Goal: Information Seeking & Learning: Learn about a topic

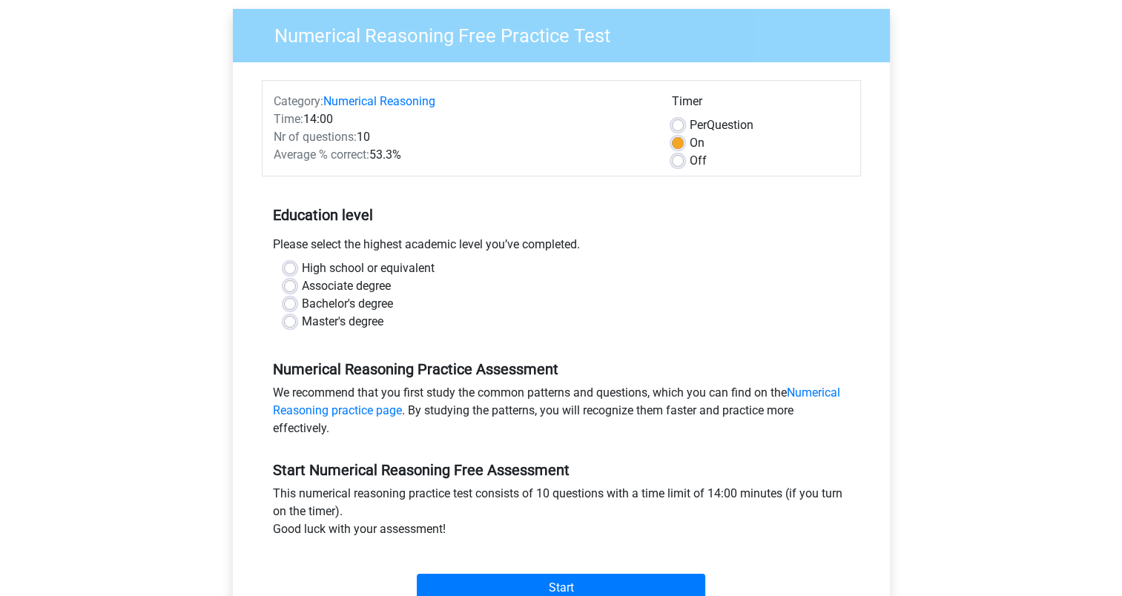
scroll to position [148, 0]
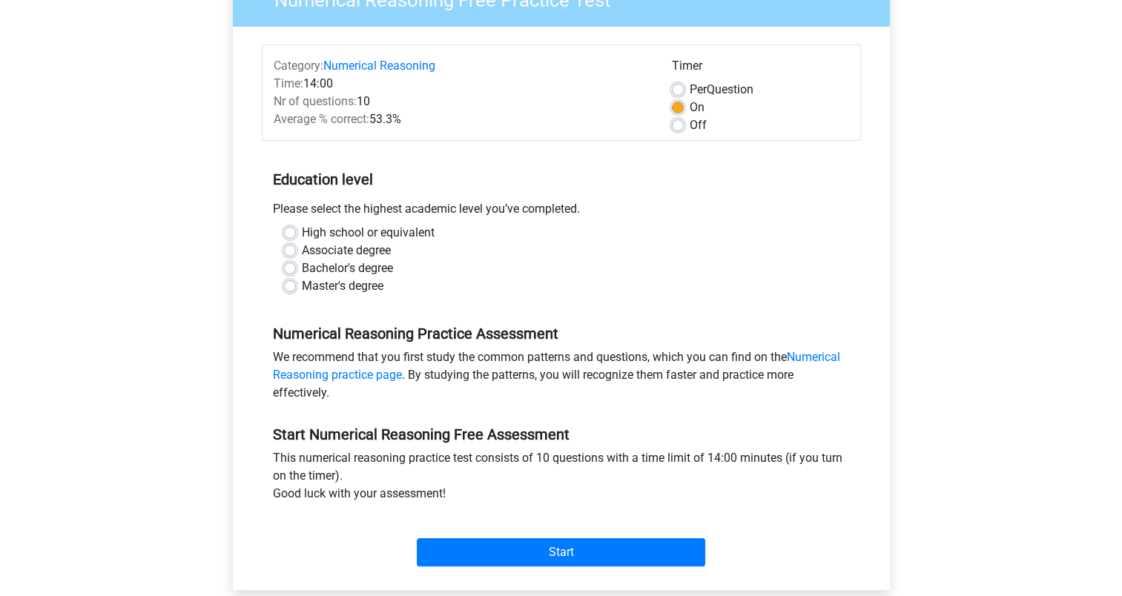
drag, startPoint x: 275, startPoint y: 65, endPoint x: 432, endPoint y: 117, distance: 164.9
click at [432, 117] on div "Category: Numerical Reasoning Time: 14:00 Nr of questions: 10 Average % correct…" at bounding box center [462, 95] width 398 height 77
drag, startPoint x: 432, startPoint y: 117, endPoint x: 404, endPoint y: 107, distance: 30.0
click at [404, 107] on div "Nr of questions: 10" at bounding box center [462, 102] width 398 height 18
click at [421, 125] on div "Average % correct: 53.3%" at bounding box center [462, 120] width 398 height 18
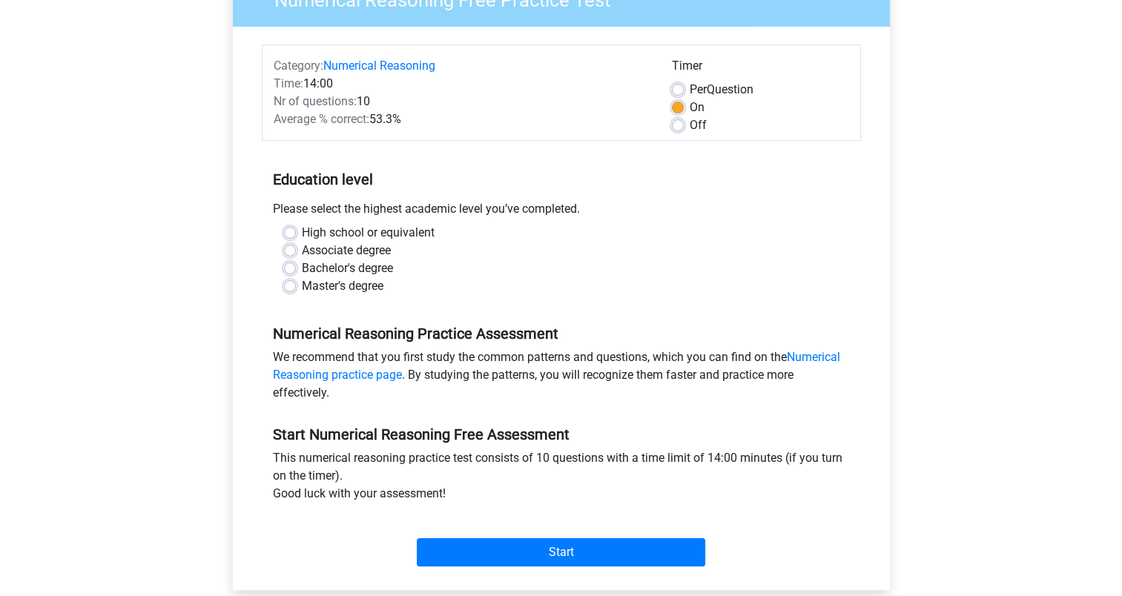
click at [418, 124] on div "Average % correct: 53.3%" at bounding box center [462, 120] width 398 height 18
drag, startPoint x: 274, startPoint y: 122, endPoint x: 412, endPoint y: 124, distance: 138.0
click at [412, 124] on div "Average % correct: 53.3%" at bounding box center [462, 120] width 398 height 18
drag, startPoint x: 412, startPoint y: 124, endPoint x: 612, endPoint y: 135, distance: 199.9
click at [606, 136] on div "Category: Numerical Reasoning Time: 14:00 Nr of questions: 10 Average % correct…" at bounding box center [561, 93] width 599 height 96
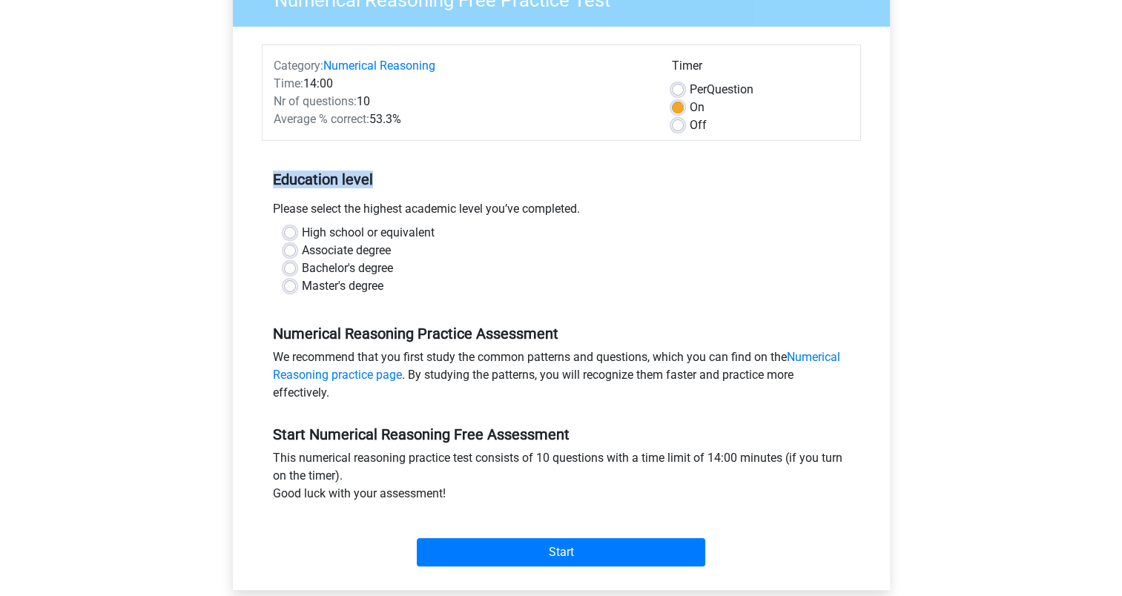
drag, startPoint x: 276, startPoint y: 180, endPoint x: 405, endPoint y: 193, distance: 129.8
click at [405, 193] on h5 "Education level" at bounding box center [561, 180] width 577 height 30
click at [302, 291] on label "Master's degree" at bounding box center [343, 286] width 82 height 18
click at [291, 291] on input "Master's degree" at bounding box center [290, 284] width 12 height 15
radio input "true"
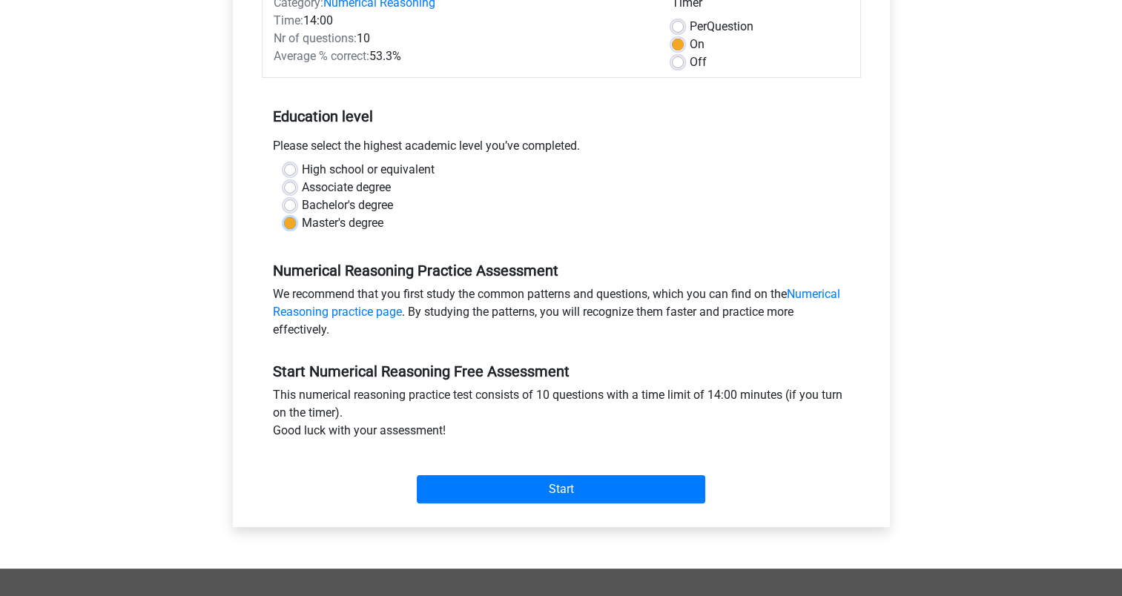
scroll to position [297, 0]
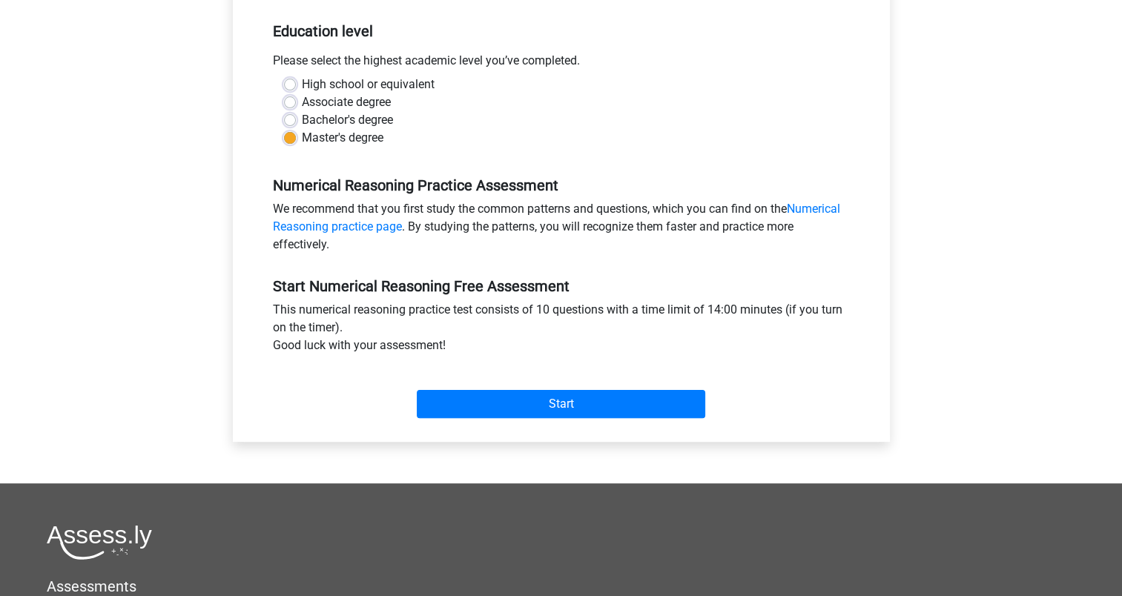
click at [302, 119] on label "Bachelor's degree" at bounding box center [347, 120] width 91 height 18
click at [286, 119] on input "Bachelor's degree" at bounding box center [290, 118] width 12 height 15
radio input "true"
click at [302, 134] on label "Master's degree" at bounding box center [343, 138] width 82 height 18
click at [284, 134] on input "Master's degree" at bounding box center [290, 136] width 12 height 15
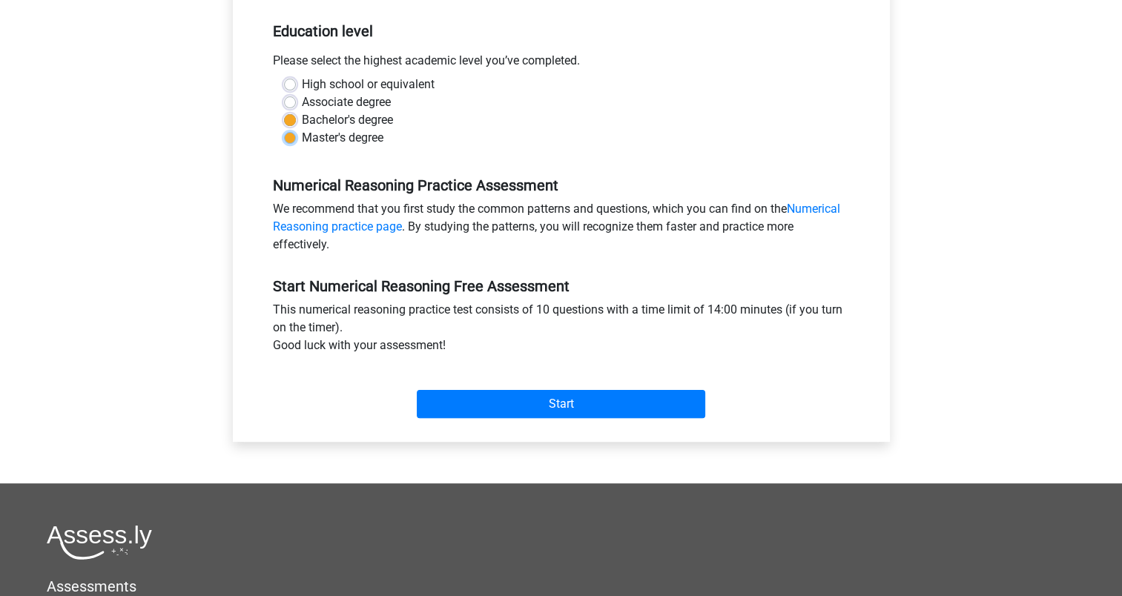
radio input "true"
click at [544, 424] on div "Start" at bounding box center [561, 393] width 599 height 64
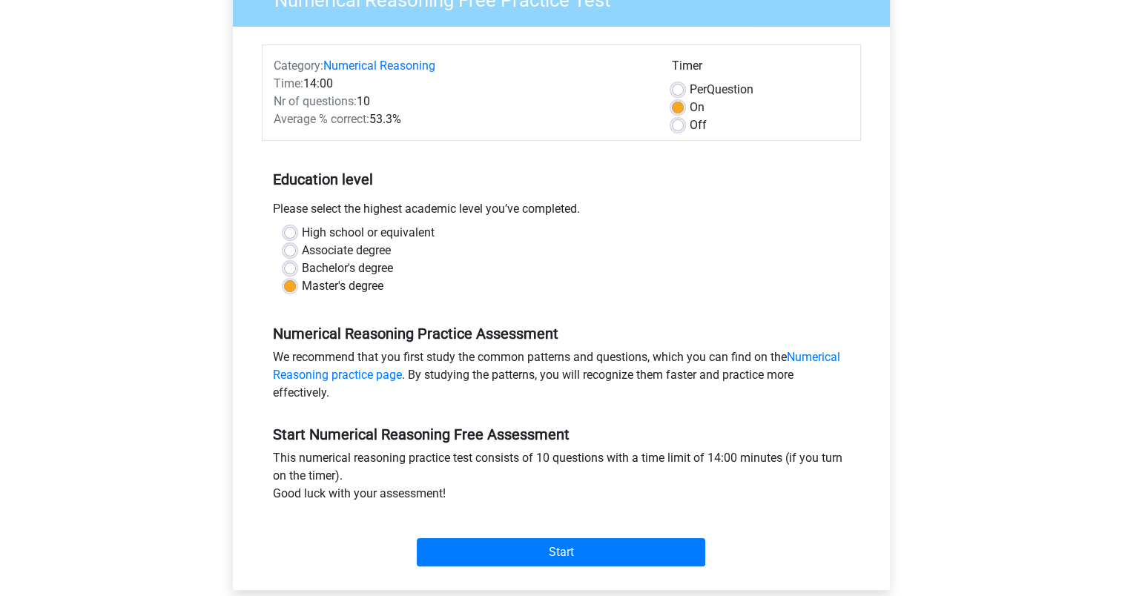
scroll to position [223, 0]
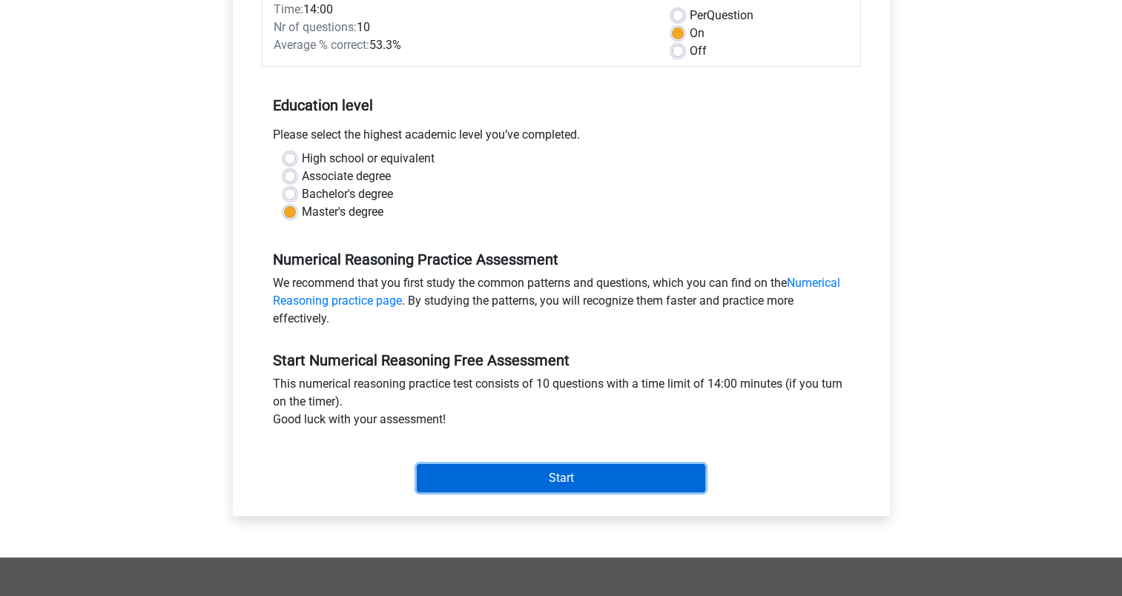
click at [541, 478] on input "Start" at bounding box center [561, 478] width 289 height 28
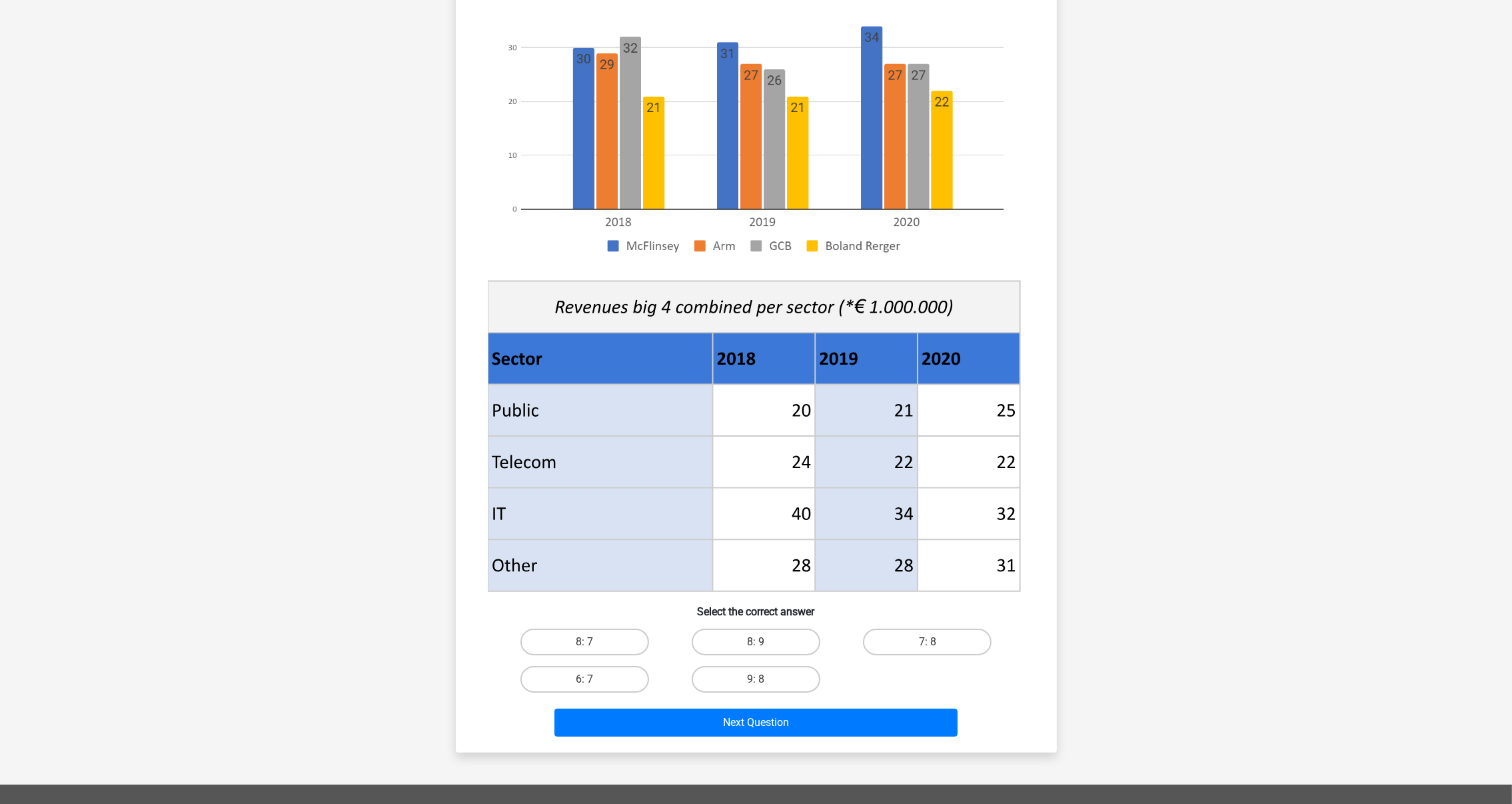
scroll to position [177, 0]
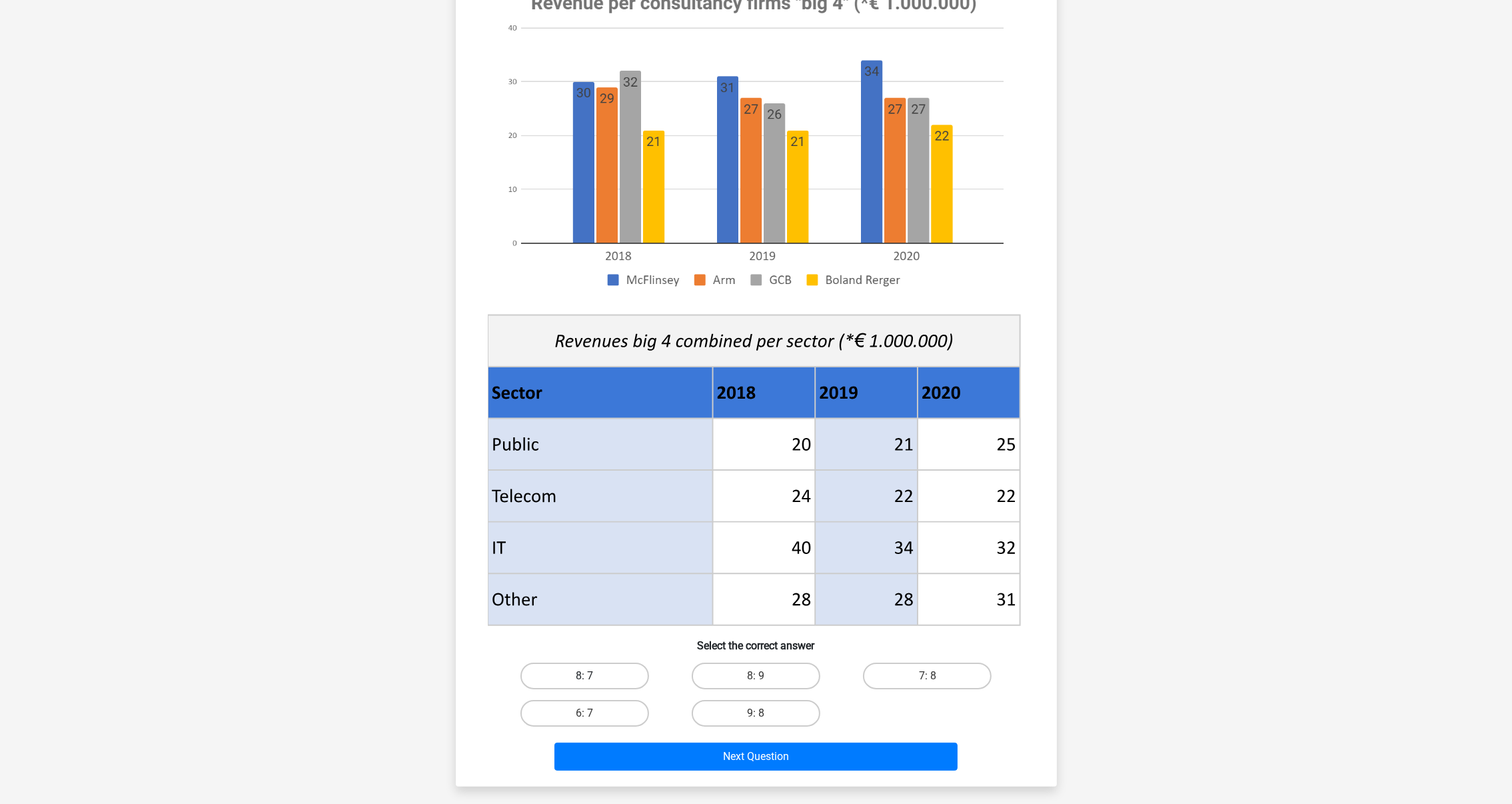
click at [597, 535] on label "8: 7" at bounding box center [584, 676] width 128 height 27
click at [593, 535] on input "8: 7" at bounding box center [589, 680] width 9 height 9
radio input "true"
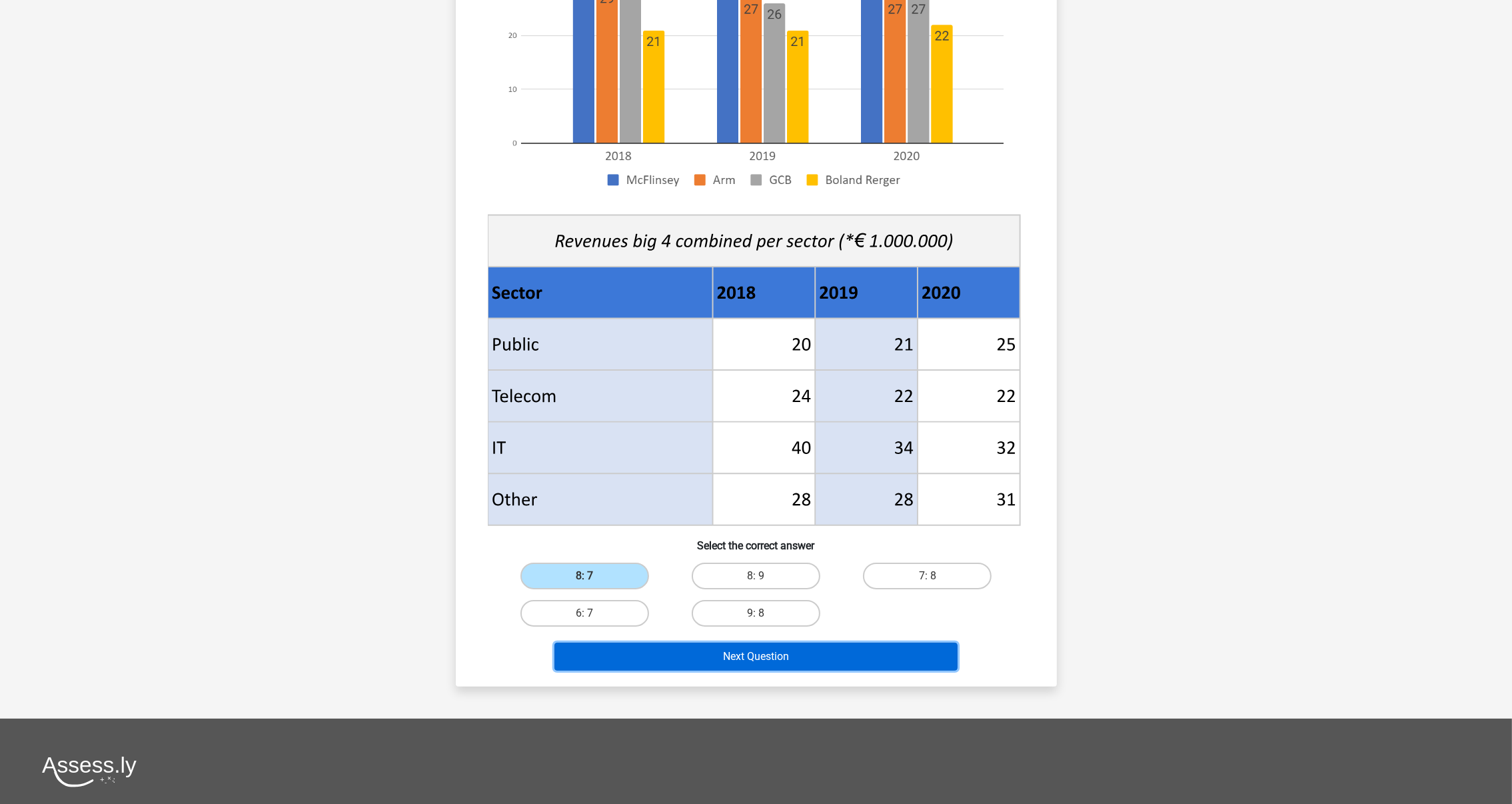
click at [743, 535] on button "Next Question" at bounding box center [756, 656] width 403 height 28
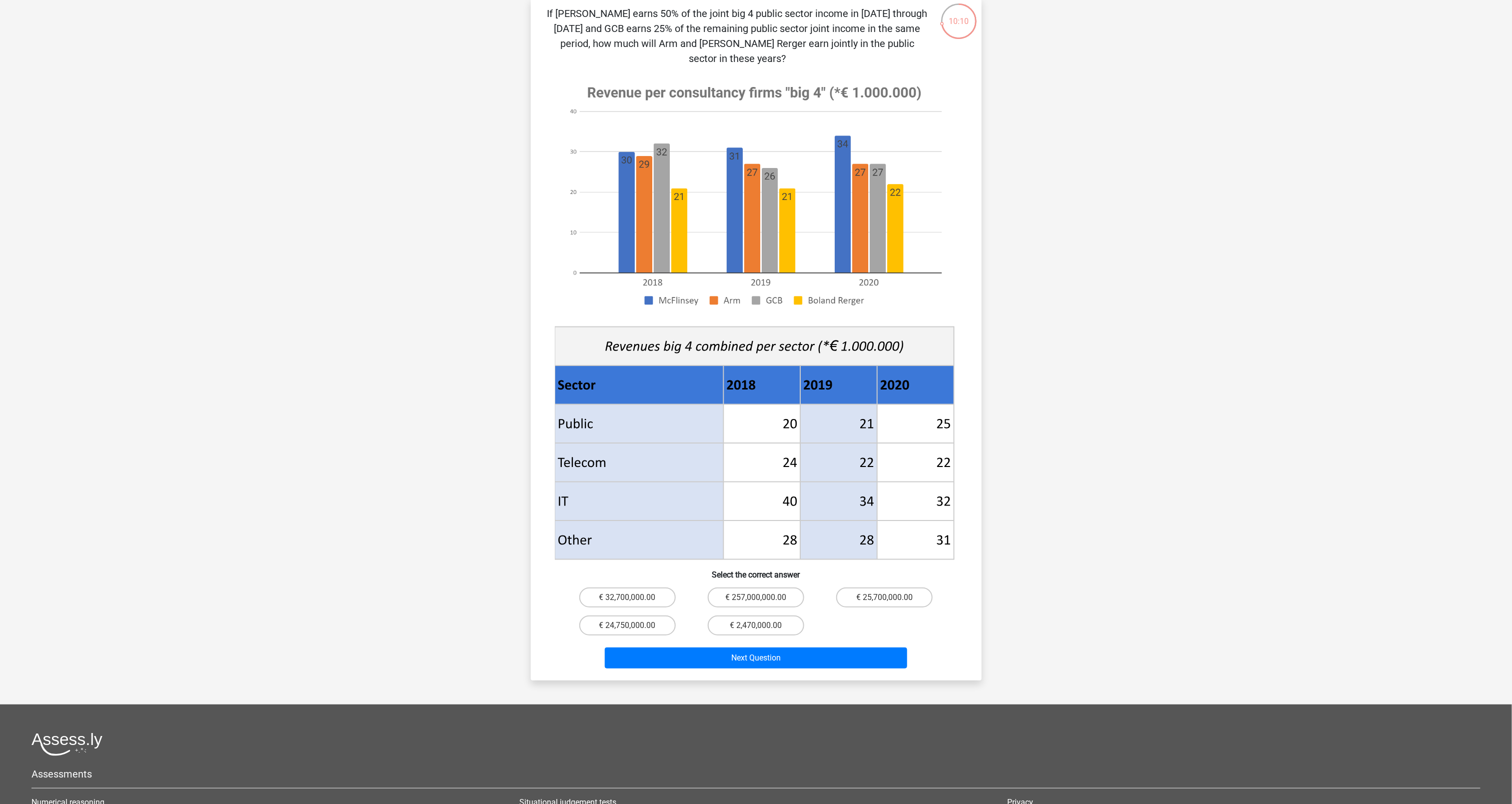
scroll to position [24, 0]
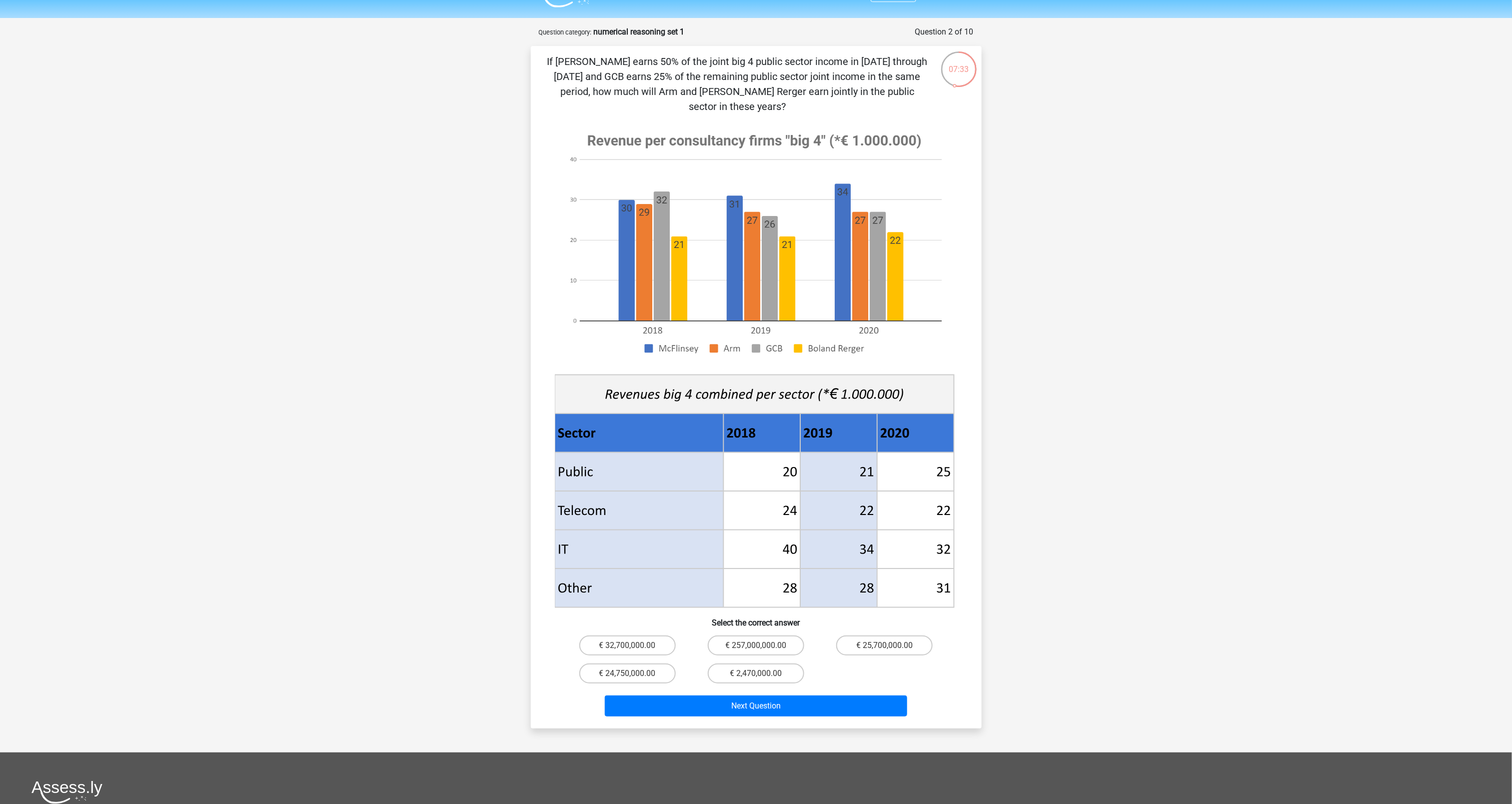
drag, startPoint x: 736, startPoint y: 454, endPoint x: 944, endPoint y: 455, distance: 208.0
click at [756, 402] on g at bounding box center [756, 366] width 404 height 488
click at [756, 402] on label "€ 25,700,000.00" at bounding box center [884, 646] width 96 height 20
click at [756, 402] on input "€ 25,700,000.00" at bounding box center [888, 649] width 7 height 7
radio input "true"
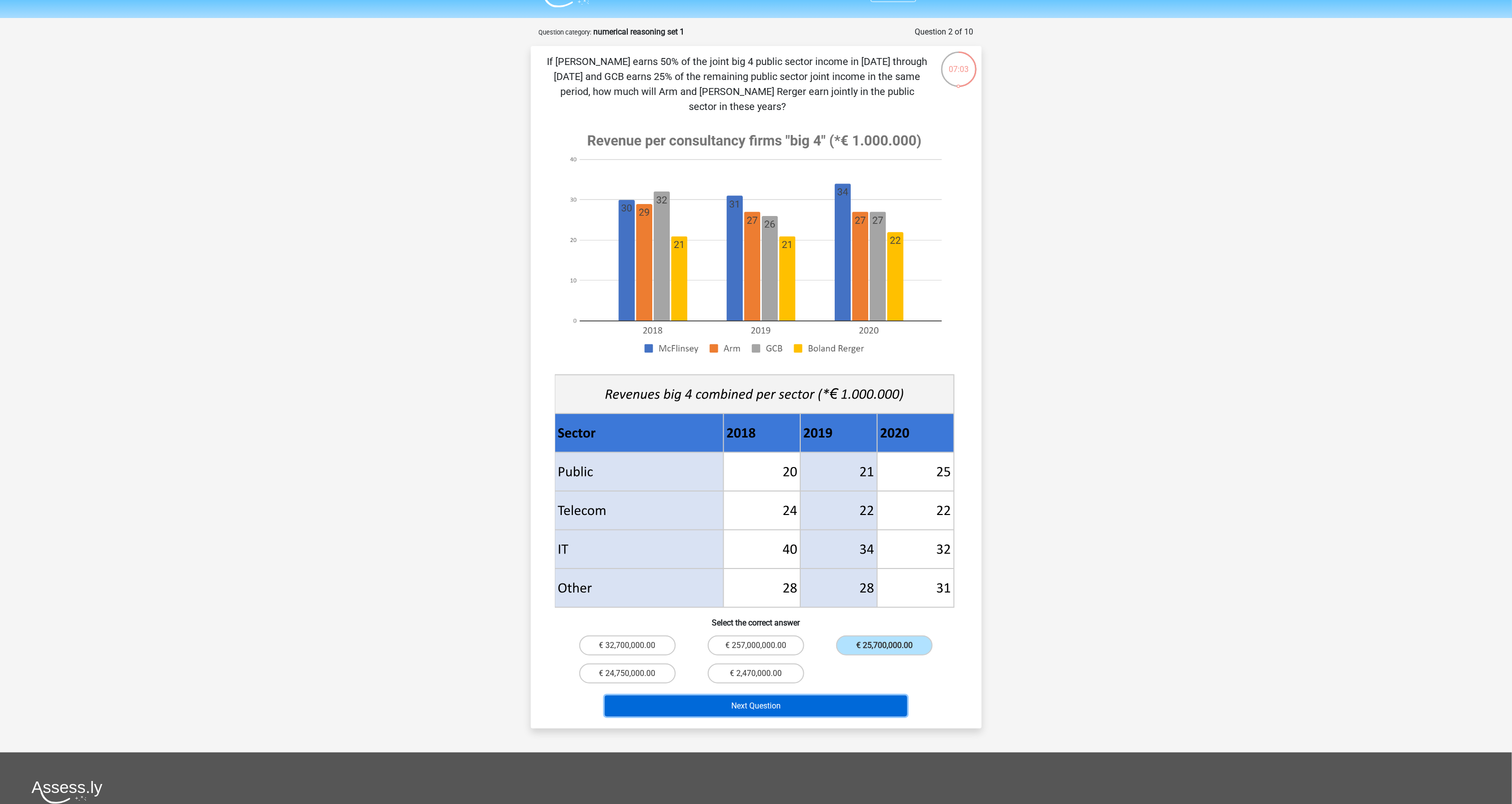
click at [733, 402] on button "Next Question" at bounding box center [756, 706] width 303 height 21
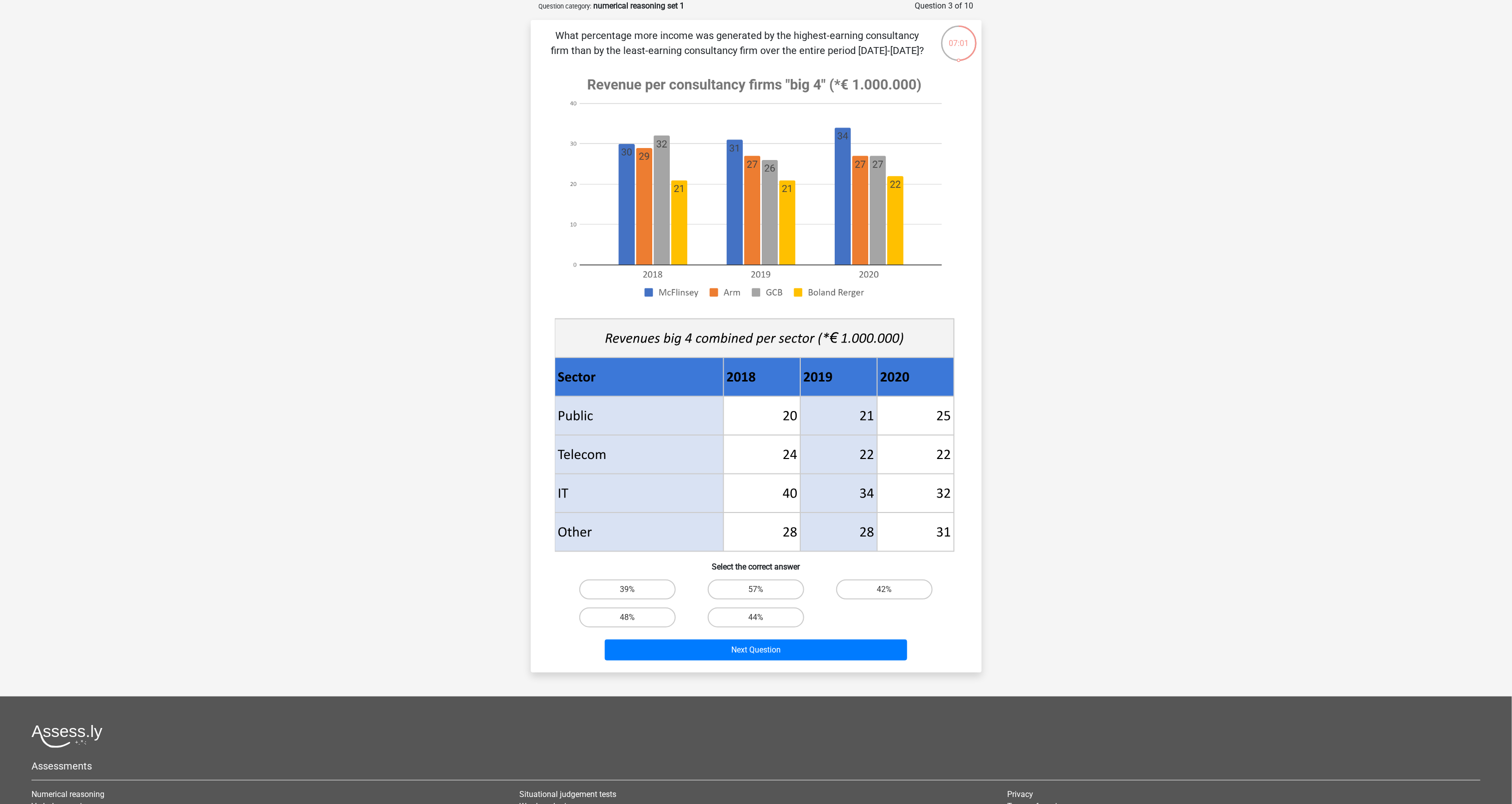
scroll to position [0, 0]
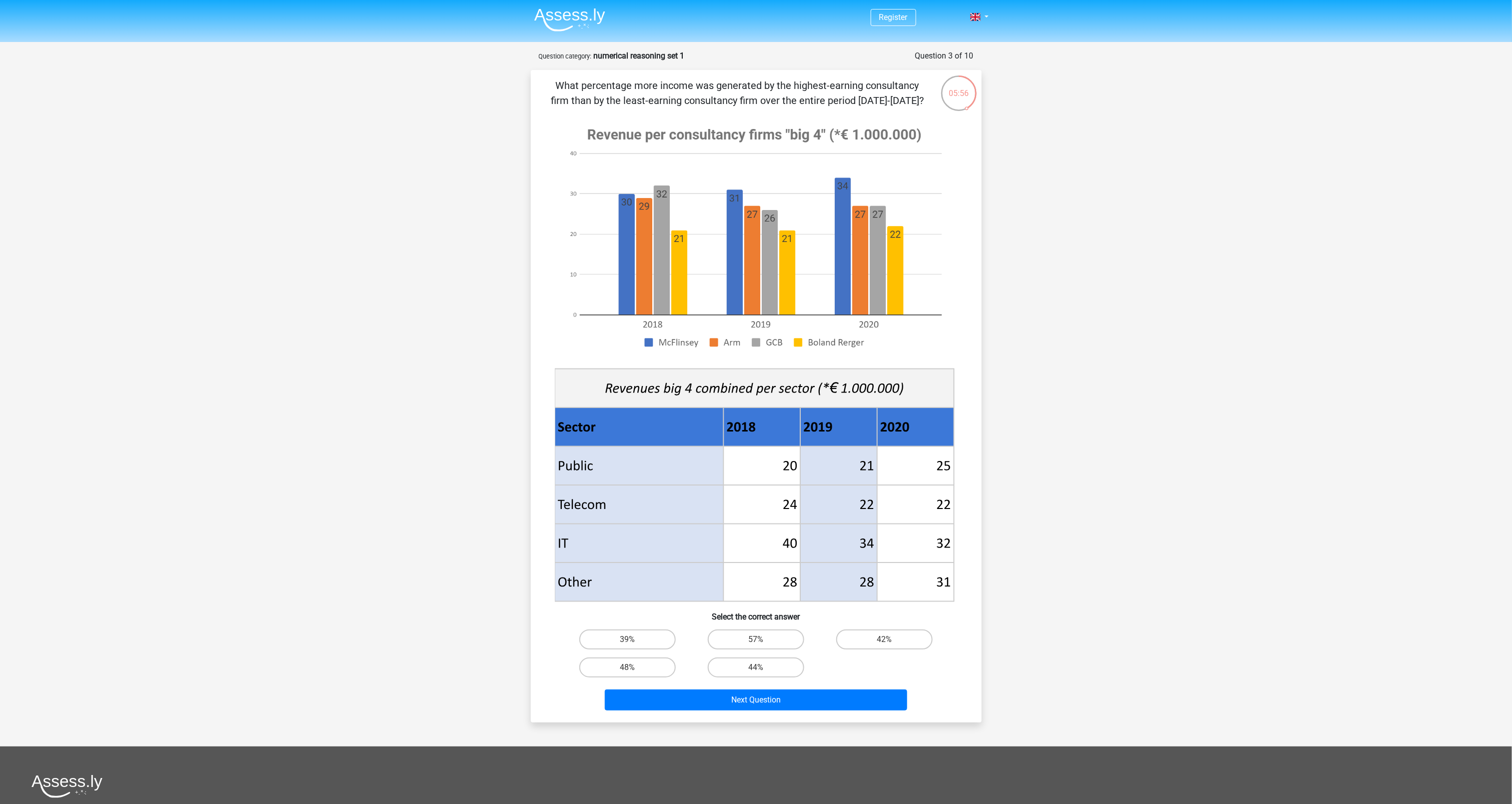
click at [756, 231] on div "Register Nederlands English" at bounding box center [756, 505] width 1512 height 1010
click at [610, 402] on label "48%" at bounding box center [627, 667] width 96 height 20
click at [627, 402] on input "48%" at bounding box center [631, 671] width 7 height 7
radio input "true"
click at [707, 402] on button "Next Question" at bounding box center [756, 700] width 303 height 21
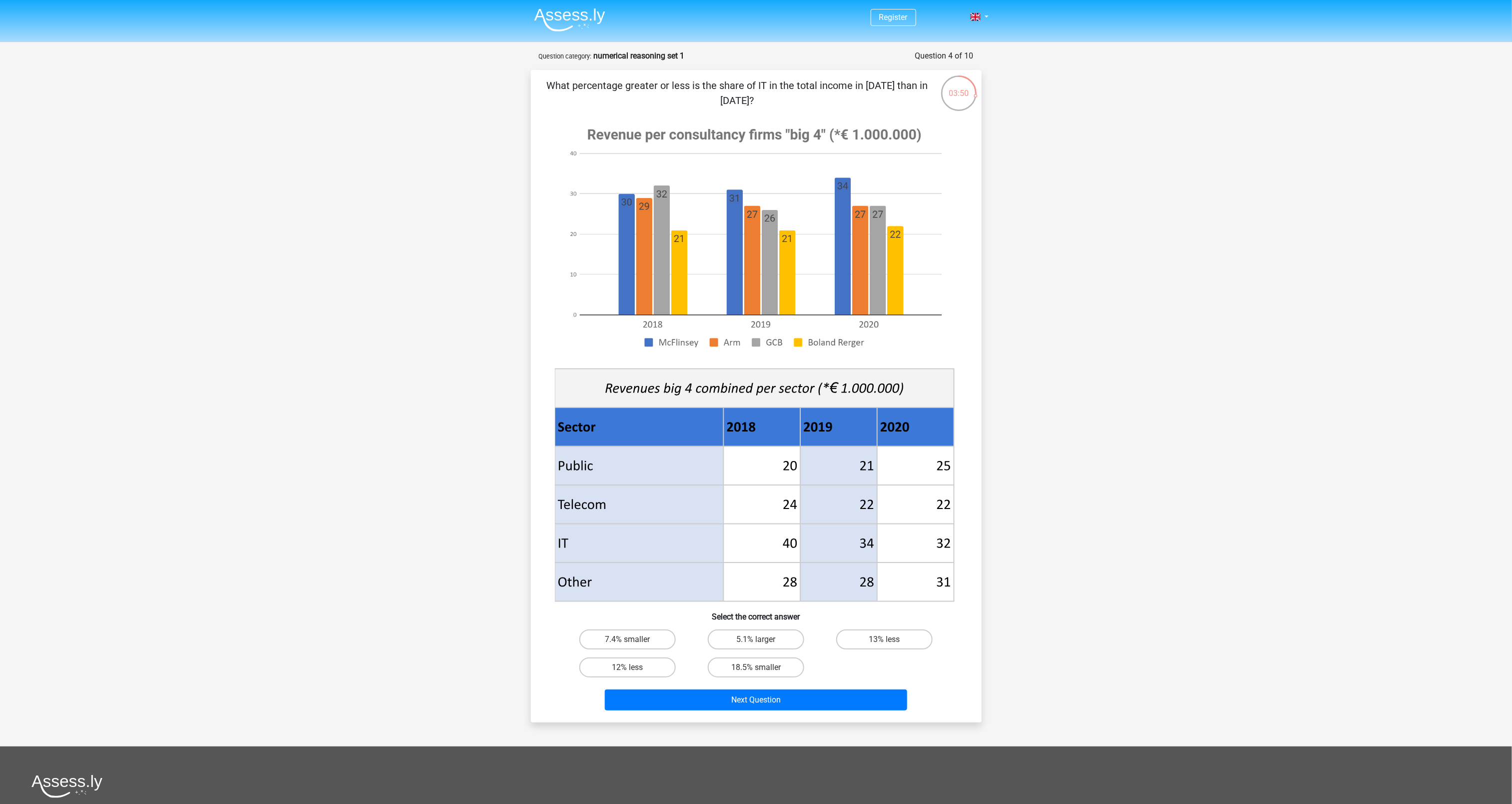
drag, startPoint x: 776, startPoint y: 460, endPoint x: 769, endPoint y: 594, distance: 134.2
click at [756, 402] on g at bounding box center [756, 360] width 404 height 488
drag, startPoint x: 922, startPoint y: 444, endPoint x: 936, endPoint y: 606, distance: 162.6
click at [756, 402] on div "What percentage greater or less is the share of IT in the total income in 2020 …" at bounding box center [756, 396] width 443 height 636
click at [633, 402] on icon at bounding box center [639, 543] width 169 height 39
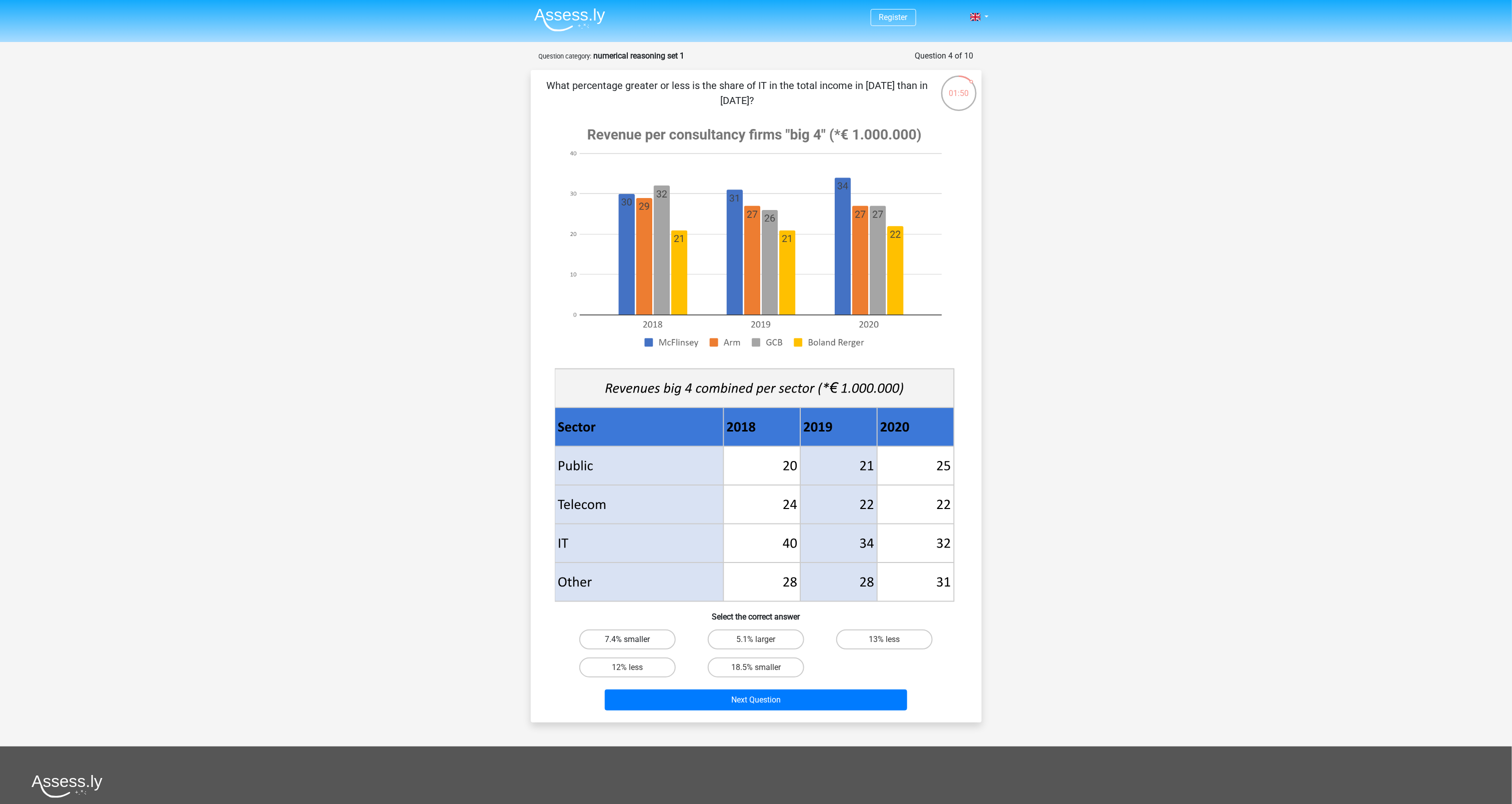
click at [632, 402] on label "7.4% smaller" at bounding box center [627, 640] width 96 height 20
click at [632, 402] on input "7.4% smaller" at bounding box center [631, 643] width 7 height 7
radio input "true"
click at [725, 402] on button "Next Question" at bounding box center [756, 700] width 303 height 21
drag, startPoint x: 841, startPoint y: 501, endPoint x: 933, endPoint y: 507, distance: 92.2
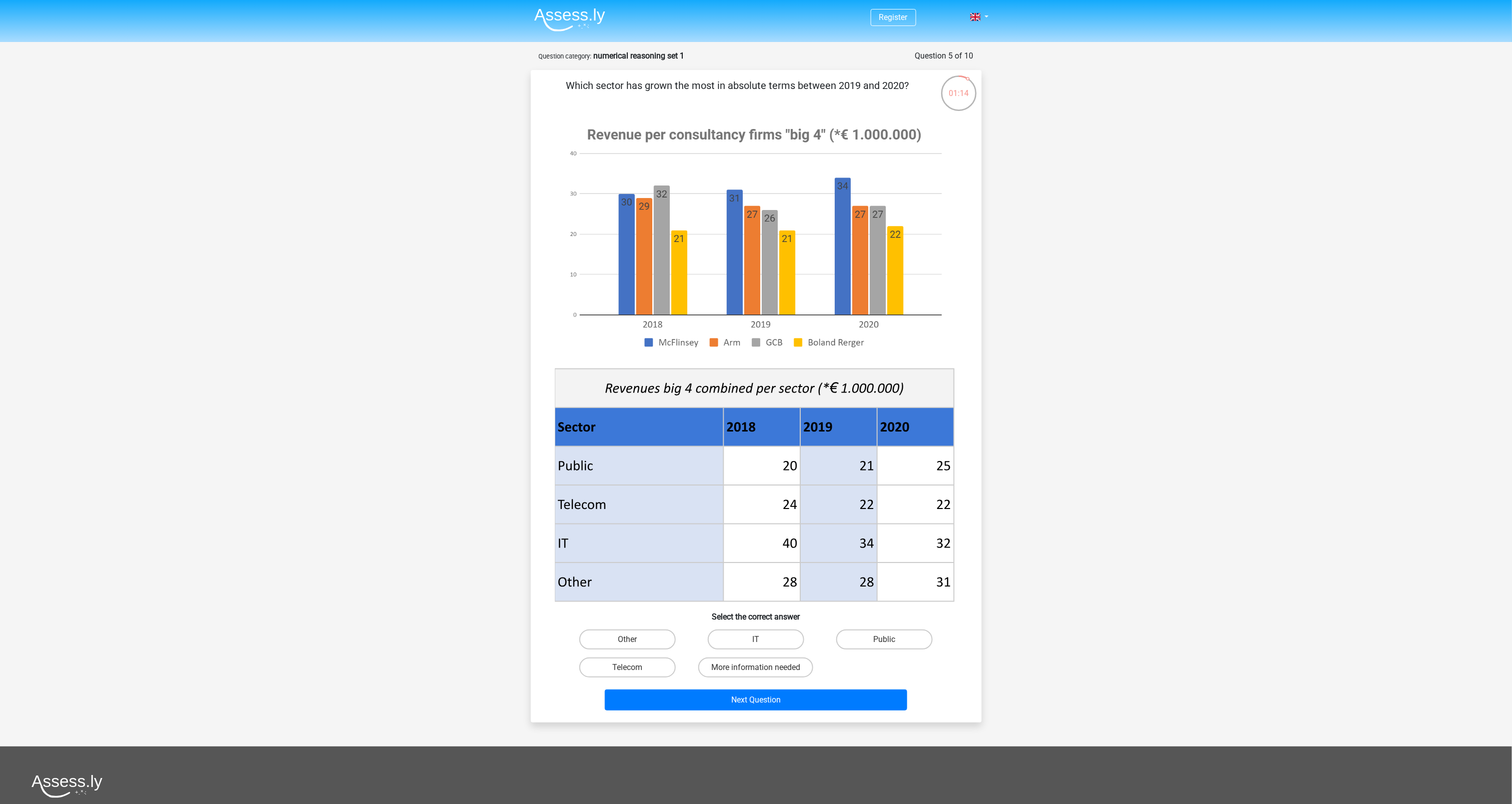
click at [756, 402] on g at bounding box center [756, 360] width 404 height 488
click at [756, 402] on label "Public" at bounding box center [884, 640] width 96 height 20
click at [756, 402] on input "Public" at bounding box center [888, 643] width 7 height 7
radio input "true"
click at [756, 402] on button "Next Question" at bounding box center [756, 700] width 303 height 21
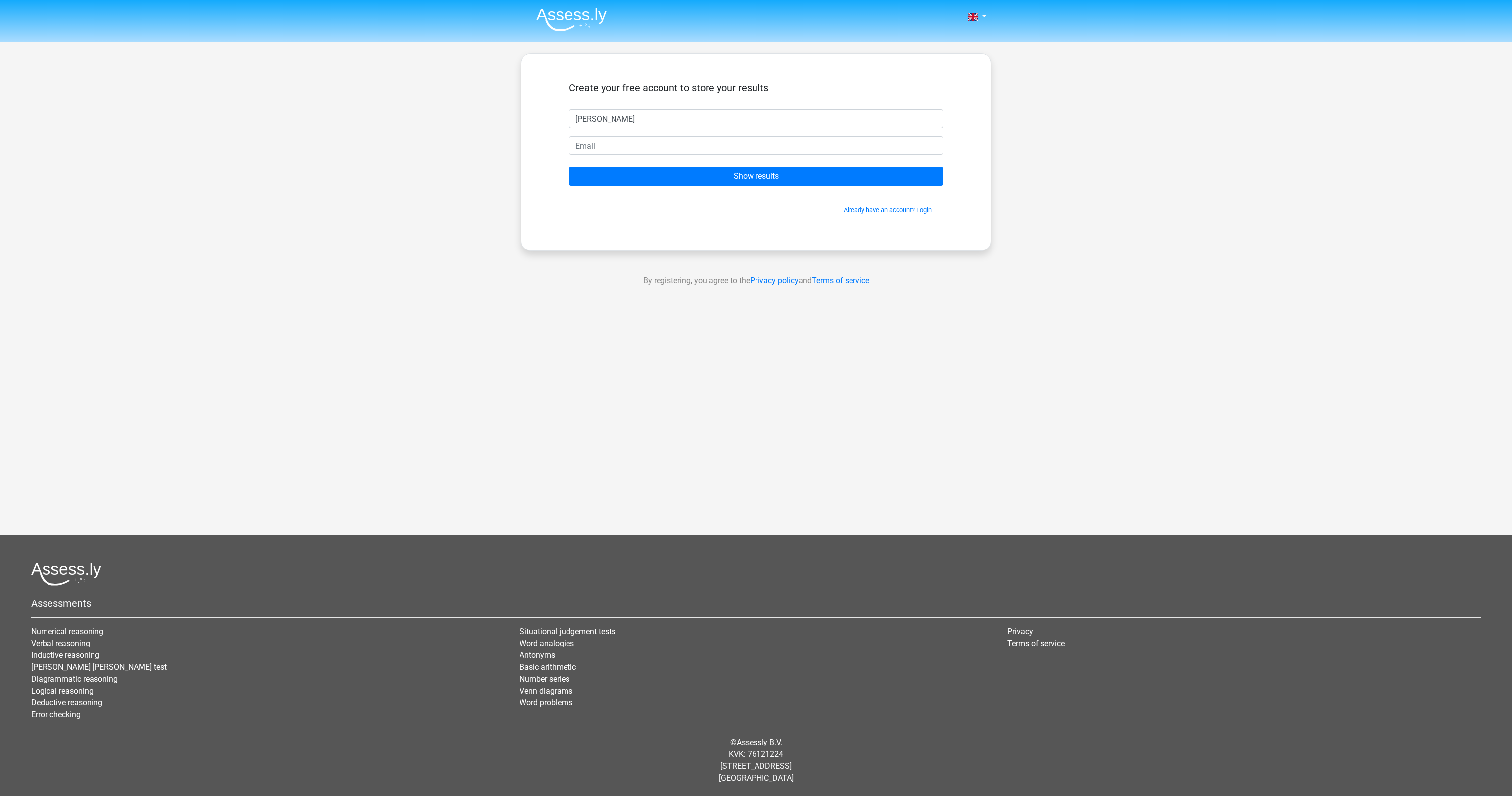
type input "[PERSON_NAME]"
click at [632, 145] on input "email" at bounding box center [756, 145] width 374 height 19
type input "[PERSON_NAME][EMAIL_ADDRESS][PERSON_NAME][DOMAIN_NAME]"
click at [754, 178] on input "Show results" at bounding box center [756, 176] width 374 height 19
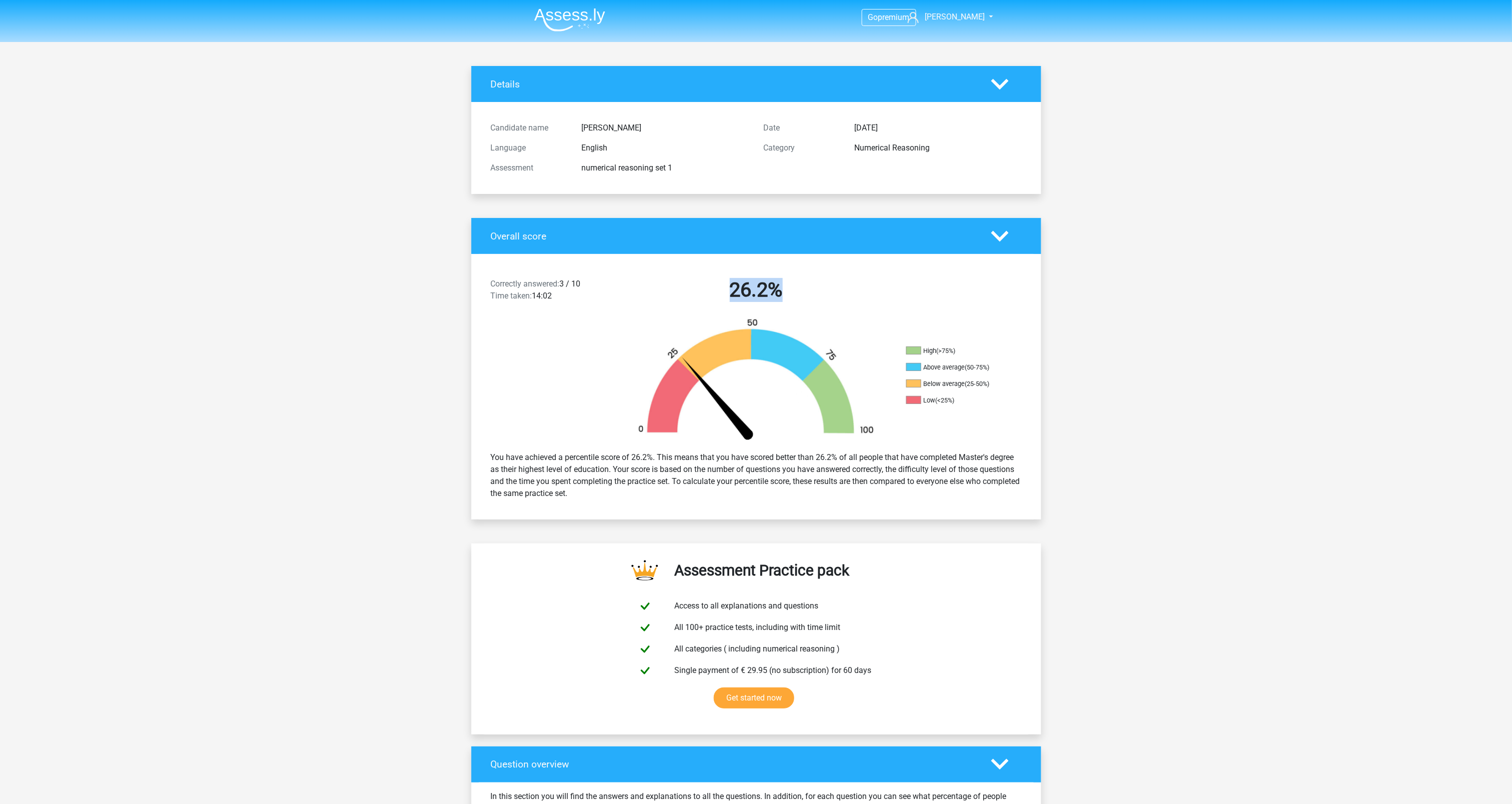
drag, startPoint x: 779, startPoint y: 282, endPoint x: 696, endPoint y: 282, distance: 83.0
click at [696, 282] on h2 "26.2%" at bounding box center [756, 290] width 258 height 24
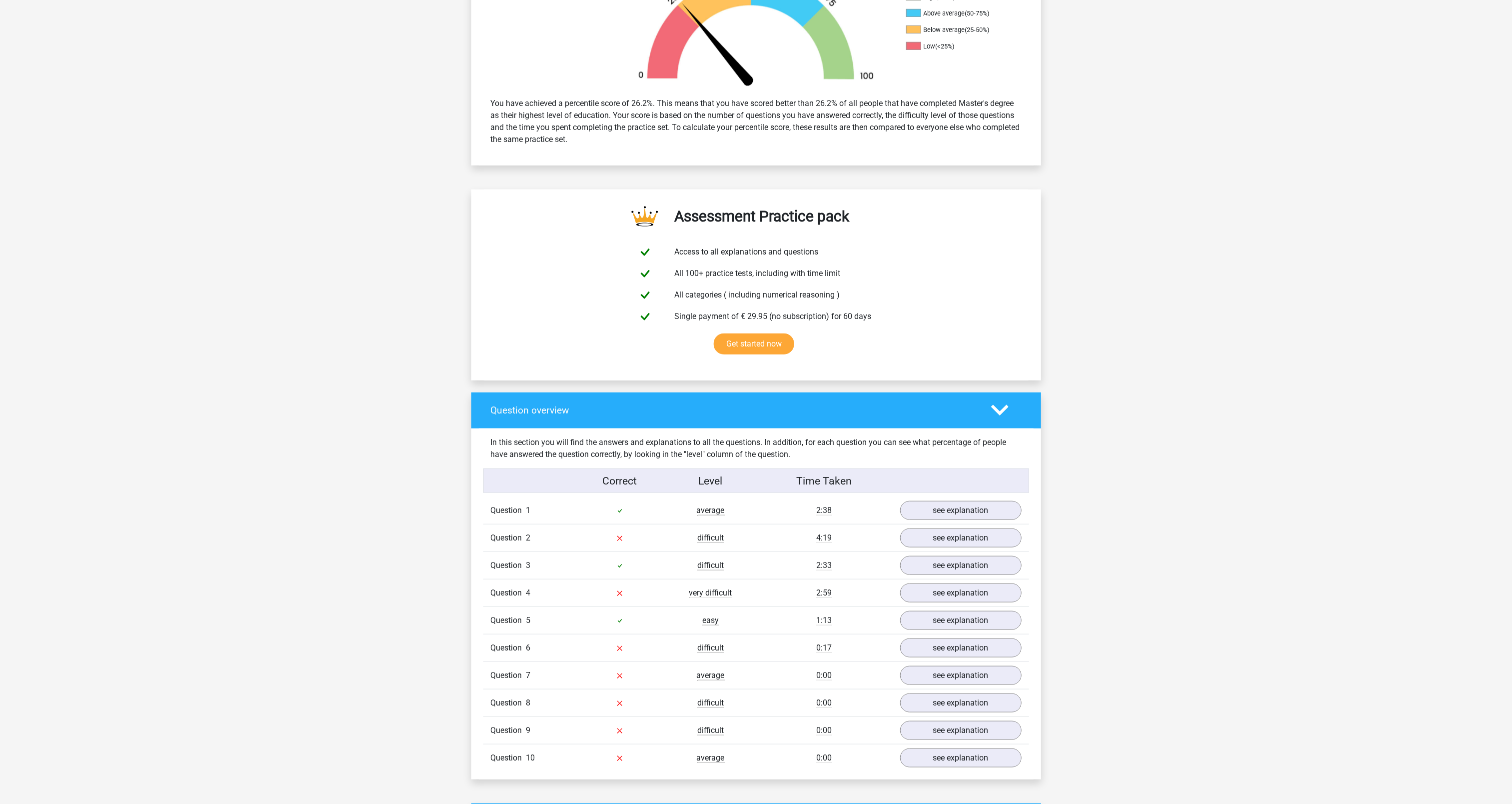
scroll to position [400, 0]
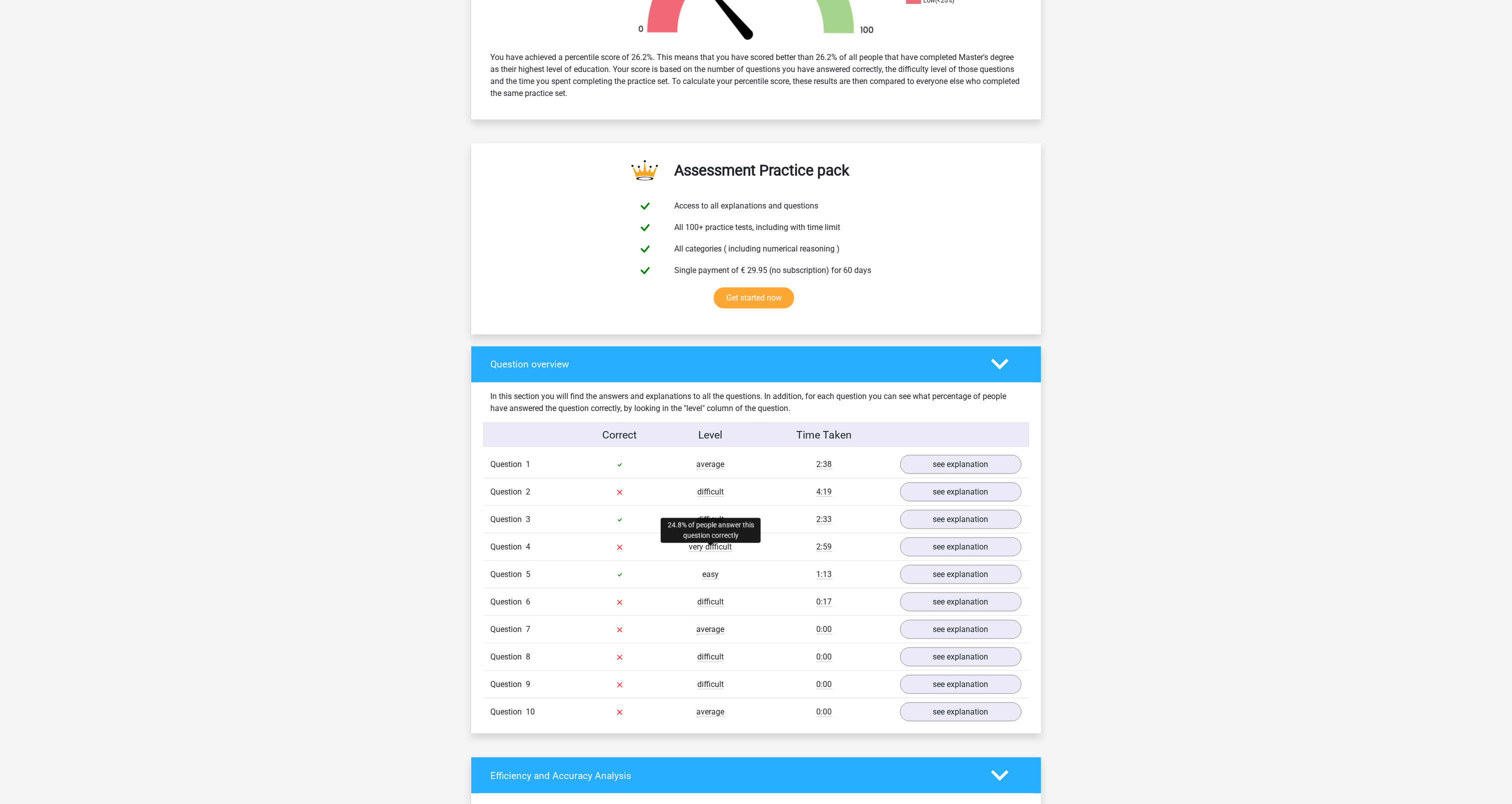
drag, startPoint x: 736, startPoint y: 554, endPoint x: 680, endPoint y: 557, distance: 56.1
click at [680, 557] on div "Question 4 very difficult 2:59 see explanation" at bounding box center [756, 547] width 546 height 28
drag, startPoint x: 680, startPoint y: 557, endPoint x: 354, endPoint y: 548, distance: 326.1
click at [354, 548] on div "Go premium Francesc francesc.esteve.cots@gmail.com" at bounding box center [756, 677] width 1512 height 2154
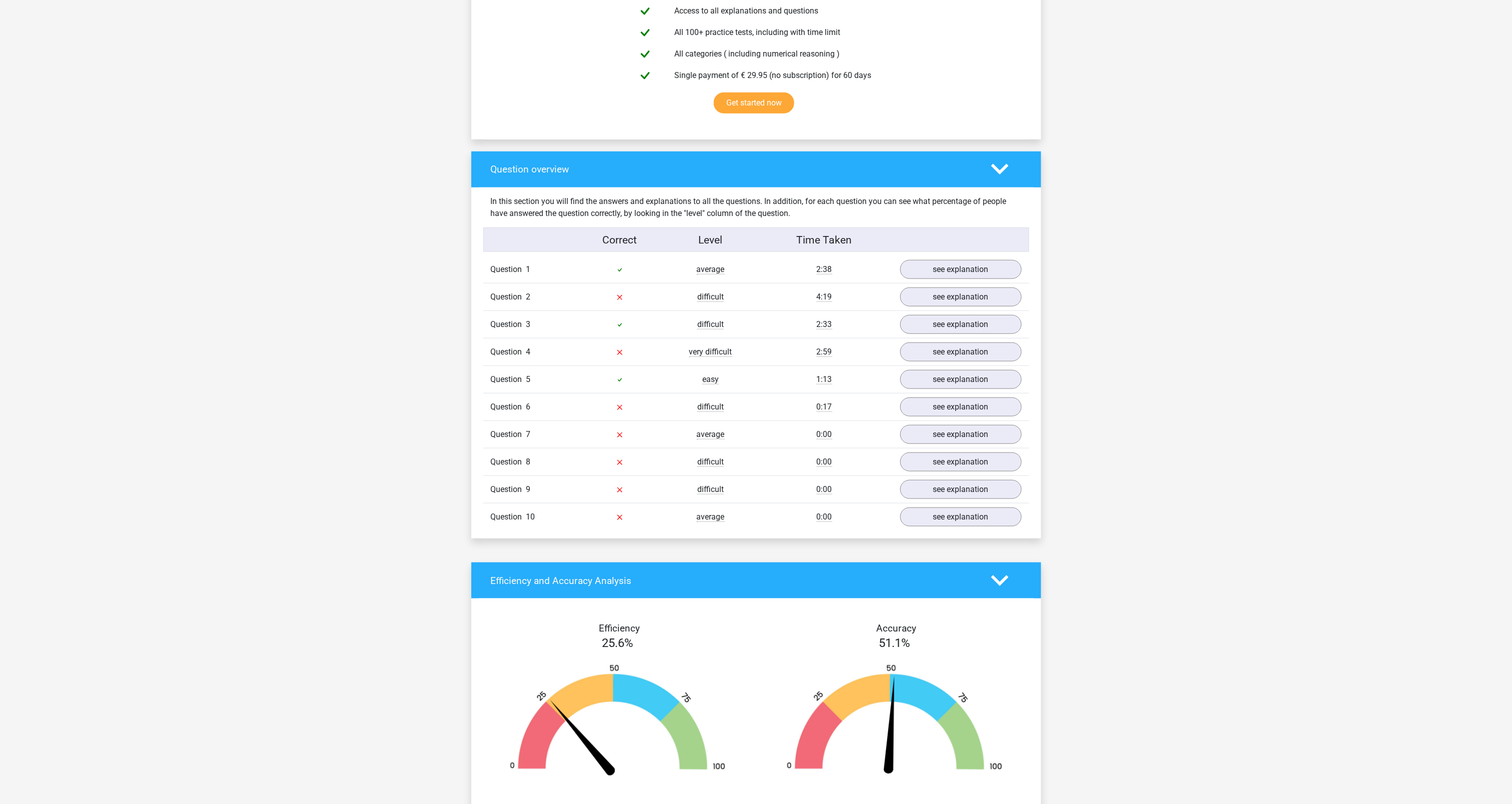
scroll to position [561, 0]
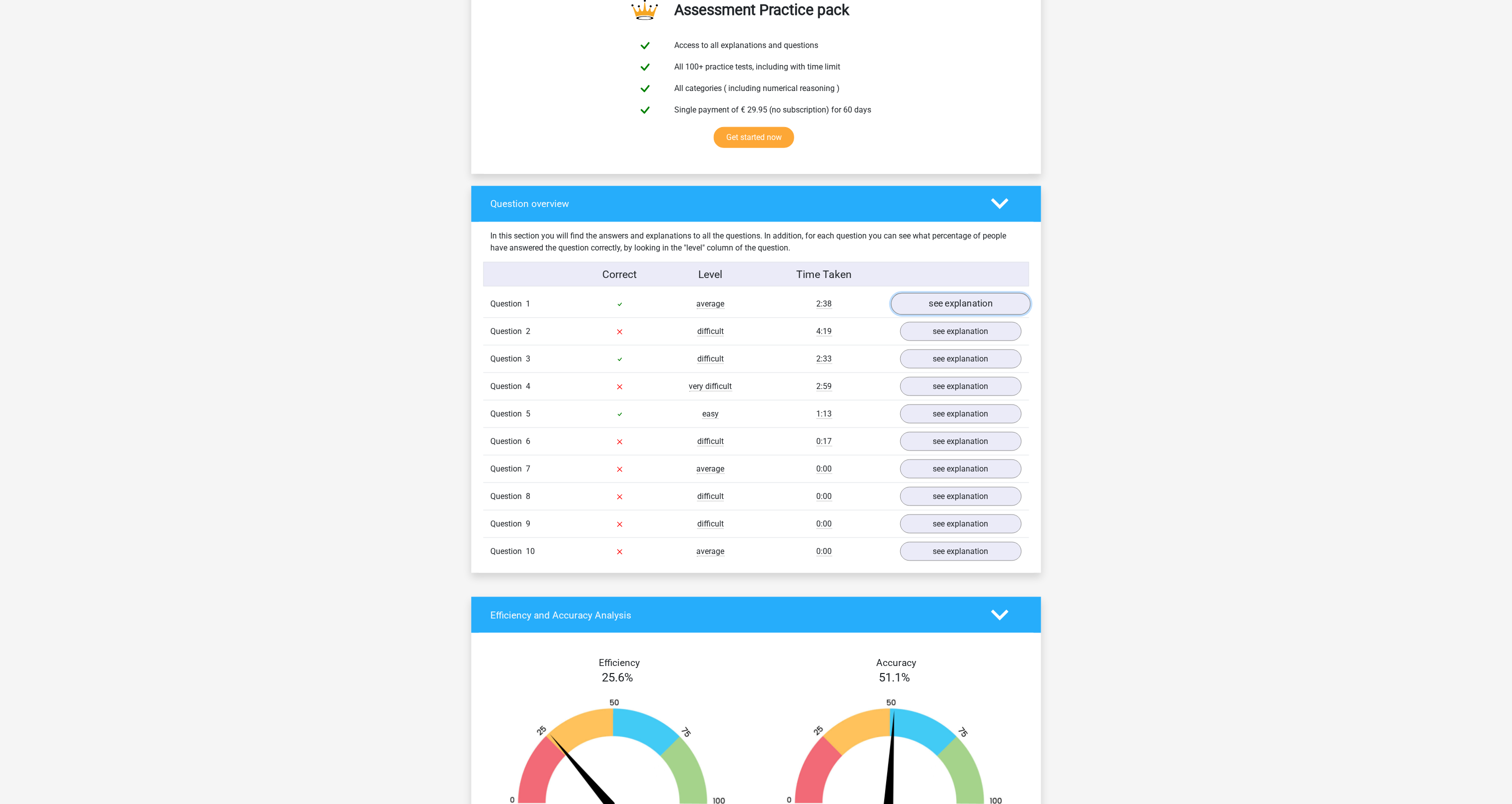
click at [937, 307] on link "see explanation" at bounding box center [960, 304] width 139 height 22
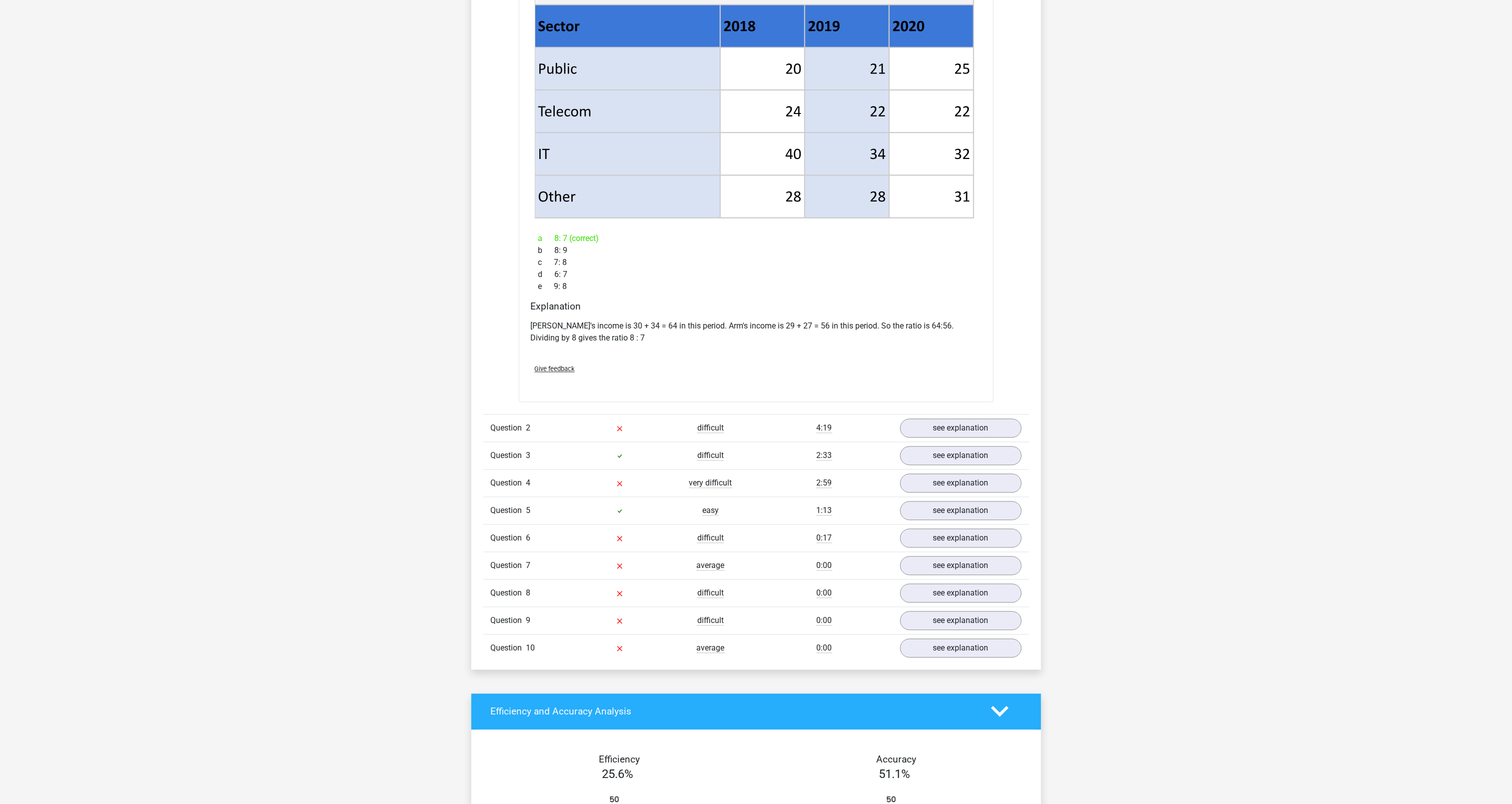
scroll to position [1260, 0]
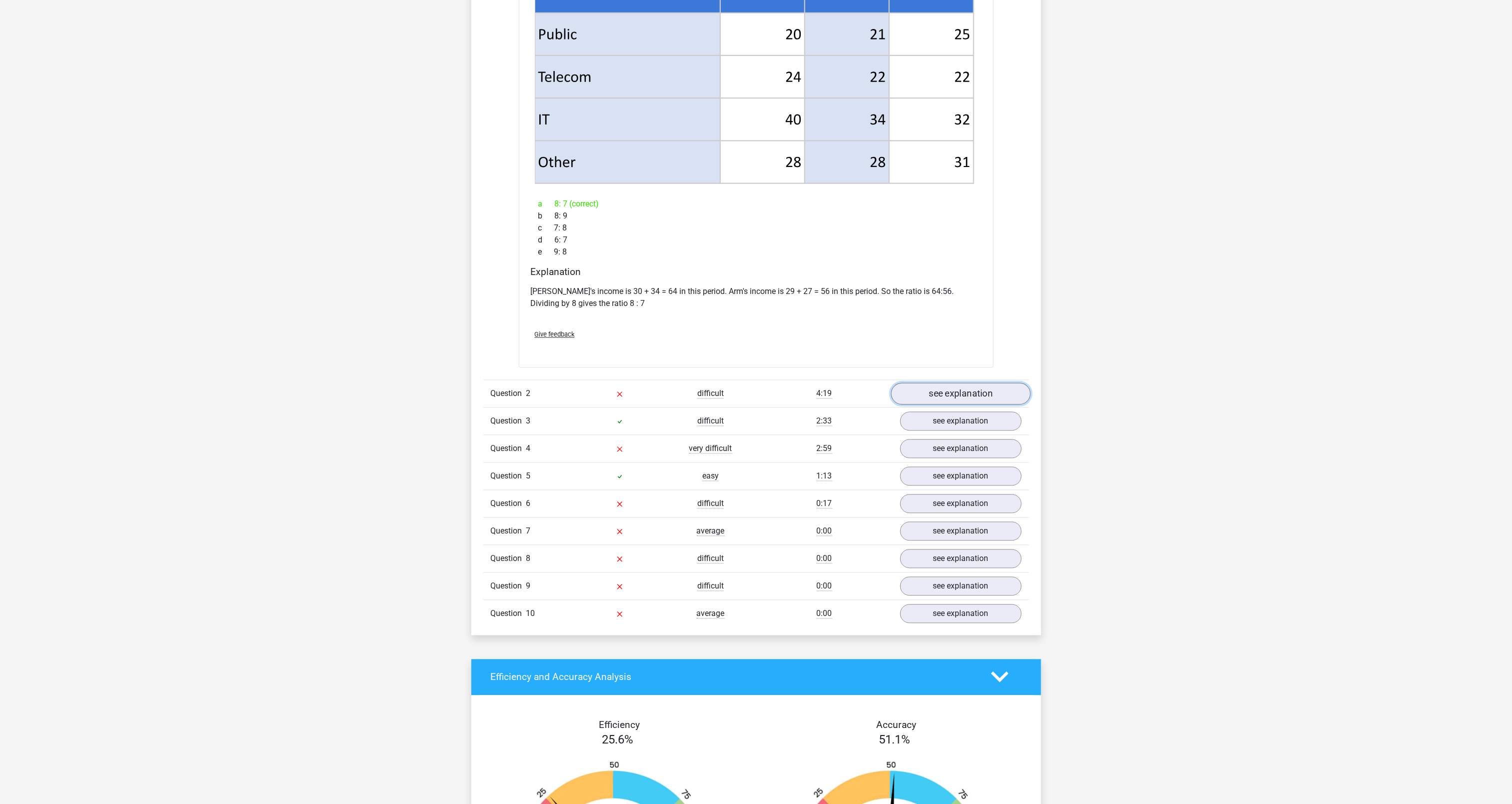
click at [982, 395] on link "see explanation" at bounding box center [960, 394] width 139 height 22
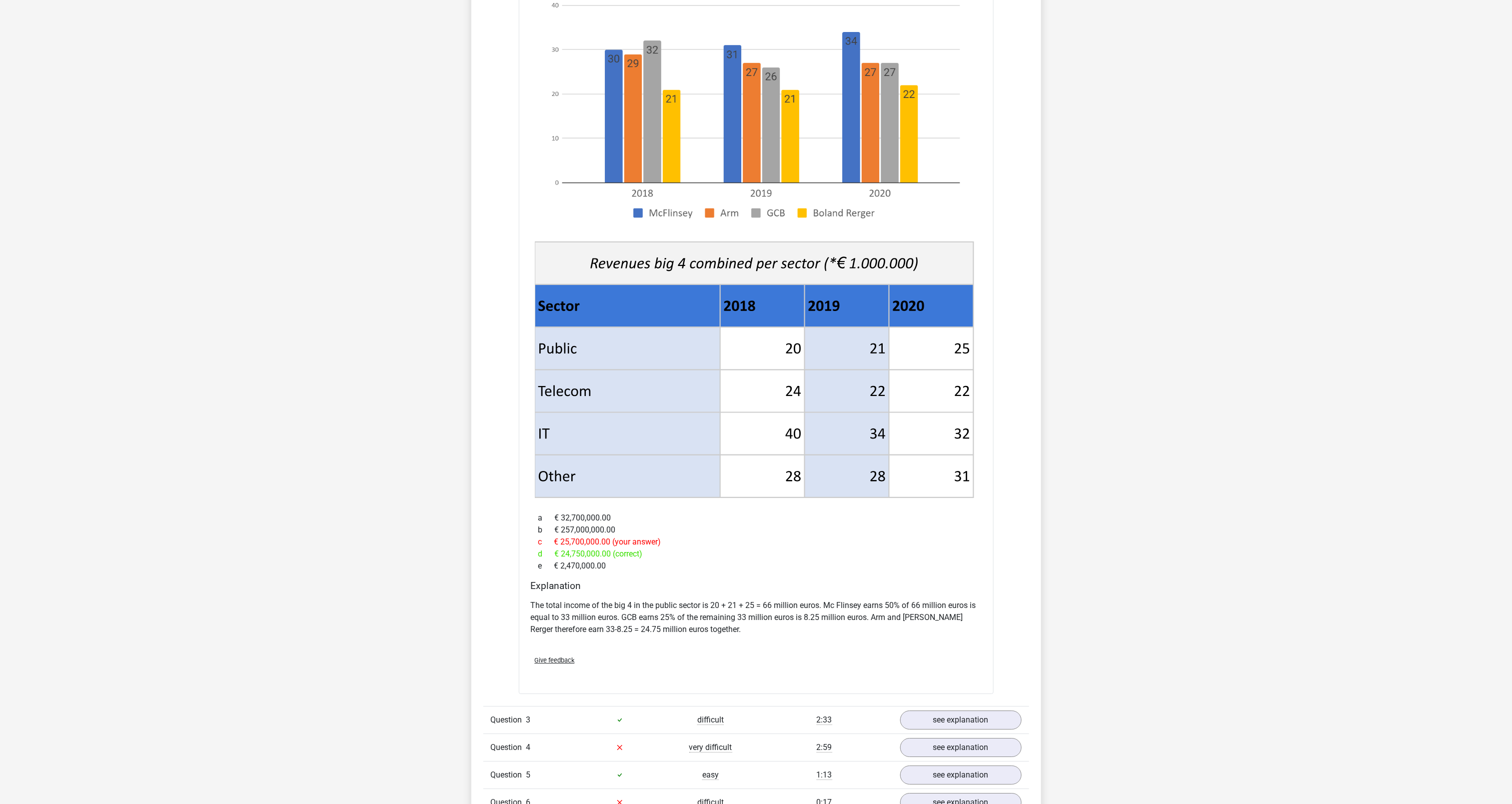
scroll to position [1661, 0]
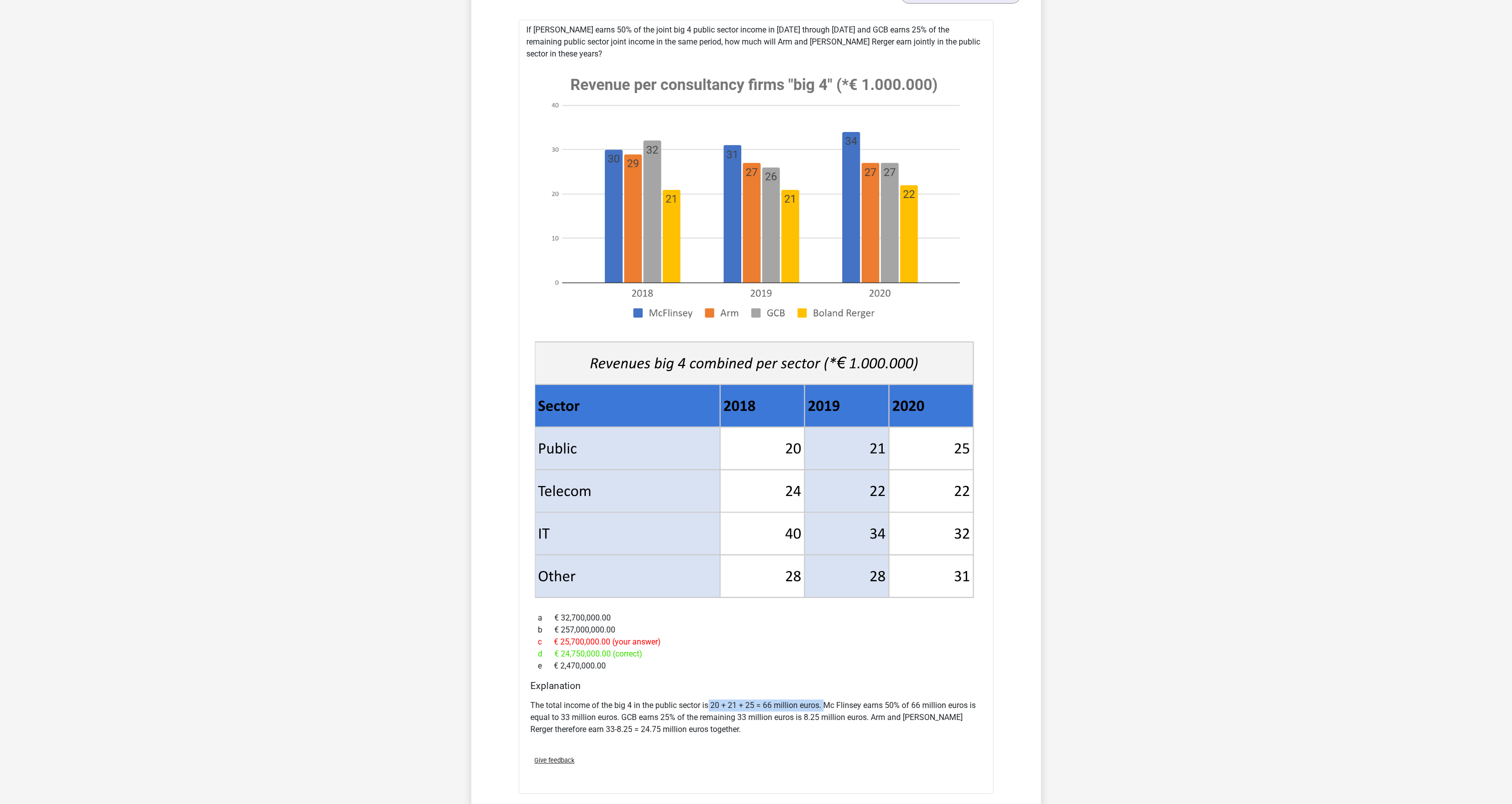
drag, startPoint x: 711, startPoint y: 696, endPoint x: 824, endPoint y: 694, distance: 113.0
click at [824, 700] on p "The total income of the big 4 in the public sector is 20 + 21 + 25 = 66 million…" at bounding box center [756, 717] width 451 height 36
drag, startPoint x: 824, startPoint y: 694, endPoint x: 765, endPoint y: 586, distance: 123.1
click at [756, 579] on icon at bounding box center [762, 576] width 84 height 42
drag, startPoint x: 822, startPoint y: 696, endPoint x: 994, endPoint y: 695, distance: 172.0
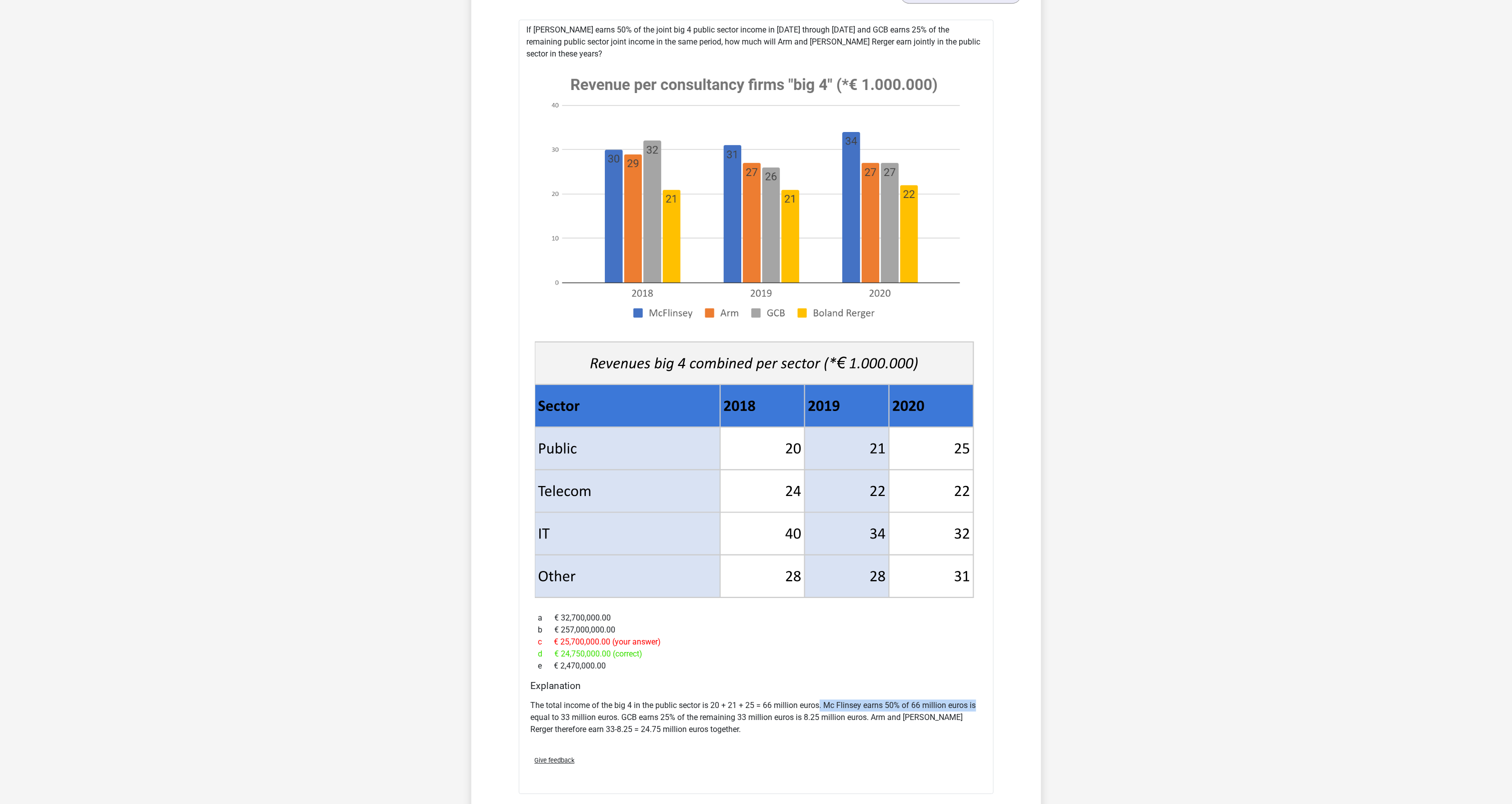
click at [994, 695] on div "Question 1 average 2:38 see explanation What is the ratio of McFlinsey's income…" at bounding box center [756, 108] width 531 height 1834
drag, startPoint x: 994, startPoint y: 695, endPoint x: 685, endPoint y: 678, distance: 309.5
click at [685, 680] on h4 "Explanation" at bounding box center [756, 685] width 451 height 11
drag, startPoint x: 620, startPoint y: 707, endPoint x: 788, endPoint y: 703, distance: 168.0
click at [788, 703] on p "The total income of the big 4 in the public sector is 20 + 21 + 25 = 66 million…" at bounding box center [756, 717] width 451 height 36
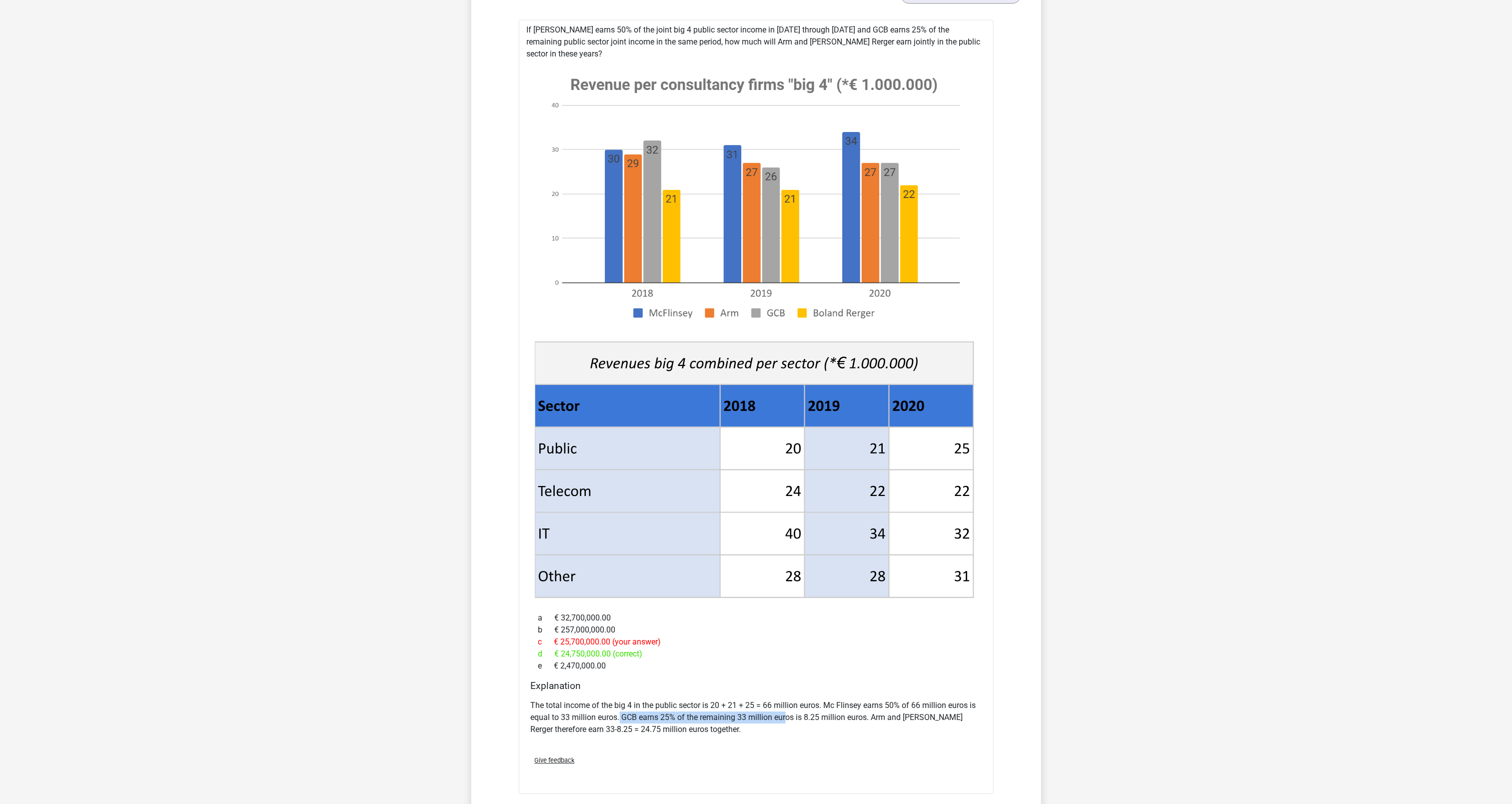
drag, startPoint x: 788, startPoint y: 703, endPoint x: 726, endPoint y: 666, distance: 72.2
click at [726, 666] on div "If McFlinsey earns 50% of the joint big 4 public sector income in 2018 through …" at bounding box center [756, 406] width 475 height 774
drag, startPoint x: 726, startPoint y: 666, endPoint x: 720, endPoint y: 725, distance: 59.3
click at [720, 725] on p "The total income of the big 4 in the public sector is 20 + 21 + 25 = 66 million…" at bounding box center [756, 717] width 451 height 36
click at [534, 497] on div at bounding box center [756, 332] width 459 height 544
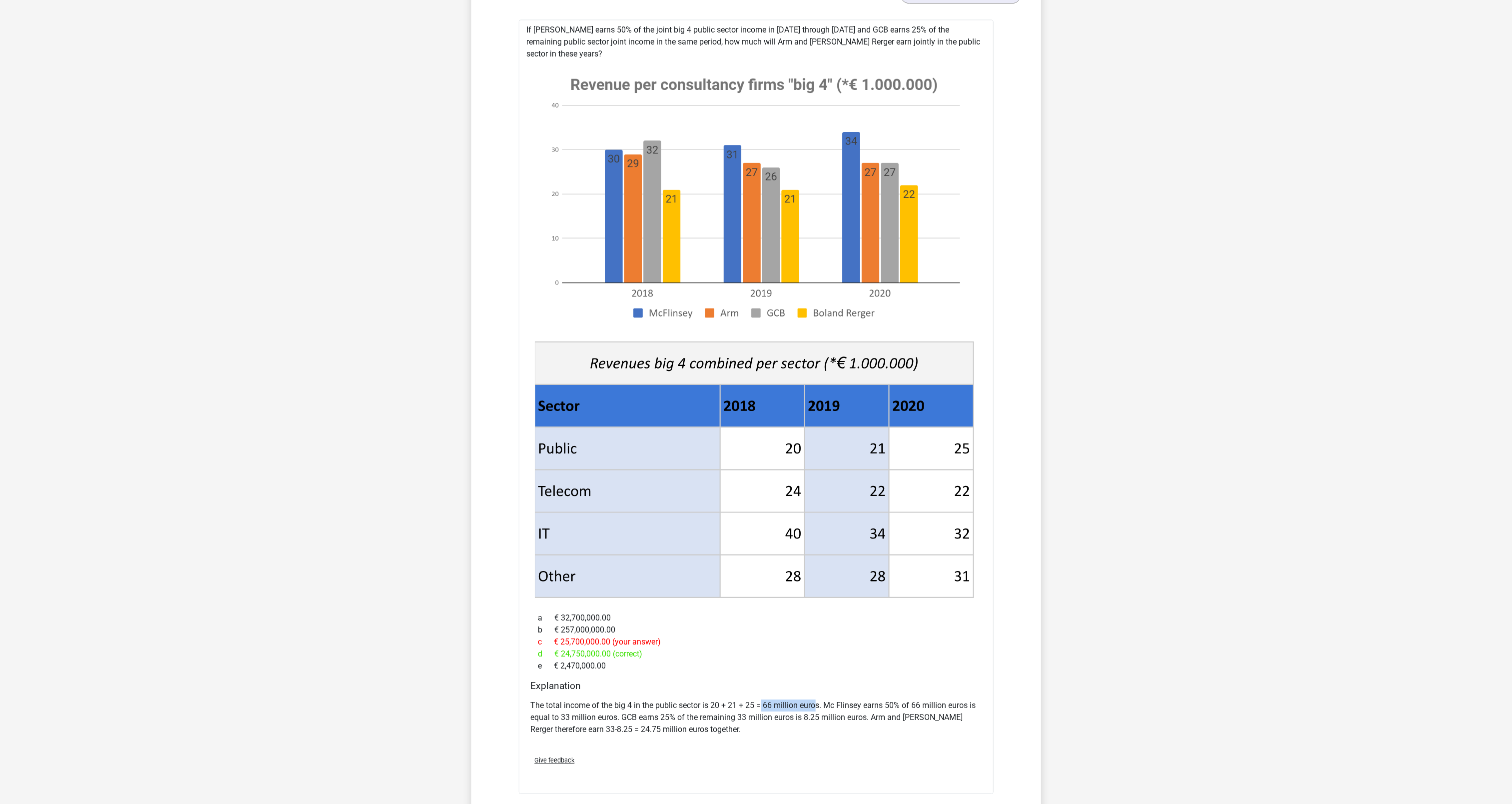
drag, startPoint x: 762, startPoint y: 696, endPoint x: 819, endPoint y: 699, distance: 57.1
click at [819, 700] on p "The total income of the big 4 in the public sector is 20 + 21 + 25 = 66 million…" at bounding box center [756, 717] width 451 height 36
drag, startPoint x: 819, startPoint y: 699, endPoint x: 836, endPoint y: 702, distance: 17.3
click at [836, 702] on p "The total income of the big 4 in the public sector is 20 + 21 + 25 = 66 million…" at bounding box center [756, 717] width 451 height 36
drag, startPoint x: 836, startPoint y: 702, endPoint x: 828, endPoint y: 706, distance: 8.9
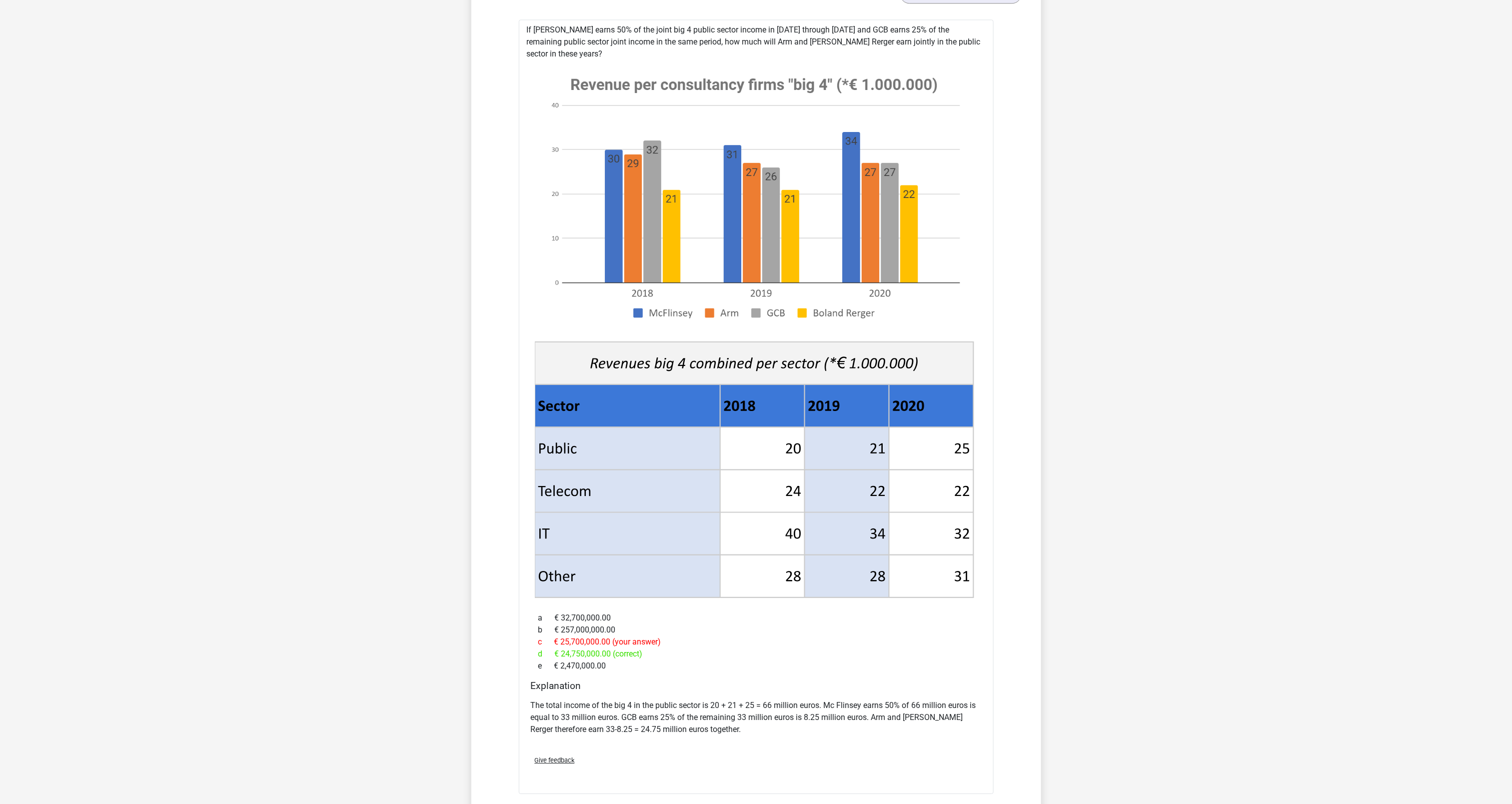
click at [825, 706] on p "The total income of the big 4 in the public sector is 20 + 21 + 25 = 66 million…" at bounding box center [756, 717] width 451 height 36
drag, startPoint x: 871, startPoint y: 707, endPoint x: 711, endPoint y: 720, distance: 160.5
click at [711, 720] on p "The total income of the big 4 in the public sector is 20 + 21 + 25 = 66 million…" at bounding box center [756, 717] width 451 height 36
drag, startPoint x: 711, startPoint y: 720, endPoint x: 581, endPoint y: 562, distance: 204.6
click at [581, 562] on icon at bounding box center [627, 576] width 185 height 42
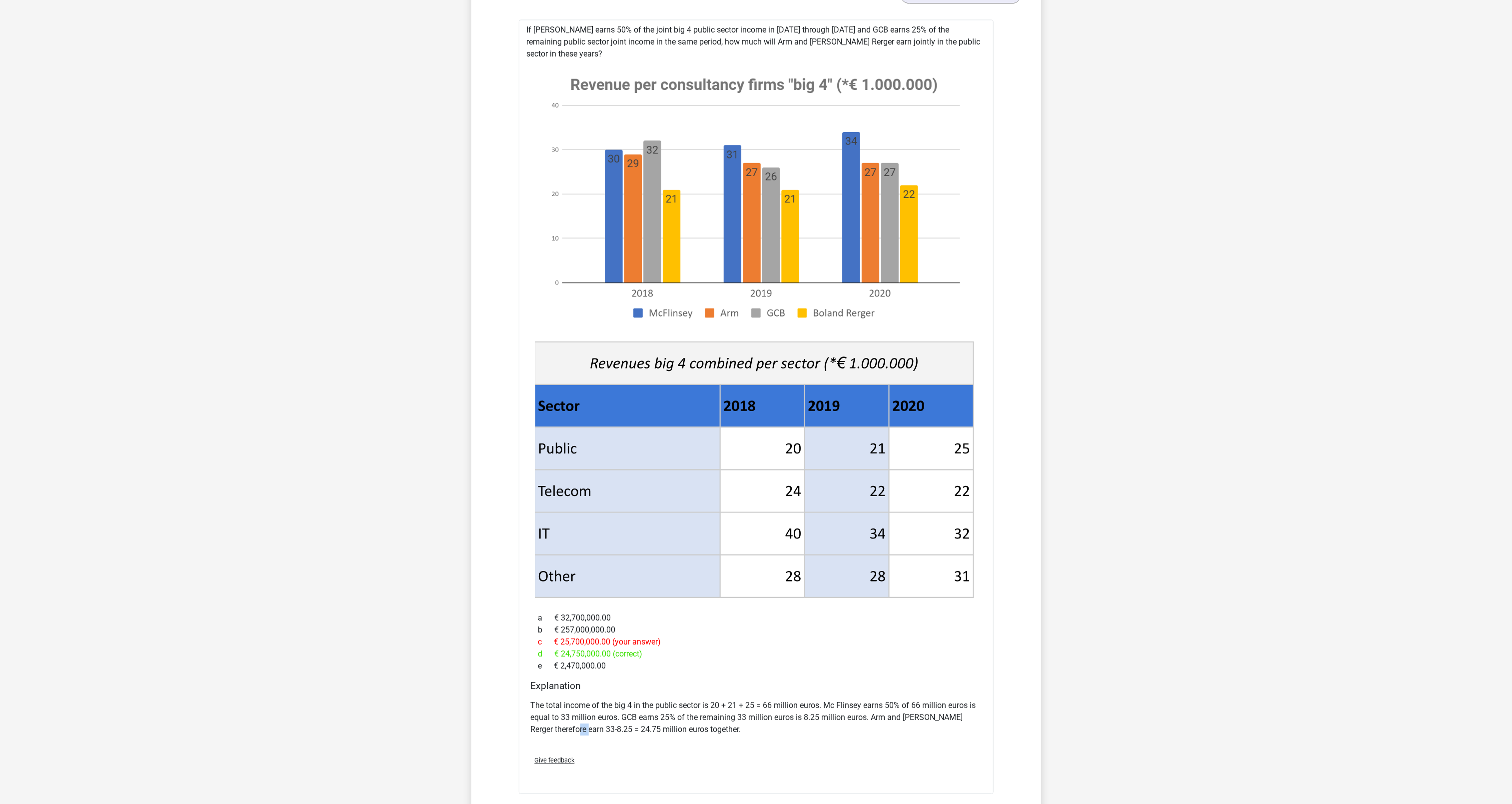
drag, startPoint x: 592, startPoint y: 720, endPoint x: 581, endPoint y: 720, distance: 11.0
click at [581, 720] on p "The total income of the big 4 in the public sector is 20 + 21 + 25 = 66 million…" at bounding box center [756, 717] width 451 height 36
drag, startPoint x: 581, startPoint y: 720, endPoint x: 599, endPoint y: 727, distance: 19.3
click at [595, 727] on div "The total income of the big 4 in the public sector is 20 + 21 + 25 = 66 million…" at bounding box center [756, 721] width 451 height 52
drag, startPoint x: 583, startPoint y: 718, endPoint x: 613, endPoint y: 720, distance: 30.1
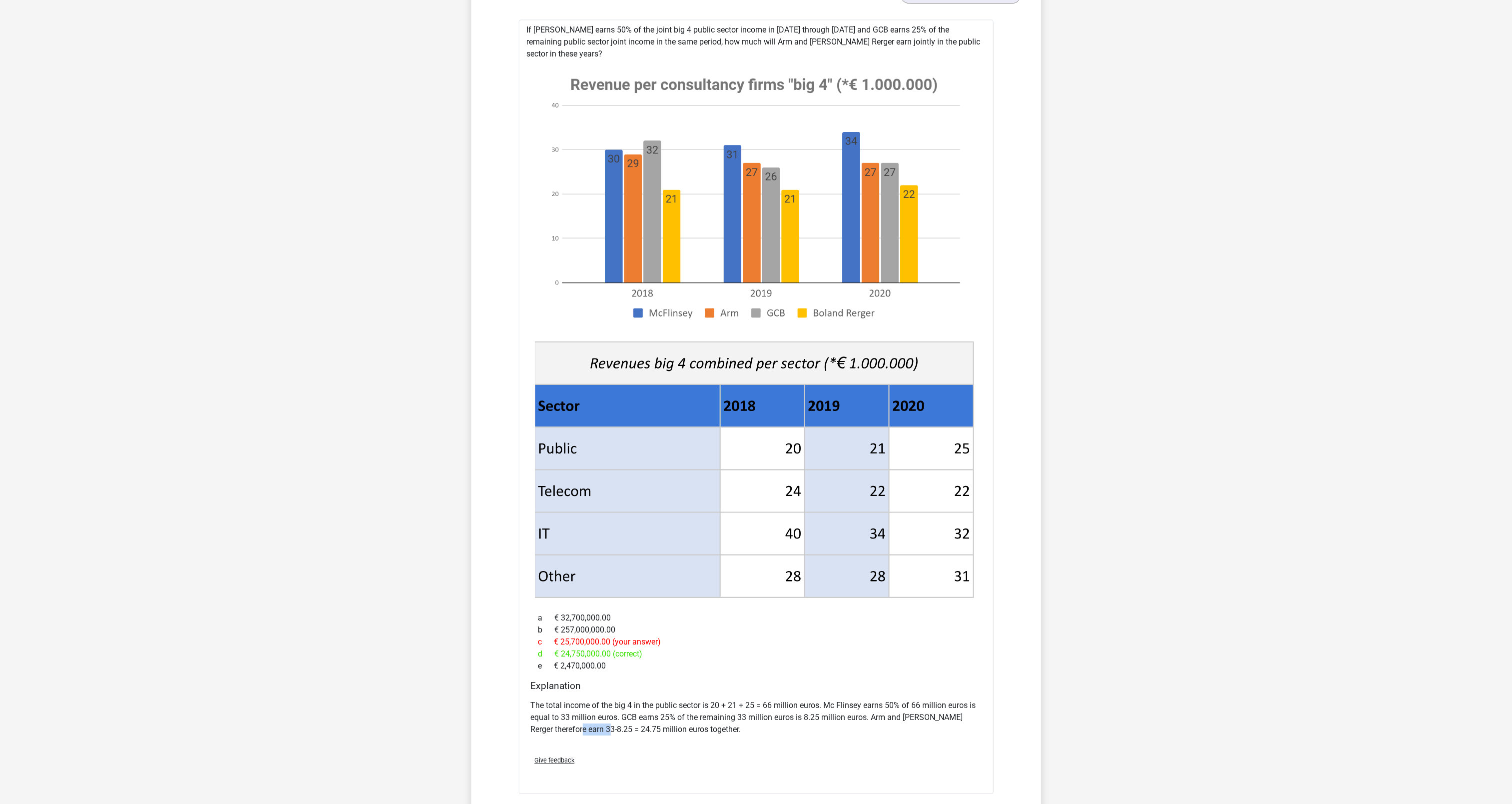
click at [613, 720] on p "The total income of the big 4 in the public sector is 20 + 21 + 25 = 66 million…" at bounding box center [756, 717] width 451 height 36
drag, startPoint x: 613, startPoint y: 720, endPoint x: 540, endPoint y: 622, distance: 122.2
click at [540, 624] on span "b" at bounding box center [546, 630] width 16 height 12
click at [595, 719] on p "The total income of the big 4 in the public sector is 20 + 21 + 25 = 66 million…" at bounding box center [756, 717] width 451 height 36
drag, startPoint x: 595, startPoint y: 719, endPoint x: 736, endPoint y: 657, distance: 154.0
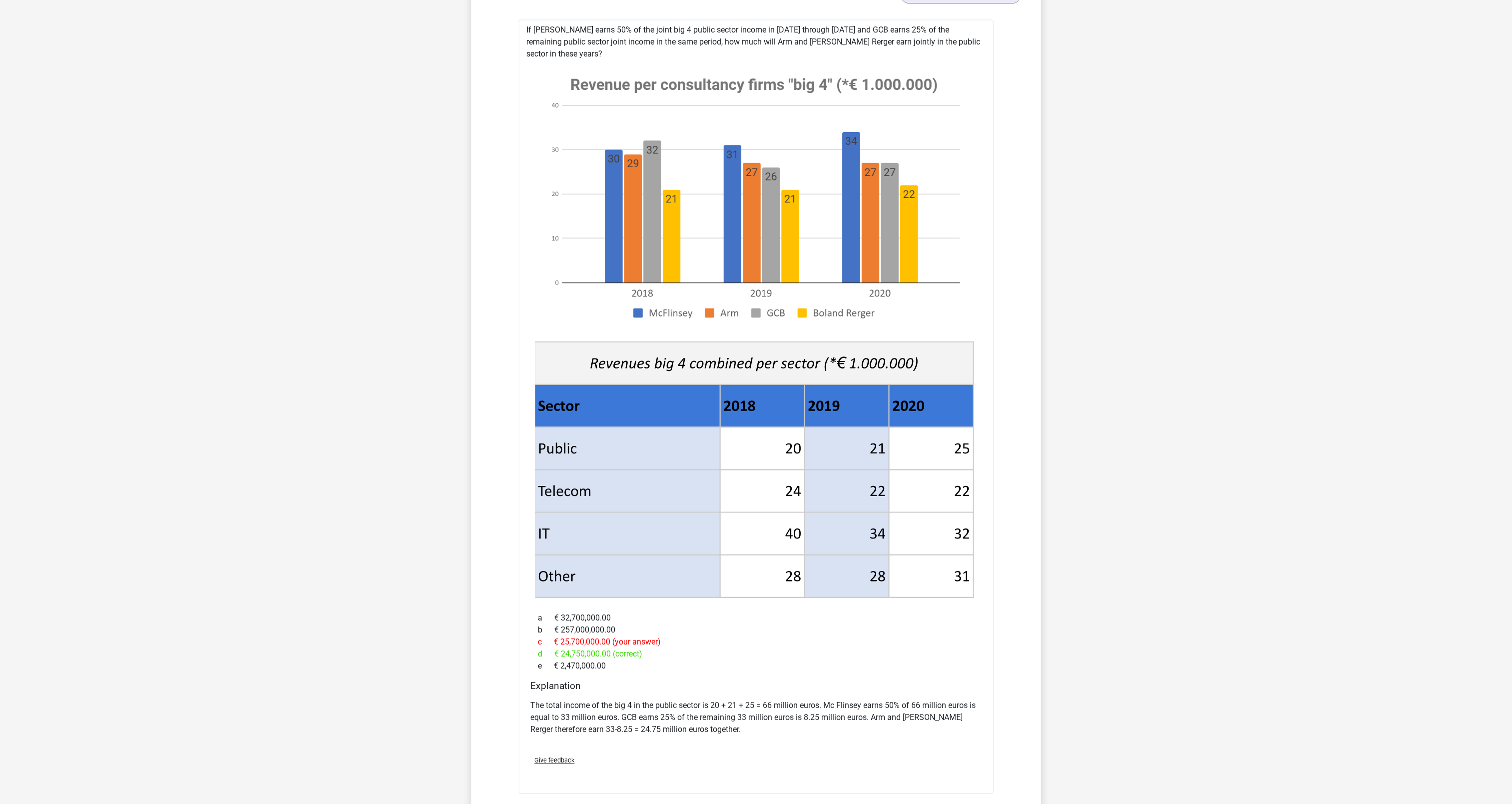
click at [736, 660] on div "e € 2,470,000.00" at bounding box center [756, 666] width 451 height 12
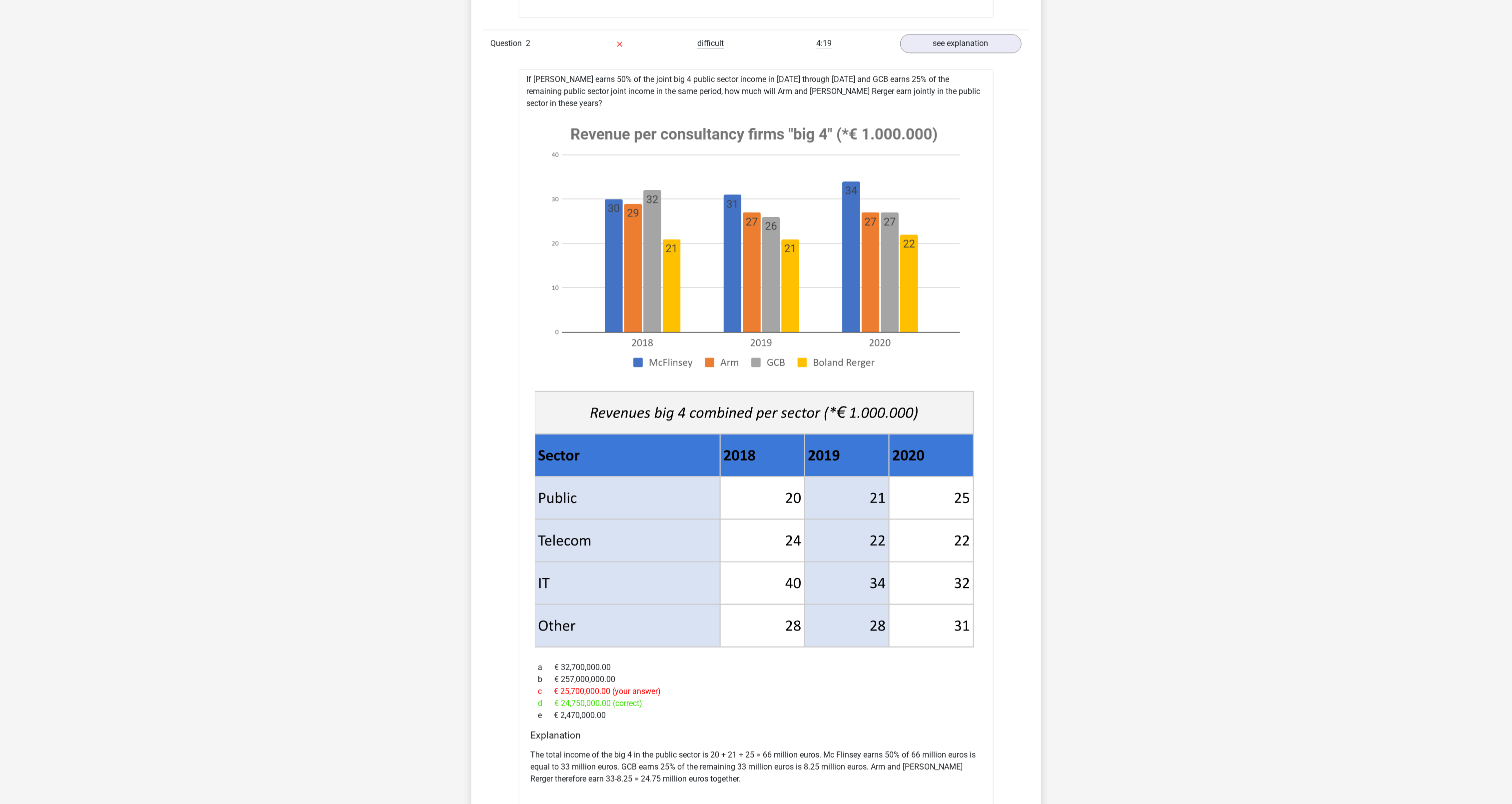
scroll to position [1560, 0]
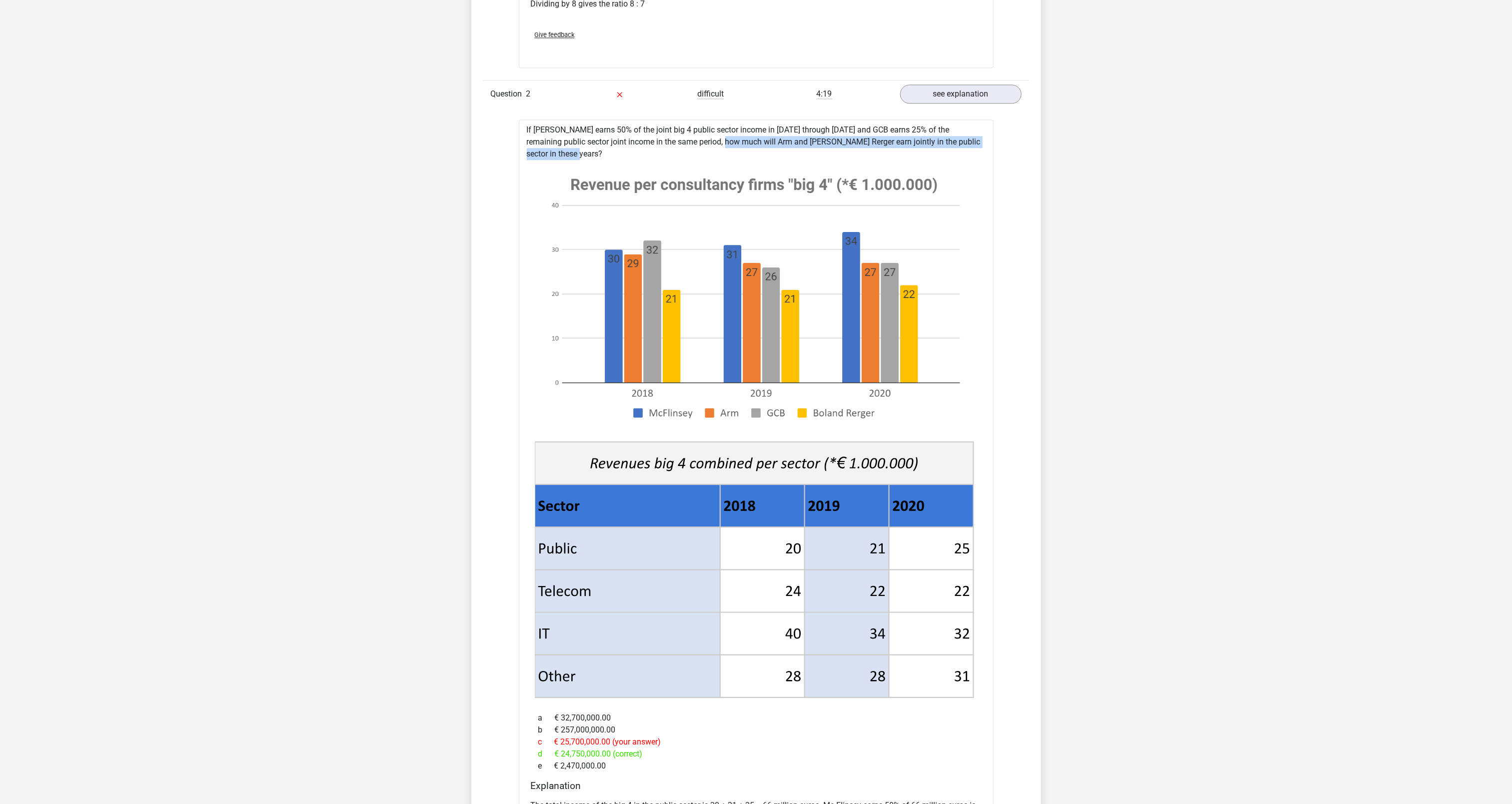
drag, startPoint x: 666, startPoint y: 143, endPoint x: 985, endPoint y: 148, distance: 319.0
click at [985, 148] on div "If McFlinsey earns 50% of the joint big 4 public sector income in 2018 through …" at bounding box center [756, 506] width 475 height 774
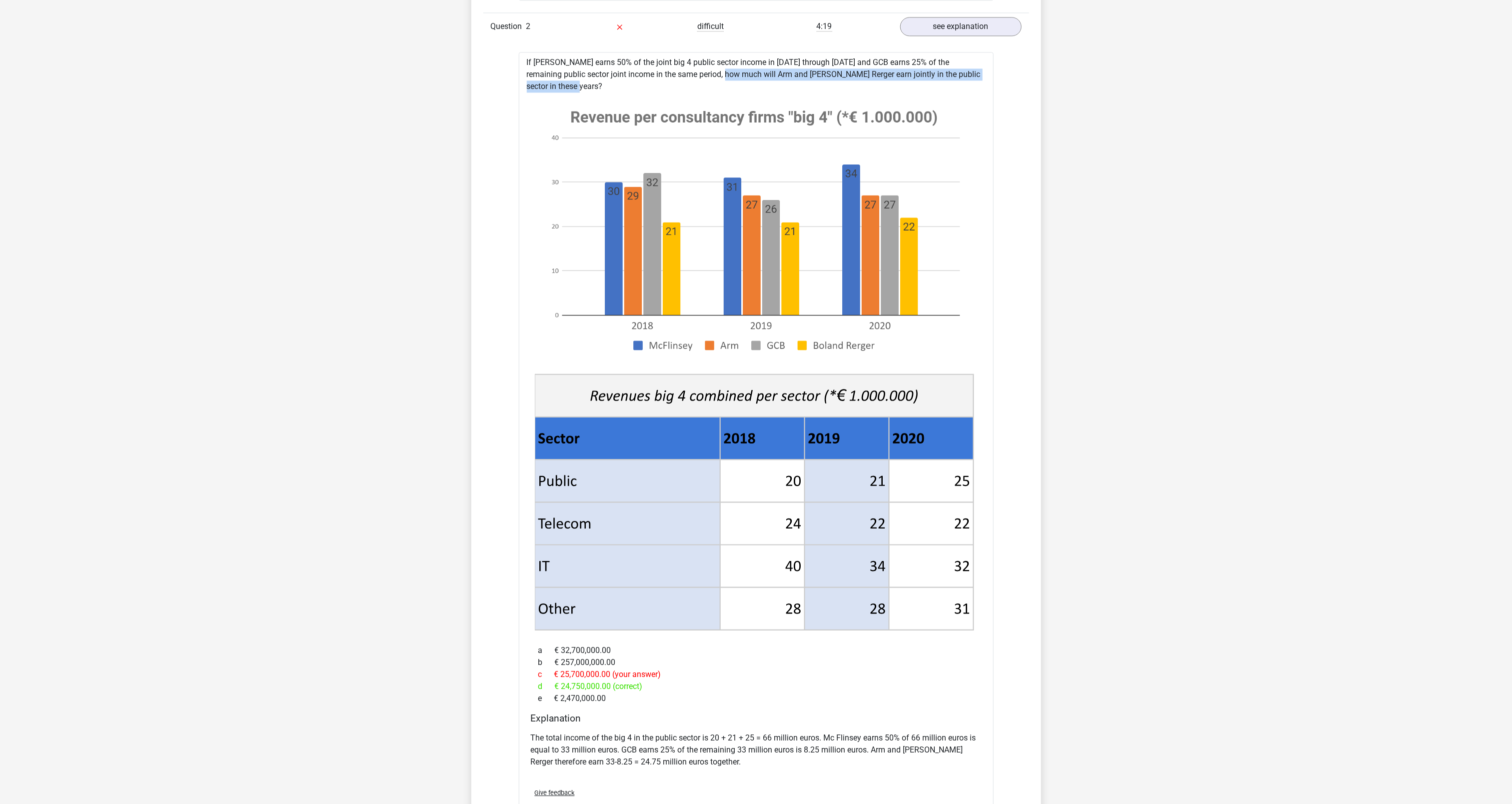
scroll to position [1661, 0]
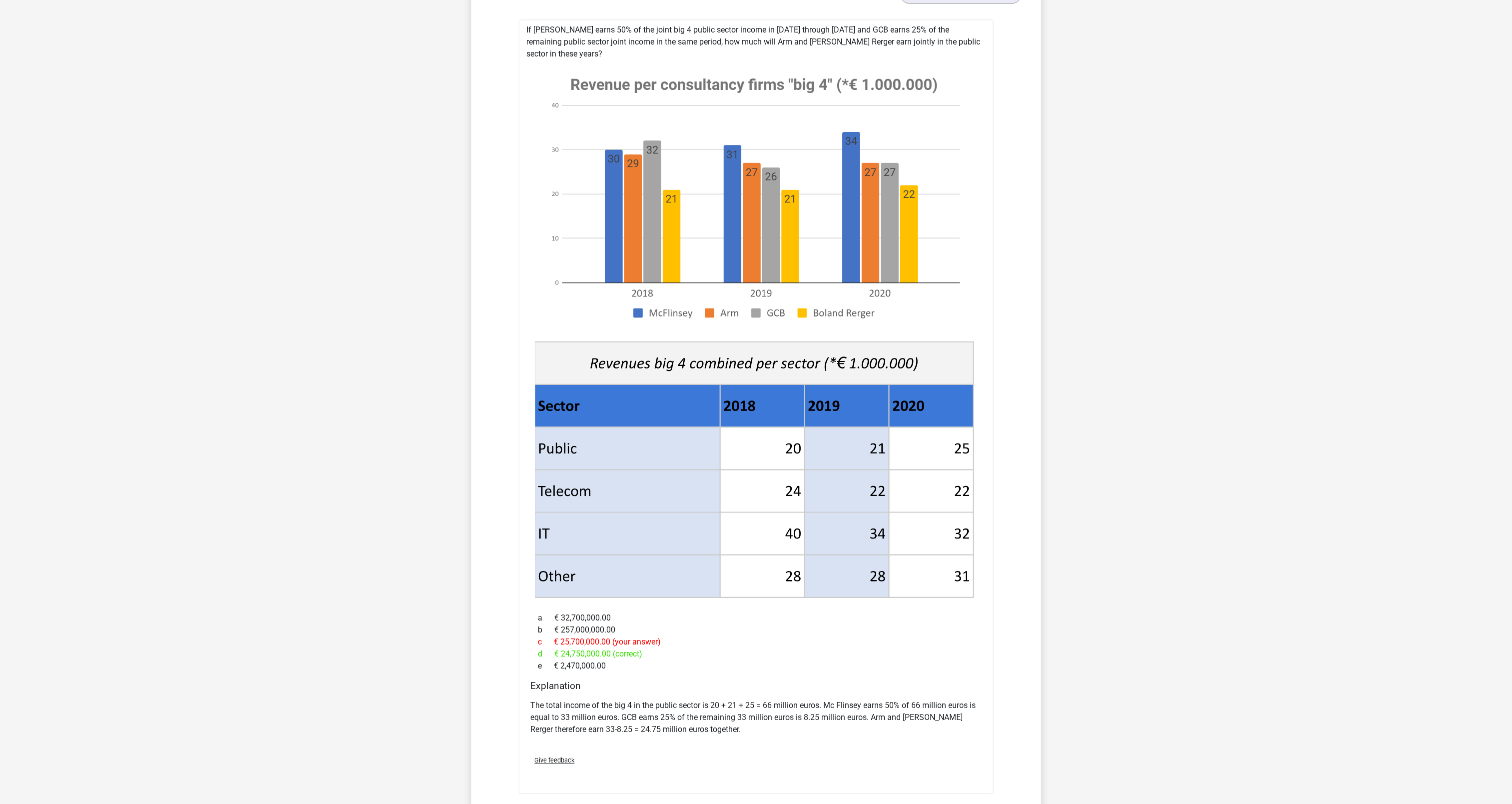
drag, startPoint x: 782, startPoint y: 441, endPoint x: 956, endPoint y: 444, distance: 174.0
click at [956, 444] on g at bounding box center [755, 332] width 443 height 536
drag, startPoint x: 683, startPoint y: 708, endPoint x: 617, endPoint y: 706, distance: 66.0
click at [617, 706] on p "The total income of the big 4 in the public sector is 20 + 21 + 25 = 66 million…" at bounding box center [756, 717] width 451 height 36
drag, startPoint x: 617, startPoint y: 706, endPoint x: 736, endPoint y: 708, distance: 119.0
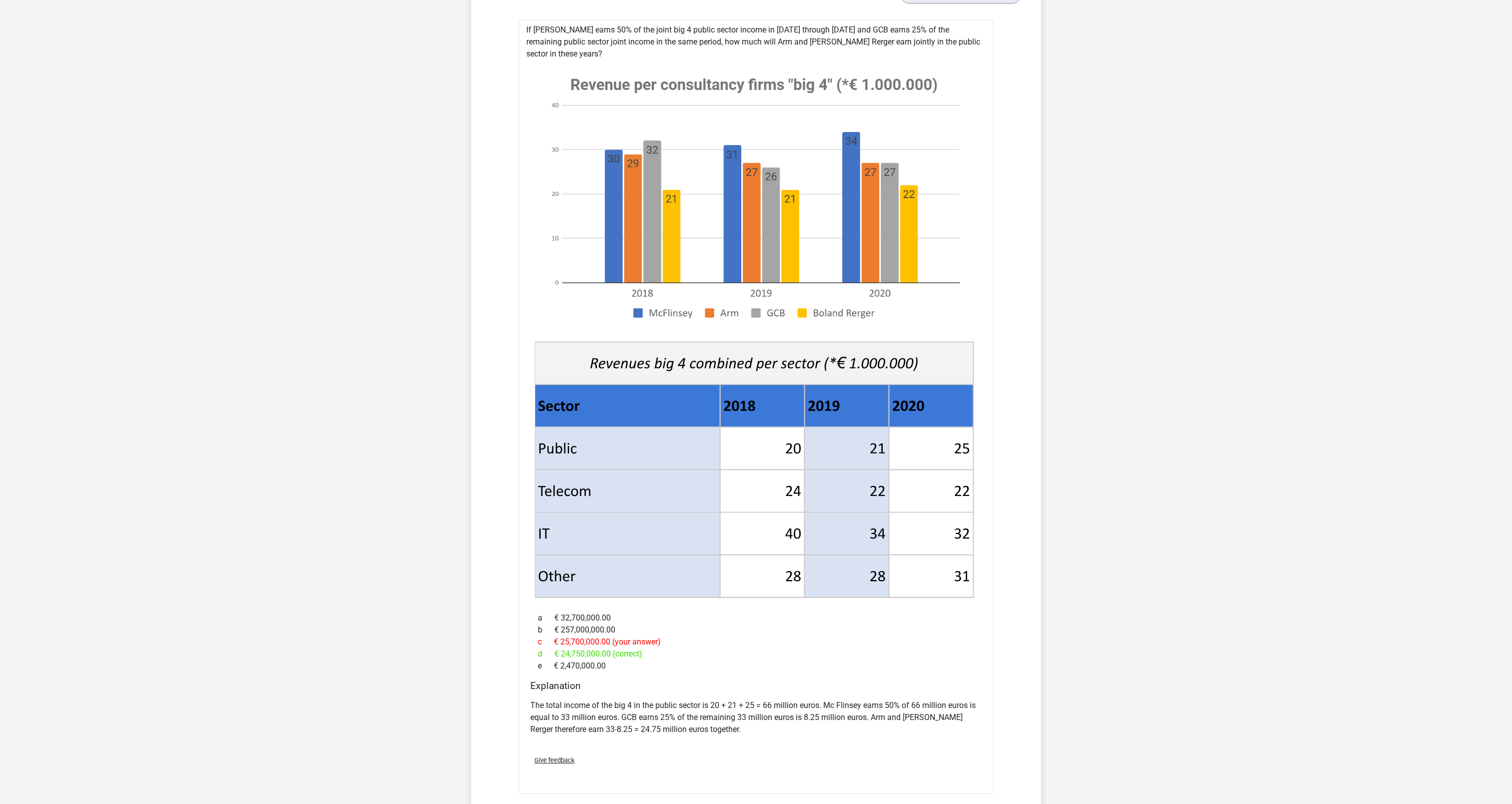
click at [733, 708] on p "The total income of the big 4 in the public sector is 20 + 21 + 25 = 66 million…" at bounding box center [756, 717] width 451 height 36
drag, startPoint x: 872, startPoint y: 711, endPoint x: 495, endPoint y: 708, distance: 377.0
click at [495, 708] on div "Question 1 average 2:38 see explanation What is the ratio of McFlinsey's income…" at bounding box center [756, 108] width 531 height 1834
drag, startPoint x: 495, startPoint y: 708, endPoint x: 619, endPoint y: 714, distance: 124.1
click at [616, 714] on p "The total income of the big 4 in the public sector is 20 + 21 + 25 = 66 million…" at bounding box center [756, 717] width 451 height 36
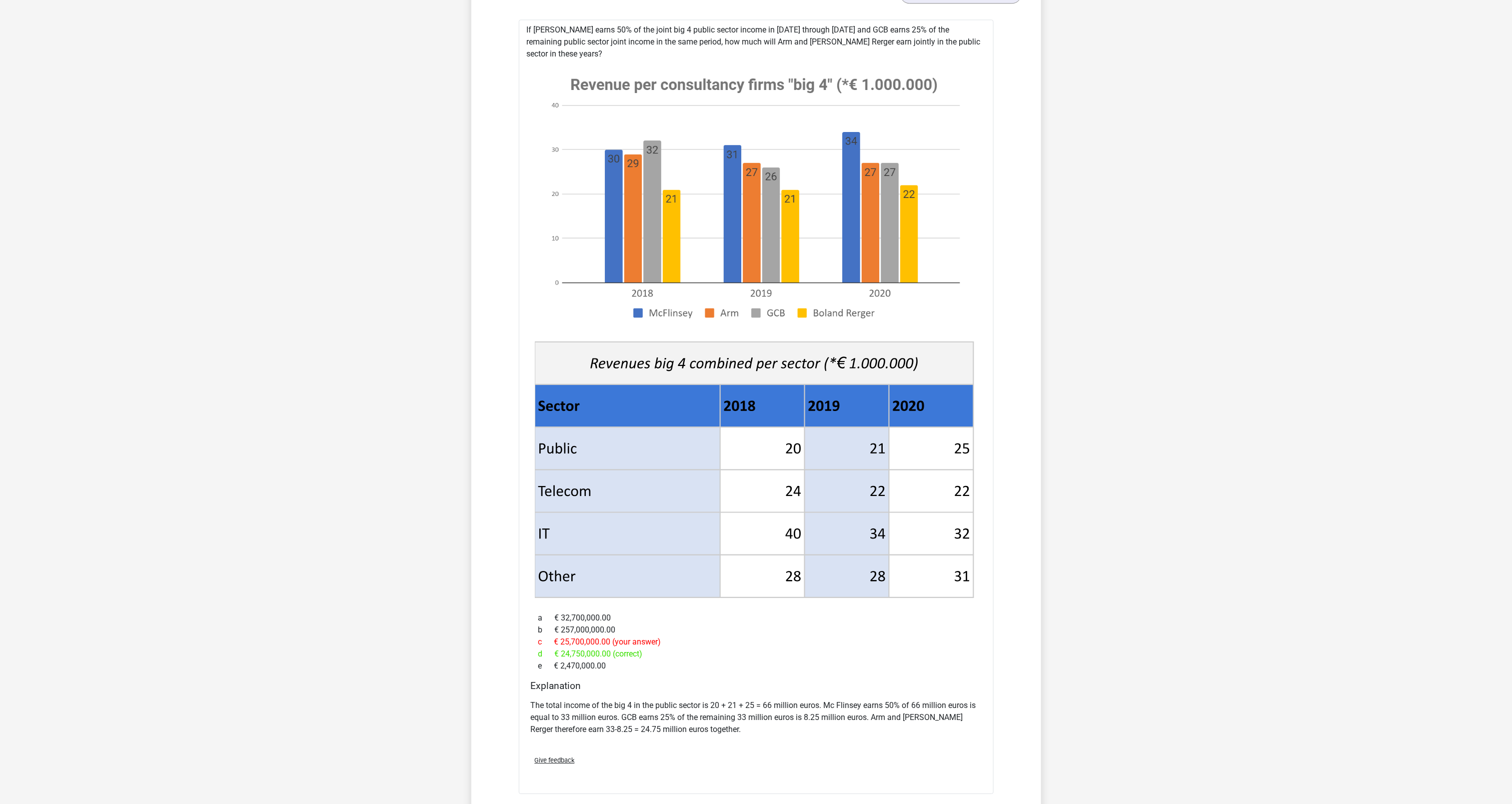
click at [731, 723] on p "The total income of the big 4 in the public sector is 20 + 21 + 25 = 66 million…" at bounding box center [756, 717] width 451 height 36
drag, startPoint x: 731, startPoint y: 723, endPoint x: 874, endPoint y: 708, distance: 143.8
click at [874, 708] on p "The total income of the big 4 in the public sector is 20 + 21 + 25 = 66 million…" at bounding box center [756, 717] width 451 height 36
drag, startPoint x: 874, startPoint y: 708, endPoint x: 802, endPoint y: 708, distance: 72.0
click at [802, 708] on p "The total income of the big 4 in the public sector is 20 + 21 + 25 = 66 million…" at bounding box center [756, 717] width 451 height 36
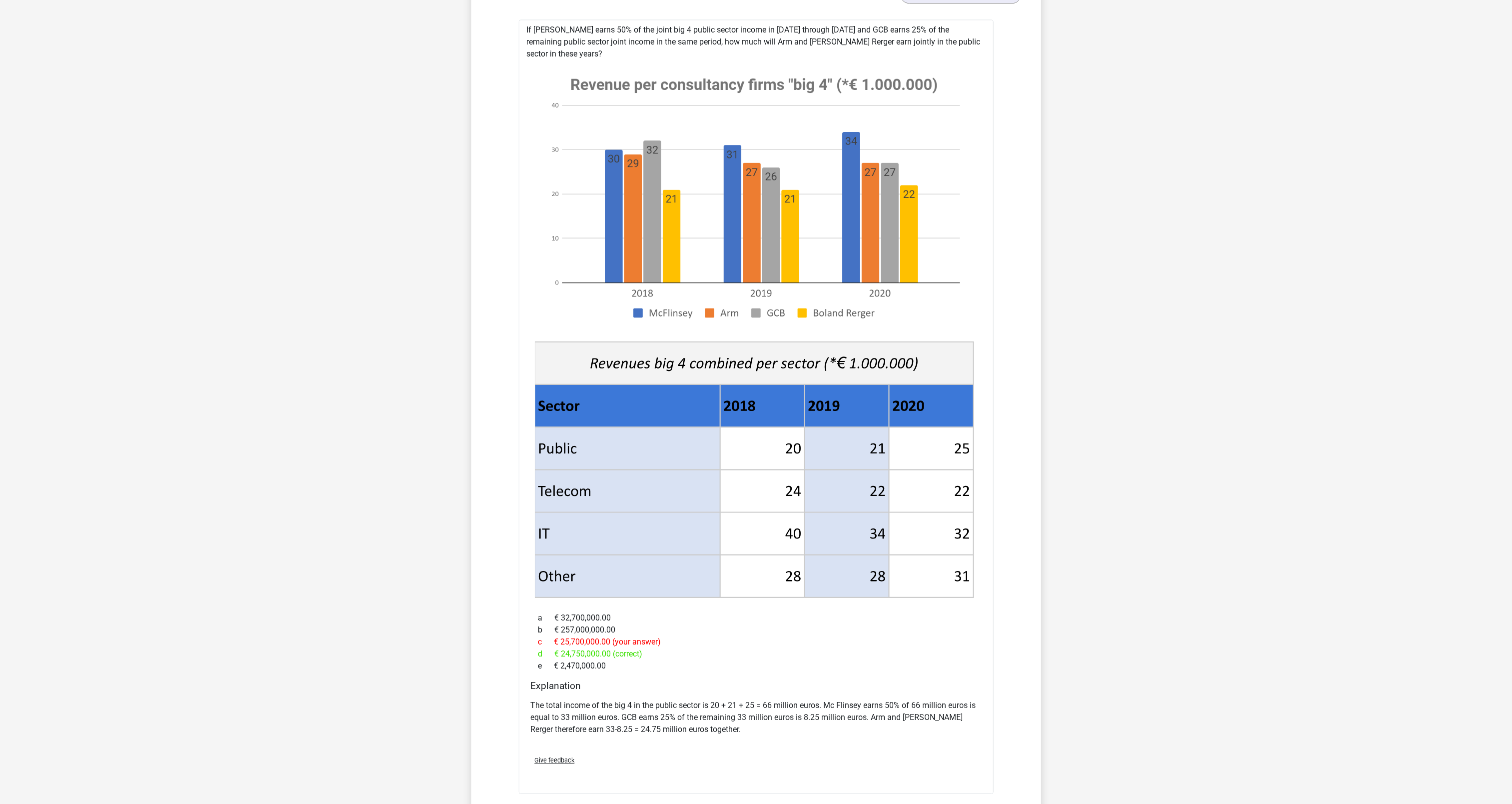
click at [807, 708] on p "The total income of the big 4 in the public sector is 20 + 21 + 25 = 66 million…" at bounding box center [756, 717] width 451 height 36
drag, startPoint x: 807, startPoint y: 708, endPoint x: 870, endPoint y: 711, distance: 63.1
click at [870, 711] on p "The total income of the big 4 in the public sector is 20 + 21 + 25 = 66 million…" at bounding box center [756, 717] width 451 height 36
drag, startPoint x: 870, startPoint y: 711, endPoint x: 763, endPoint y: 669, distance: 114.9
click at [763, 669] on div "If McFlinsey earns 50% of the joint big 4 public sector income in 2018 through …" at bounding box center [756, 406] width 475 height 774
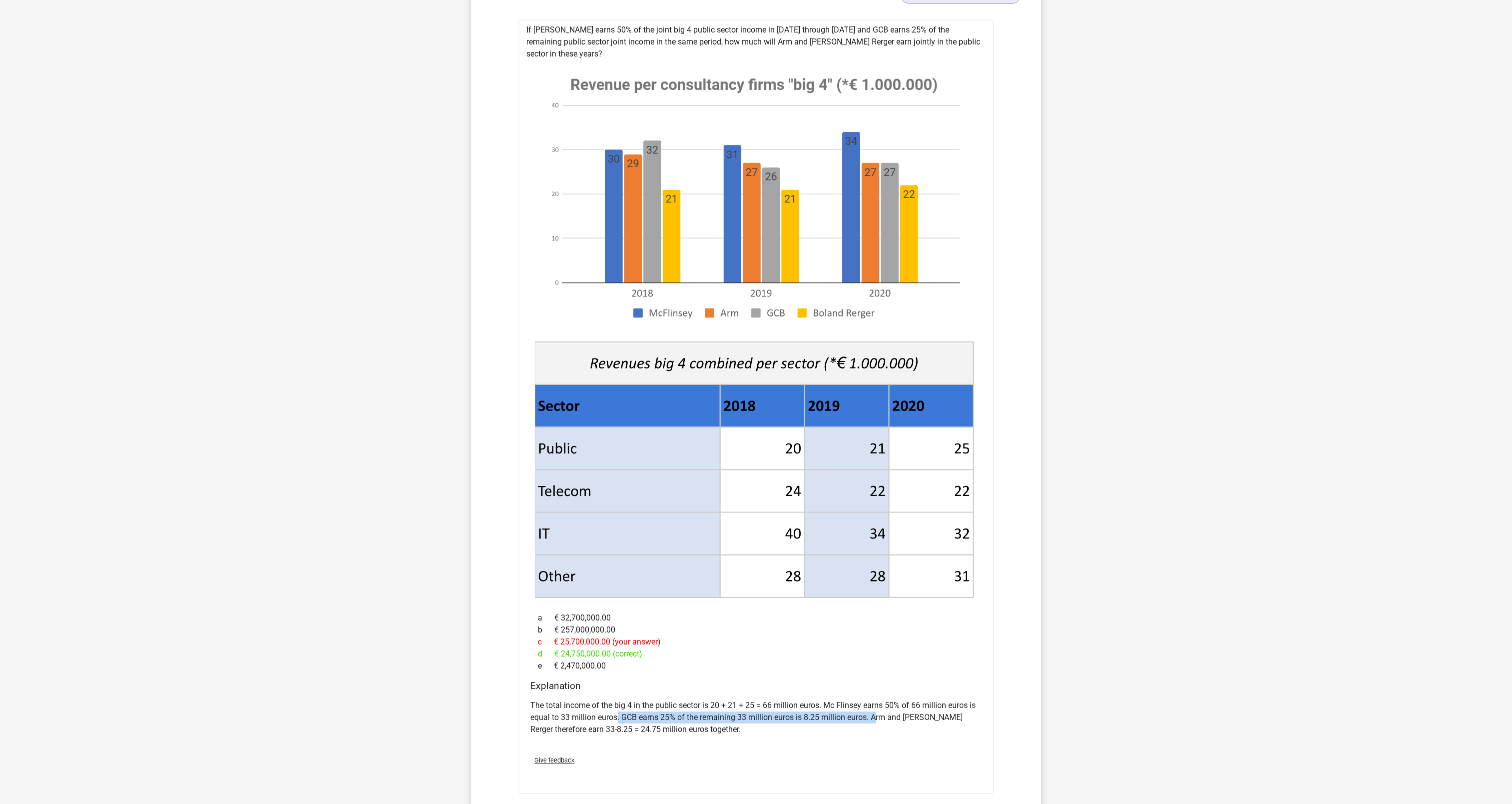
drag, startPoint x: 619, startPoint y: 710, endPoint x: 877, endPoint y: 711, distance: 258.0
click at [877, 711] on p "The total income of the big 4 in the public sector is 20 + 21 + 25 = 66 million…" at bounding box center [756, 717] width 451 height 36
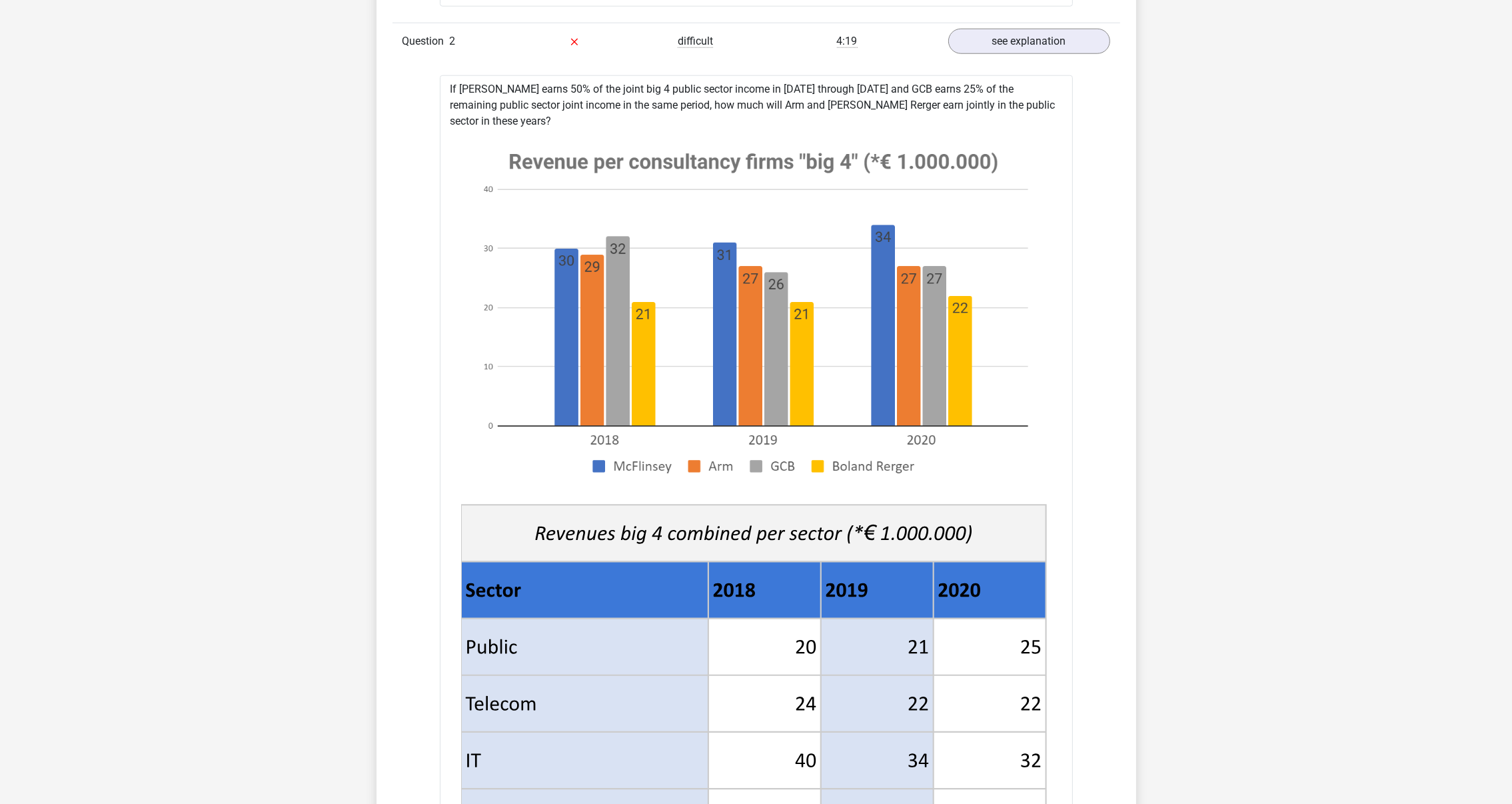
scroll to position [2113, 0]
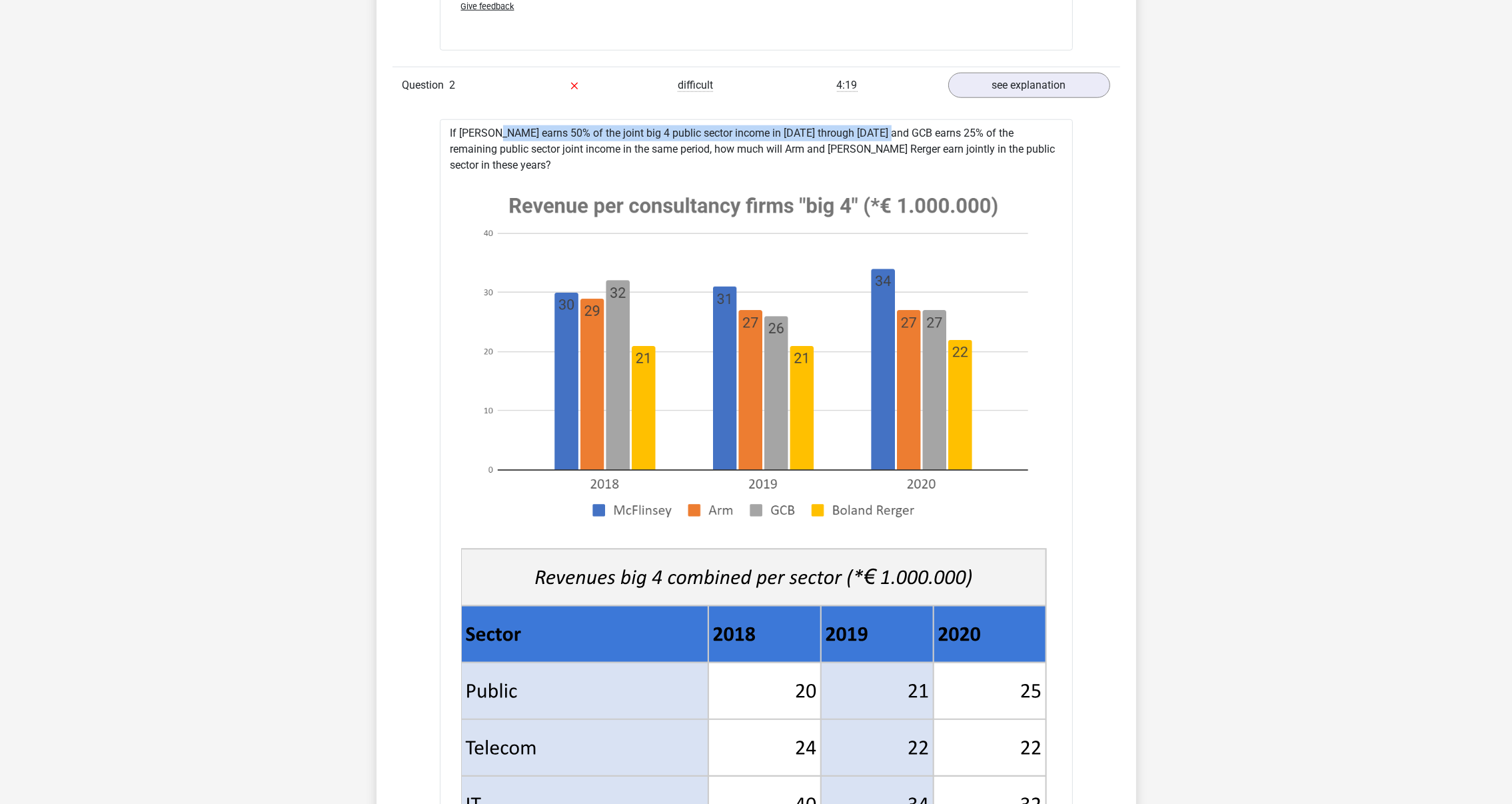
drag, startPoint x: 453, startPoint y: 136, endPoint x: 844, endPoint y: 137, distance: 391.0
click at [844, 137] on div "If McFlinsey earns 50% of the joint big 4 public sector income in 2018 through …" at bounding box center [756, 635] width 633 height 1032
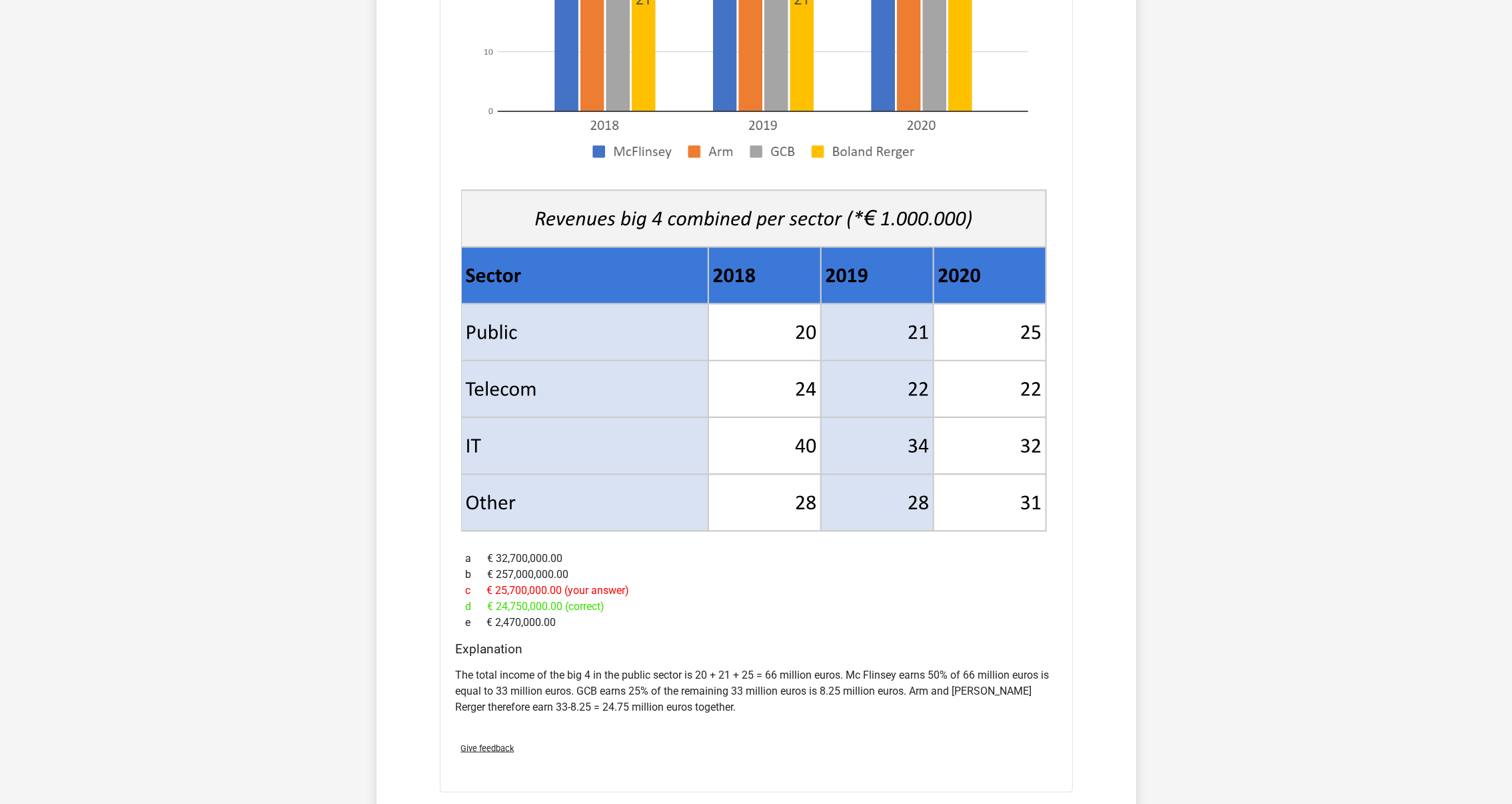
scroll to position [2513, 0]
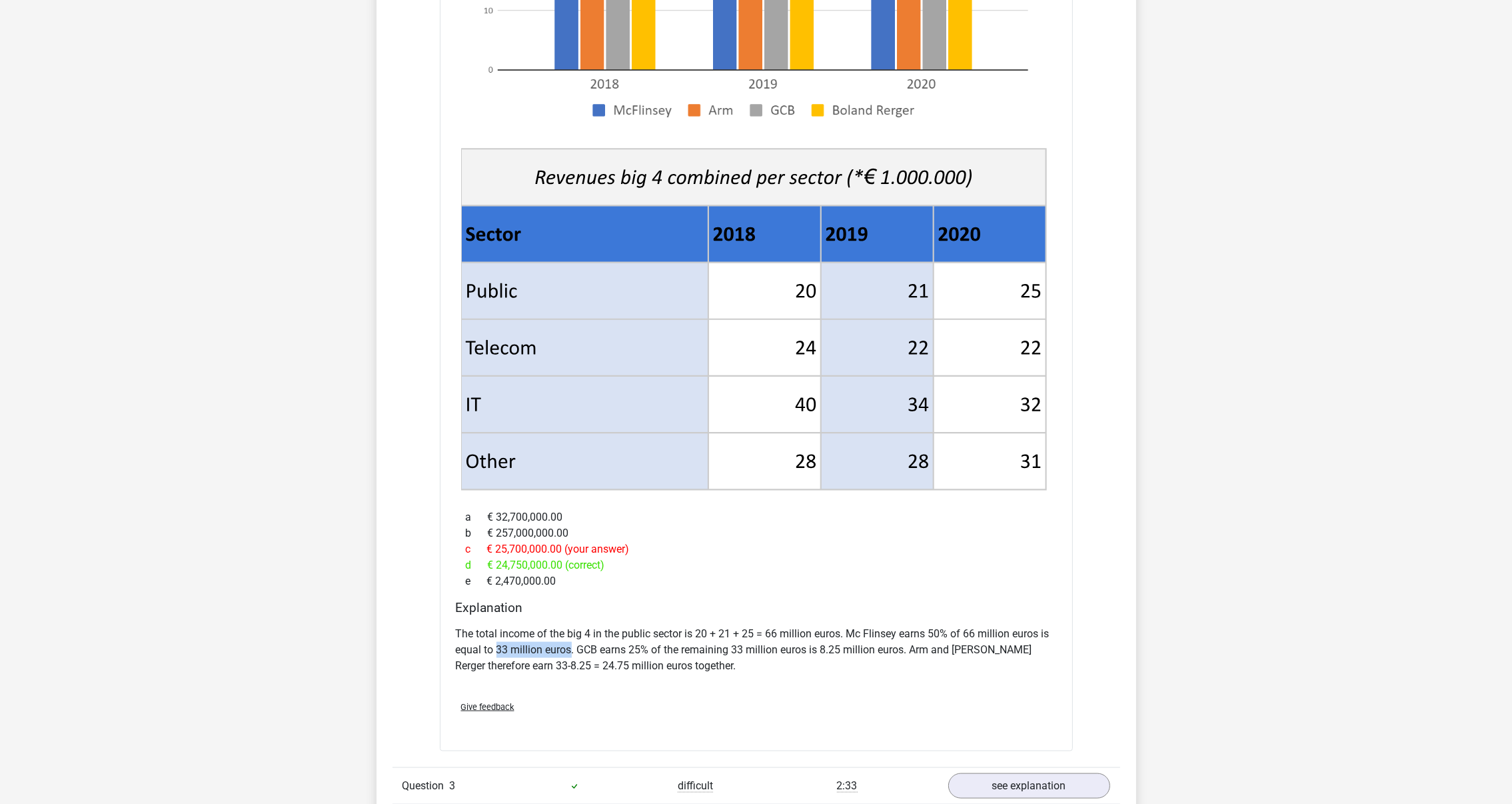
drag, startPoint x: 497, startPoint y: 633, endPoint x: 570, endPoint y: 633, distance: 73.0
click at [570, 633] on p "The total income of the big 4 in the public sector is 20 + 21 + 25 = 66 million…" at bounding box center [756, 649] width 601 height 48
drag, startPoint x: 570, startPoint y: 633, endPoint x: 583, endPoint y: 634, distance: 13.0
click at [583, 634] on p "The total income of the big 4 in the public sector is 20 + 21 + 25 = 66 million…" at bounding box center [756, 649] width 601 height 48
drag, startPoint x: 574, startPoint y: 634, endPoint x: 913, endPoint y: 636, distance: 339.0
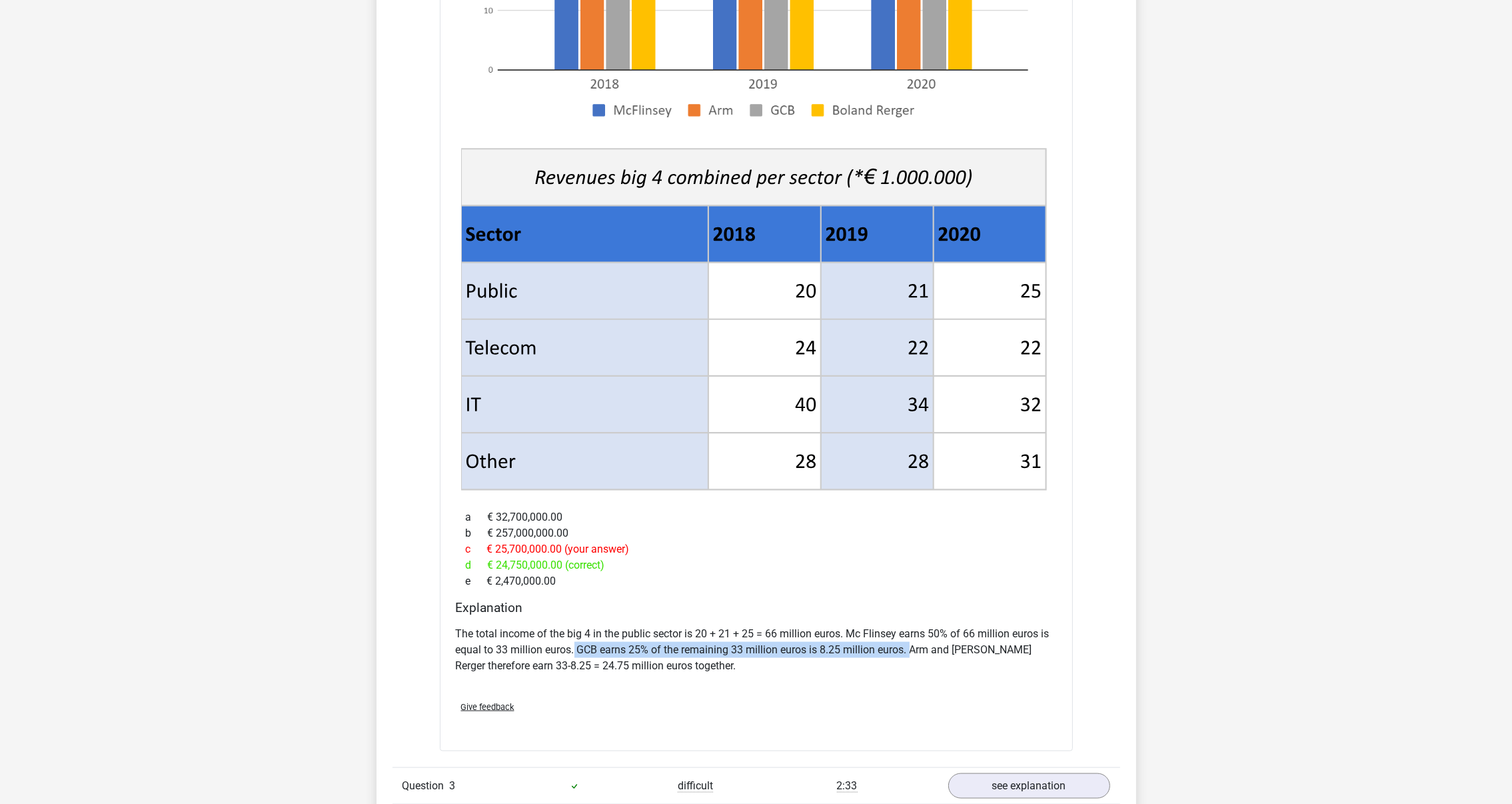
click at [913, 636] on p "The total income of the big 4 in the public sector is 20 + 21 + 25 = 66 million…" at bounding box center [756, 649] width 601 height 48
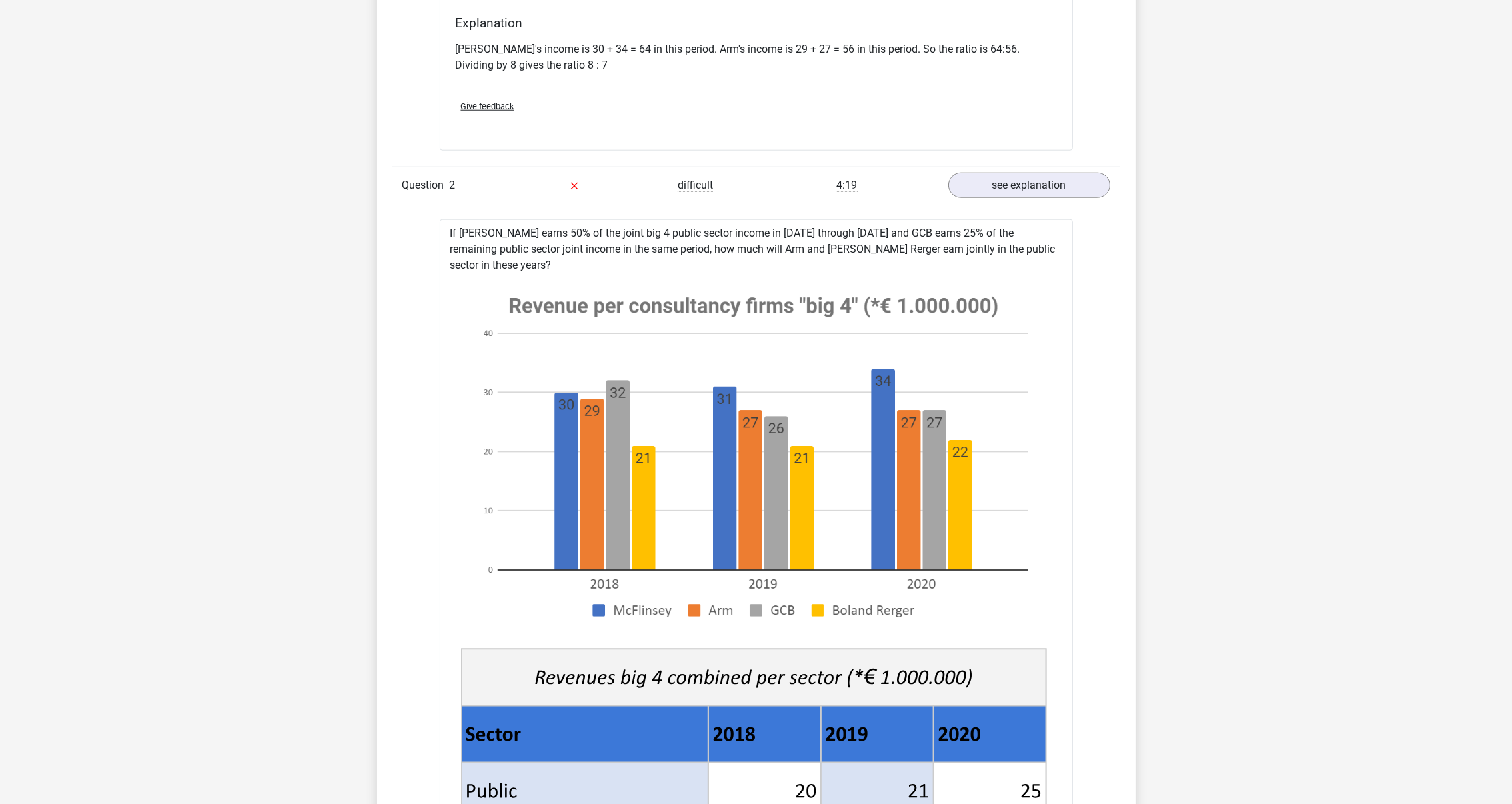
scroll to position [2113, 0]
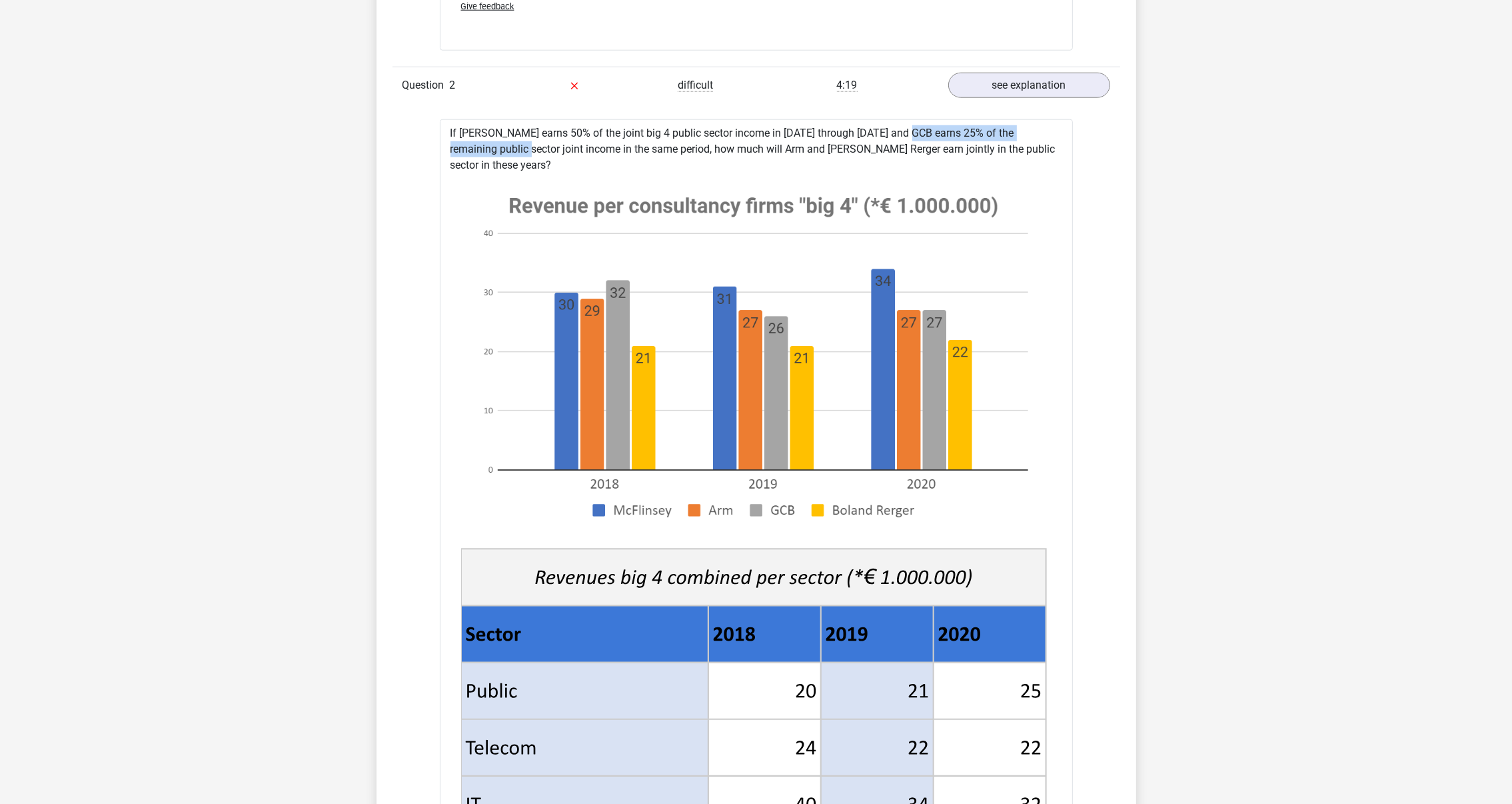
drag, startPoint x: 862, startPoint y: 131, endPoint x: 1065, endPoint y: 137, distance: 203.1
click at [1065, 137] on div "If McFlinsey earns 50% of the joint big 4 public sector income in 2018 through …" at bounding box center [756, 635] width 633 height 1032
drag, startPoint x: 739, startPoint y: 133, endPoint x: 724, endPoint y: 133, distance: 15.0
click at [739, 133] on div "If McFlinsey earns 50% of the joint big 4 public sector income in 2018 through …" at bounding box center [756, 635] width 633 height 1032
drag, startPoint x: 450, startPoint y: 133, endPoint x: 809, endPoint y: 138, distance: 359.0
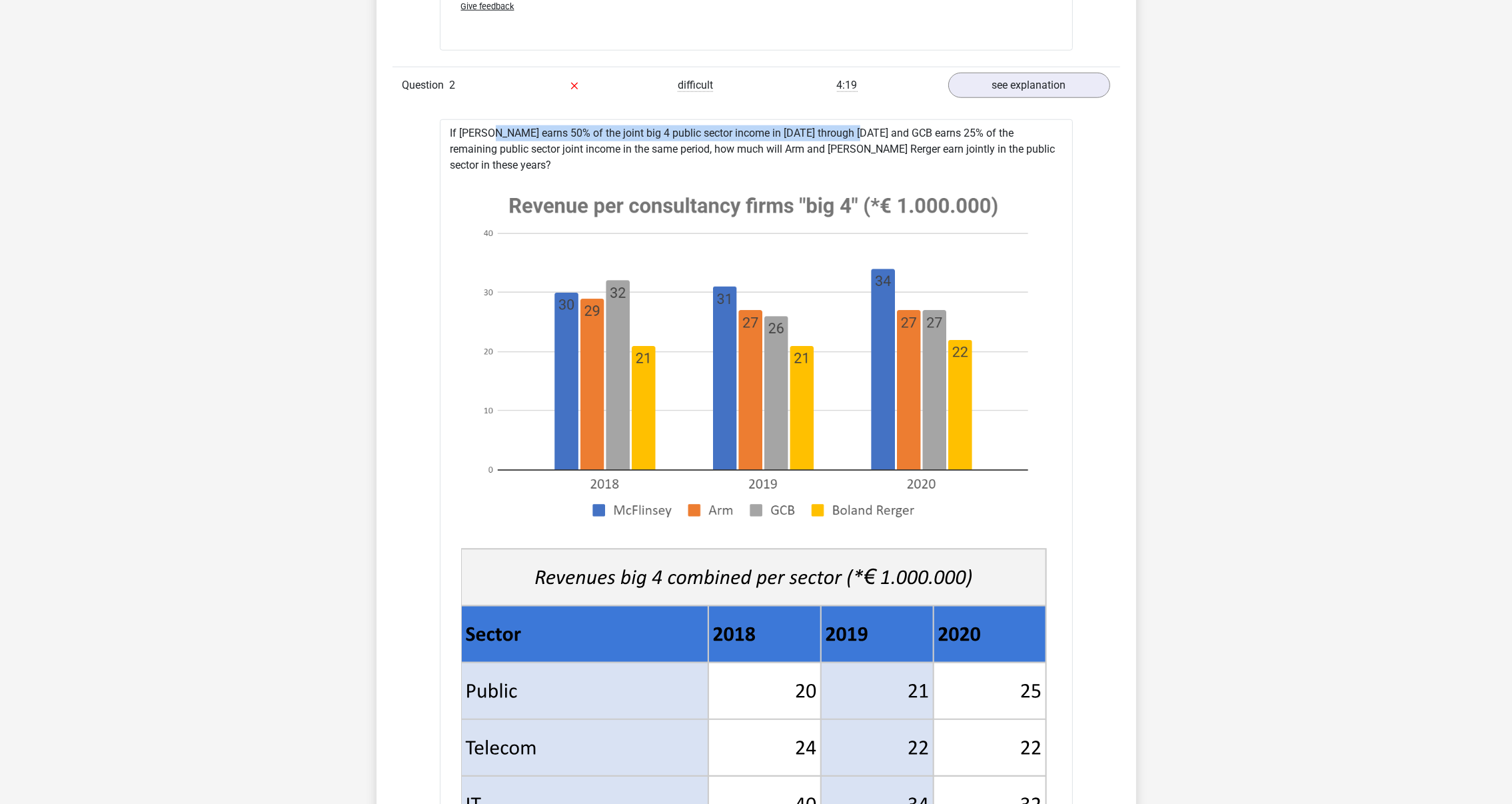
click at [809, 138] on div "If McFlinsey earns 50% of the joint big 4 public sector income in 2018 through …" at bounding box center [756, 635] width 633 height 1032
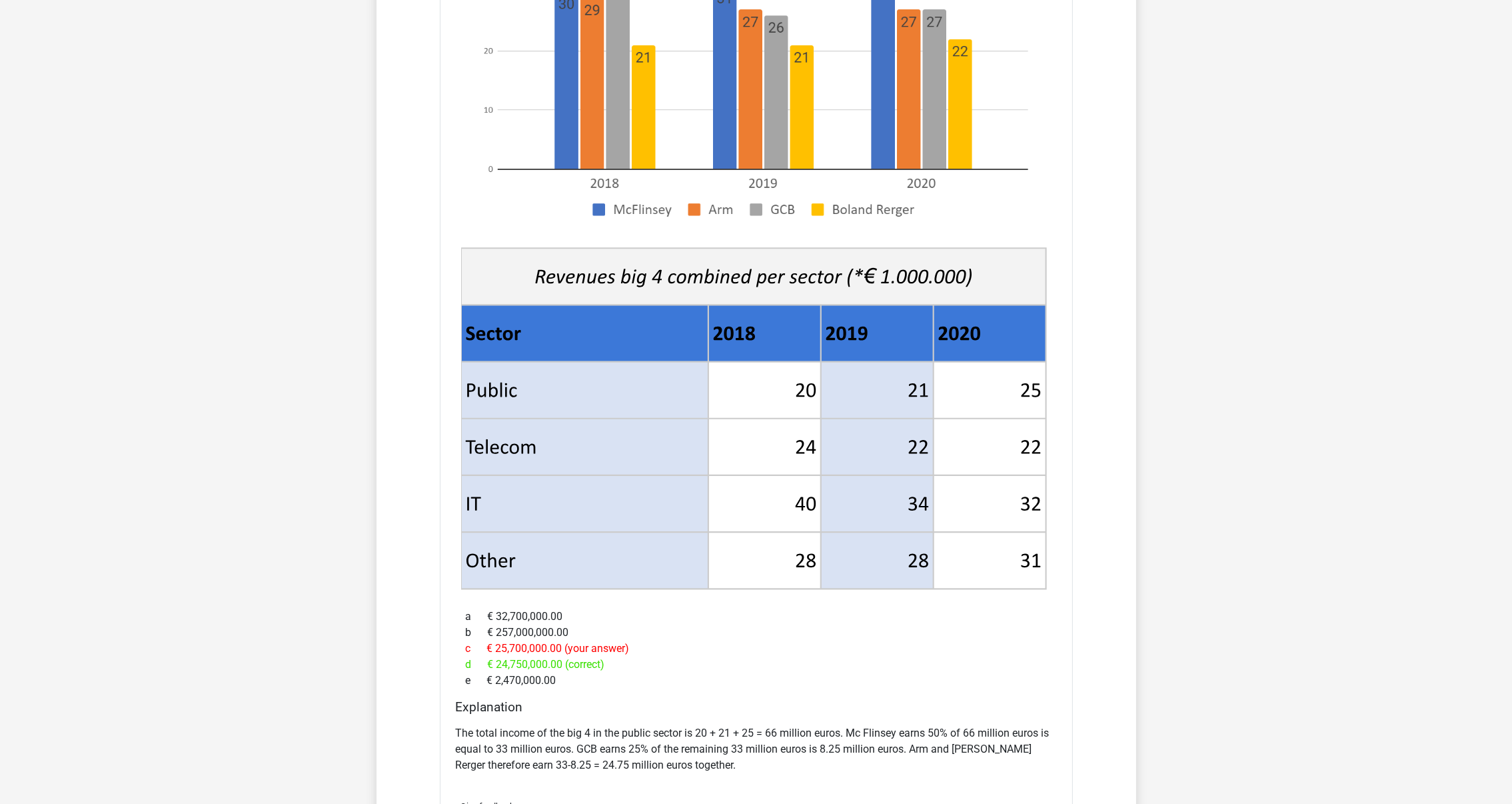
scroll to position [2413, 0]
drag, startPoint x: 817, startPoint y: 738, endPoint x: 905, endPoint y: 737, distance: 88.0
click at [905, 737] on p "The total income of the big 4 in the public sector is 20 + 21 + 25 = 66 million…" at bounding box center [756, 749] width 601 height 48
drag, startPoint x: 905, startPoint y: 737, endPoint x: 833, endPoint y: 595, distance: 159.2
click at [833, 609] on div "a € 32,700,000.00" at bounding box center [756, 617] width 601 height 16
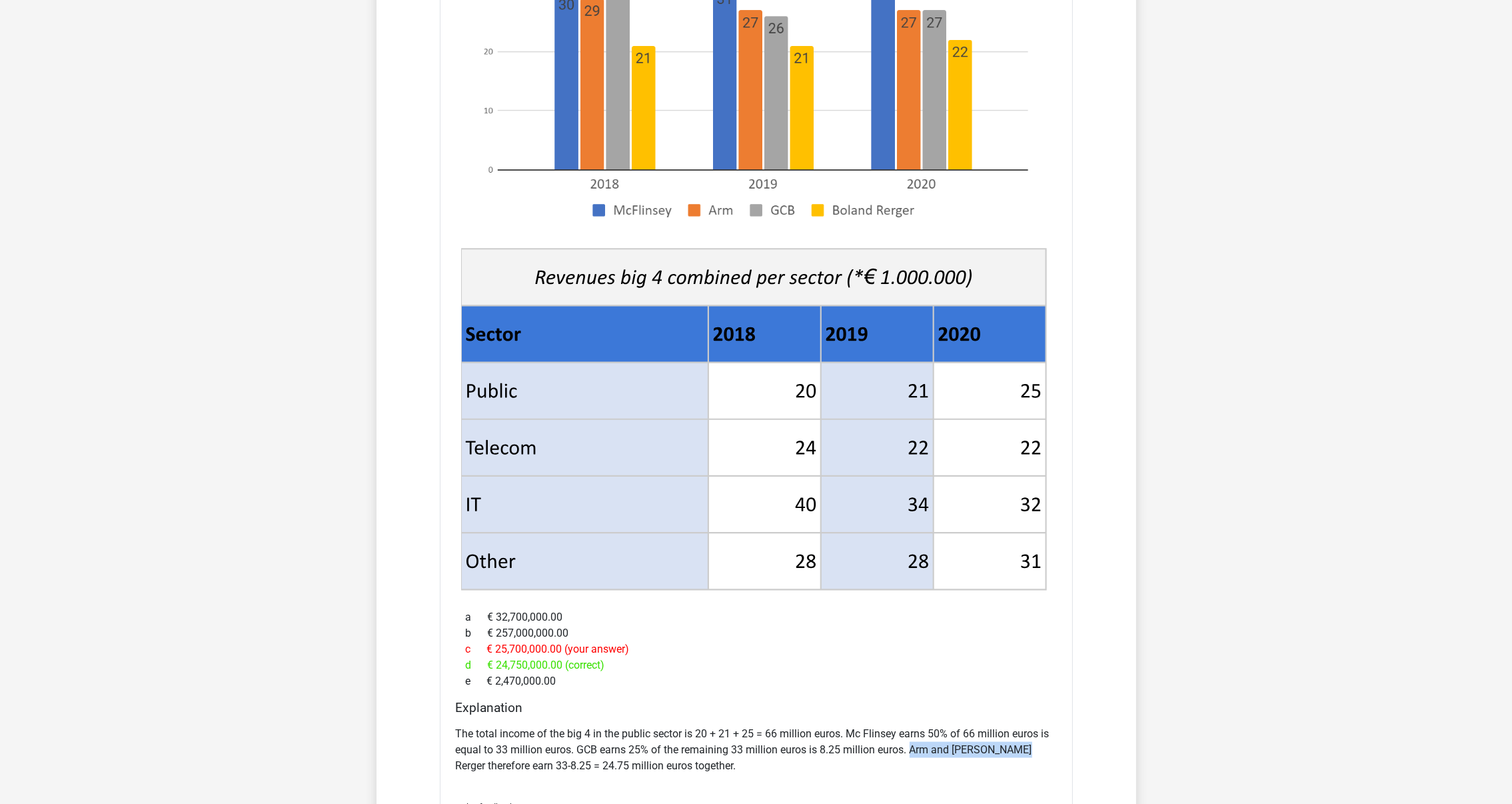
drag, startPoint x: 913, startPoint y: 733, endPoint x: 1040, endPoint y: 729, distance: 127.1
click at [1040, 729] on p "The total income of the big 4 in the public sector is 20 + 21 + 25 = 66 million…" at bounding box center [756, 749] width 601 height 48
drag, startPoint x: 525, startPoint y: 750, endPoint x: 706, endPoint y: 752, distance: 181.0
click at [706, 752] on p "The total income of the big 4 in the public sector is 20 + 21 + 25 = 66 million…" at bounding box center [756, 749] width 601 height 48
drag, startPoint x: 706, startPoint y: 752, endPoint x: 694, endPoint y: 613, distance: 139.5
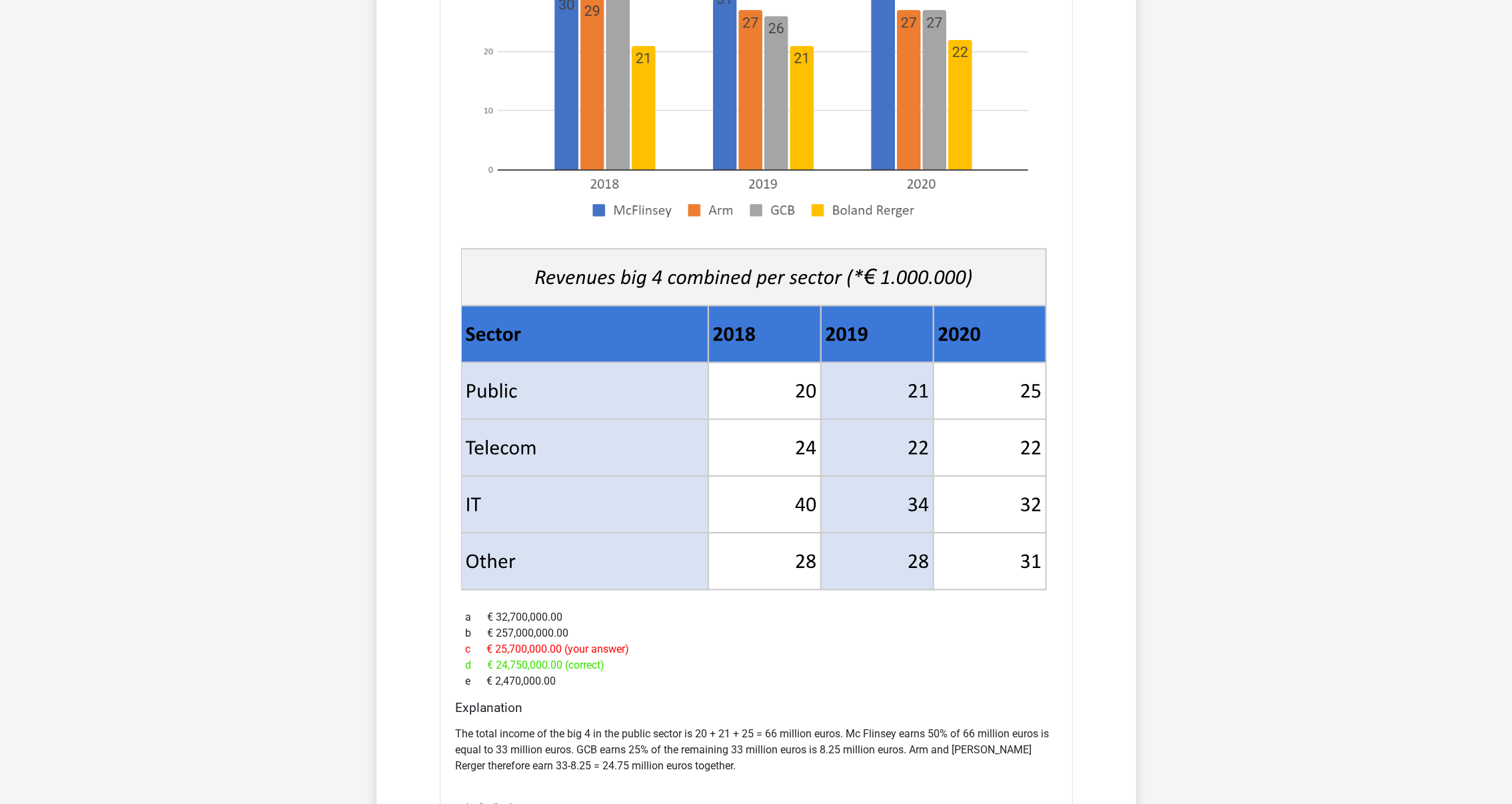
click at [694, 625] on div "b € 257,000,000.00" at bounding box center [756, 633] width 601 height 16
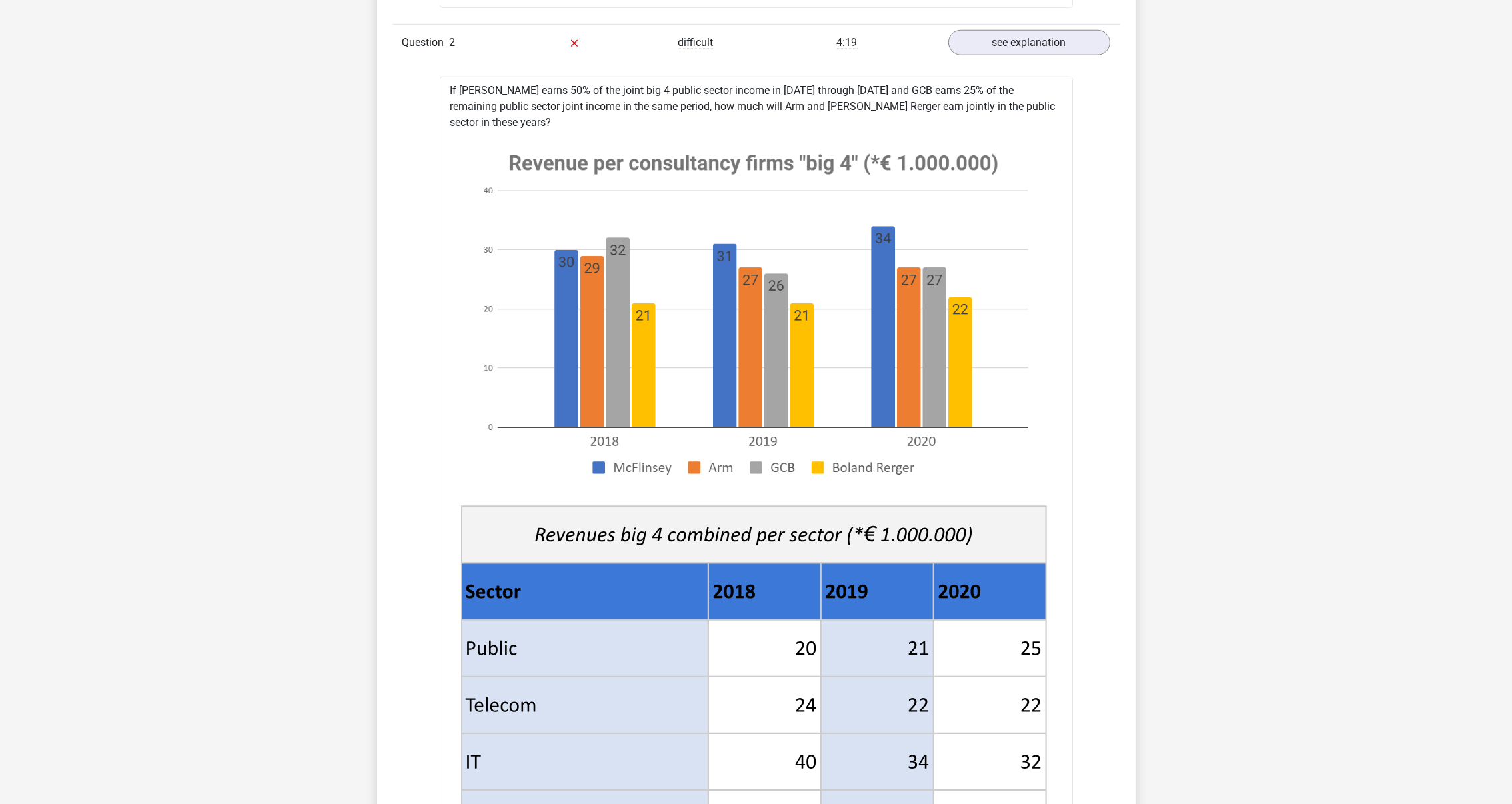
scroll to position [2113, 0]
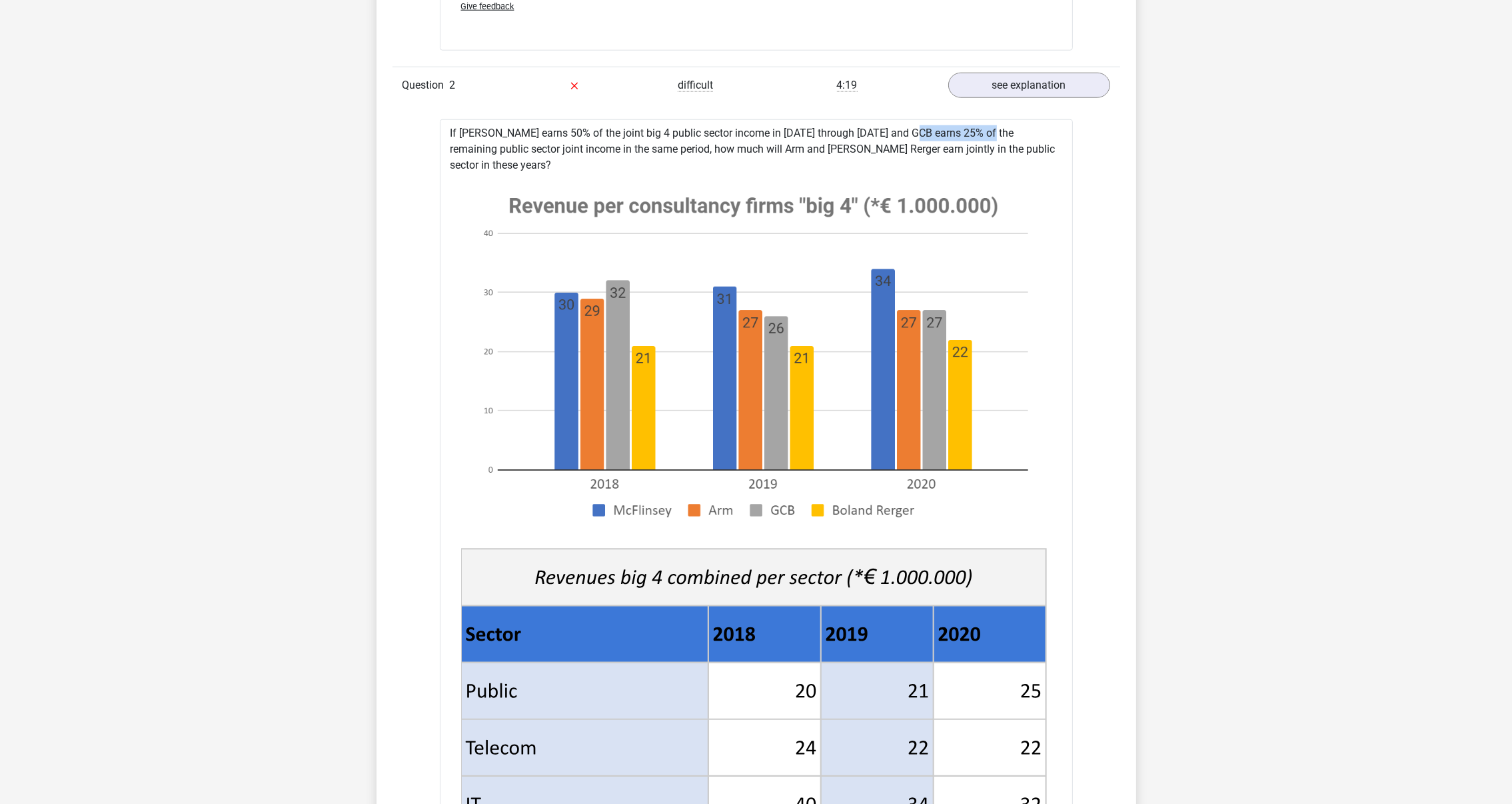
drag, startPoint x: 869, startPoint y: 131, endPoint x: 945, endPoint y: 136, distance: 76.2
click at [945, 136] on div "If McFlinsey earns 50% of the joint big 4 public sector income in 2018 through …" at bounding box center [756, 635] width 633 height 1032
click at [388, 273] on div "In this section you will find the answers and explanations to all the questions…" at bounding box center [756, 199] width 739 height 2546
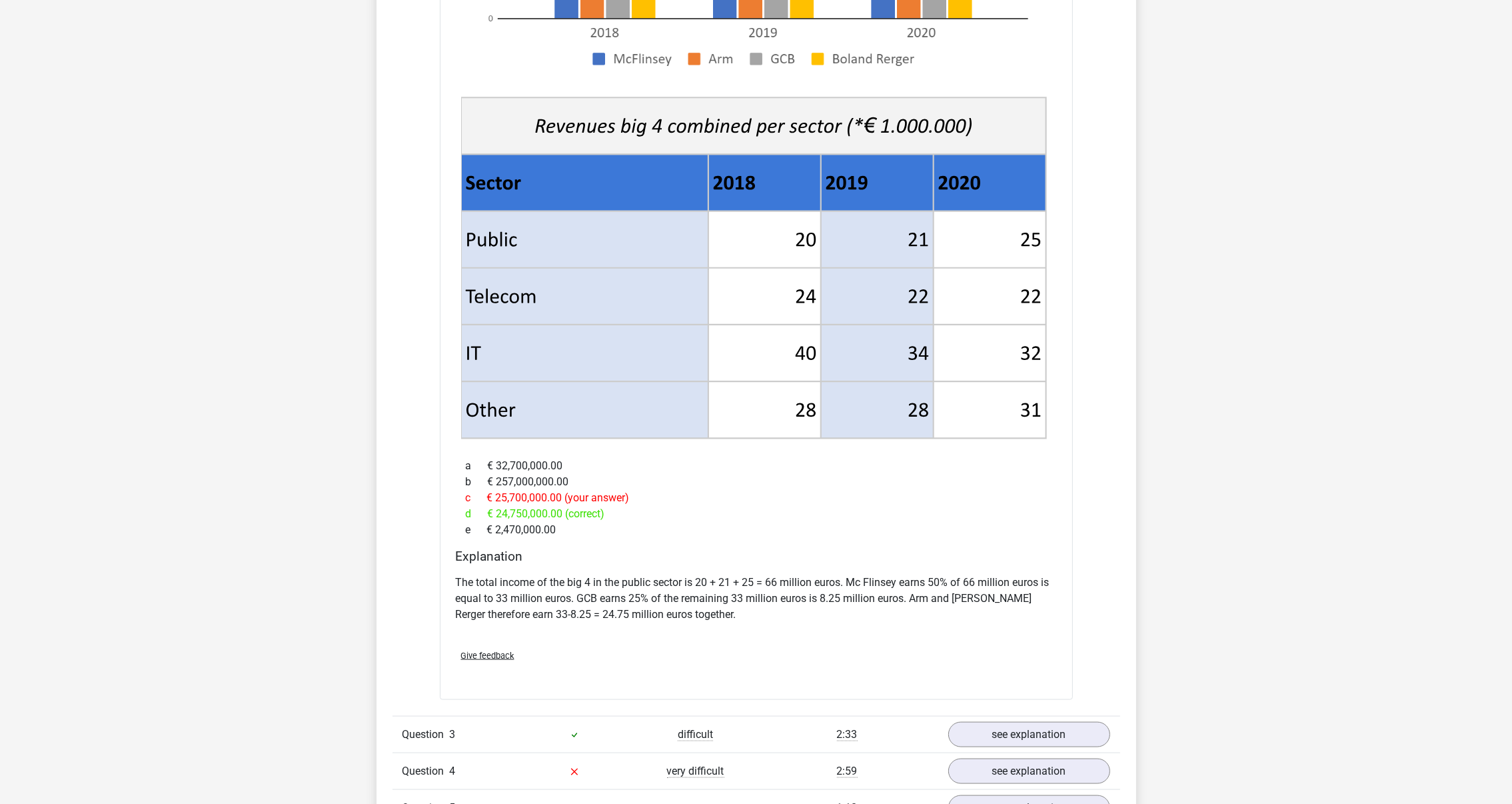
scroll to position [2613, 0]
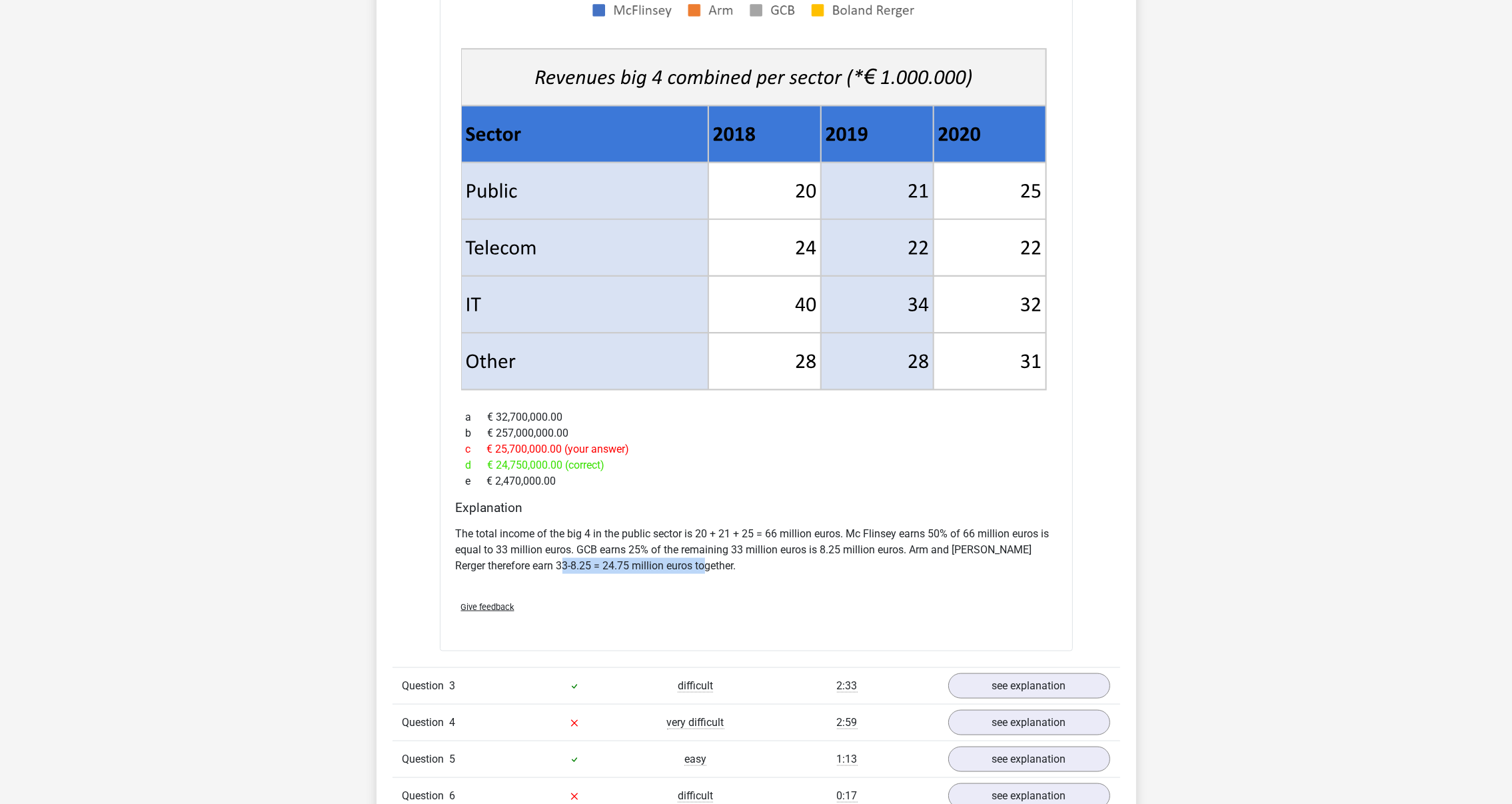
drag, startPoint x: 715, startPoint y: 556, endPoint x: 564, endPoint y: 550, distance: 151.1
click at [564, 550] on p "The total income of the big 4 in the public sector is 20 + 21 + 25 = 66 million…" at bounding box center [756, 549] width 601 height 48
drag, startPoint x: 564, startPoint y: 550, endPoint x: 840, endPoint y: 611, distance: 282.7
click at [840, 623] on div "Submit" at bounding box center [756, 634] width 612 height 22
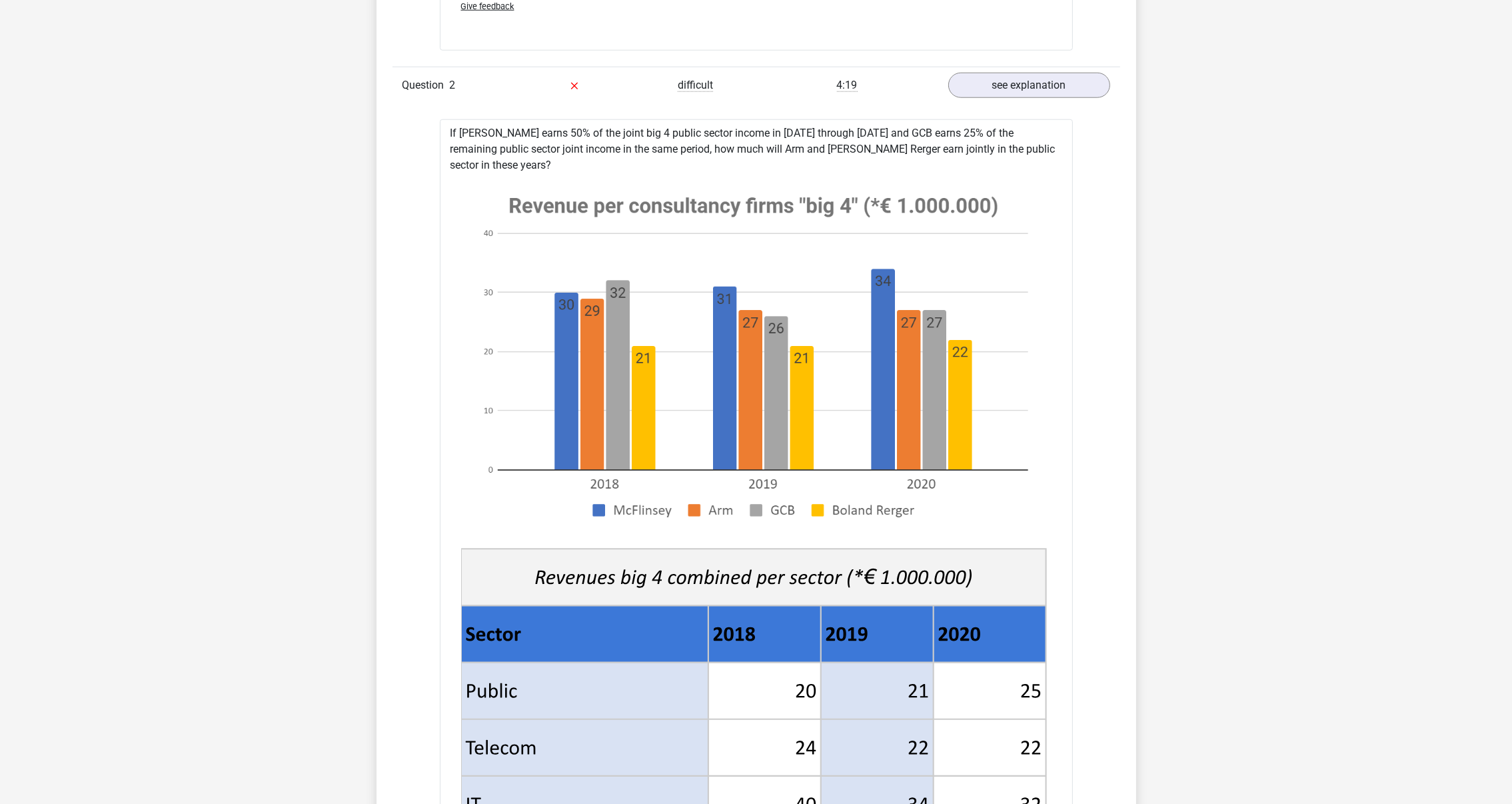
scroll to position [2013, 0]
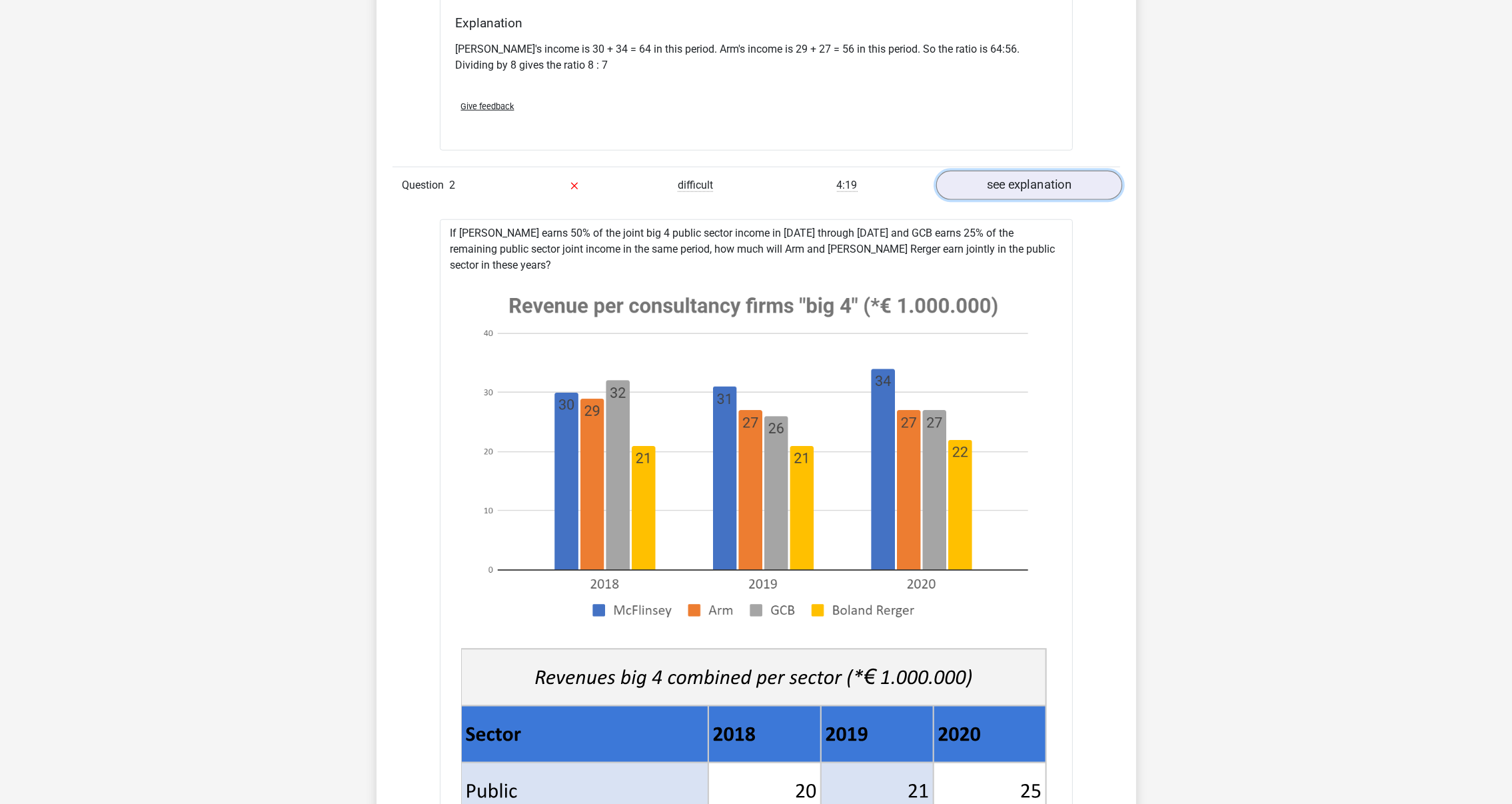
click at [1011, 175] on link "see explanation" at bounding box center [1028, 185] width 186 height 30
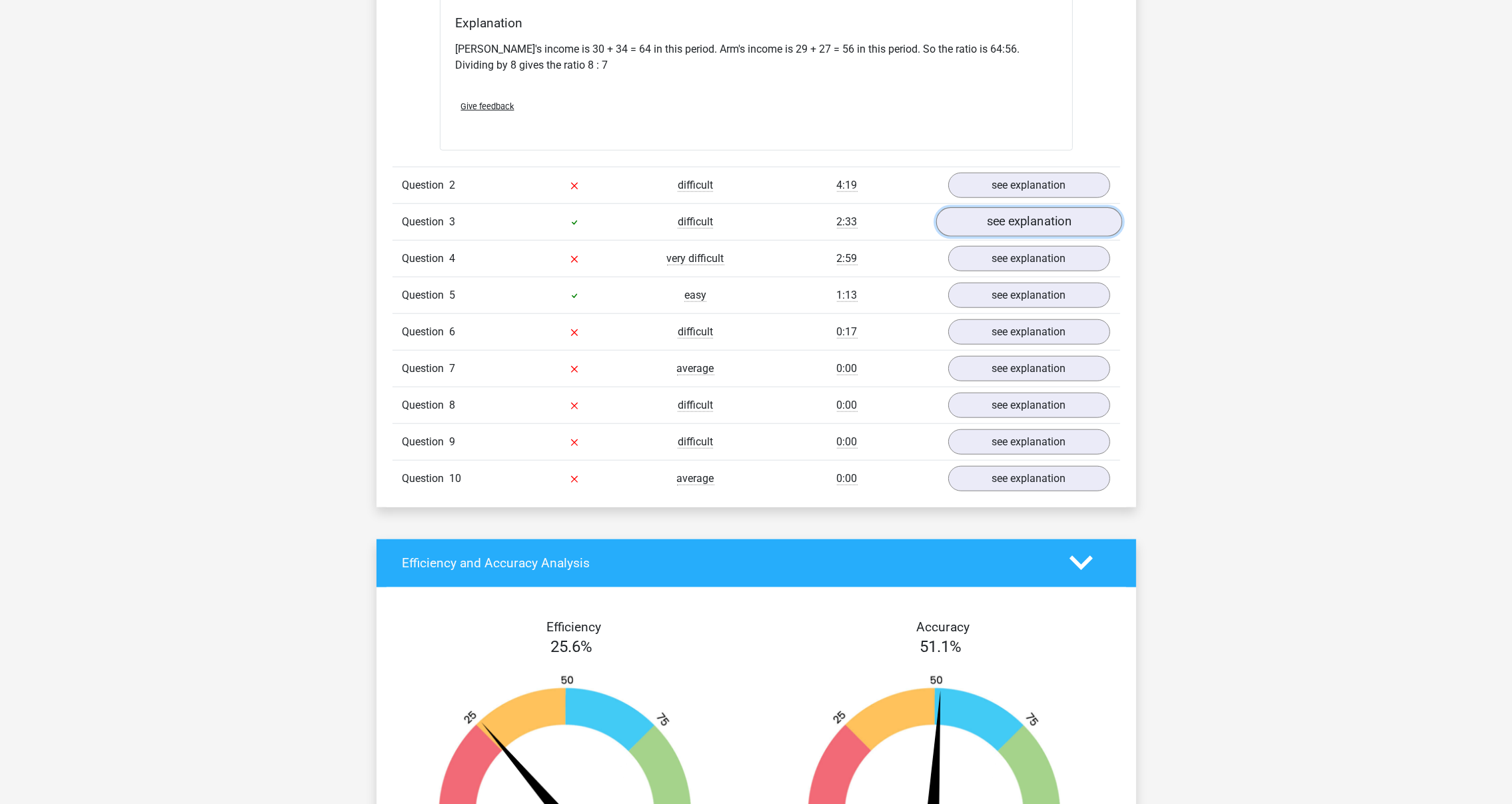
click at [993, 213] on link "see explanation" at bounding box center [1028, 222] width 186 height 30
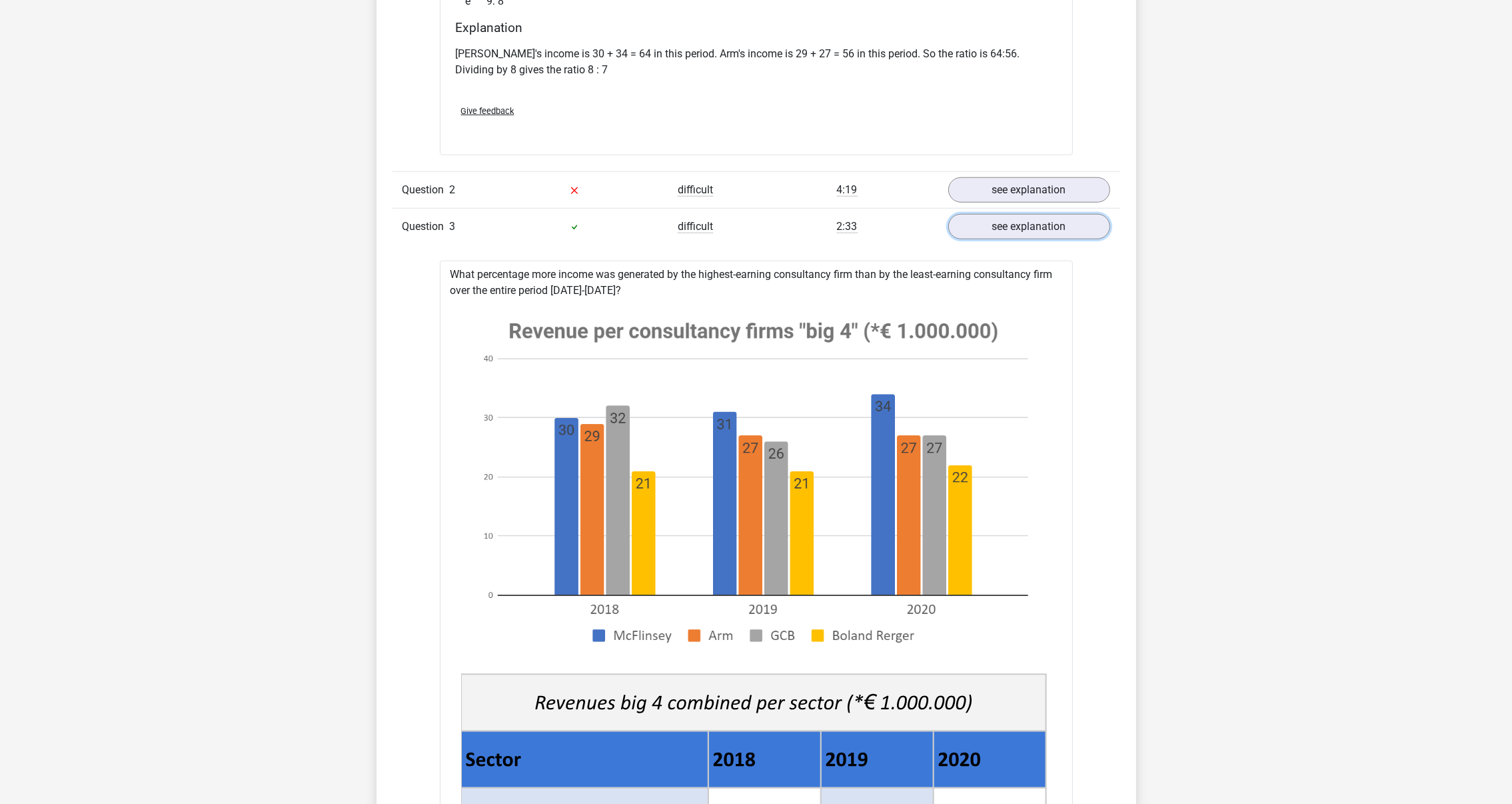
scroll to position [1913, 0]
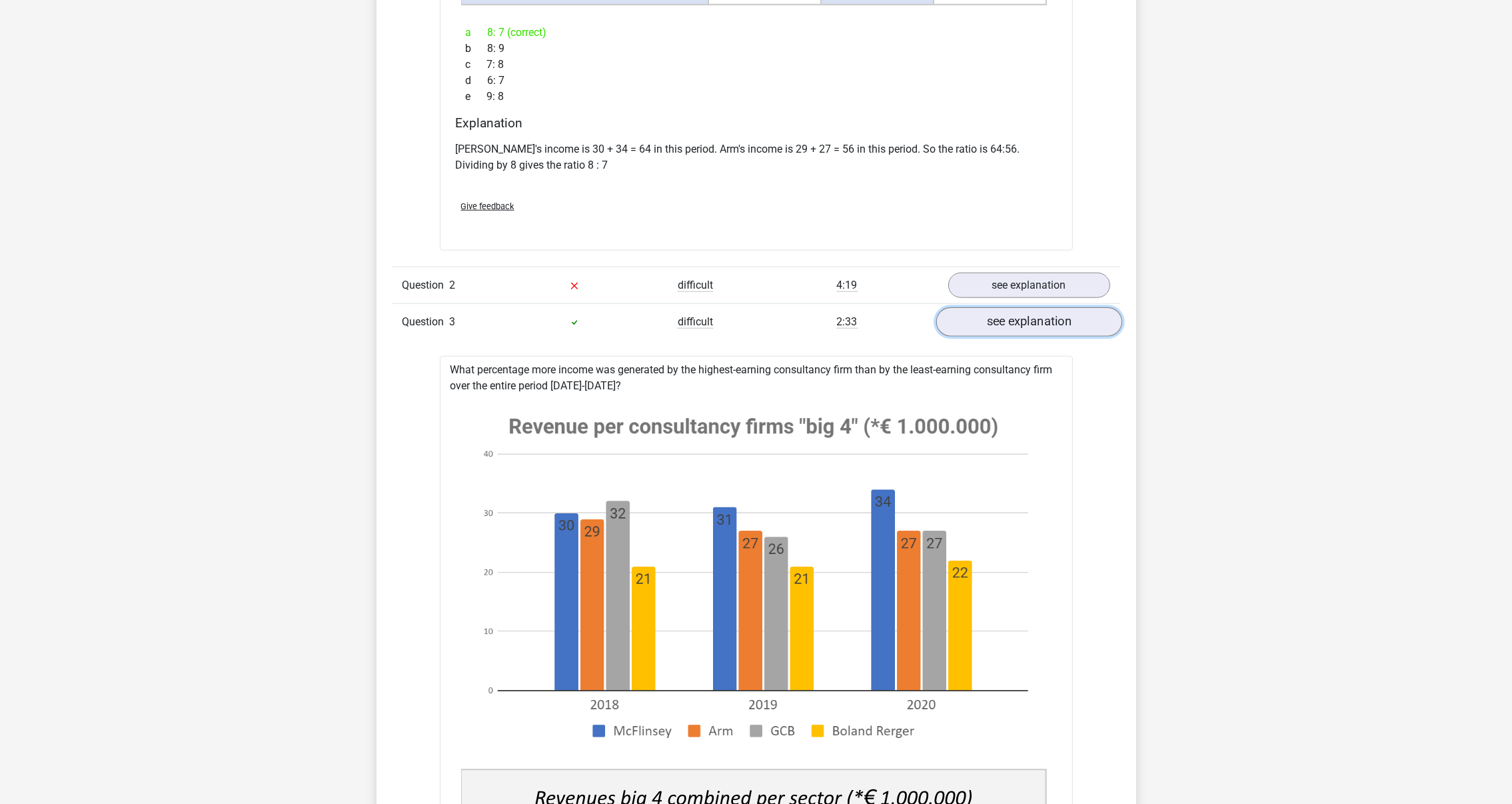
click at [1011, 323] on link "see explanation" at bounding box center [1028, 322] width 186 height 30
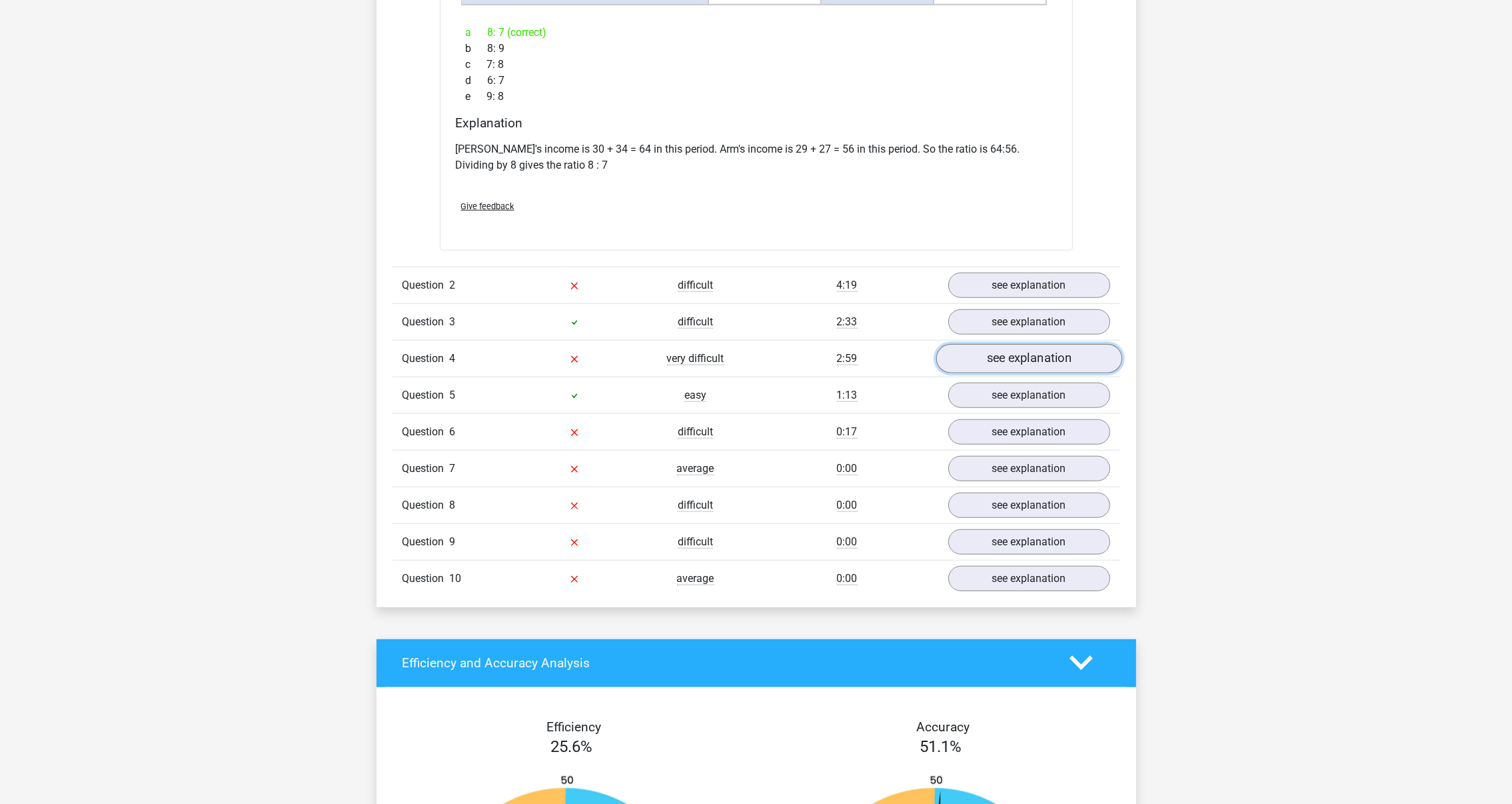
click at [1034, 358] on link "see explanation" at bounding box center [1028, 358] width 186 height 30
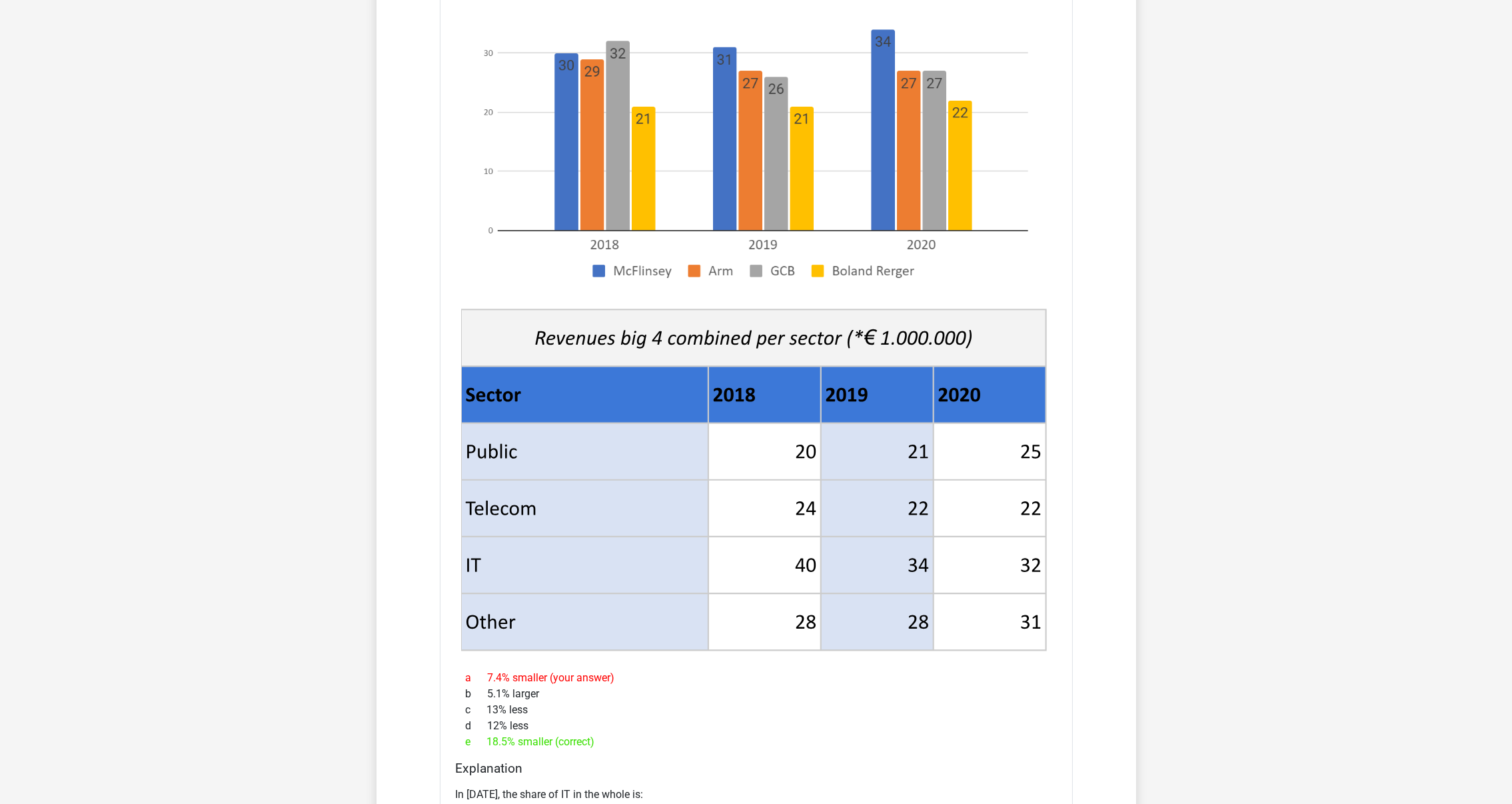
scroll to position [2513, 0]
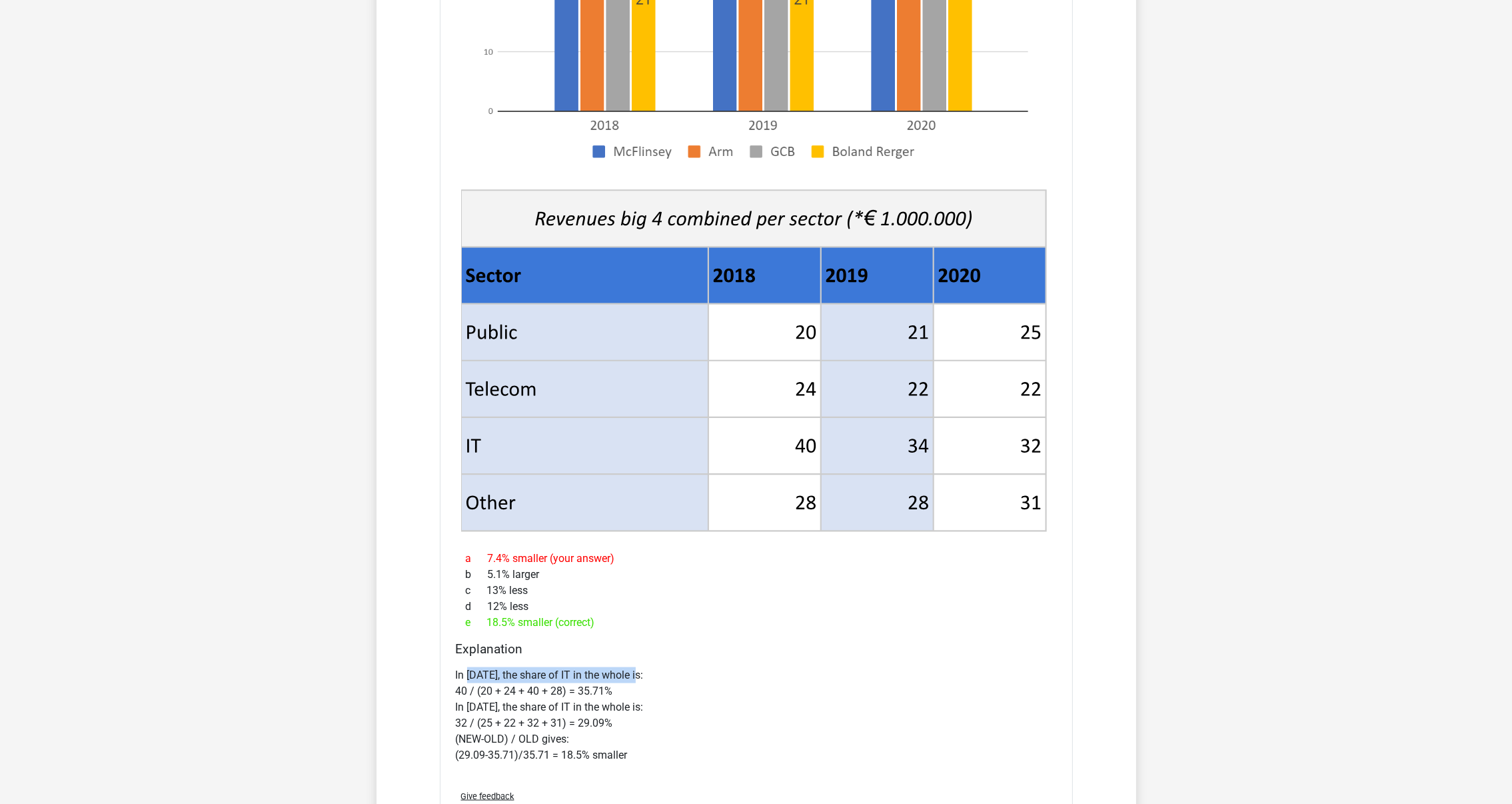
drag, startPoint x: 466, startPoint y: 675, endPoint x: 642, endPoint y: 675, distance: 176.0
click at [642, 675] on p "In 2018, the share of IT in the whole is: 40 / (20 + 24 + 40 + 28) = 35.71% In …" at bounding box center [756, 715] width 601 height 96
drag, startPoint x: 642, startPoint y: 675, endPoint x: 583, endPoint y: 683, distance: 59.5
click at [588, 683] on p "In 2018, the share of IT in the whole is: 40 / (20 + 24 + 40 + 28) = 35.71% In …" at bounding box center [756, 715] width 601 height 96
drag, startPoint x: 763, startPoint y: 445, endPoint x: 812, endPoint y: 443, distance: 49.0
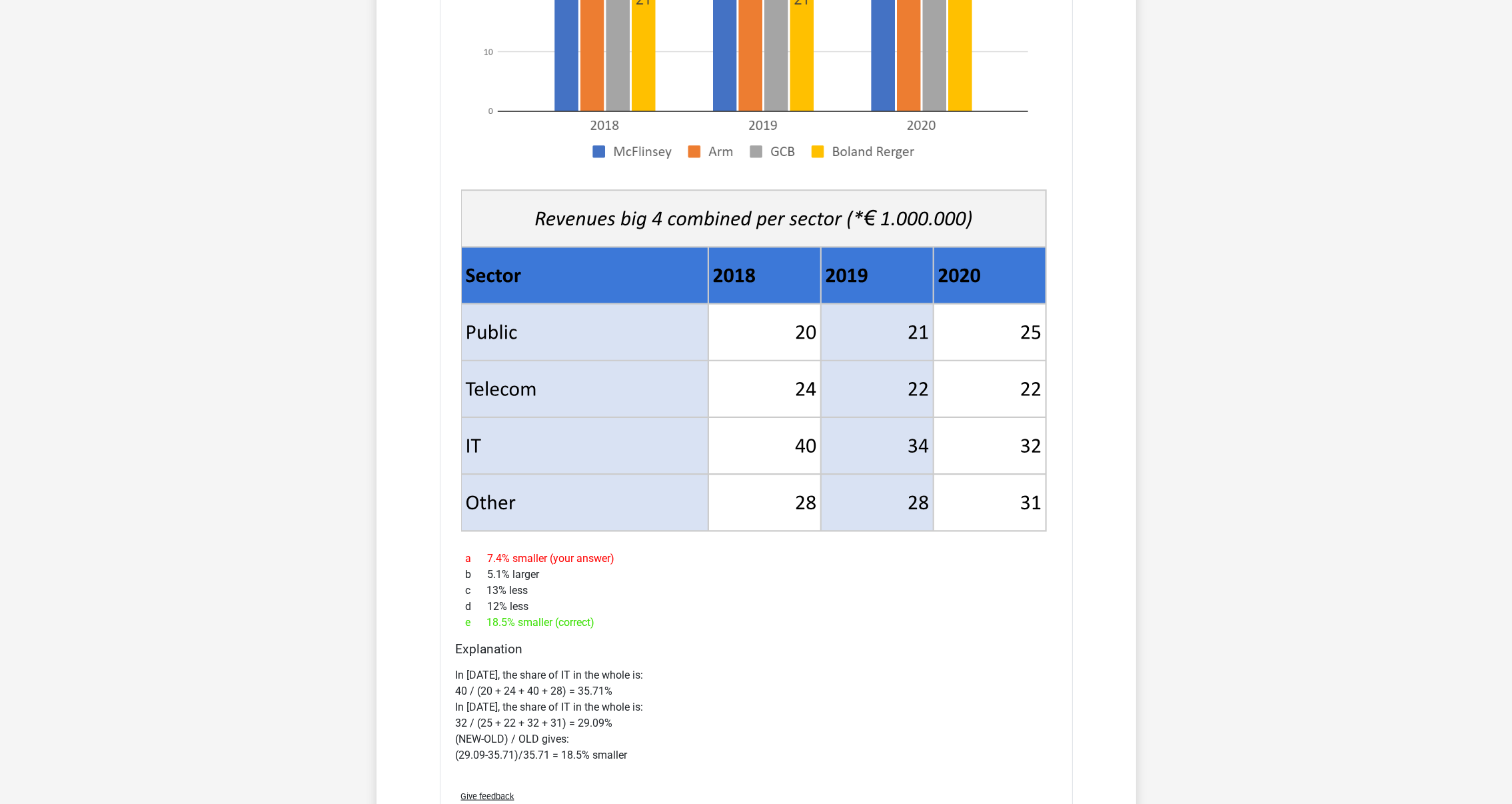
click at [812, 443] on icon at bounding box center [765, 445] width 112 height 57
drag, startPoint x: 625, startPoint y: 691, endPoint x: 443, endPoint y: 693, distance: 182.0
click at [443, 693] on div "What percentage greater or less is the share of IT in the total income in 2020 …" at bounding box center [756, 316] width 633 height 1048
drag, startPoint x: 443, startPoint y: 693, endPoint x: 466, endPoint y: 724, distance: 38.6
click at [466, 724] on p "In 2018, the share of IT in the whole is: 40 / (20 + 24 + 40 + 28) = 35.71% In …" at bounding box center [756, 715] width 601 height 96
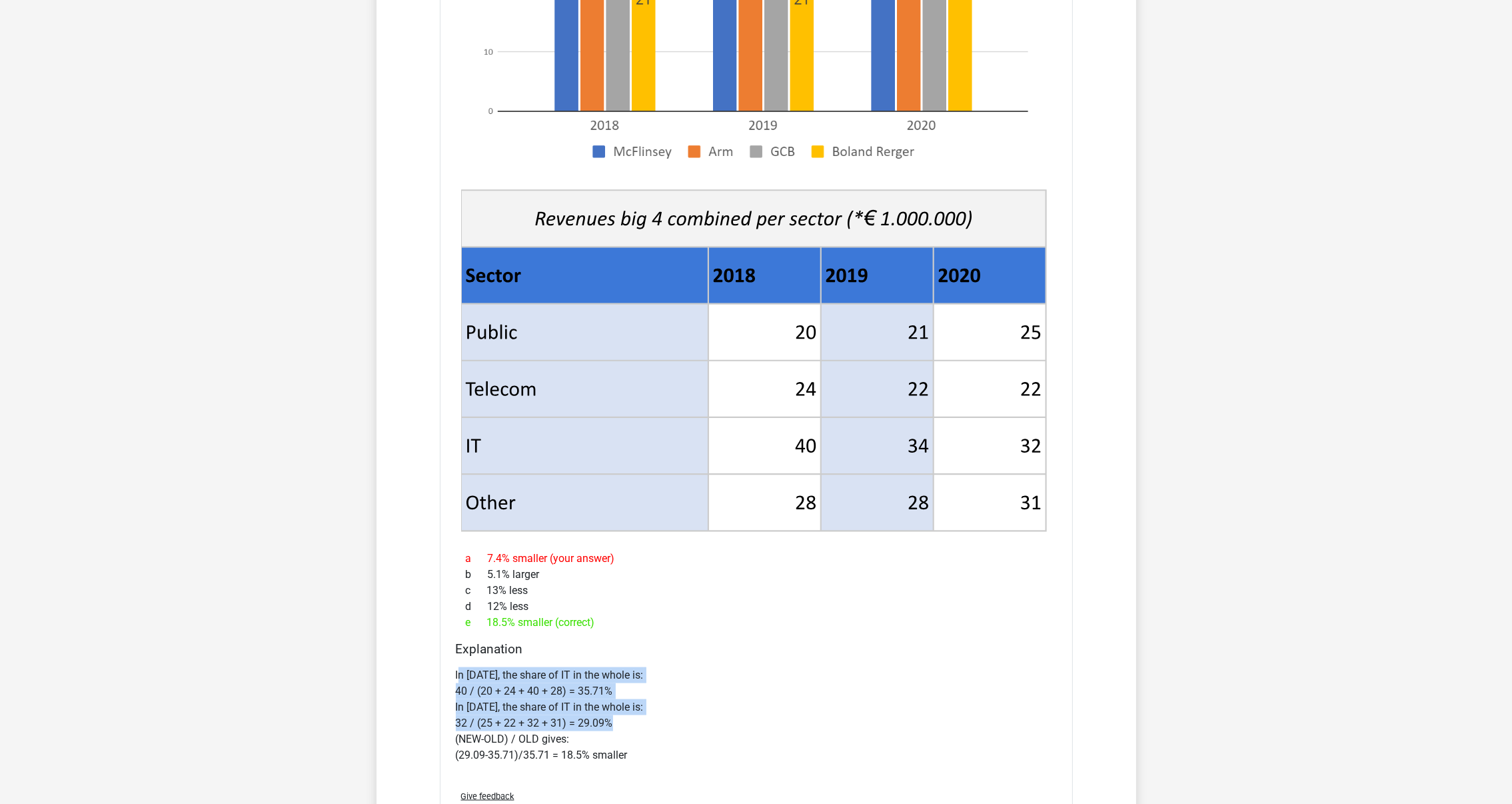
drag, startPoint x: 654, startPoint y: 723, endPoint x: 458, endPoint y: 674, distance: 202.0
click at [458, 674] on p "In 2018, the share of IT in the whole is: 40 / (20 + 24 + 40 + 28) = 35.71% In …" at bounding box center [756, 715] width 601 height 96
drag, startPoint x: 458, startPoint y: 674, endPoint x: 587, endPoint y: 734, distance: 142.3
click at [590, 733] on p "In 2018, the share of IT in the whole is: 40 / (20 + 24 + 40 + 28) = 35.71% In …" at bounding box center [756, 715] width 601 height 96
drag, startPoint x: 455, startPoint y: 740, endPoint x: 597, endPoint y: 740, distance: 142.0
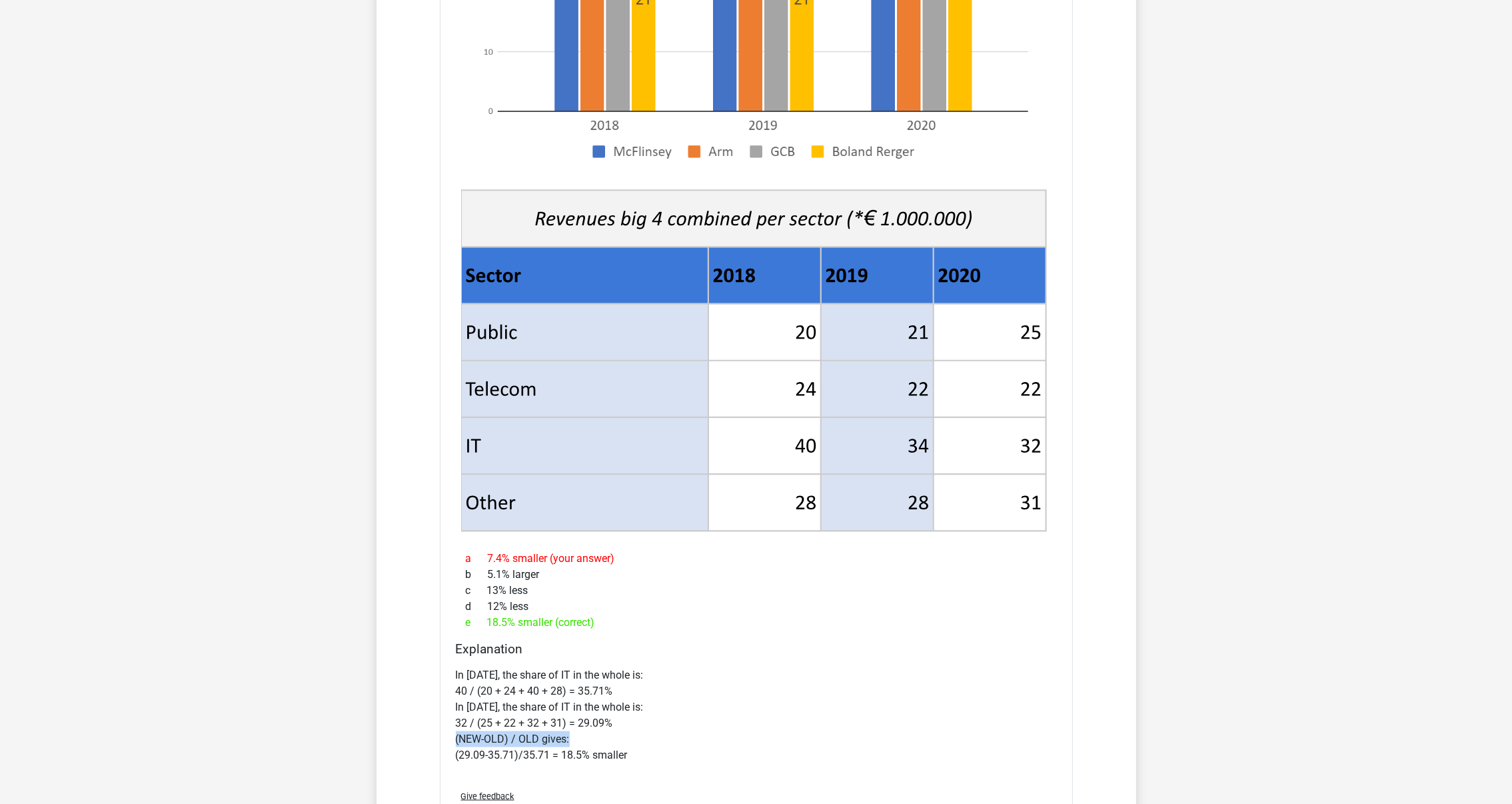
click at [597, 740] on p "In 2018, the share of IT in the whole is: 40 / (20 + 24 + 40 + 28) = 35.71% In …" at bounding box center [756, 715] width 601 height 96
drag, startPoint x: 597, startPoint y: 740, endPoint x: 655, endPoint y: 764, distance: 62.8
click at [655, 764] on div "In 2018, the share of IT in the whole is: 40 / (20 + 24 + 40 + 28) = 35.71% In …" at bounding box center [756, 720] width 601 height 118
drag, startPoint x: 654, startPoint y: 762, endPoint x: 434, endPoint y: 758, distance: 220.0
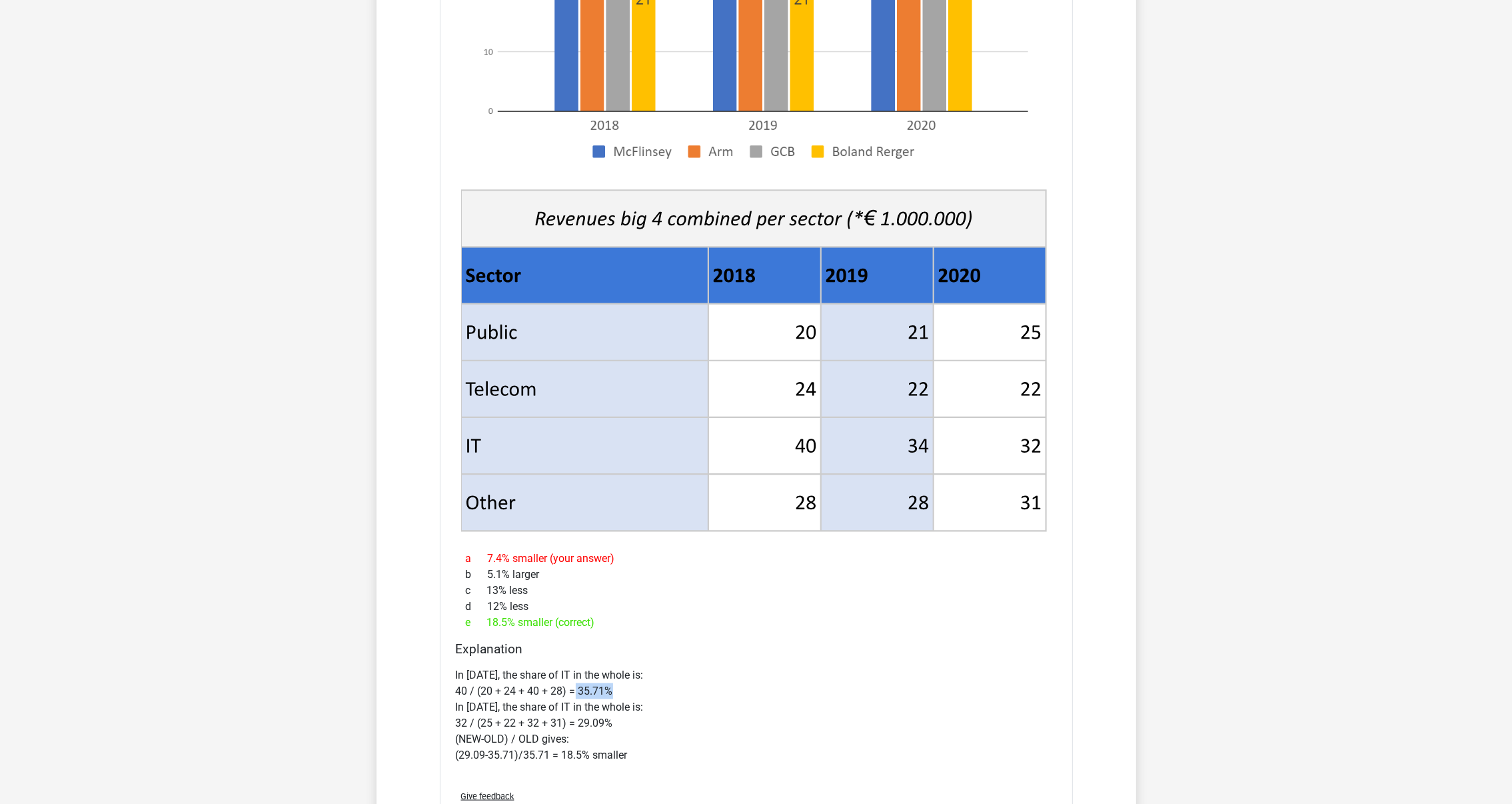
drag, startPoint x: 625, startPoint y: 685, endPoint x: 571, endPoint y: 690, distance: 54.2
click at [571, 690] on p "In 2018, the share of IT in the whole is: 40 / (20 + 24 + 40 + 28) = 35.71% In …" at bounding box center [756, 715] width 601 height 96
drag, startPoint x: 571, startPoint y: 690, endPoint x: 567, endPoint y: 726, distance: 36.2
click at [567, 726] on p "In 2018, the share of IT in the whole is: 40 / (20 + 24 + 40 + 28) = 35.71% In …" at bounding box center [756, 715] width 601 height 96
drag, startPoint x: 567, startPoint y: 726, endPoint x: 693, endPoint y: 763, distance: 131.3
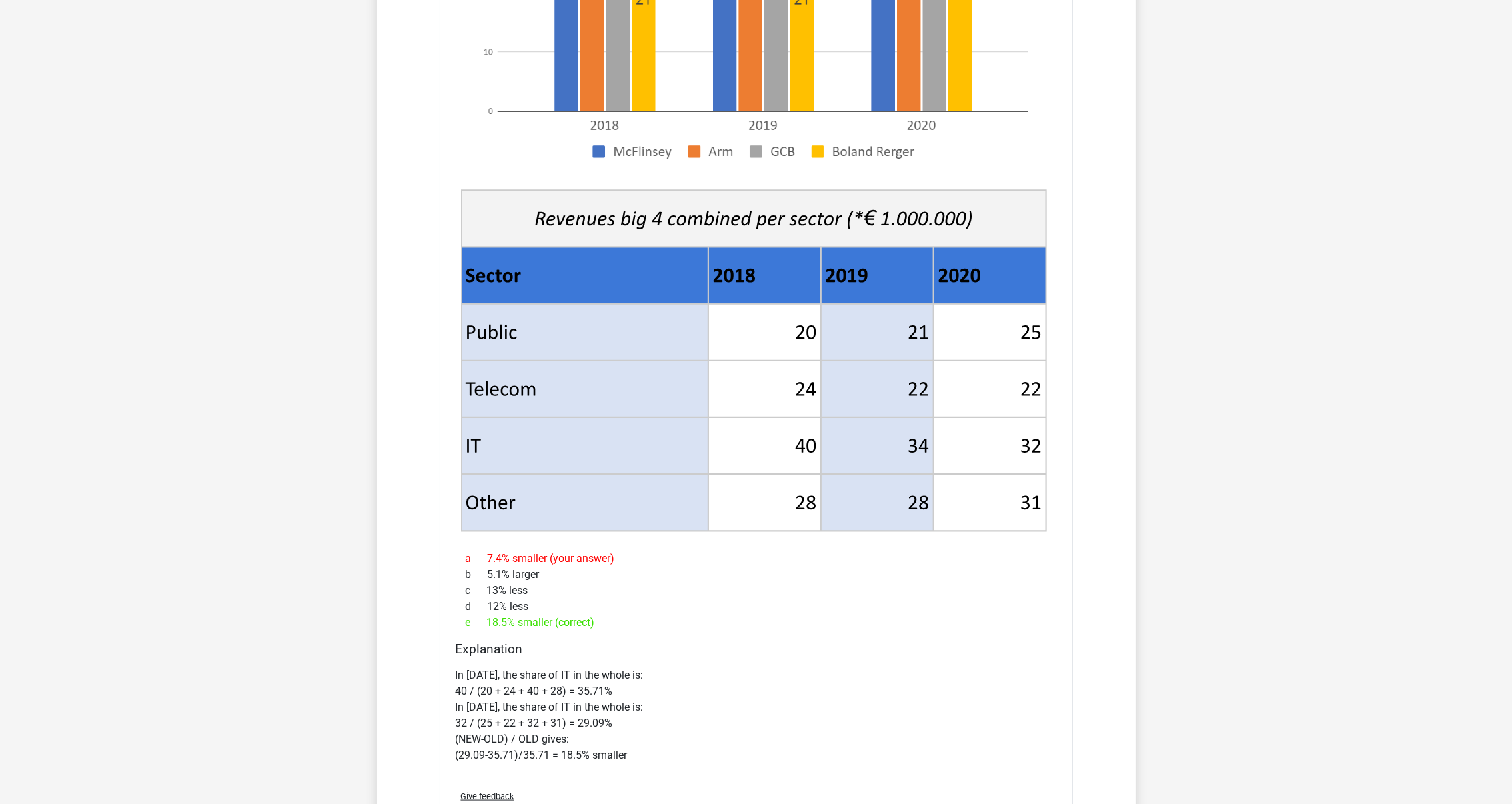
click at [693, 763] on p "In 2018, the share of IT in the whole is: 40 / (20 + 24 + 40 + 28) = 35.71% In …" at bounding box center [756, 715] width 601 height 96
drag, startPoint x: 622, startPoint y: 686, endPoint x: 574, endPoint y: 687, distance: 48.0
click at [574, 687] on p "In 2018, the share of IT in the whole is: 40 / (20 + 24 + 40 + 28) = 35.71% In …" at bounding box center [756, 715] width 601 height 96
drag, startPoint x: 641, startPoint y: 727, endPoint x: 570, endPoint y: 727, distance: 71.0
click at [570, 727] on p "In 2018, the share of IT in the whole is: 40 / (20 + 24 + 40 + 28) = 35.71% In …" at bounding box center [756, 715] width 601 height 96
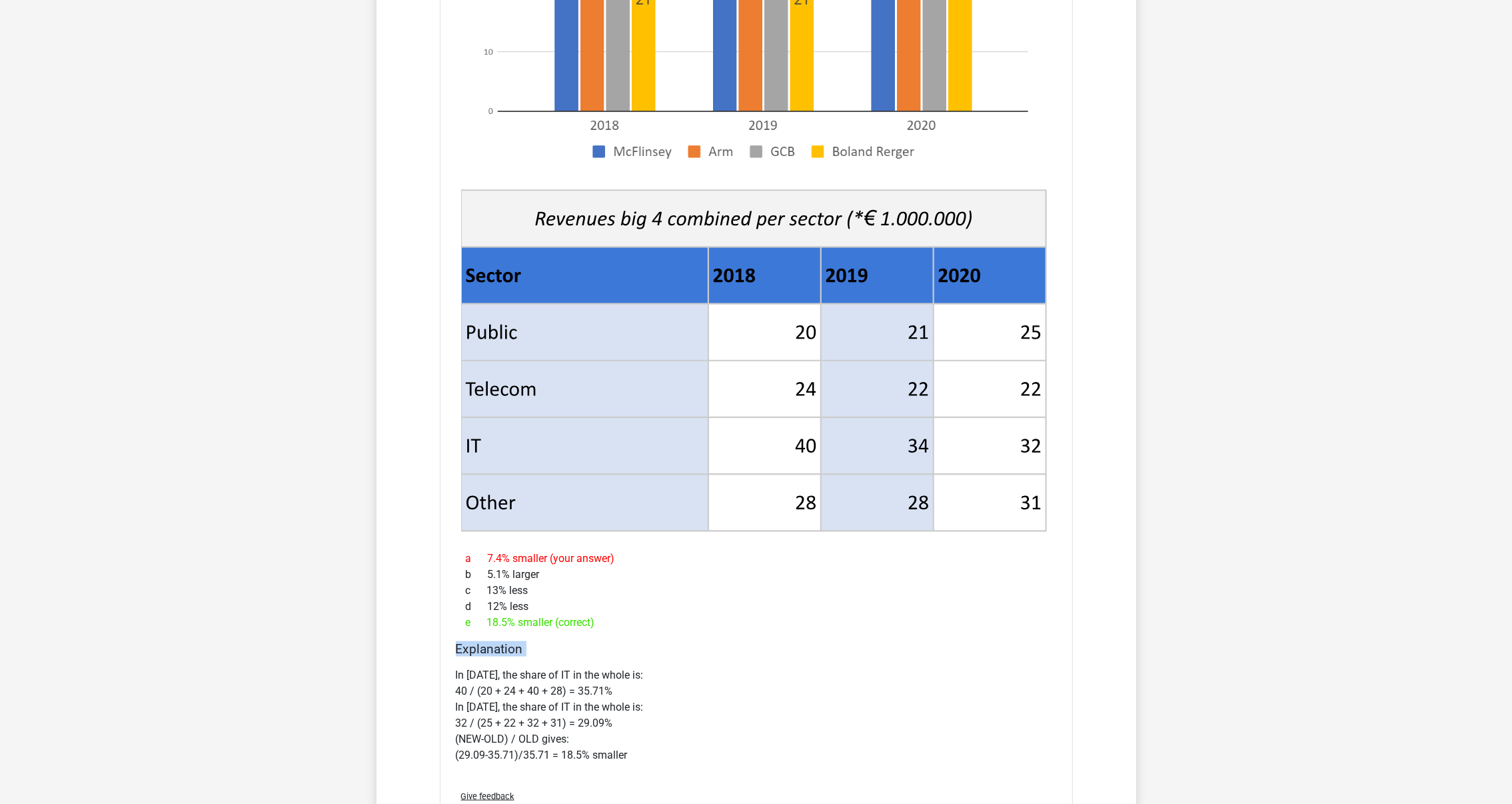
drag, startPoint x: 570, startPoint y: 727, endPoint x: 454, endPoint y: 657, distance: 135.5
click at [454, 657] on div "Explanation In 2018, the share of IT in the whole is: 40 / (20 + 24 + 40 + 28) …" at bounding box center [756, 711] width 612 height 138
drag, startPoint x: 454, startPoint y: 657, endPoint x: 662, endPoint y: 718, distance: 216.8
click at [676, 714] on p "In 2018, the share of IT in the whole is: 40 / (20 + 24 + 40 + 28) = 35.71% In …" at bounding box center [756, 715] width 601 height 96
drag, startPoint x: 611, startPoint y: 689, endPoint x: 571, endPoint y: 687, distance: 40.0
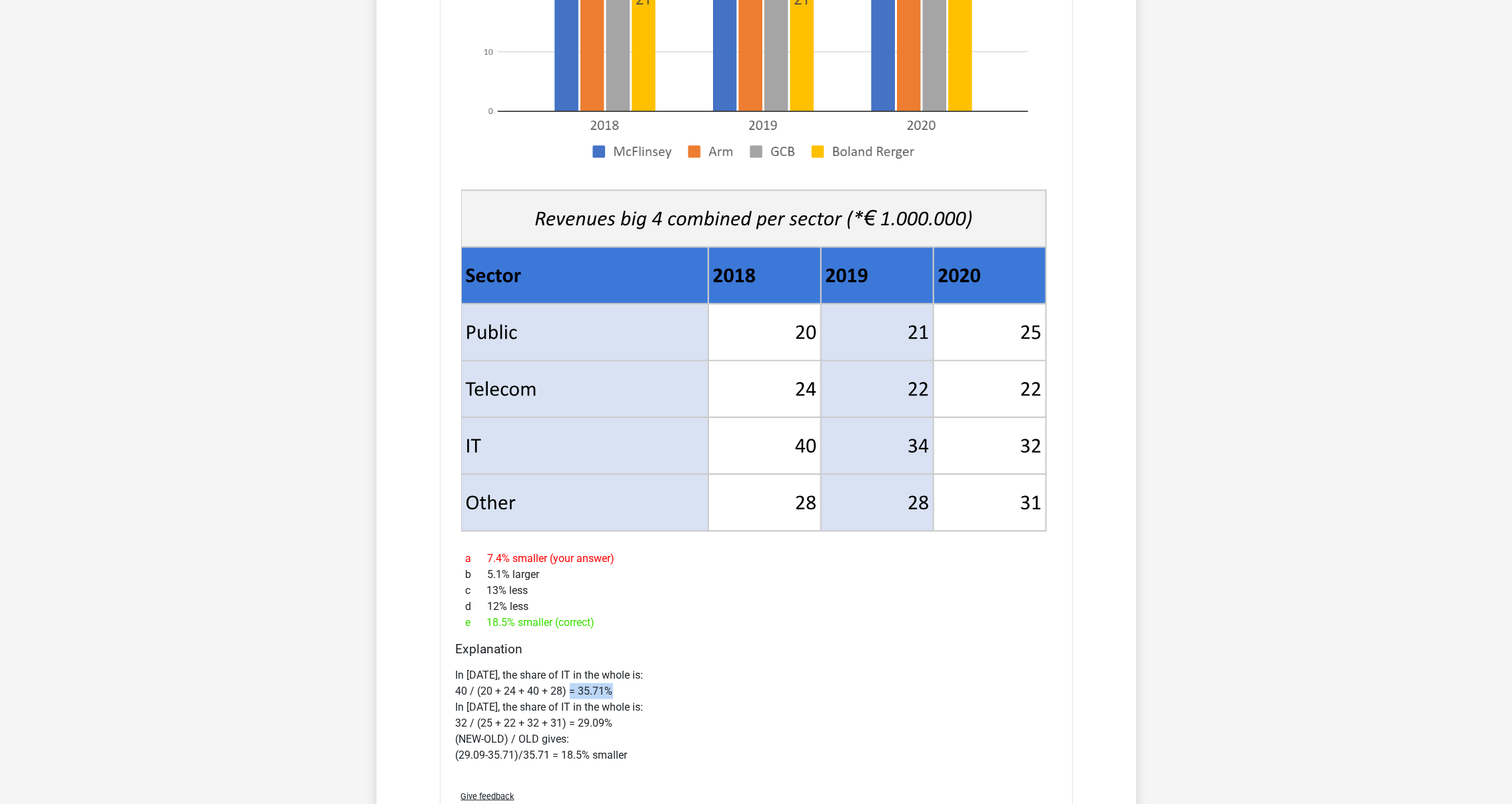
click at [571, 687] on p "In 2018, the share of IT in the whole is: 40 / (20 + 24 + 40 + 28) = 35.71% In …" at bounding box center [756, 715] width 601 height 96
drag, startPoint x: 571, startPoint y: 687, endPoint x: 566, endPoint y: 720, distance: 33.4
click at [566, 720] on p "In 2018, the share of IT in the whole is: 40 / (20 + 24 + 40 + 28) = 35.71% In …" at bounding box center [756, 715] width 601 height 96
drag, startPoint x: 566, startPoint y: 720, endPoint x: 777, endPoint y: 727, distance: 211.1
click at [777, 726] on p "In 2018, the share of IT in the whole is: 40 / (20 + 24 + 40 + 28) = 35.71% In …" at bounding box center [756, 715] width 601 height 96
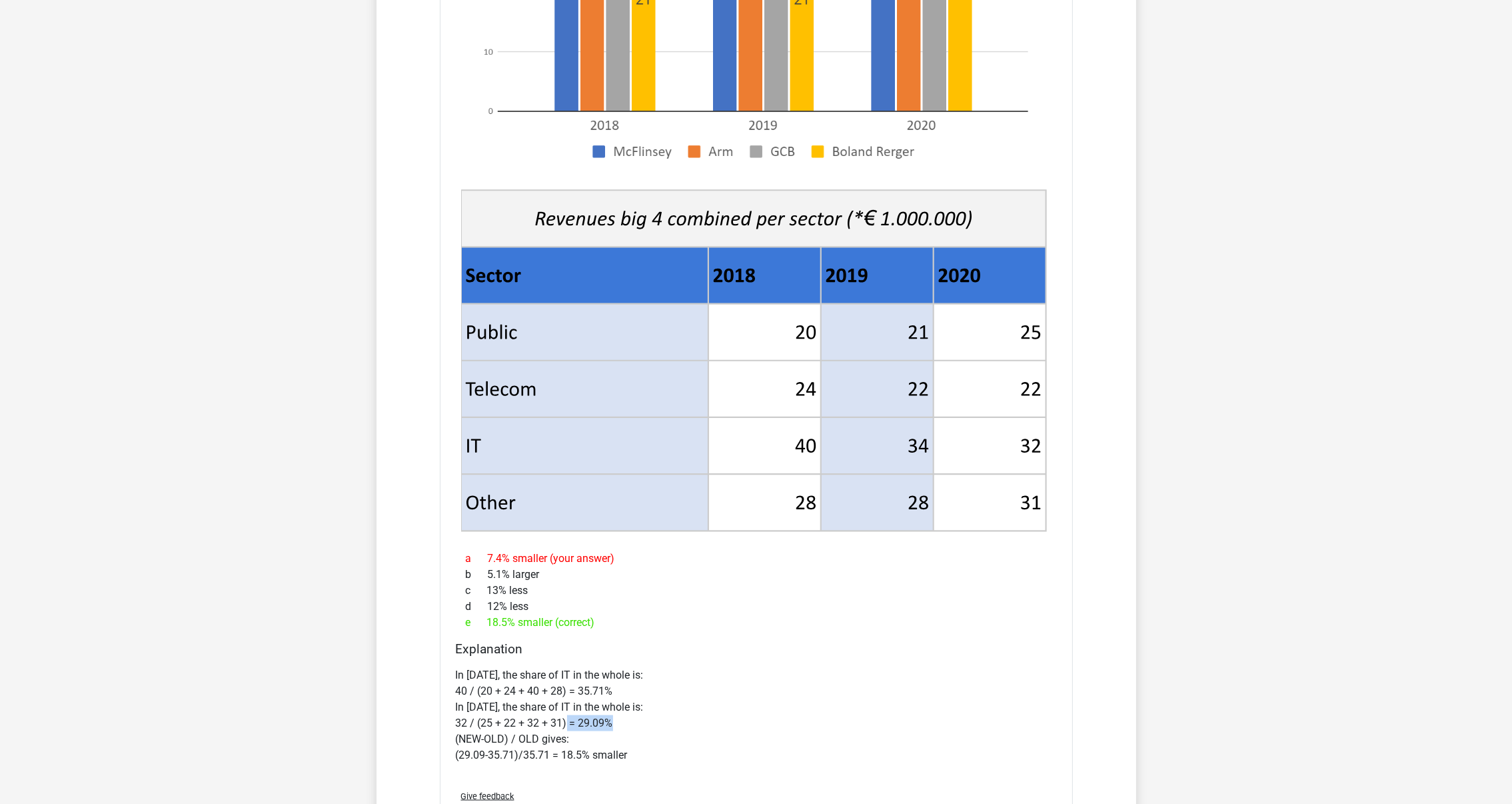
scroll to position [2613, 0]
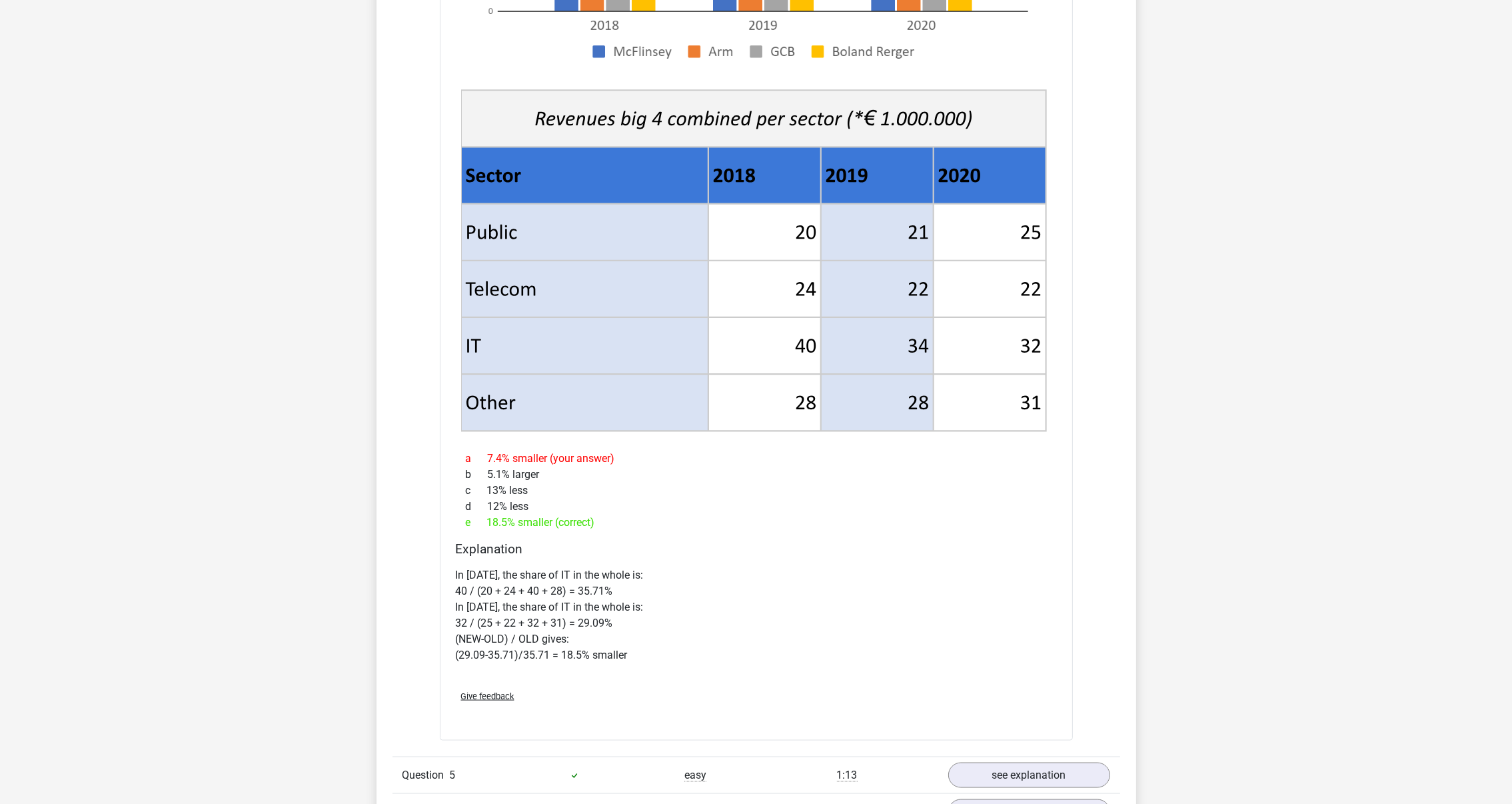
click at [631, 643] on p "In 2018, the share of IT in the whole is: 40 / (20 + 24 + 40 + 28) = 35.71% In …" at bounding box center [756, 614] width 601 height 96
drag, startPoint x: 626, startPoint y: 613, endPoint x: 557, endPoint y: 623, distance: 69.7
click at [557, 623] on p "In 2018, the share of IT in the whole is: 40 / (20 + 24 + 40 + 28) = 35.71% In …" at bounding box center [756, 614] width 601 height 96
drag, startPoint x: 557, startPoint y: 623, endPoint x: 595, endPoint y: 626, distance: 38.1
click at [595, 626] on p "In 2018, the share of IT in the whole is: 40 / (20 + 24 + 40 + 28) = 35.71% In …" at bounding box center [756, 614] width 601 height 96
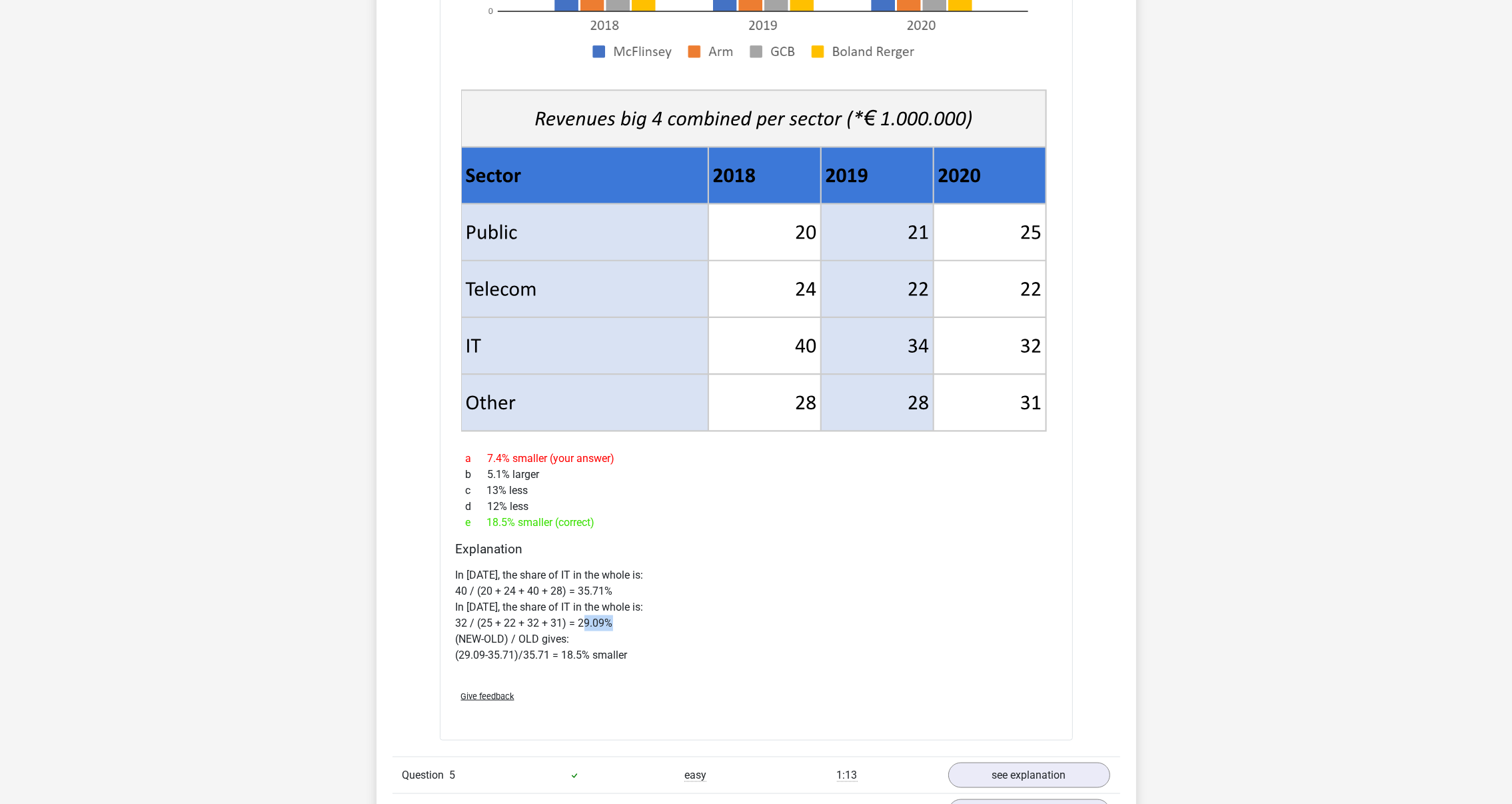
drag, startPoint x: 627, startPoint y: 626, endPoint x: 571, endPoint y: 624, distance: 56.0
click at [571, 624] on p "In 2018, the share of IT in the whole is: 40 / (20 + 24 + 40 + 28) = 35.71% In …" at bounding box center [756, 614] width 601 height 96
drag, startPoint x: 571, startPoint y: 624, endPoint x: 574, endPoint y: 597, distance: 27.2
click at [559, 605] on p "In 2018, the share of IT in the whole is: 40 / (20 + 24 + 40 + 28) = 35.71% In …" at bounding box center [756, 614] width 601 height 96
drag, startPoint x: 635, startPoint y: 655, endPoint x: 414, endPoint y: 654, distance: 221.0
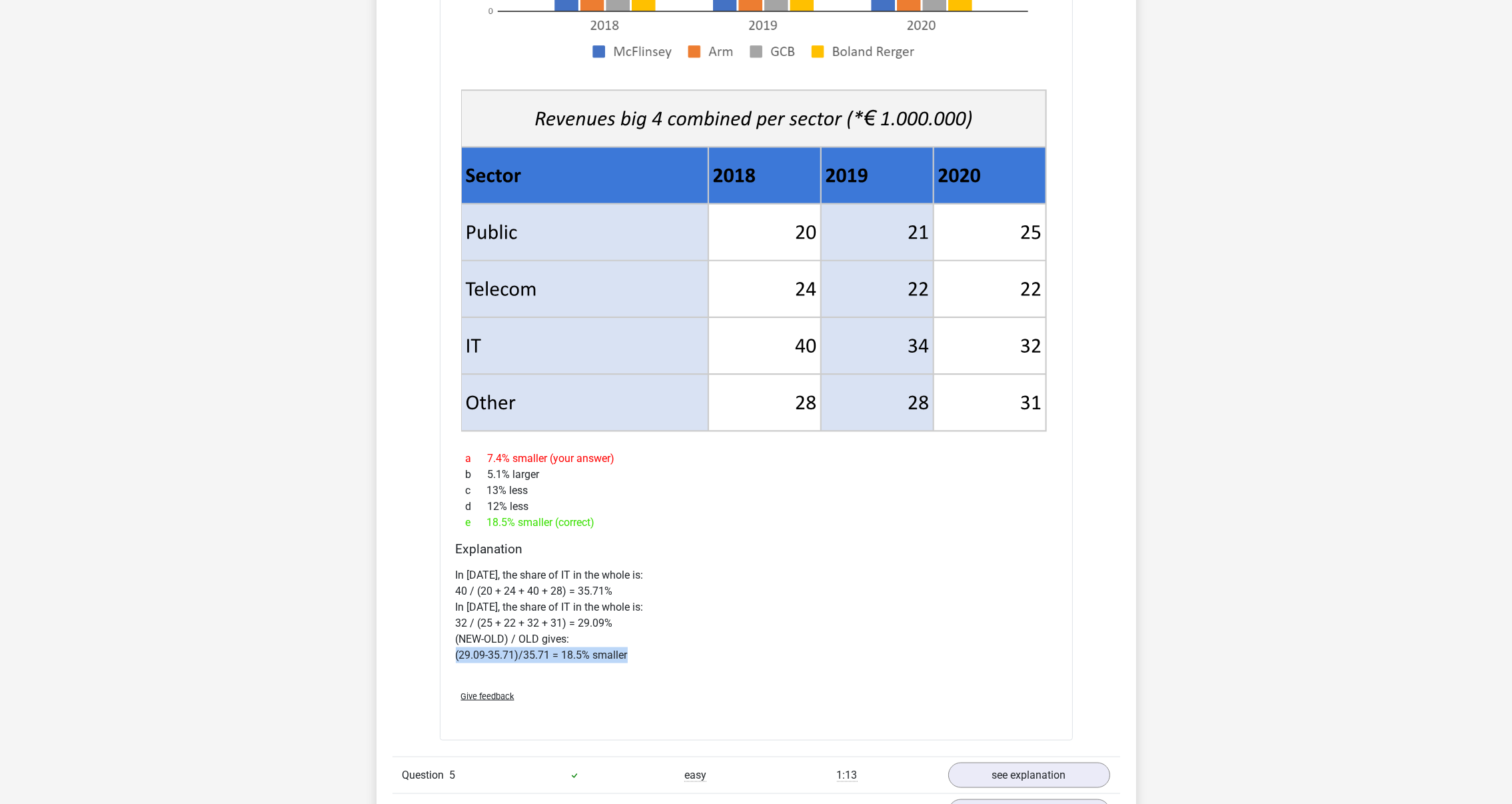
drag, startPoint x: 414, startPoint y: 654, endPoint x: 649, endPoint y: 611, distance: 238.9
click at [657, 613] on p "In 2018, the share of IT in the whole is: 40 / (20 + 24 + 40 + 28) = 35.71% In …" at bounding box center [756, 614] width 601 height 96
drag, startPoint x: 629, startPoint y: 588, endPoint x: 579, endPoint y: 587, distance: 50.0
click at [579, 587] on p "In 2018, the share of IT in the whole is: 40 / (20 + 24 + 40 + 28) = 35.71% In …" at bounding box center [756, 614] width 601 height 96
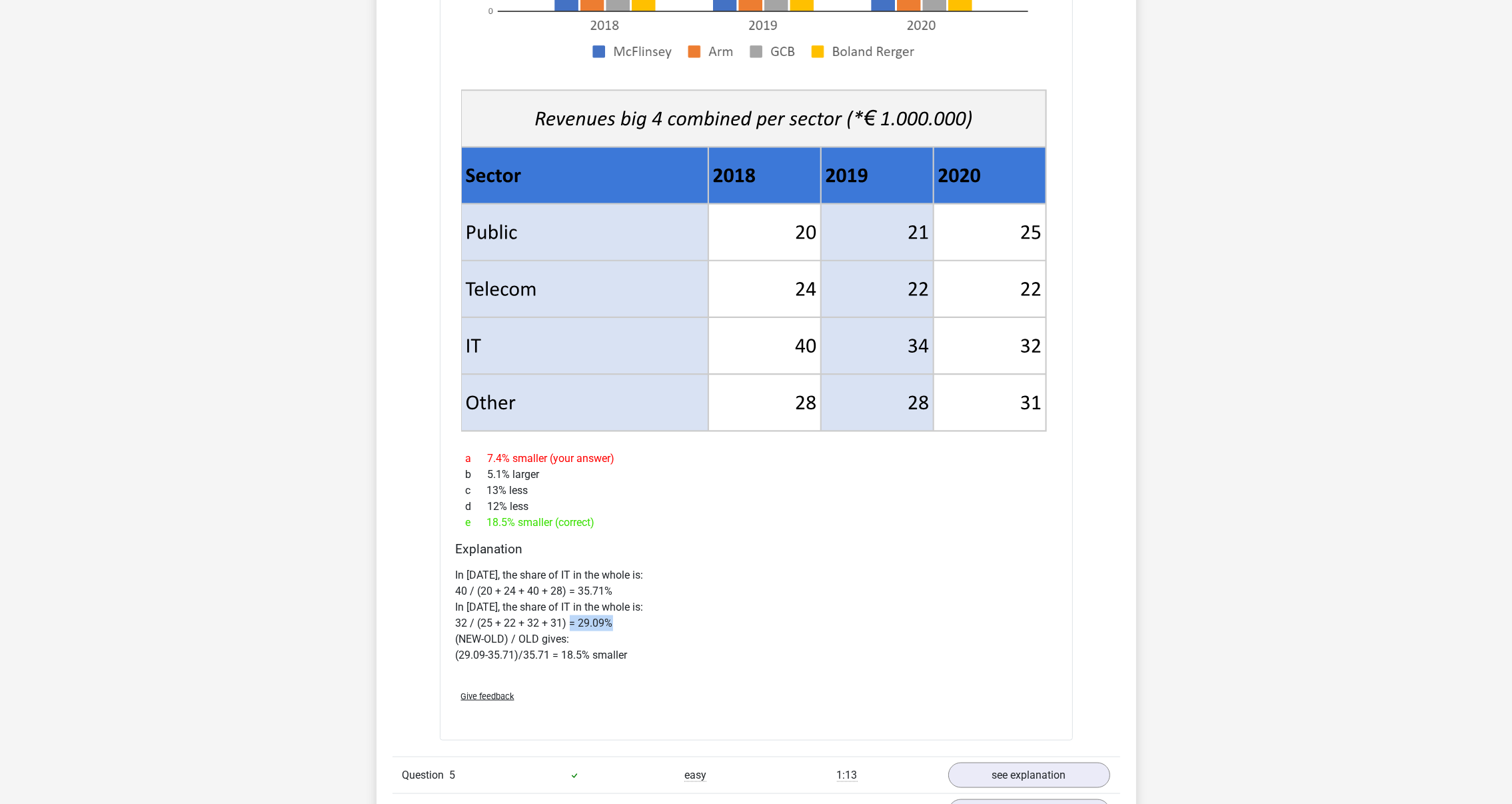
drag, startPoint x: 579, startPoint y: 587, endPoint x: 569, endPoint y: 626, distance: 40.3
click at [569, 626] on p "In 2018, the share of IT in the whole is: 40 / (20 + 24 + 40 + 28) = 35.71% In …" at bounding box center [756, 614] width 601 height 96
drag, startPoint x: 569, startPoint y: 626, endPoint x: 721, endPoint y: 645, distance: 153.2
click at [721, 645] on p "In 2018, the share of IT in the whole is: 40 / (20 + 24 + 40 + 28) = 35.71% In …" at bounding box center [756, 614] width 601 height 96
drag, startPoint x: 450, startPoint y: 650, endPoint x: 659, endPoint y: 654, distance: 209.0
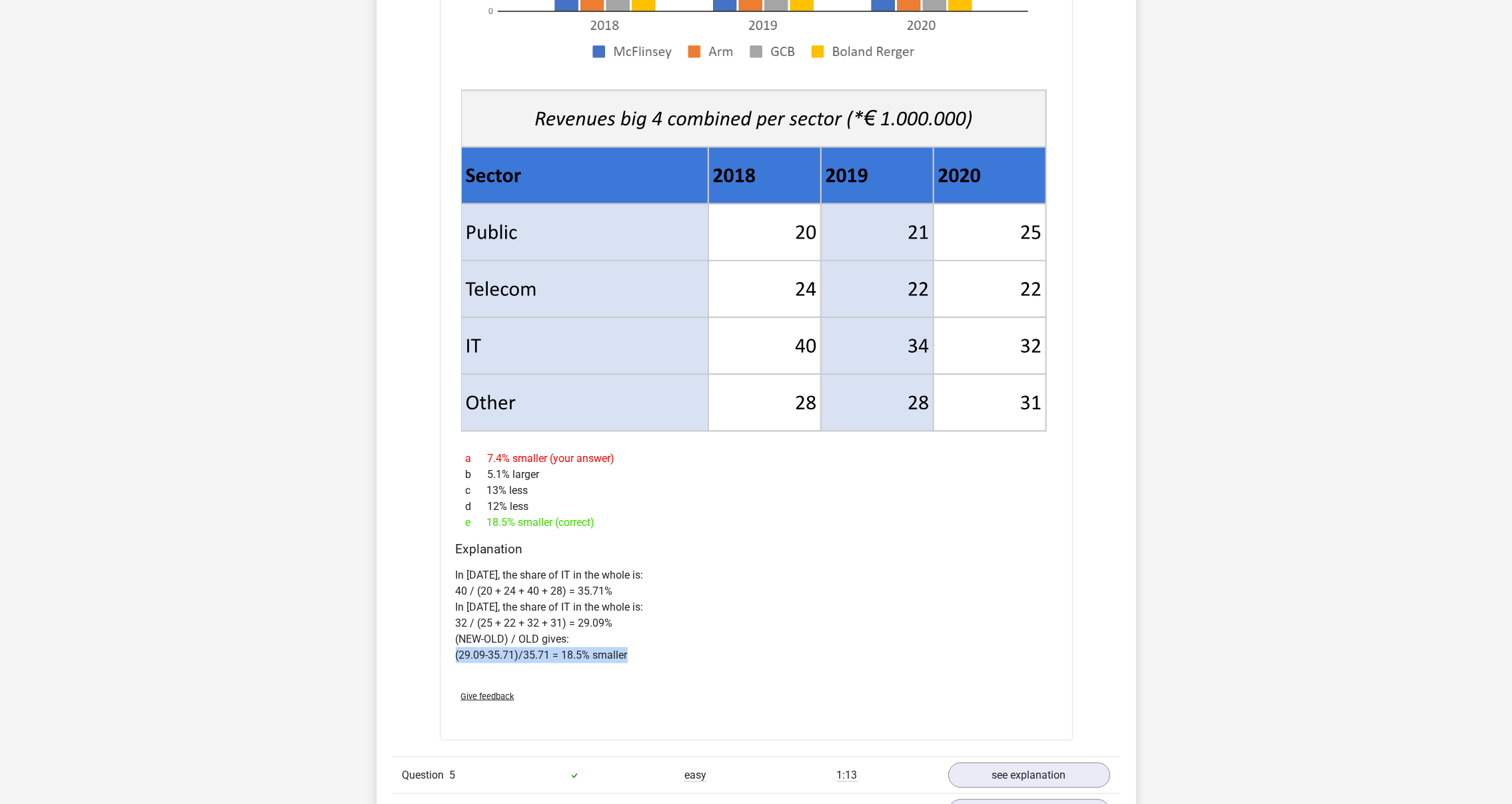
click at [659, 654] on div "Explanation In 2018, the share of IT in the whole is: 40 / (20 + 24 + 40 + 28) …" at bounding box center [756, 610] width 612 height 138
drag, startPoint x: 659, startPoint y: 654, endPoint x: 713, endPoint y: 673, distance: 57.2
click at [713, 673] on div "In 2018, the share of IT in the whole is: 40 / (20 + 24 + 40 + 28) = 35.71% In …" at bounding box center [756, 620] width 601 height 118
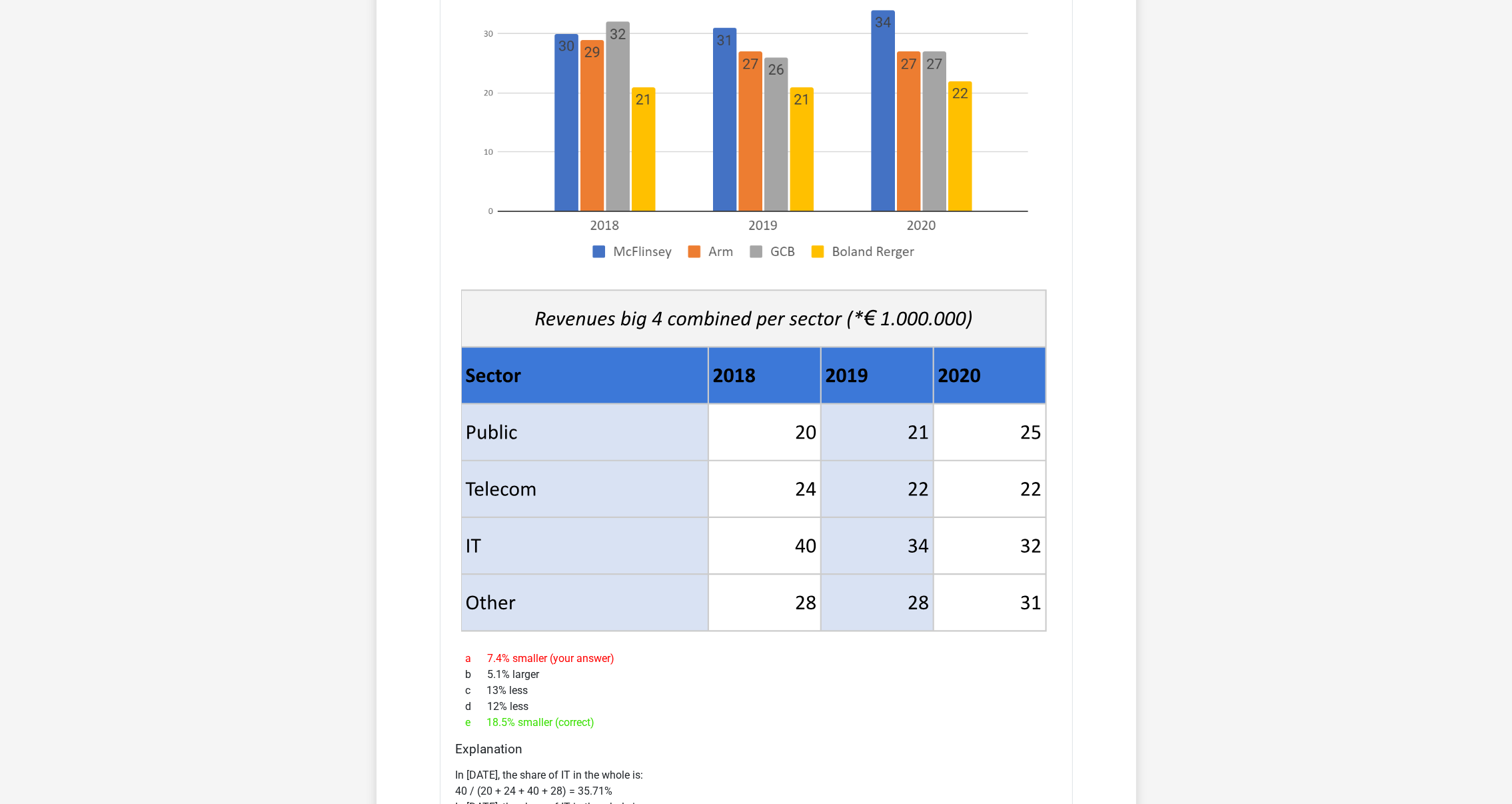
scroll to position [1913, 0]
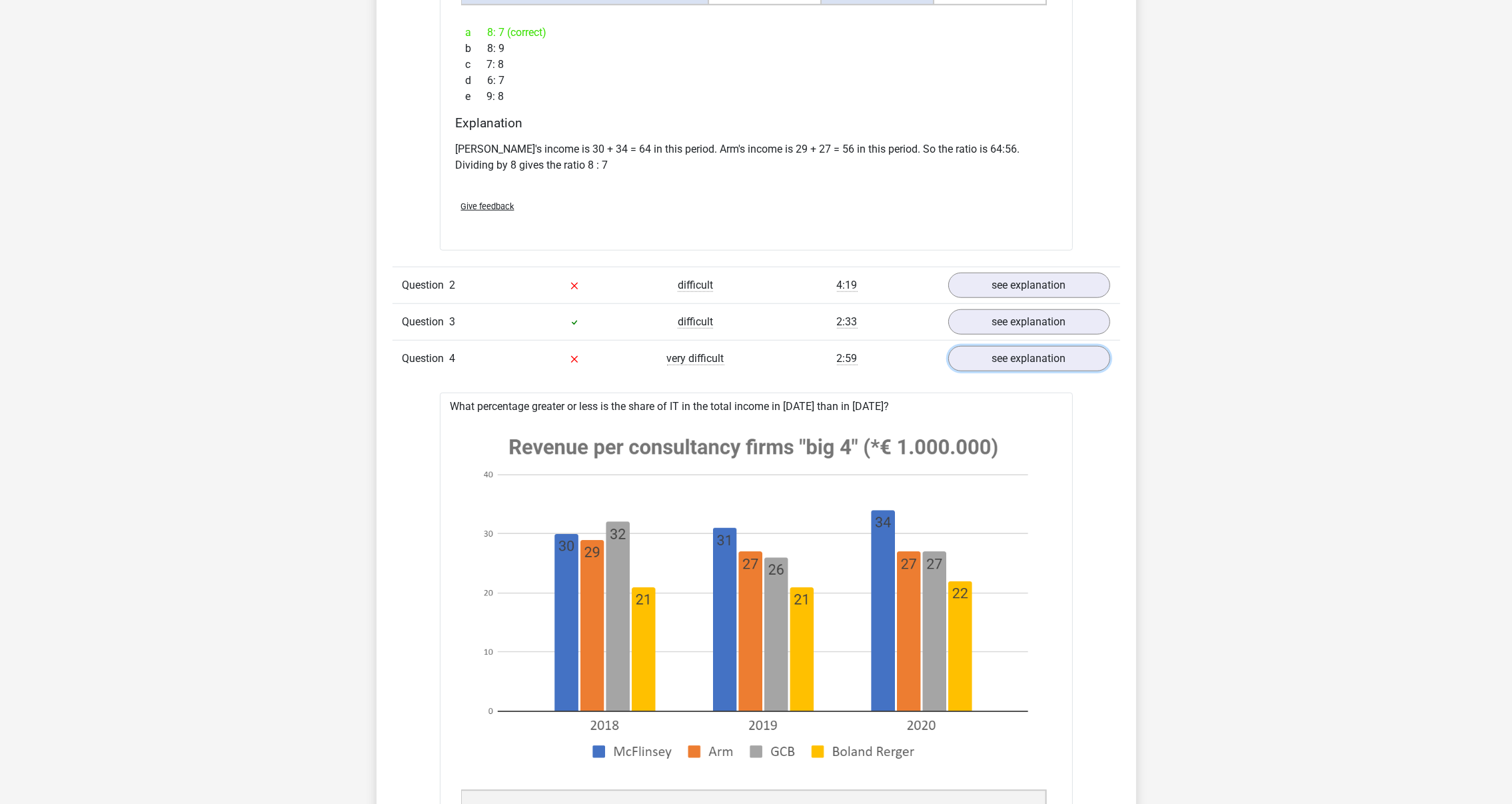
drag, startPoint x: 997, startPoint y: 369, endPoint x: 980, endPoint y: 377, distance: 18.8
click at [997, 369] on link "see explanation" at bounding box center [1030, 358] width 162 height 25
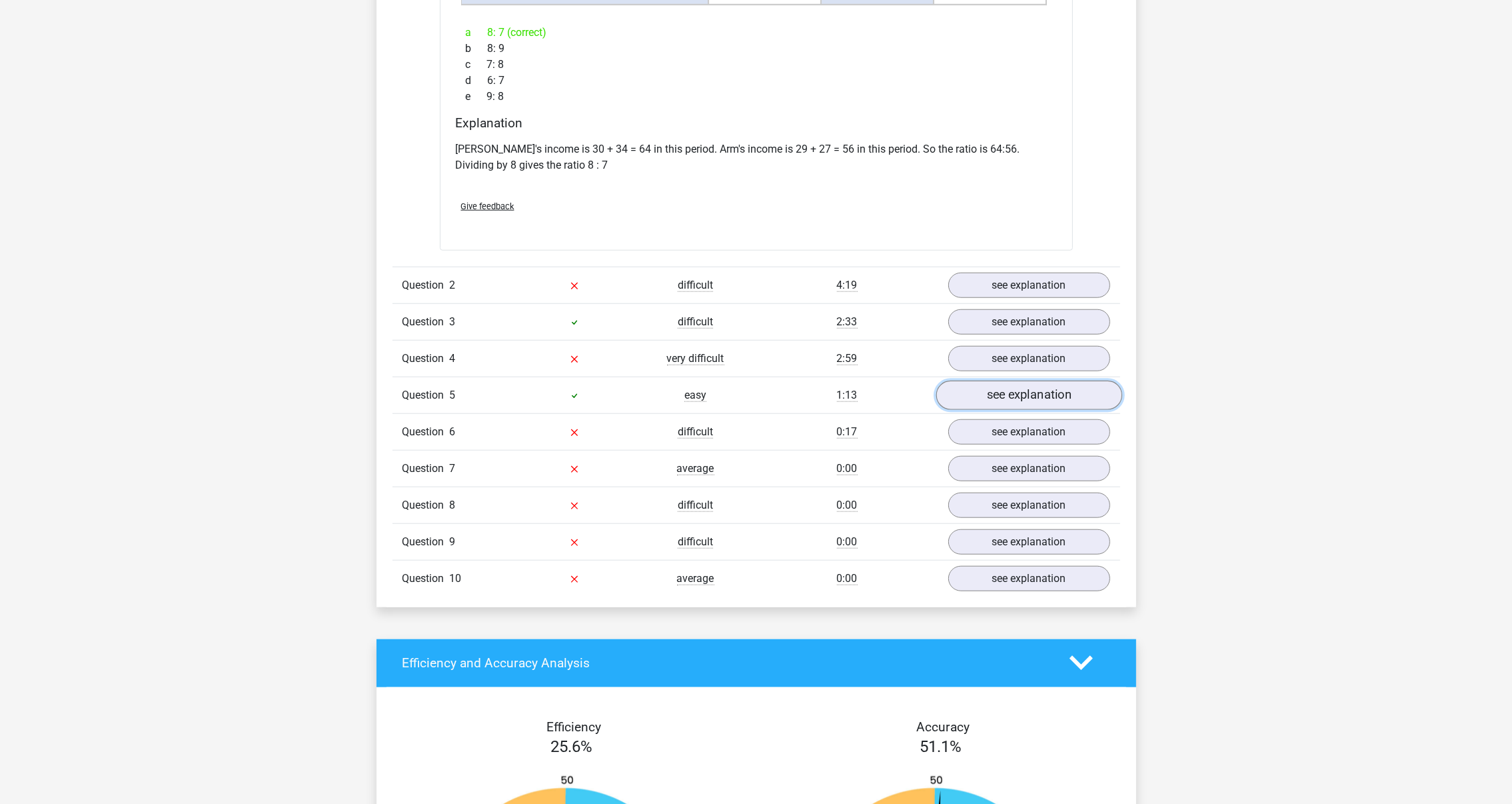
click at [1057, 384] on link "see explanation" at bounding box center [1028, 395] width 186 height 30
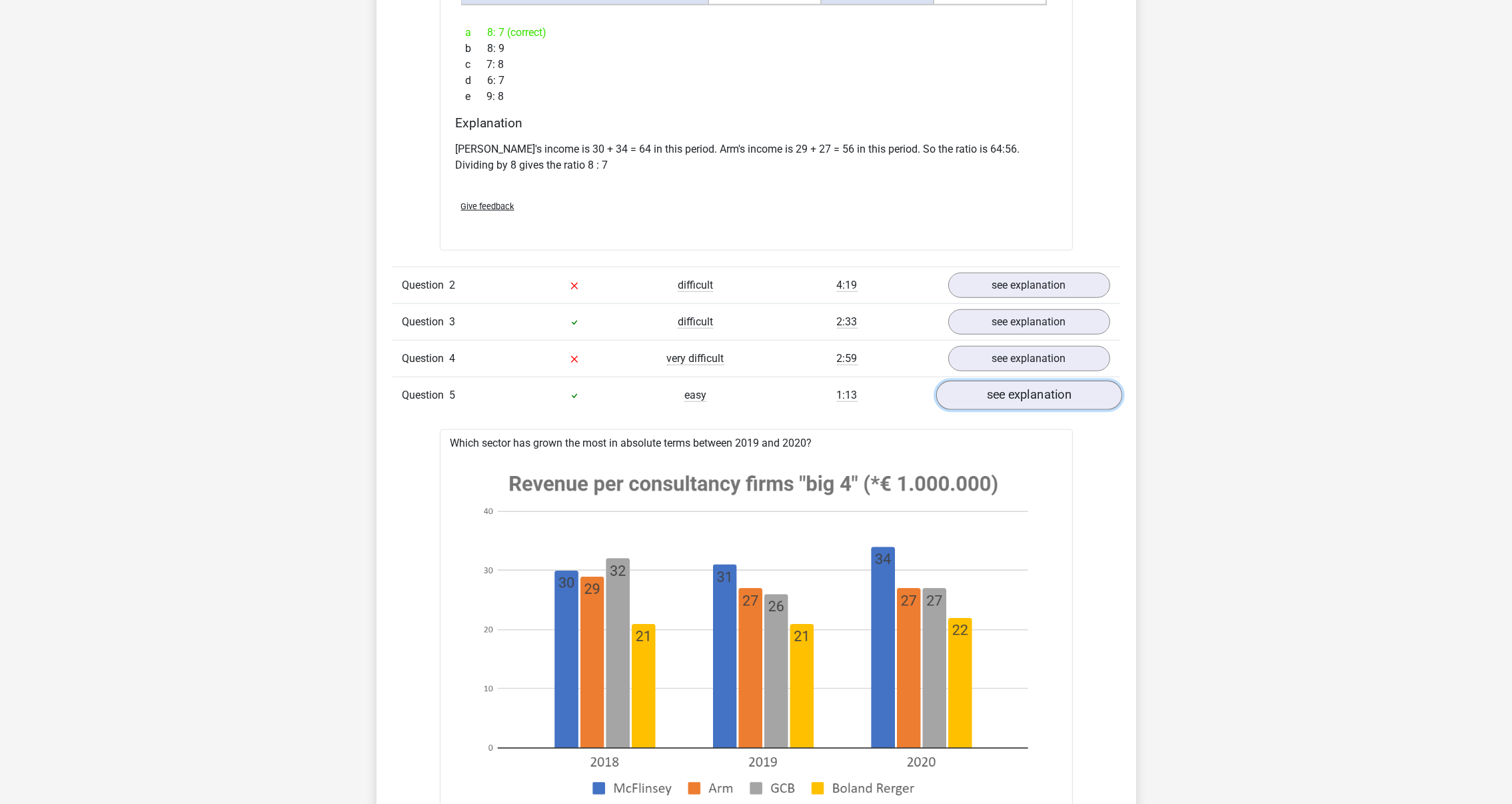
click at [1039, 394] on link "see explanation" at bounding box center [1028, 395] width 186 height 30
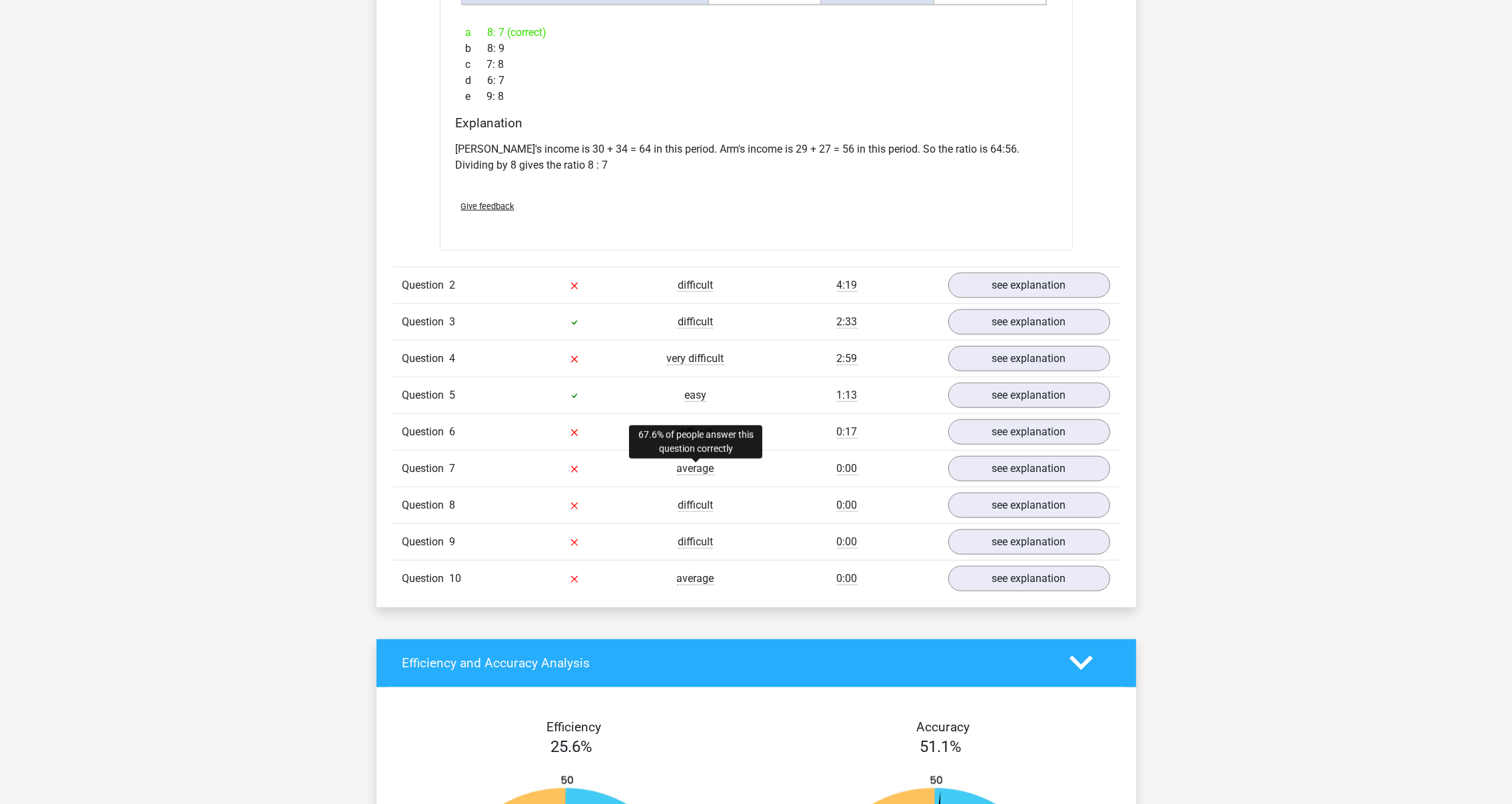
drag, startPoint x: 665, startPoint y: 471, endPoint x: 707, endPoint y: 473, distance: 42.0
click at [707, 473] on div "average" at bounding box center [695, 469] width 121 height 16
drag, startPoint x: 707, startPoint y: 473, endPoint x: 724, endPoint y: 486, distance: 21.4
click at [724, 486] on div "Question 7 average 0:00 see explanation" at bounding box center [756, 468] width 728 height 37
drag, startPoint x: 734, startPoint y: 501, endPoint x: 654, endPoint y: 505, distance: 80.1
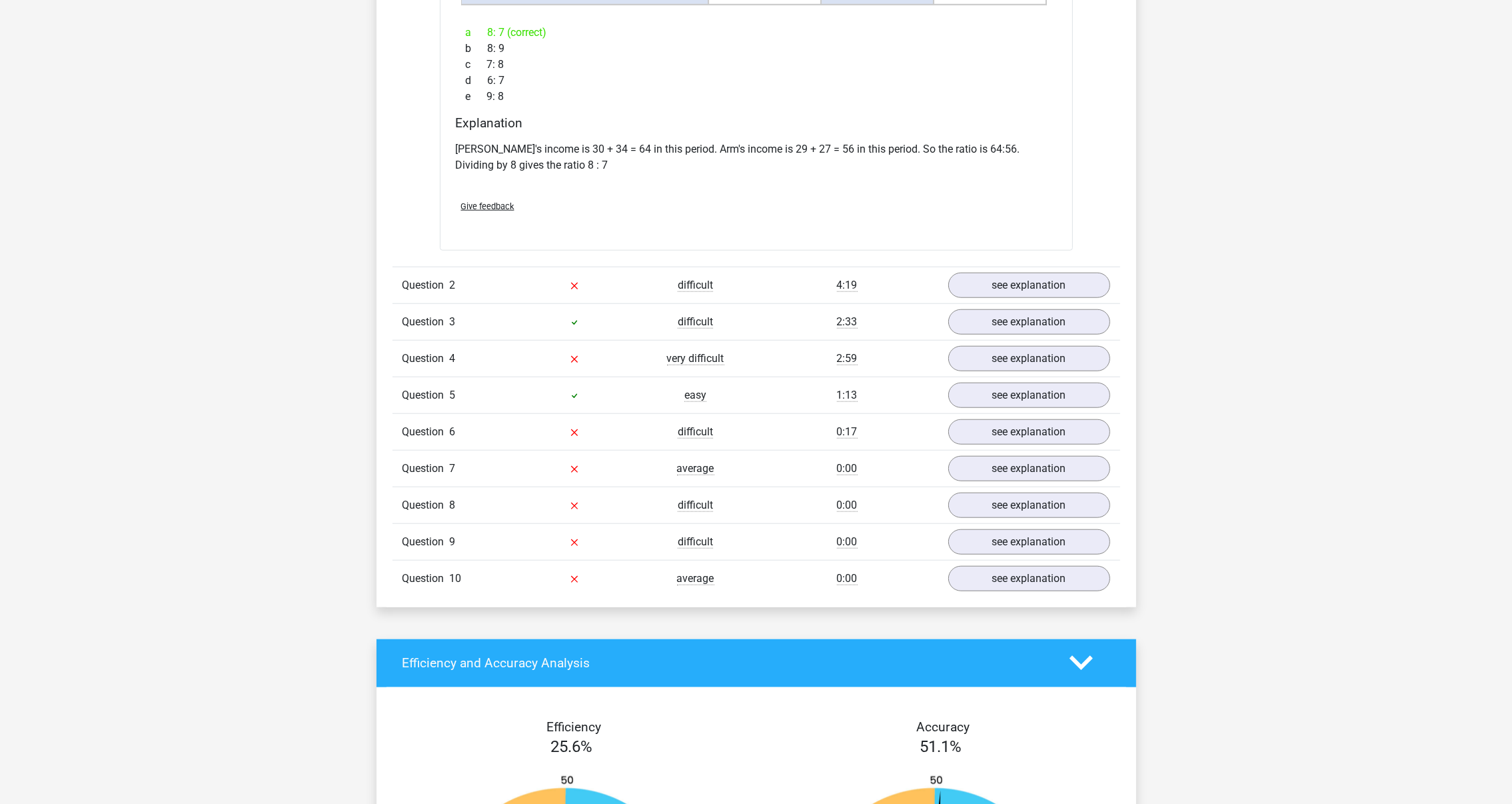
click at [654, 505] on div "difficult" at bounding box center [695, 505] width 121 height 16
drag, startPoint x: 654, startPoint y: 505, endPoint x: 647, endPoint y: 510, distance: 8.6
click at [647, 509] on div "difficult" at bounding box center [695, 505] width 121 height 16
click at [1208, 314] on div "Go premium [PERSON_NAME] [PERSON_NAME][EMAIL_ADDRESS][PERSON_NAME][DOMAIN_NAME]" at bounding box center [756, 24] width 1512 height 3876
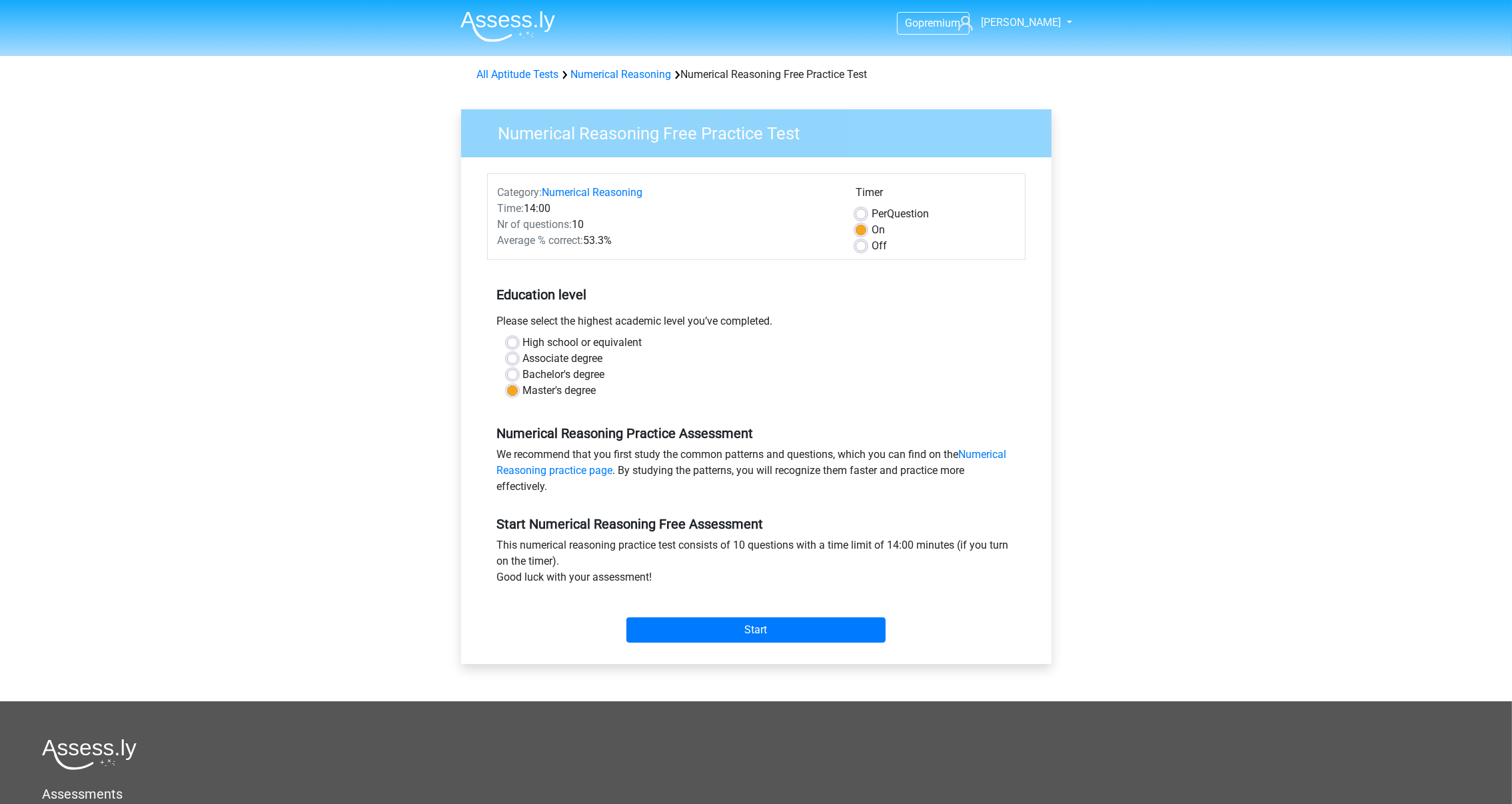
click at [523, 373] on label "Bachelor's degree" at bounding box center [563, 375] width 82 height 16
click at [511, 373] on input "Bachelor's degree" at bounding box center [513, 373] width 11 height 13
radio input "true"
click at [797, 626] on input "Start" at bounding box center [756, 630] width 260 height 25
click at [505, 22] on img at bounding box center [508, 26] width 94 height 31
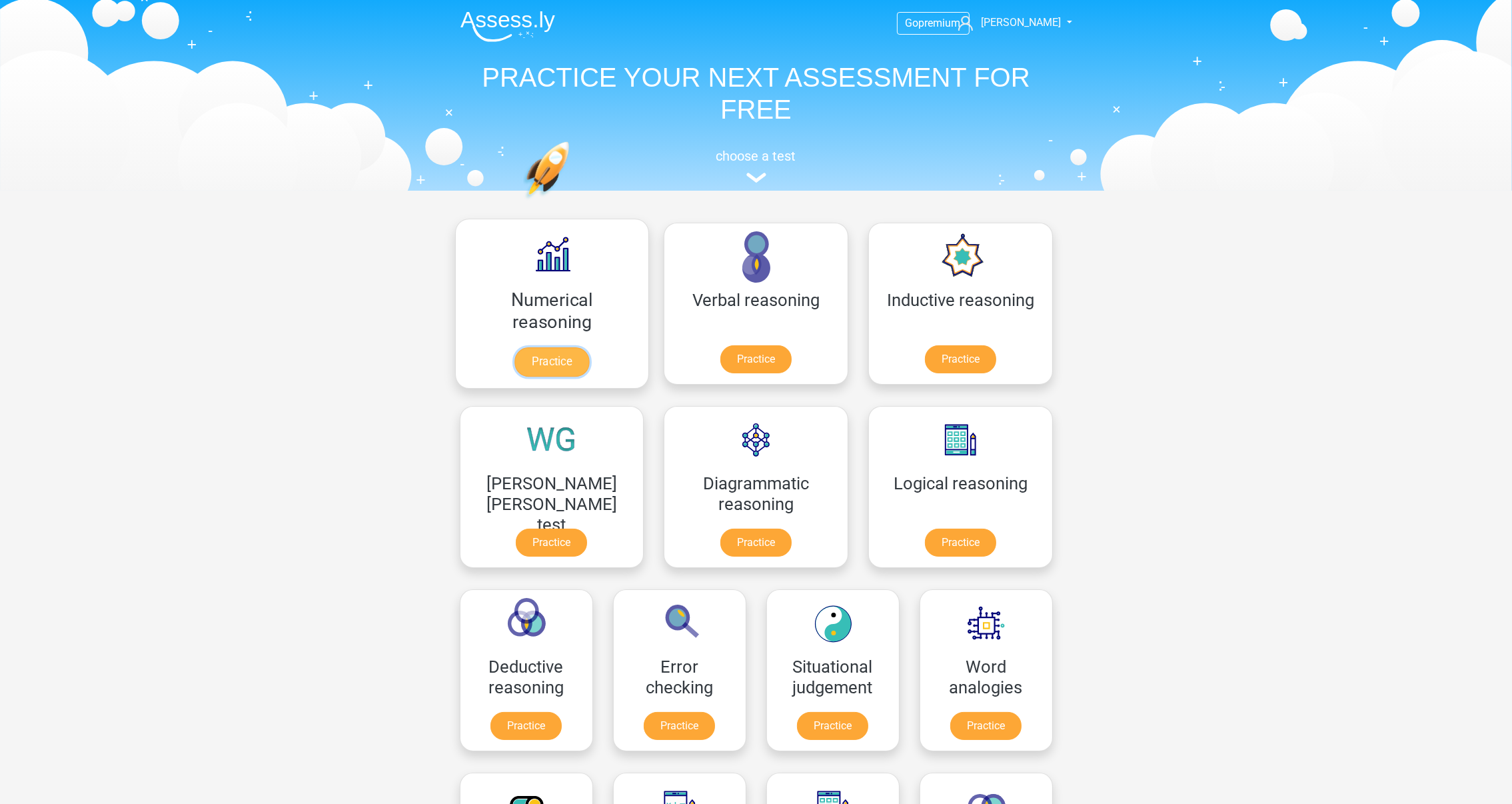
click at [537, 361] on link "Practice" at bounding box center [552, 361] width 75 height 30
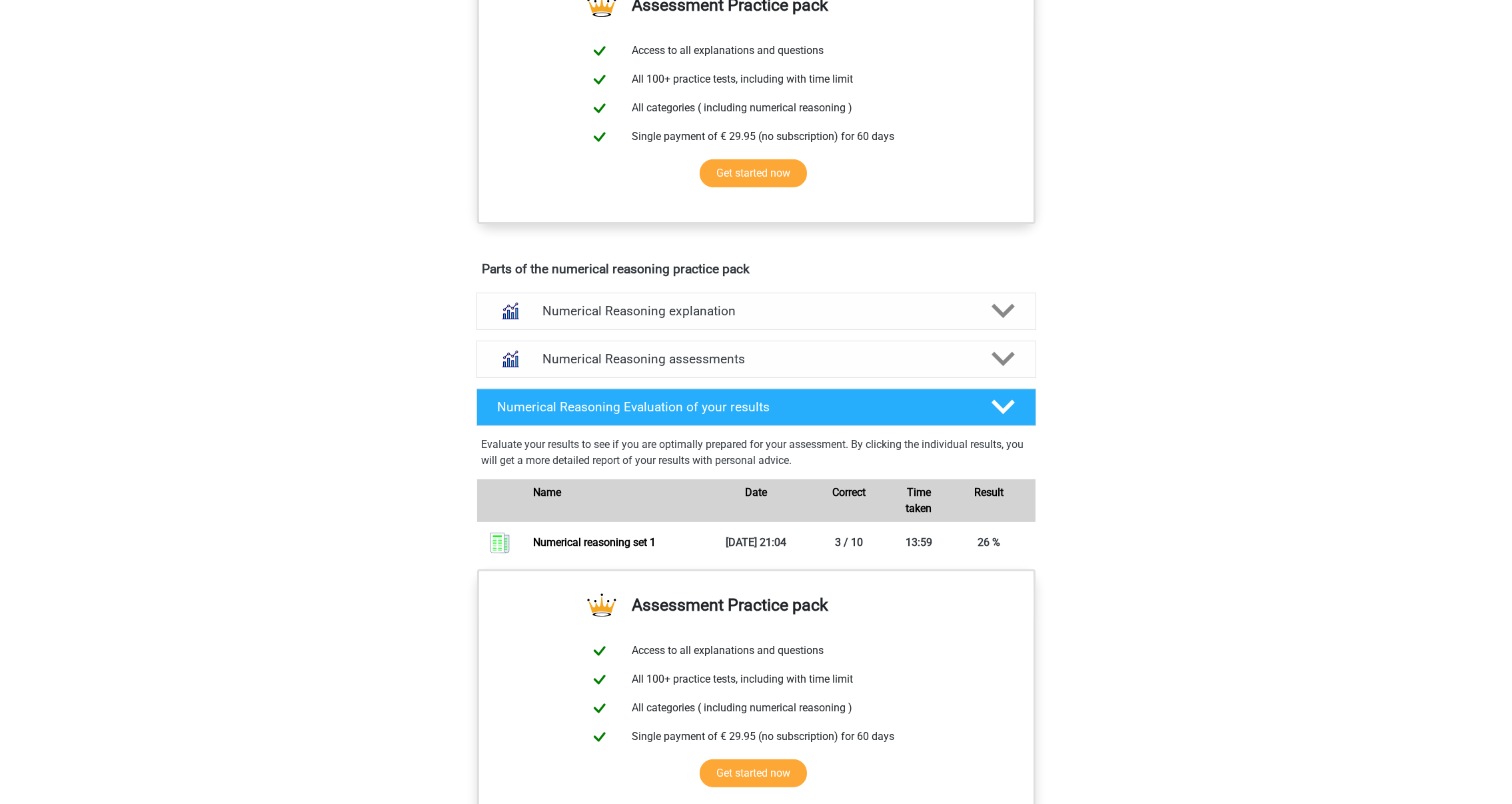
scroll to position [499, 0]
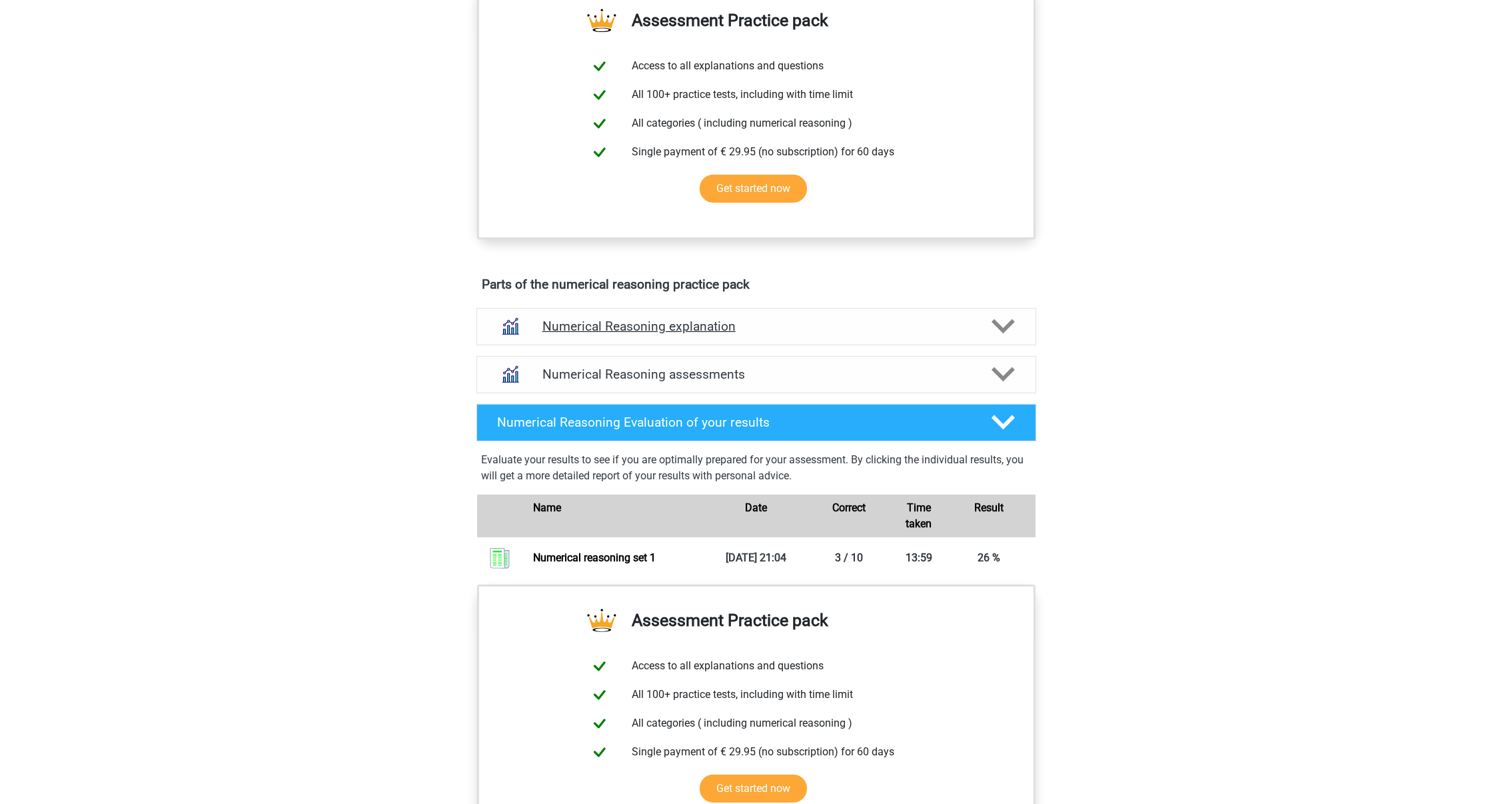
click at [686, 334] on h4 "Numerical Reasoning explanation" at bounding box center [756, 326] width 428 height 15
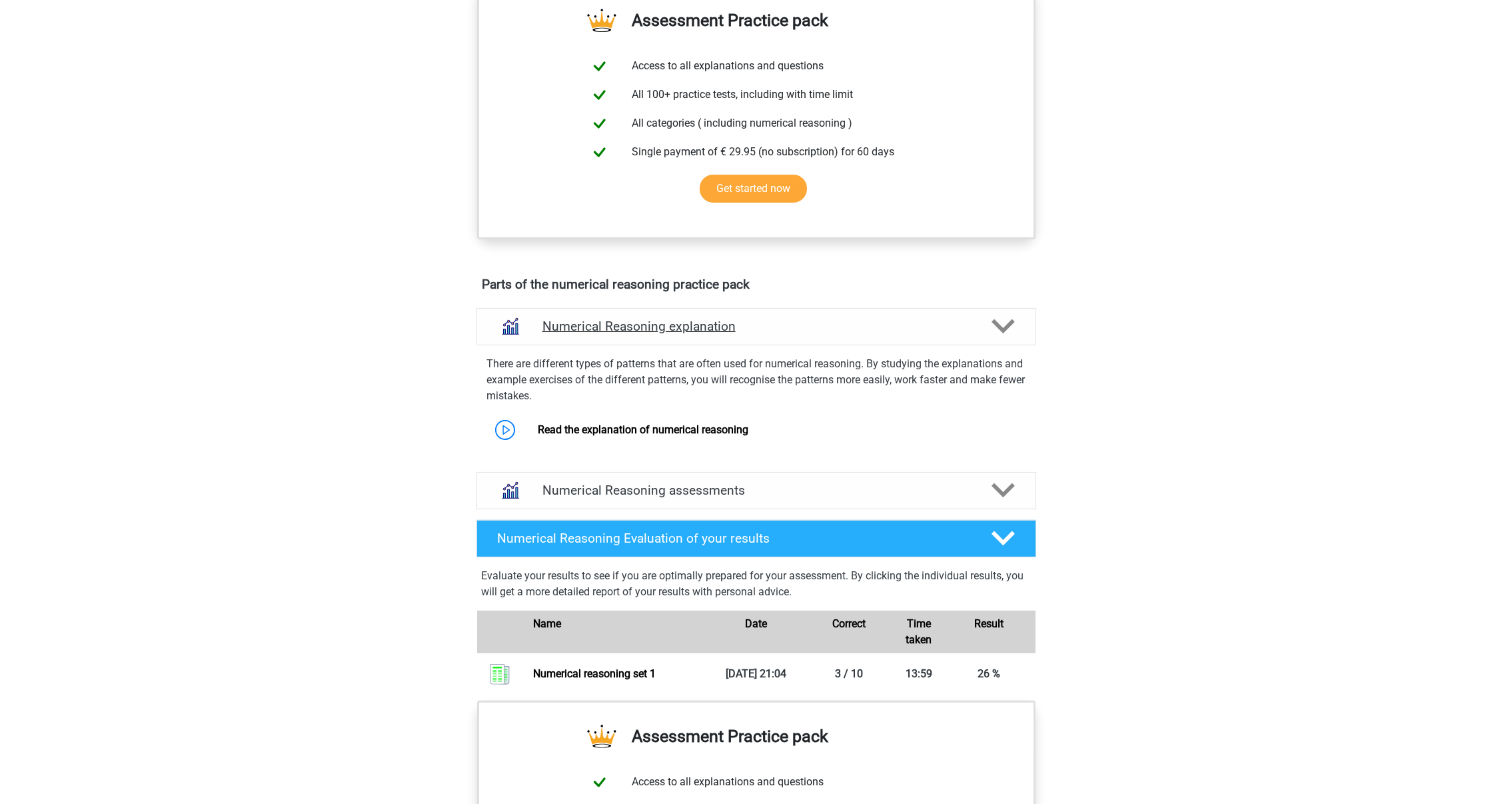
click at [686, 334] on h4 "Numerical Reasoning explanation" at bounding box center [756, 326] width 428 height 15
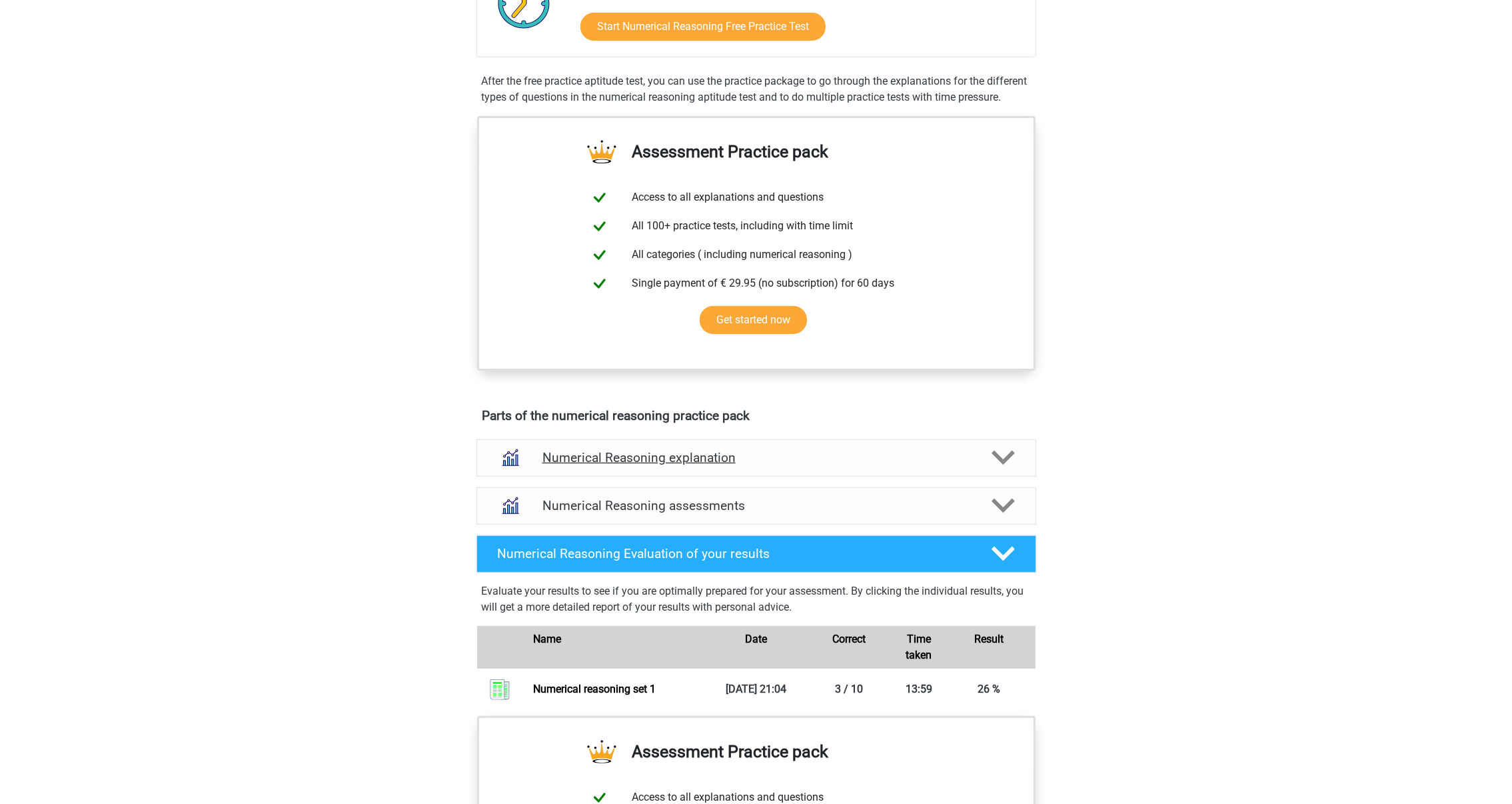
scroll to position [100, 0]
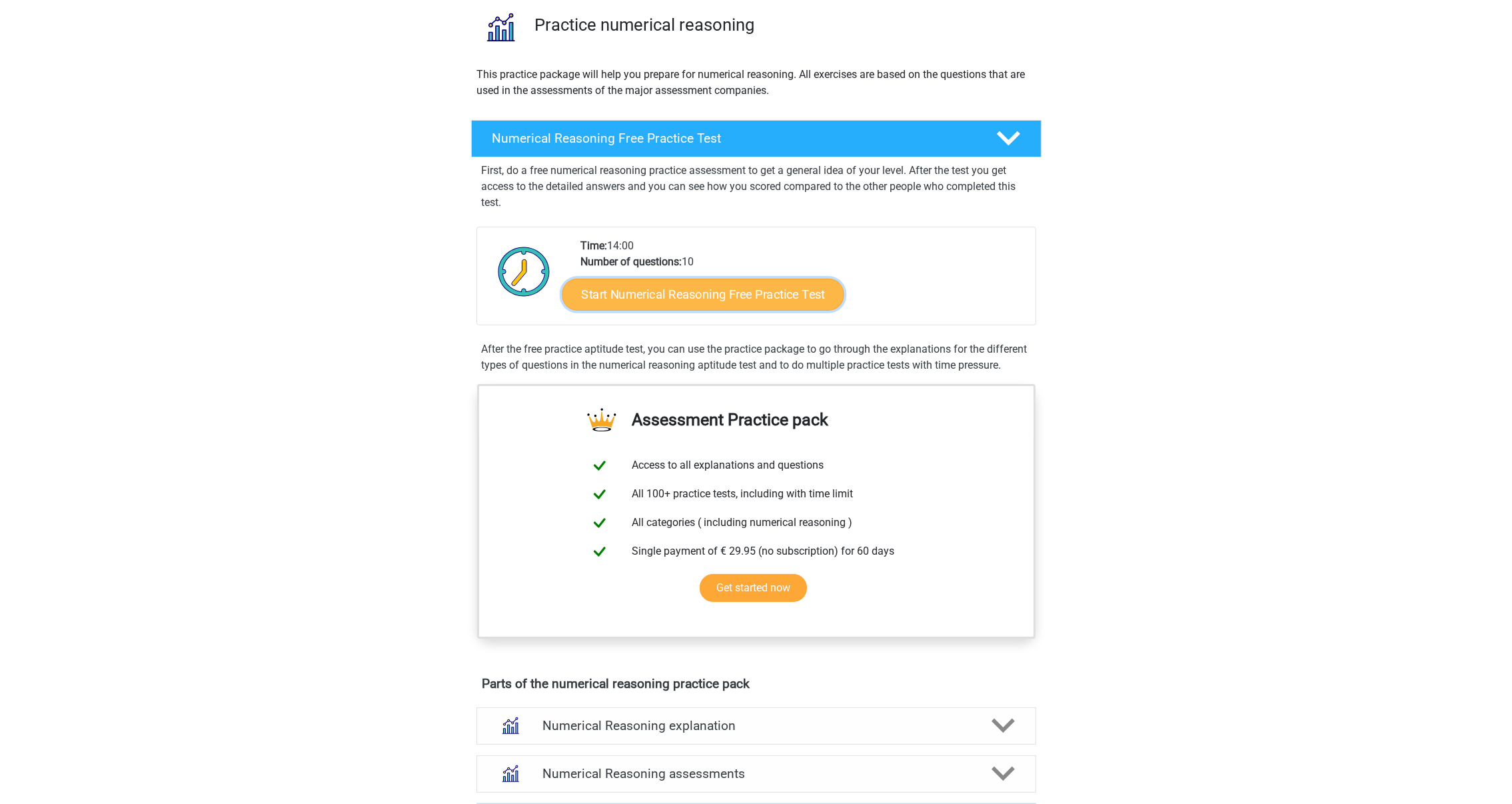
click at [677, 296] on link "Start Numerical Reasoning Free Practice Test" at bounding box center [703, 294] width 282 height 32
click at [733, 296] on link "Start Numerical Reasoning Free Practice Test" at bounding box center [703, 294] width 282 height 32
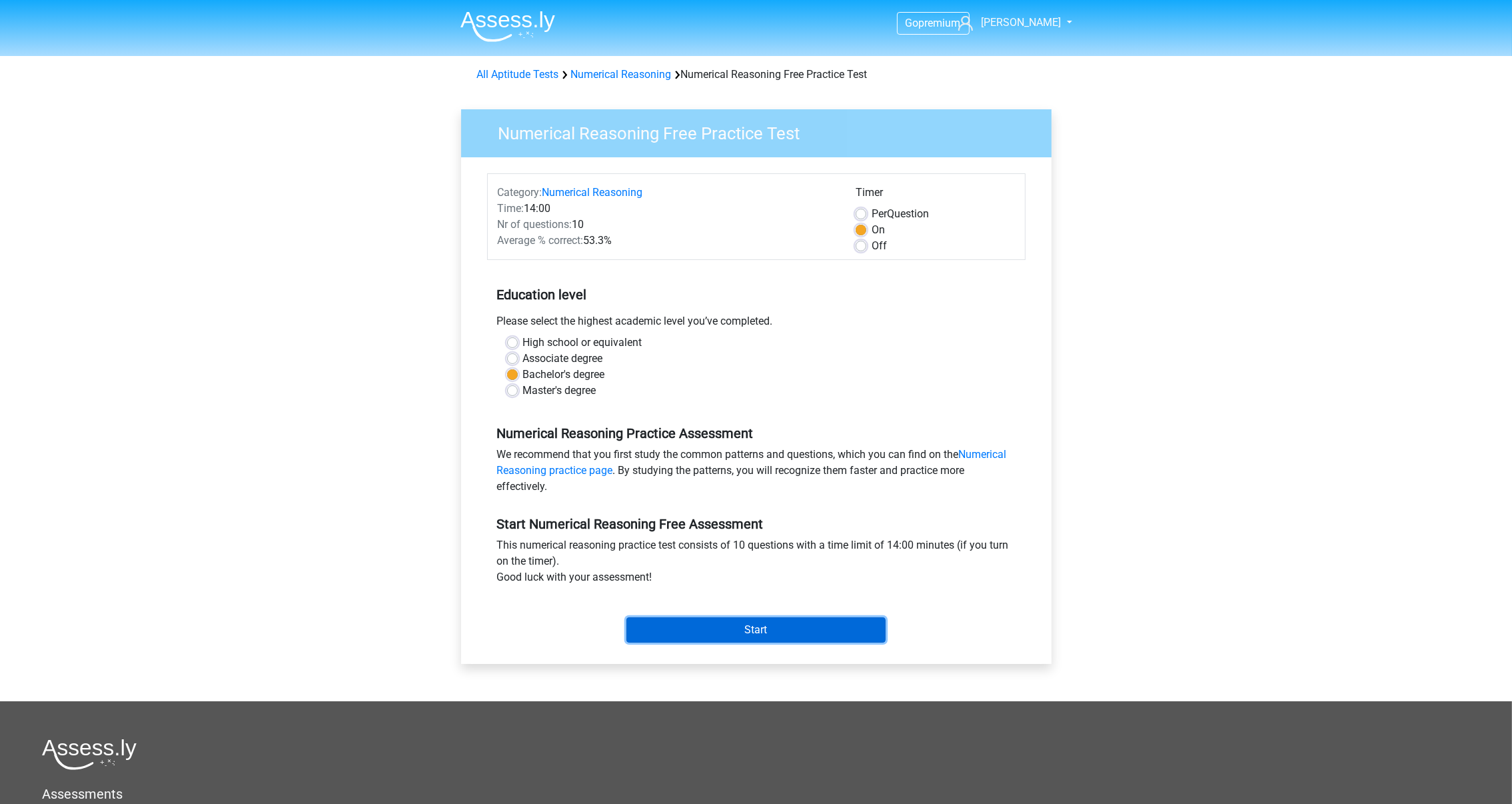
click at [778, 629] on input "Start" at bounding box center [756, 630] width 260 height 25
click at [551, 394] on label "Master's degree" at bounding box center [560, 391] width 74 height 16
click at [517, 394] on input "Master's degree" at bounding box center [513, 389] width 11 height 13
radio input "true"
click at [729, 641] on input "Start" at bounding box center [756, 630] width 260 height 25
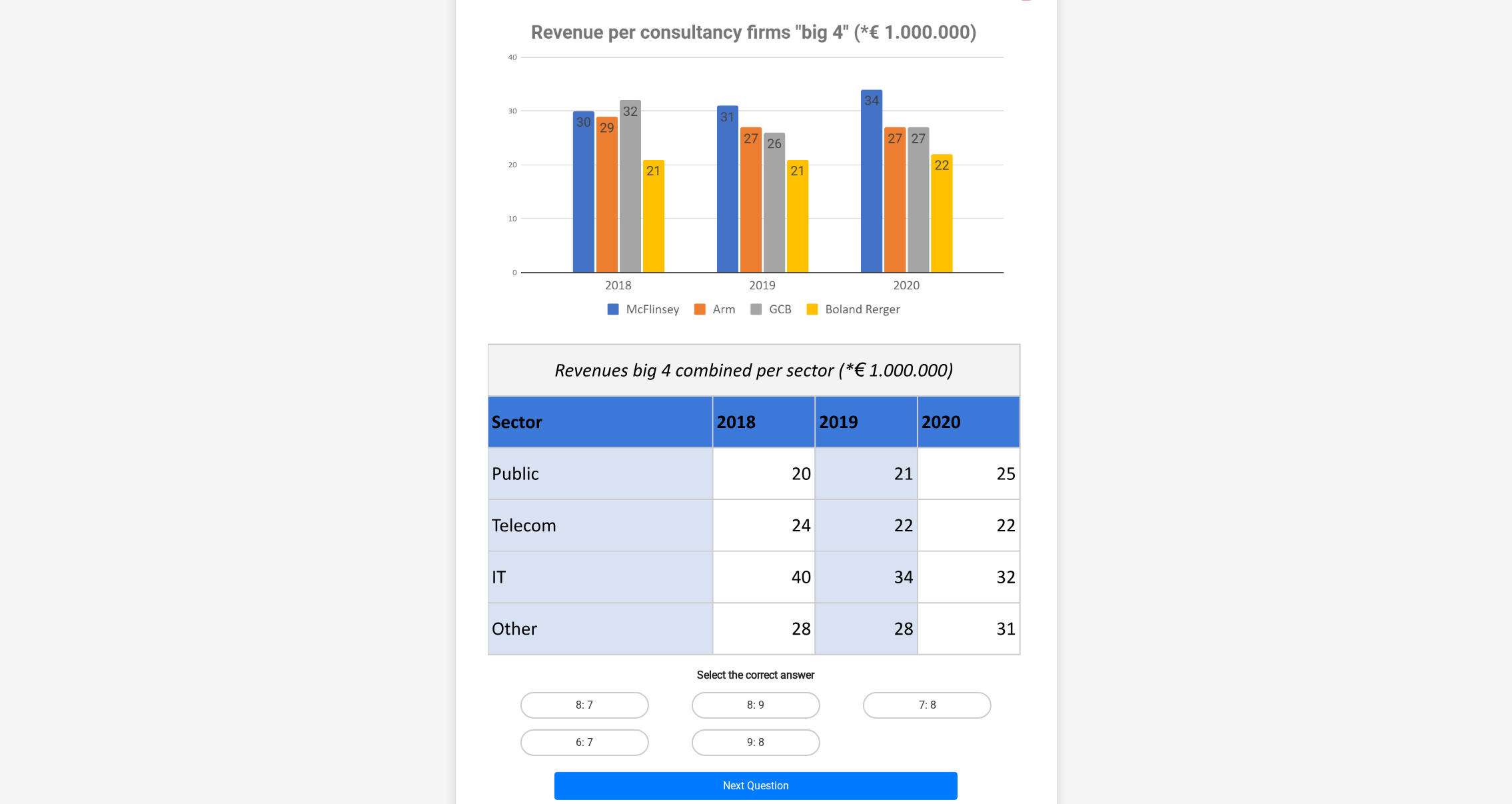
scroll to position [299, 0]
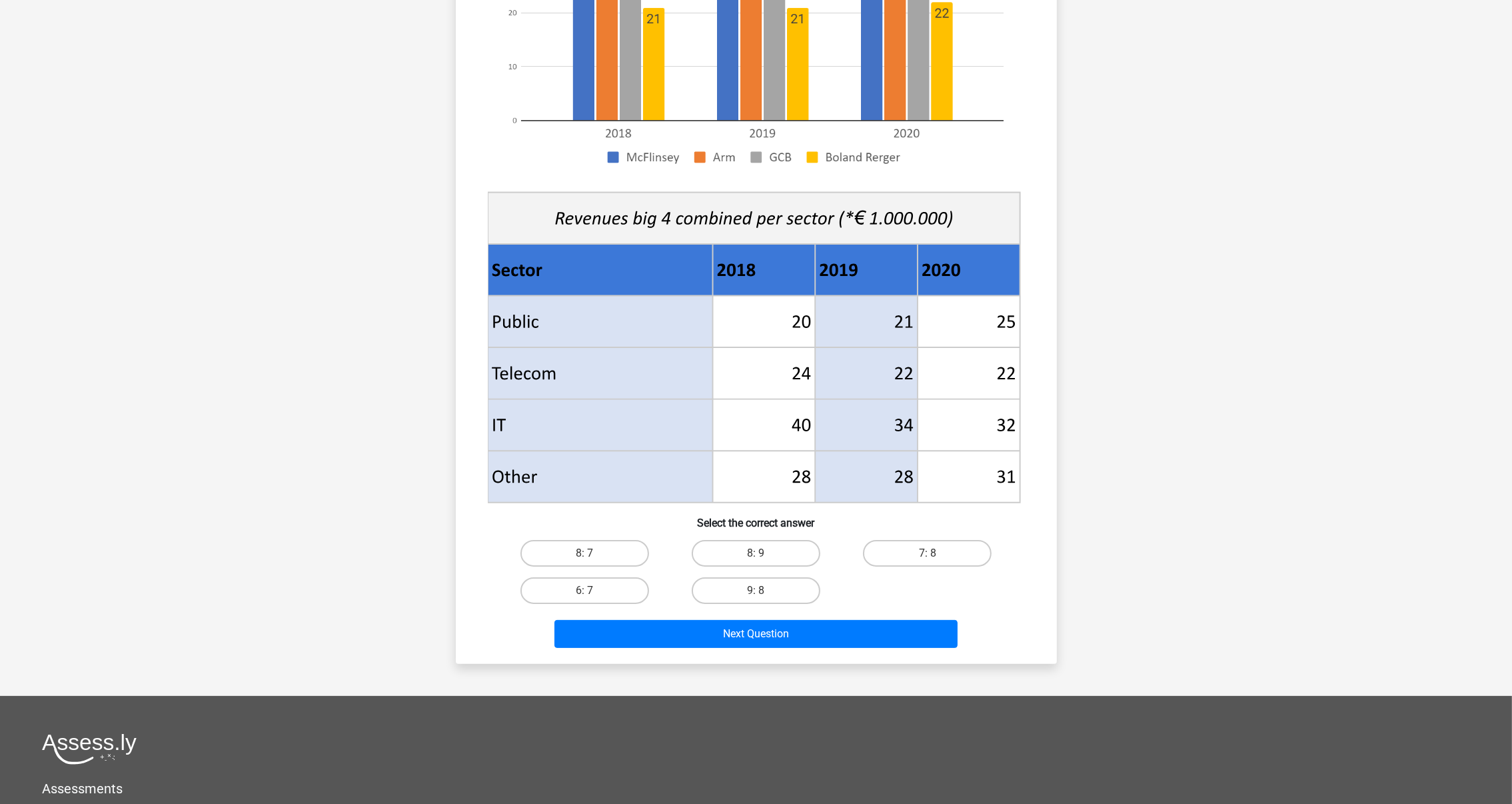
click at [581, 569] on div "8: 7" at bounding box center [585, 553] width 172 height 38
click at [608, 546] on label "8: 7" at bounding box center [584, 553] width 128 height 27
click at [593, 553] on input "8: 7" at bounding box center [589, 558] width 9 height 9
radio input "true"
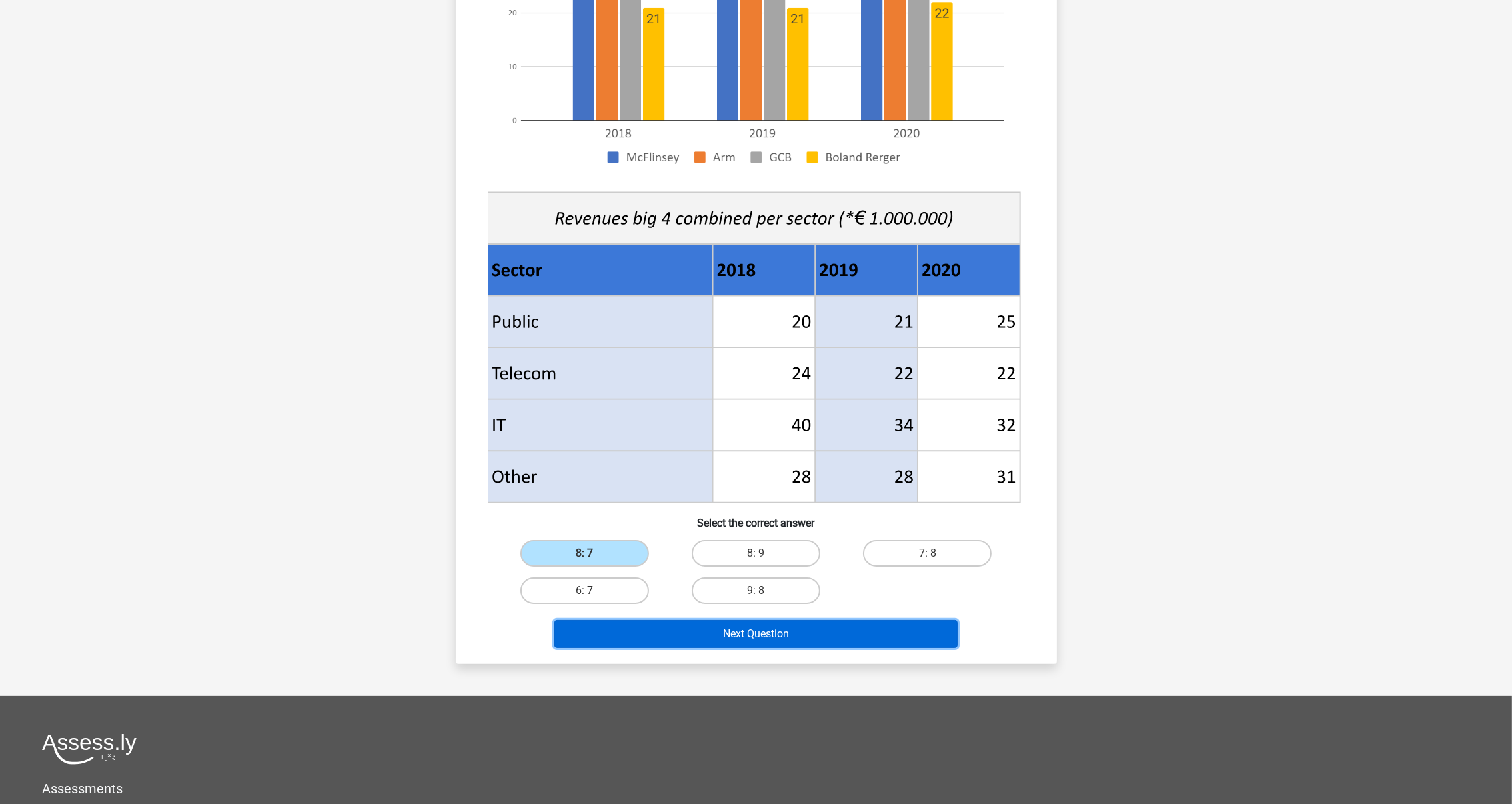
drag, startPoint x: 767, startPoint y: 626, endPoint x: 749, endPoint y: 605, distance: 27.7
click at [767, 626] on button "Next Question" at bounding box center [756, 633] width 403 height 28
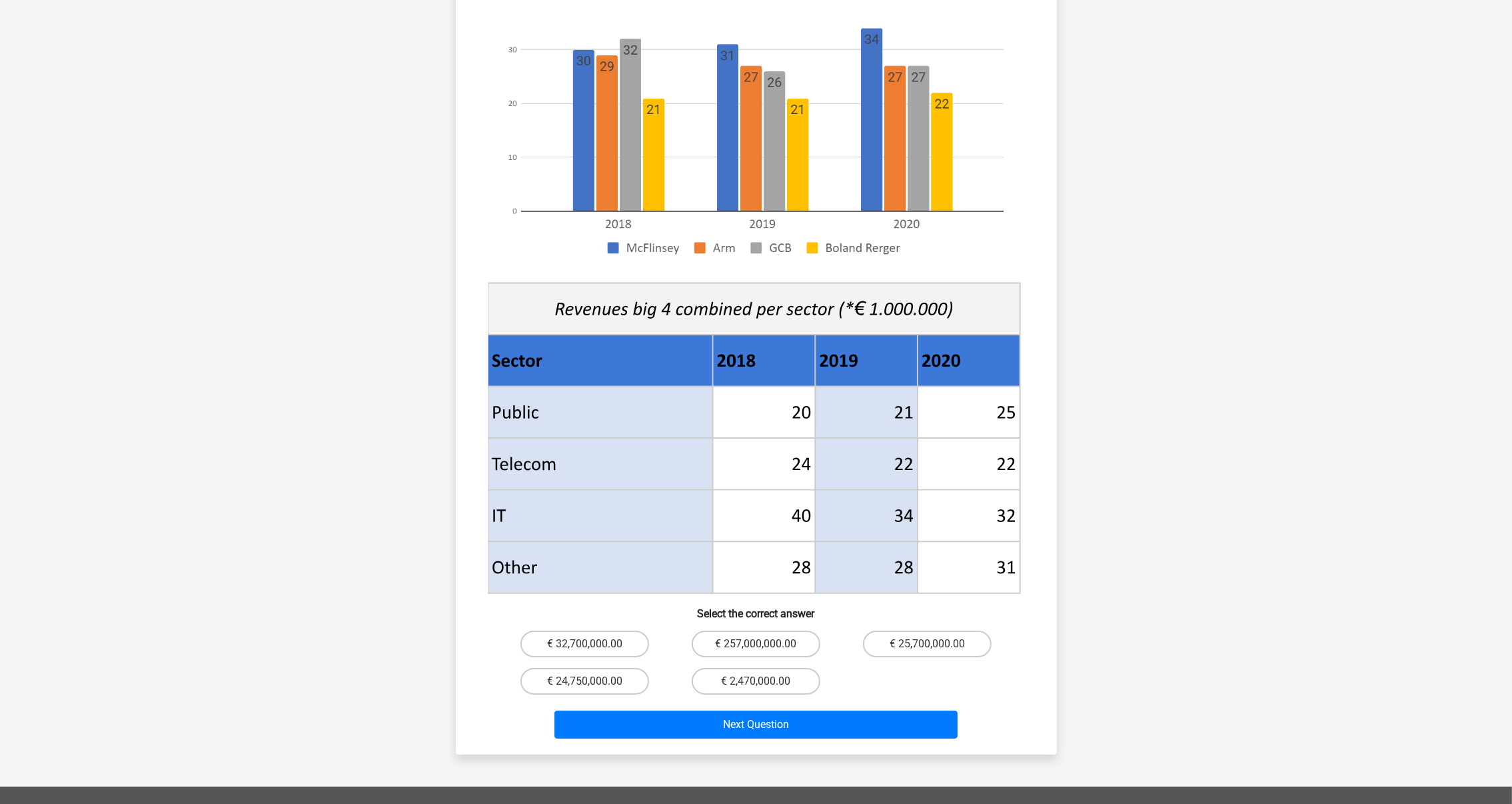
scroll to position [266, 0]
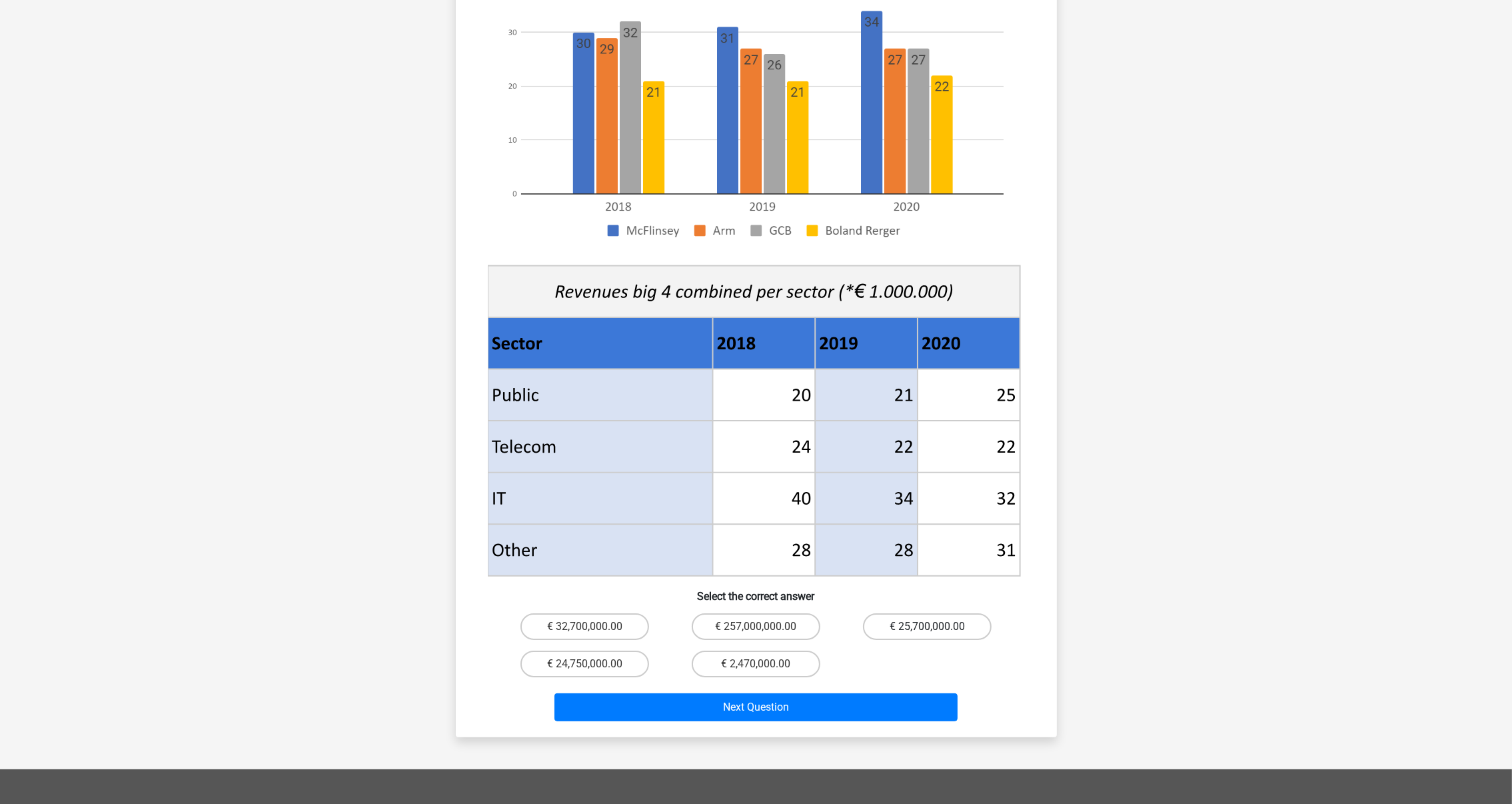
click at [959, 613] on label "€ 25,700,000.00" at bounding box center [927, 626] width 128 height 27
click at [936, 626] on input "€ 25,700,000.00" at bounding box center [933, 631] width 9 height 9
radio input "true"
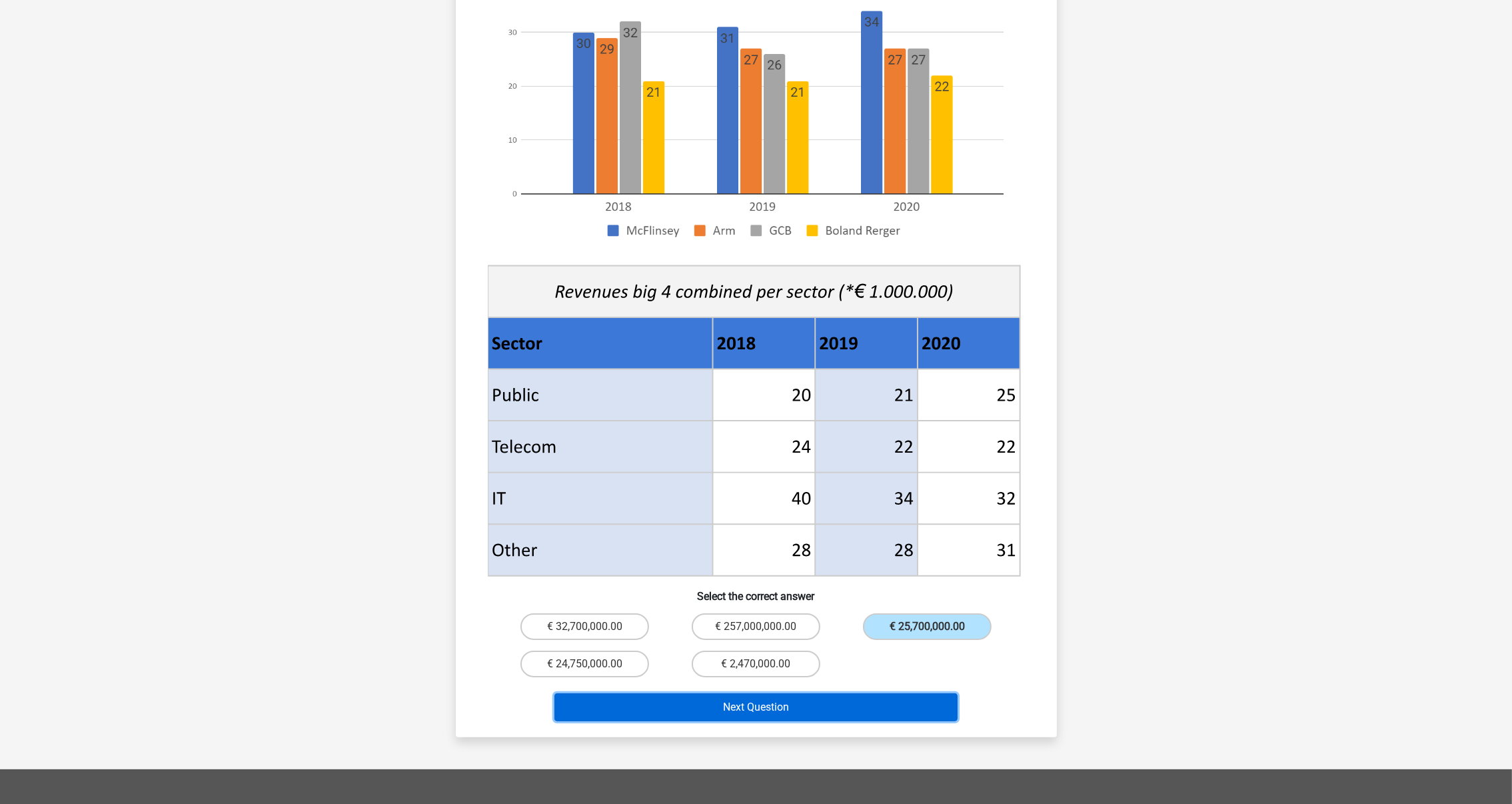
click at [804, 694] on button "Next Question" at bounding box center [756, 706] width 403 height 28
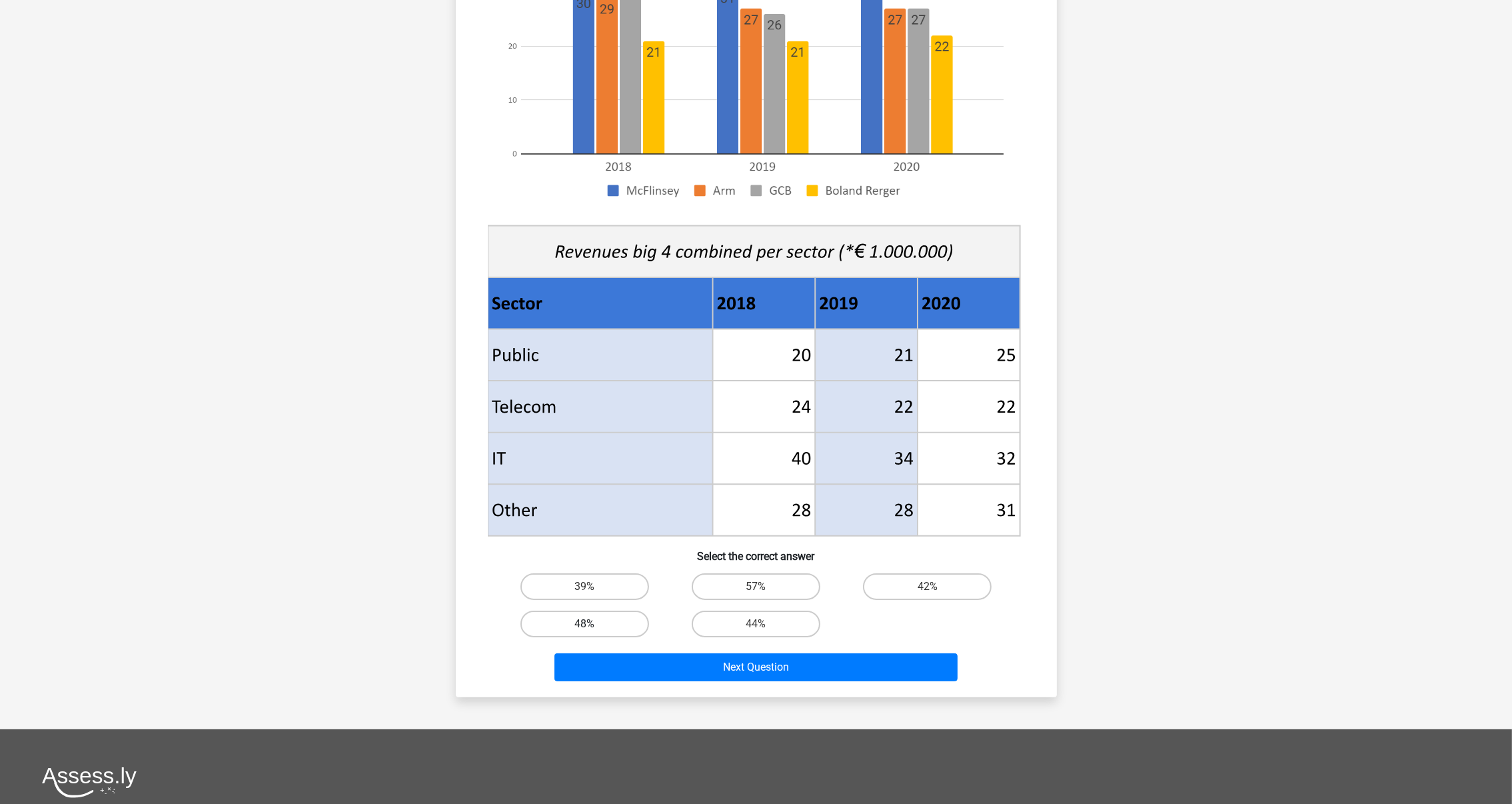
click at [593, 626] on label "48%" at bounding box center [584, 623] width 128 height 27
click at [593, 626] on input "48%" at bounding box center [589, 628] width 9 height 9
radio input "true"
click at [665, 649] on div "Next Question" at bounding box center [756, 664] width 559 height 44
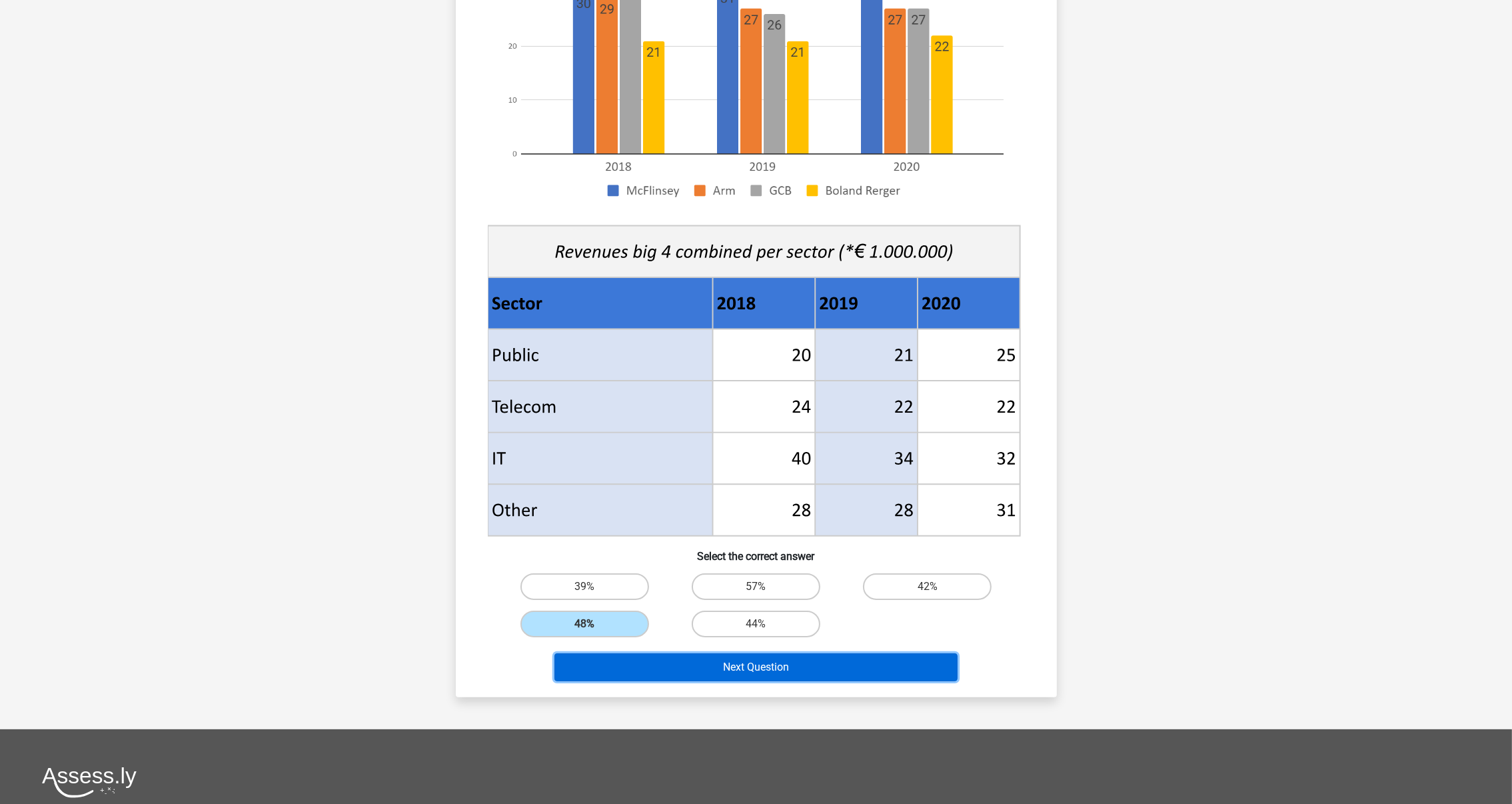
click at [672, 657] on button "Next Question" at bounding box center [756, 667] width 403 height 28
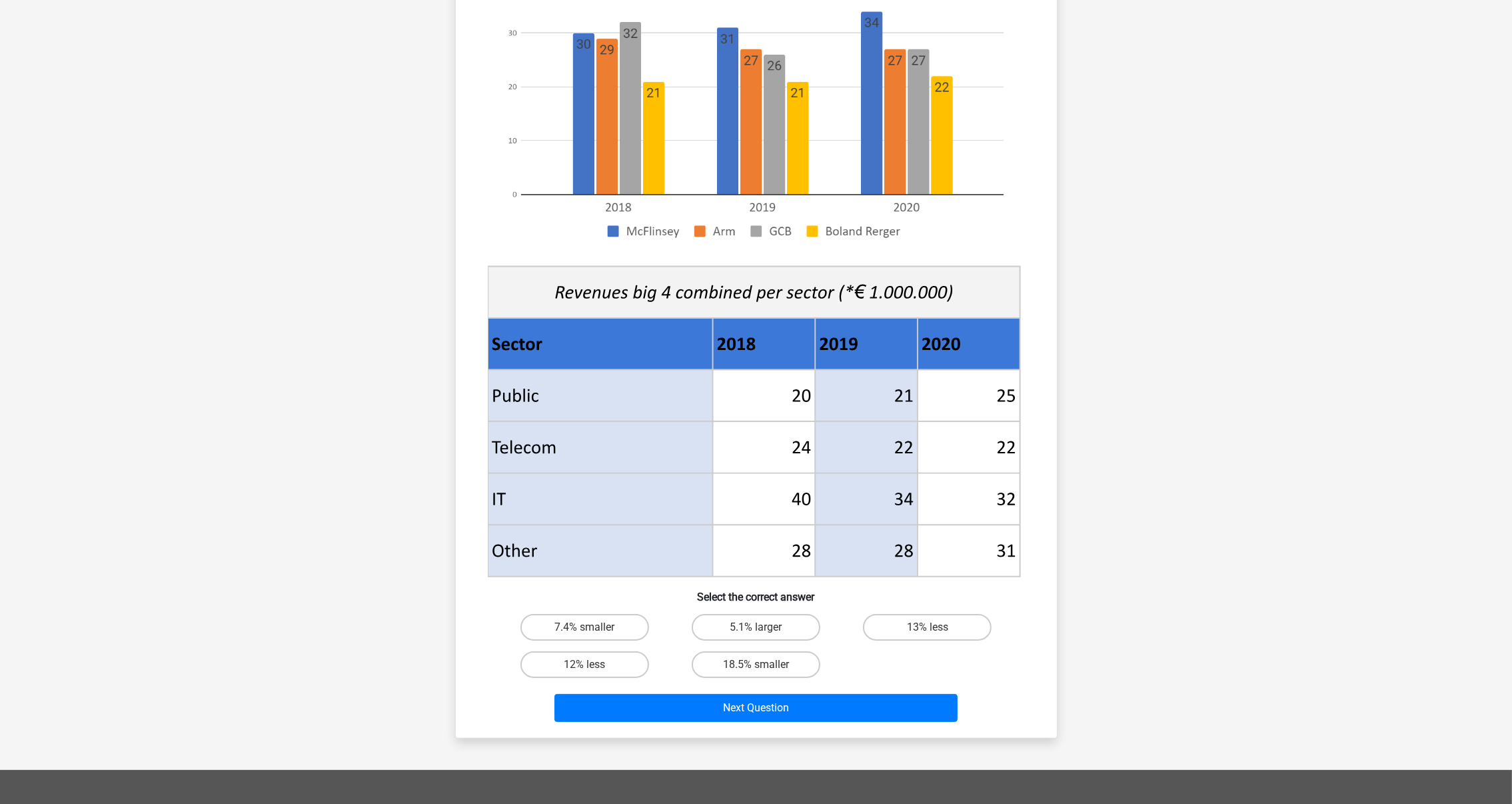
scroll to position [366, 0]
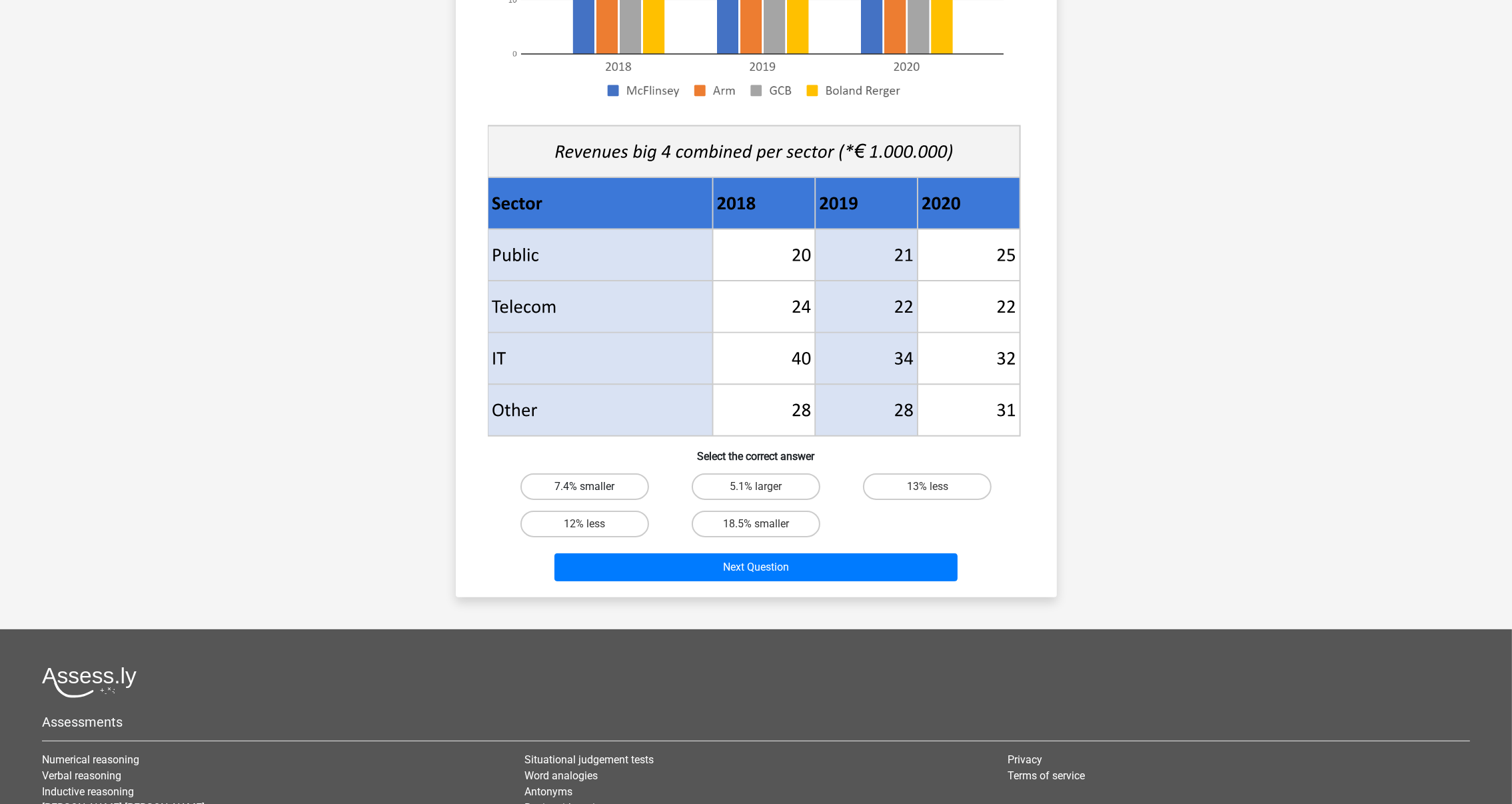
click at [622, 490] on label "7.4% smaller" at bounding box center [584, 487] width 128 height 27
click at [593, 490] on input "7.4% smaller" at bounding box center [589, 491] width 9 height 9
radio input "true"
click at [715, 569] on button "Next Question" at bounding box center [756, 567] width 403 height 28
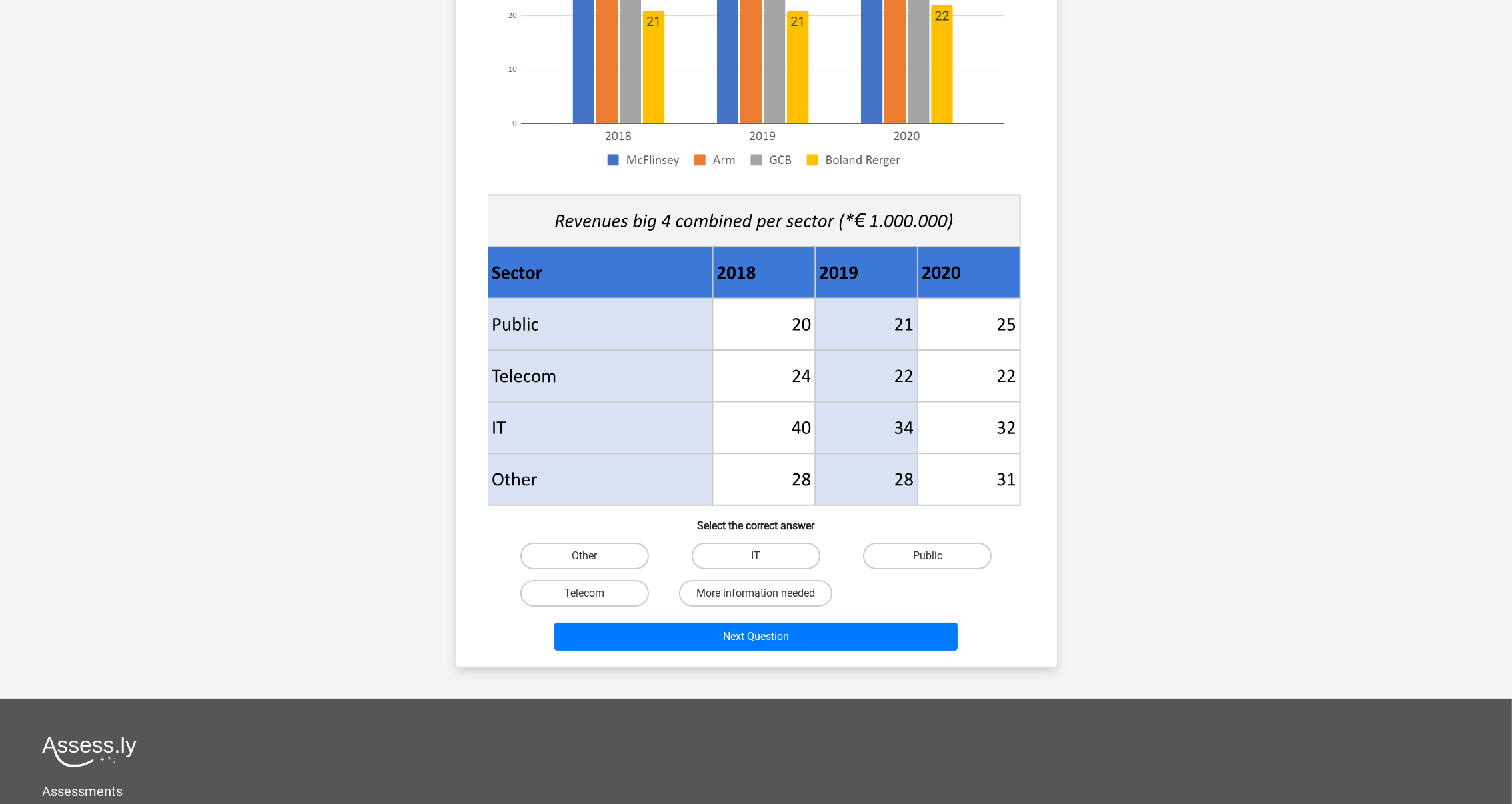
scroll to position [299, 0]
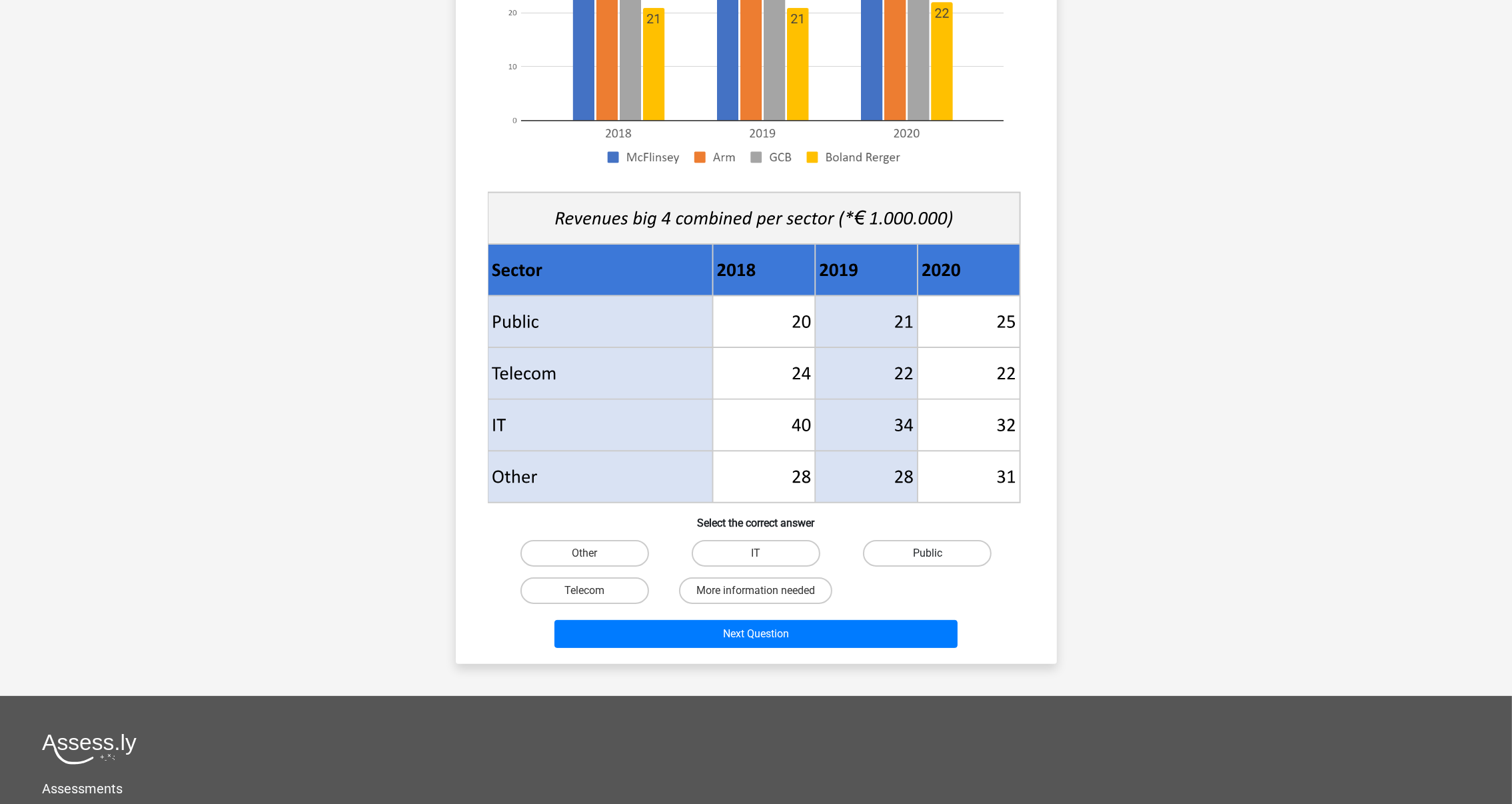
click at [951, 547] on label "Public" at bounding box center [927, 553] width 128 height 27
click at [936, 553] on input "Public" at bounding box center [933, 558] width 9 height 9
radio input "true"
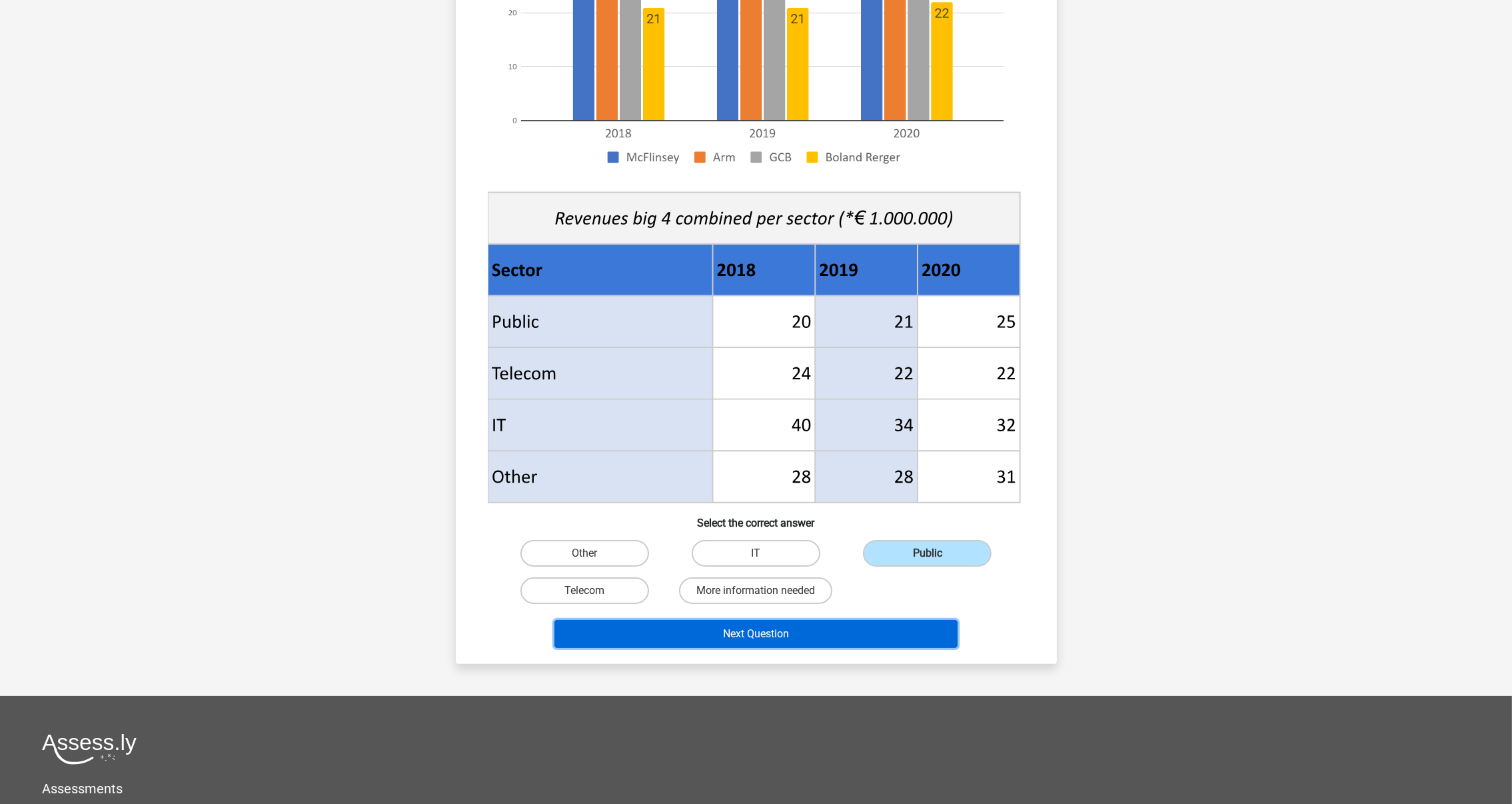
click at [734, 629] on button "Next Question" at bounding box center [756, 633] width 403 height 28
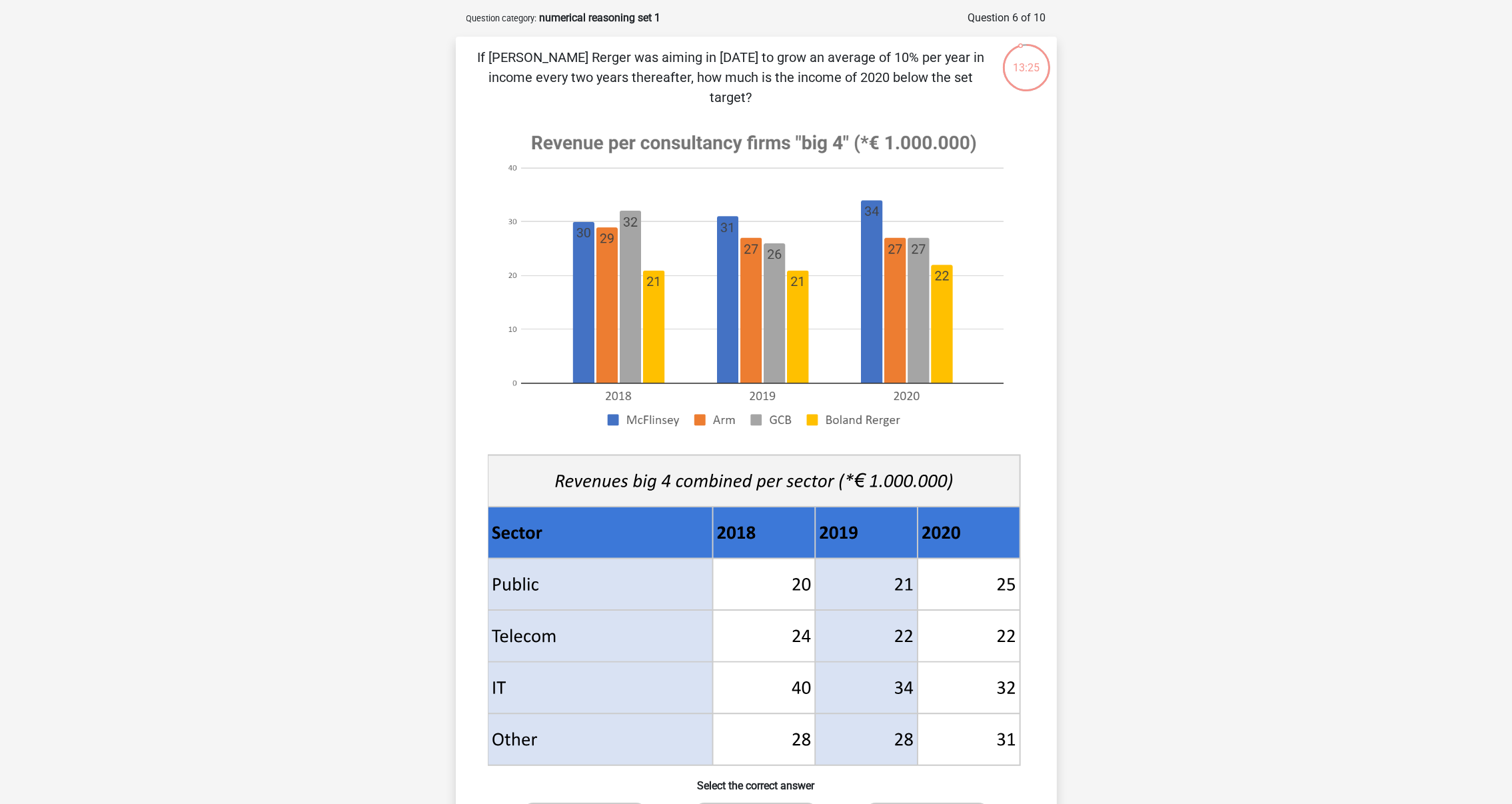
scroll to position [61, 0]
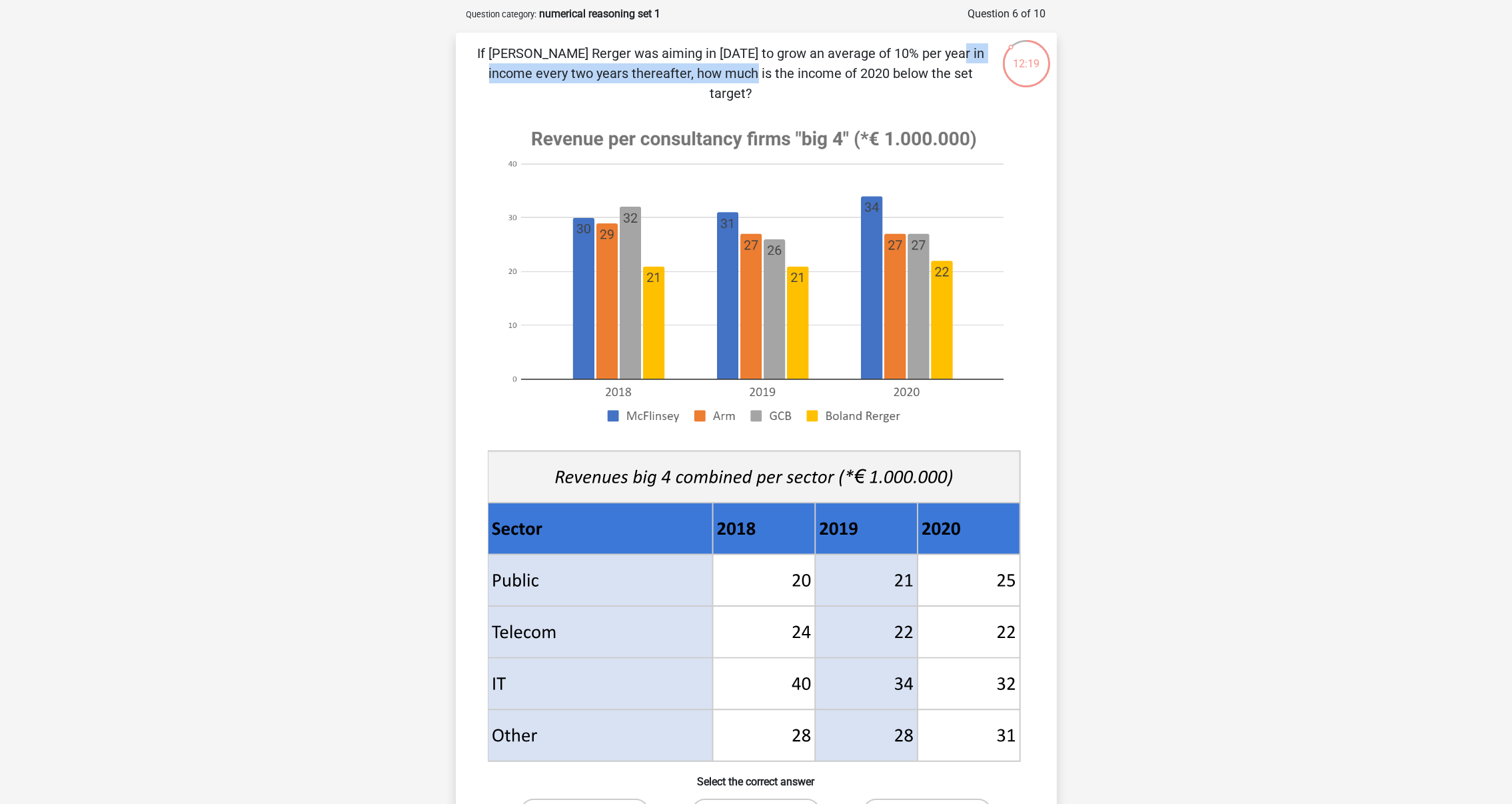
drag, startPoint x: 675, startPoint y: 53, endPoint x: 975, endPoint y: 57, distance: 300.0
click at [975, 57] on p "If [PERSON_NAME] Rerger was aiming in [DATE] to grow an average of 10% per year…" at bounding box center [731, 73] width 508 height 60
click at [738, 76] on p "If [PERSON_NAME] Rerger was aiming in [DATE] to grow an average of 10% per year…" at bounding box center [731, 73] width 508 height 60
drag, startPoint x: 835, startPoint y: 49, endPoint x: 995, endPoint y: 54, distance: 160.1
click at [995, 54] on div "If [PERSON_NAME] Rerger was aiming in [DATE] to grow an average of 10% per year…" at bounding box center [756, 477] width 590 height 869
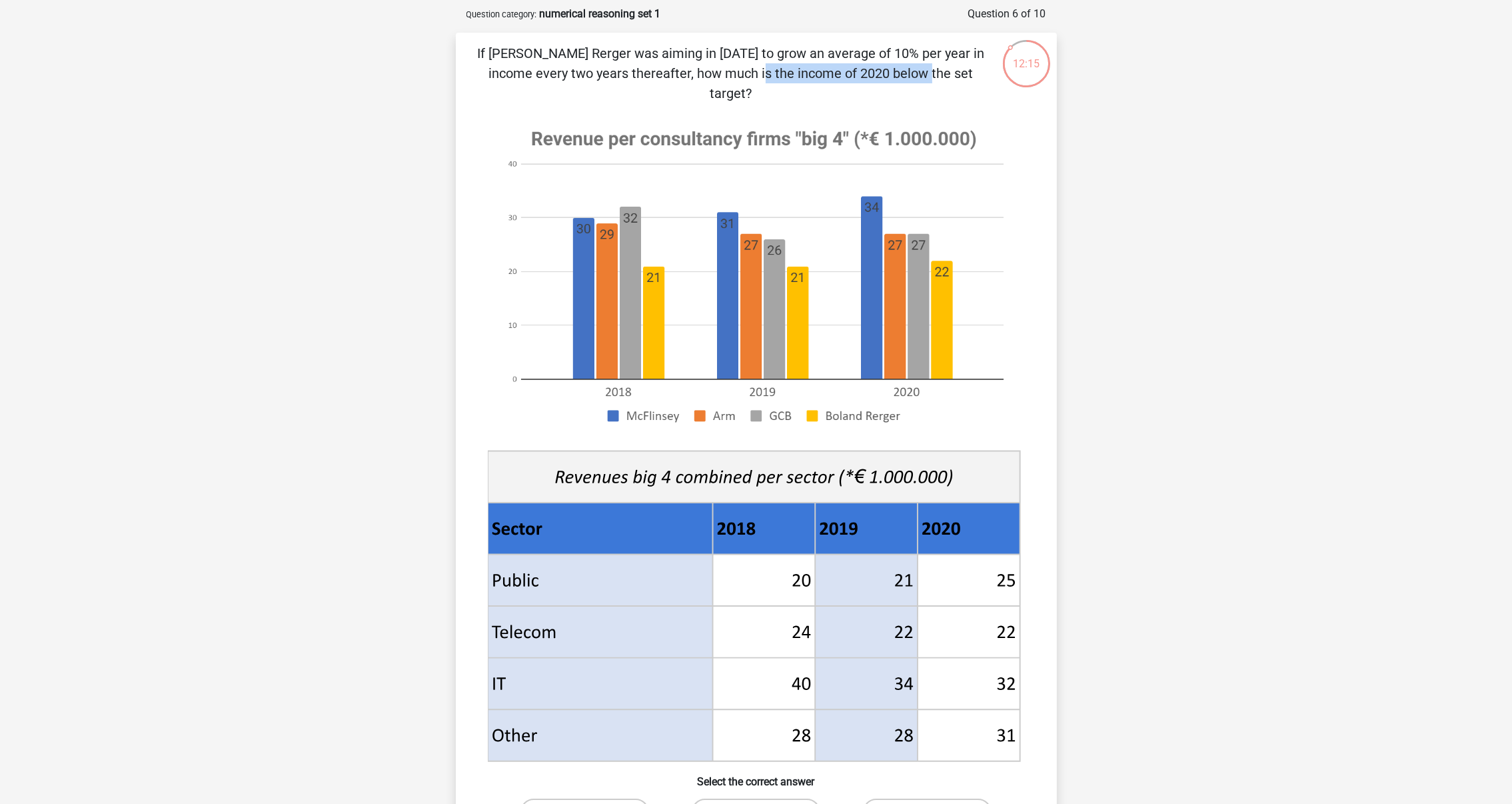
drag, startPoint x: 499, startPoint y: 77, endPoint x: 650, endPoint y: 75, distance: 151.0
click at [650, 75] on p "If [PERSON_NAME] Rerger was aiming in [DATE] to grow an average of 10% per year…" at bounding box center [731, 73] width 508 height 60
drag, startPoint x: 650, startPoint y: 75, endPoint x: 857, endPoint y: 74, distance: 207.0
click at [857, 74] on p "If [PERSON_NAME] Rerger was aiming in [DATE] to grow an average of 10% per year…" at bounding box center [731, 73] width 508 height 60
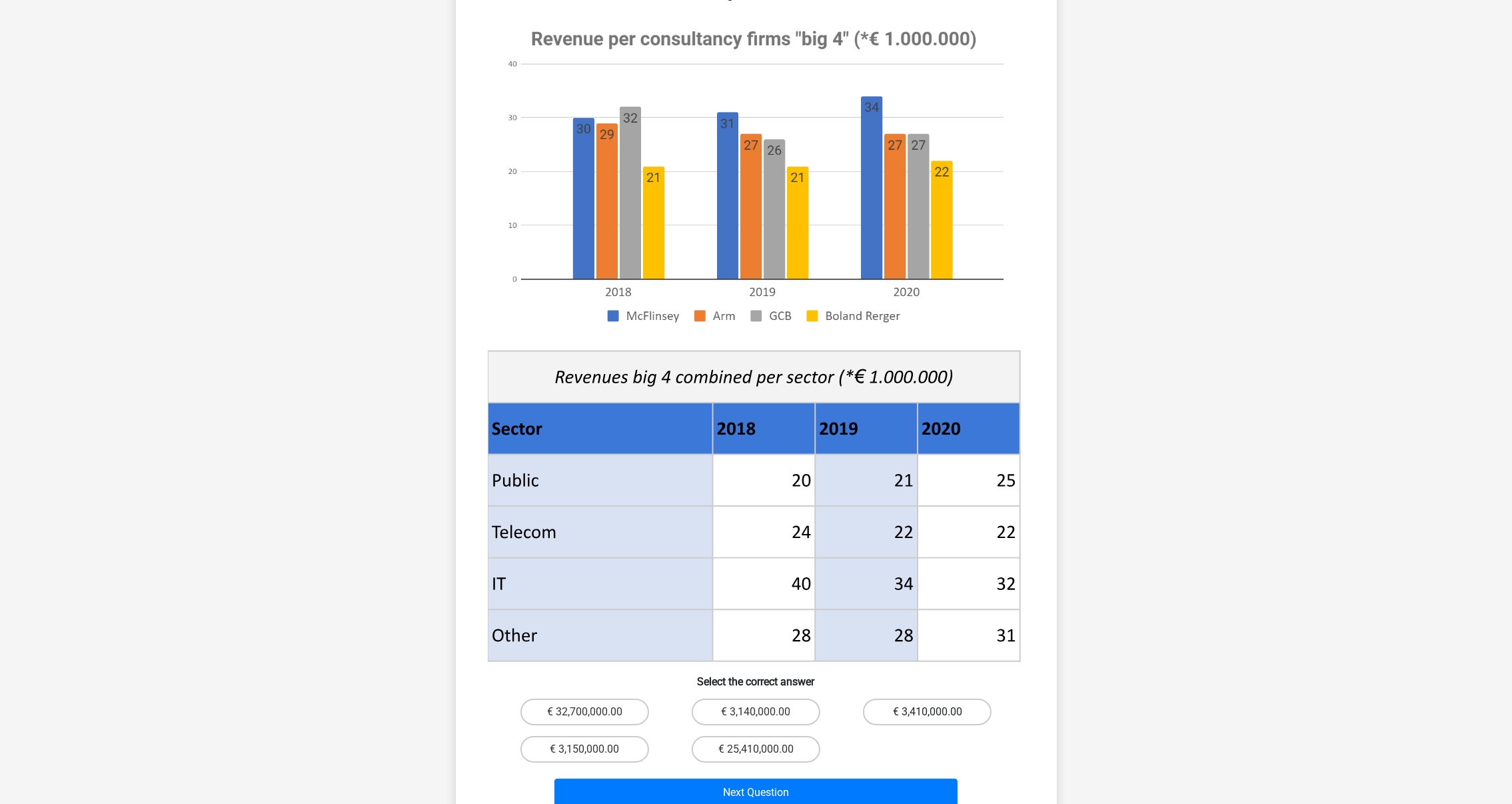
click at [960, 698] on label "€ 3,410,000.00" at bounding box center [927, 711] width 128 height 27
click at [936, 711] on input "€ 3,410,000.00" at bounding box center [933, 716] width 9 height 9
radio input "true"
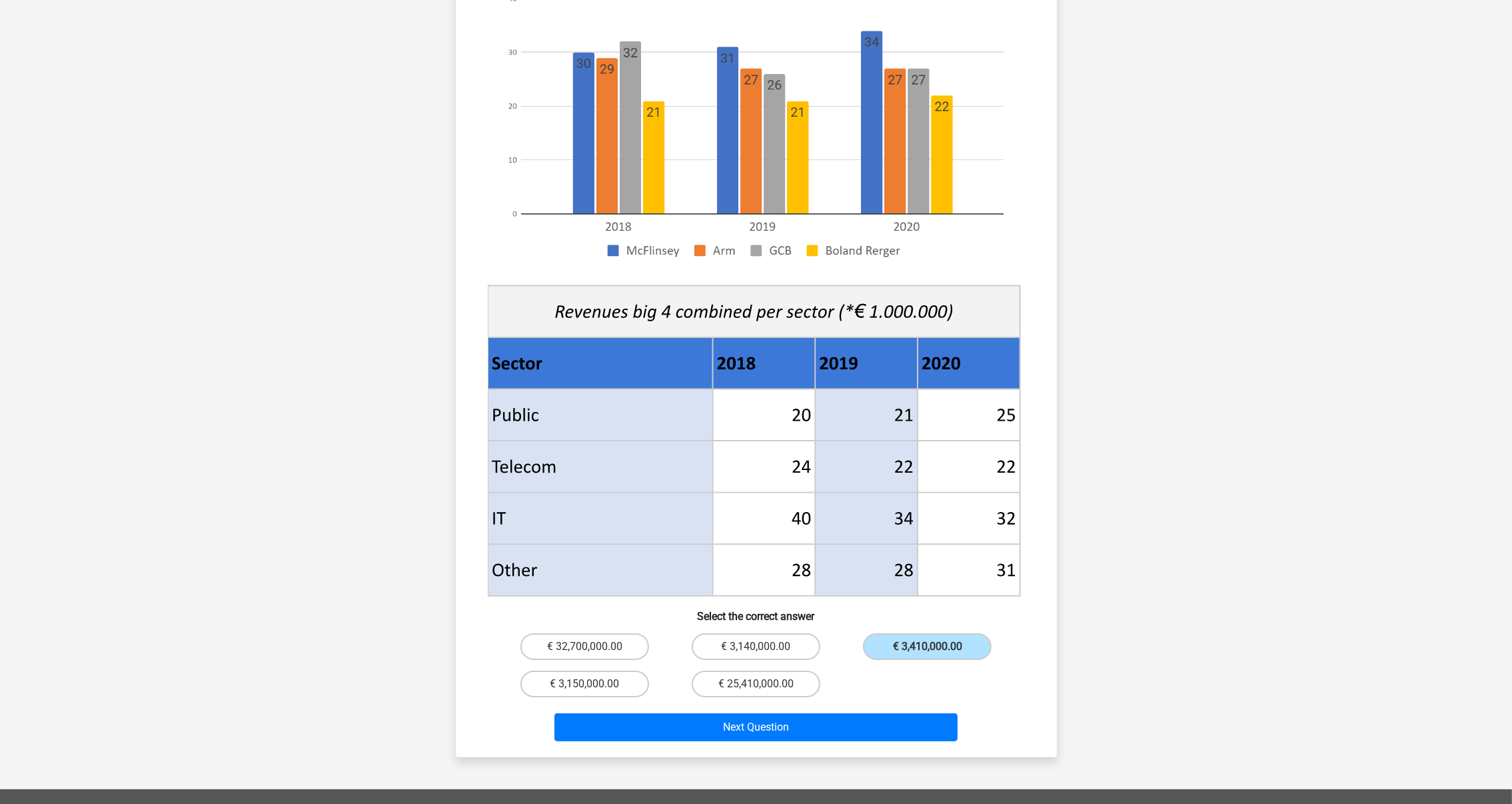
scroll to position [261, 0]
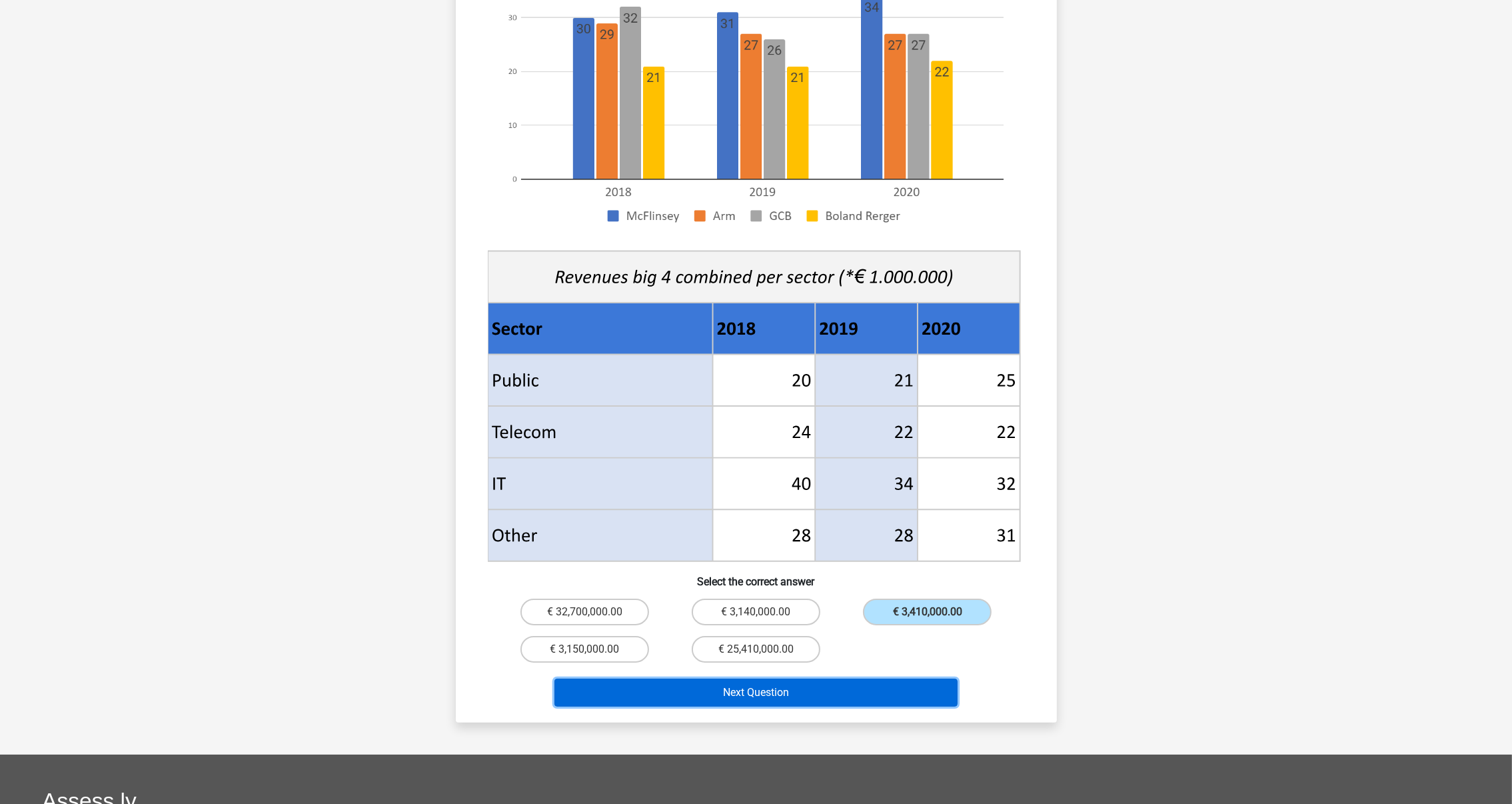
click at [799, 678] on button "Next Question" at bounding box center [756, 692] width 403 height 28
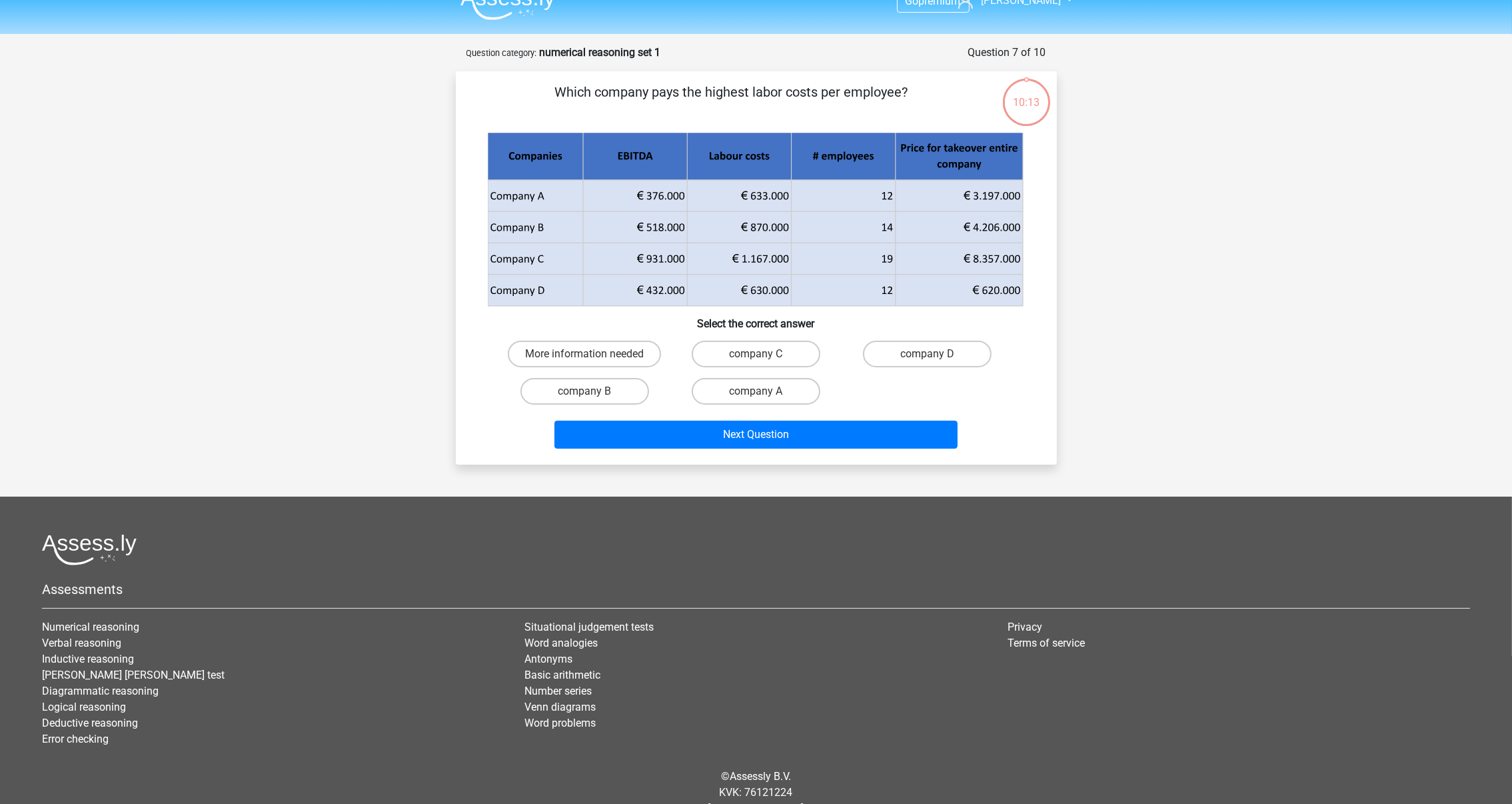
scroll to position [0, 0]
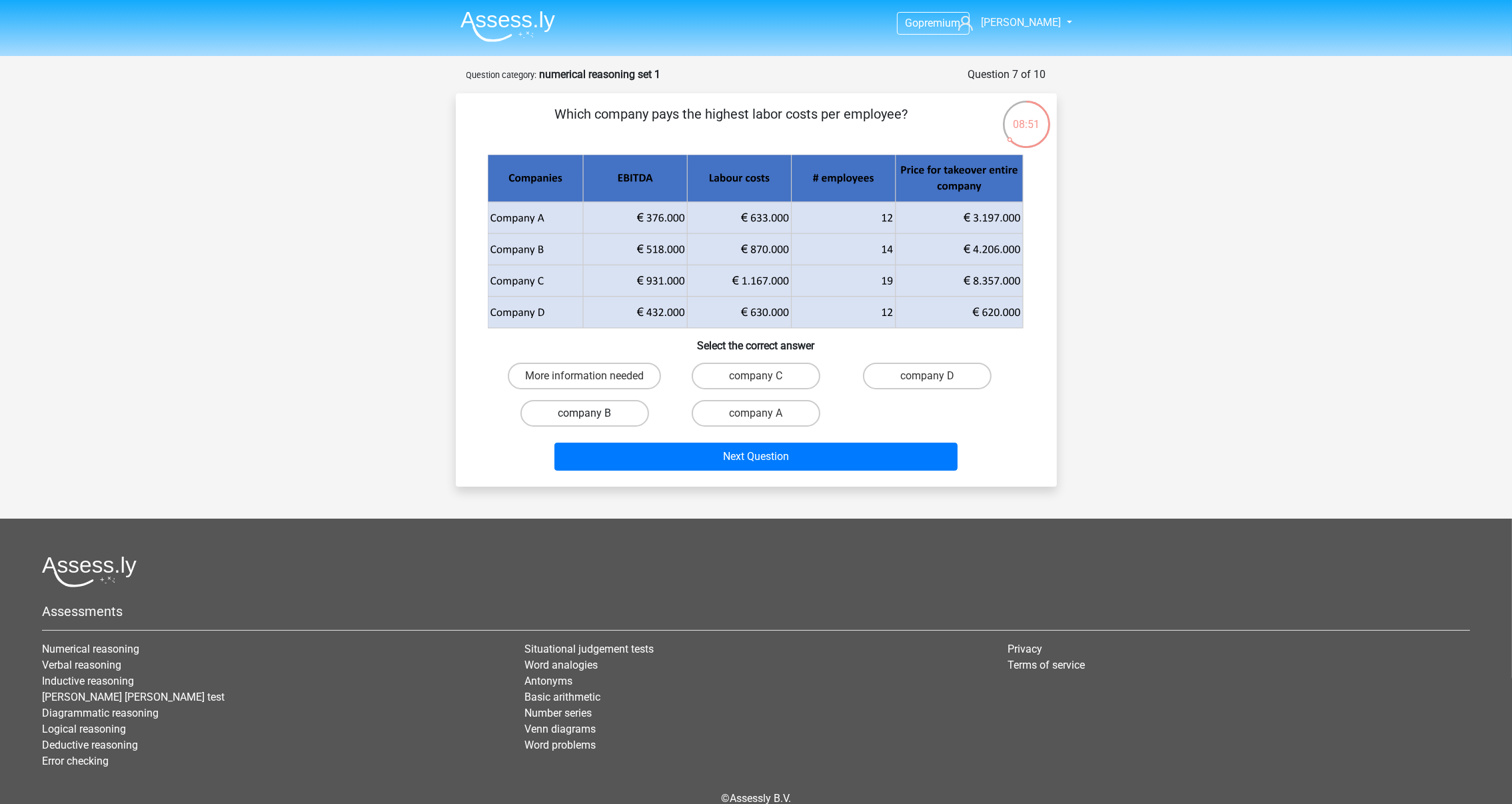
click at [570, 411] on label "company B" at bounding box center [584, 413] width 128 height 27
click at [585, 413] on input "company B" at bounding box center [589, 418] width 9 height 9
radio input "true"
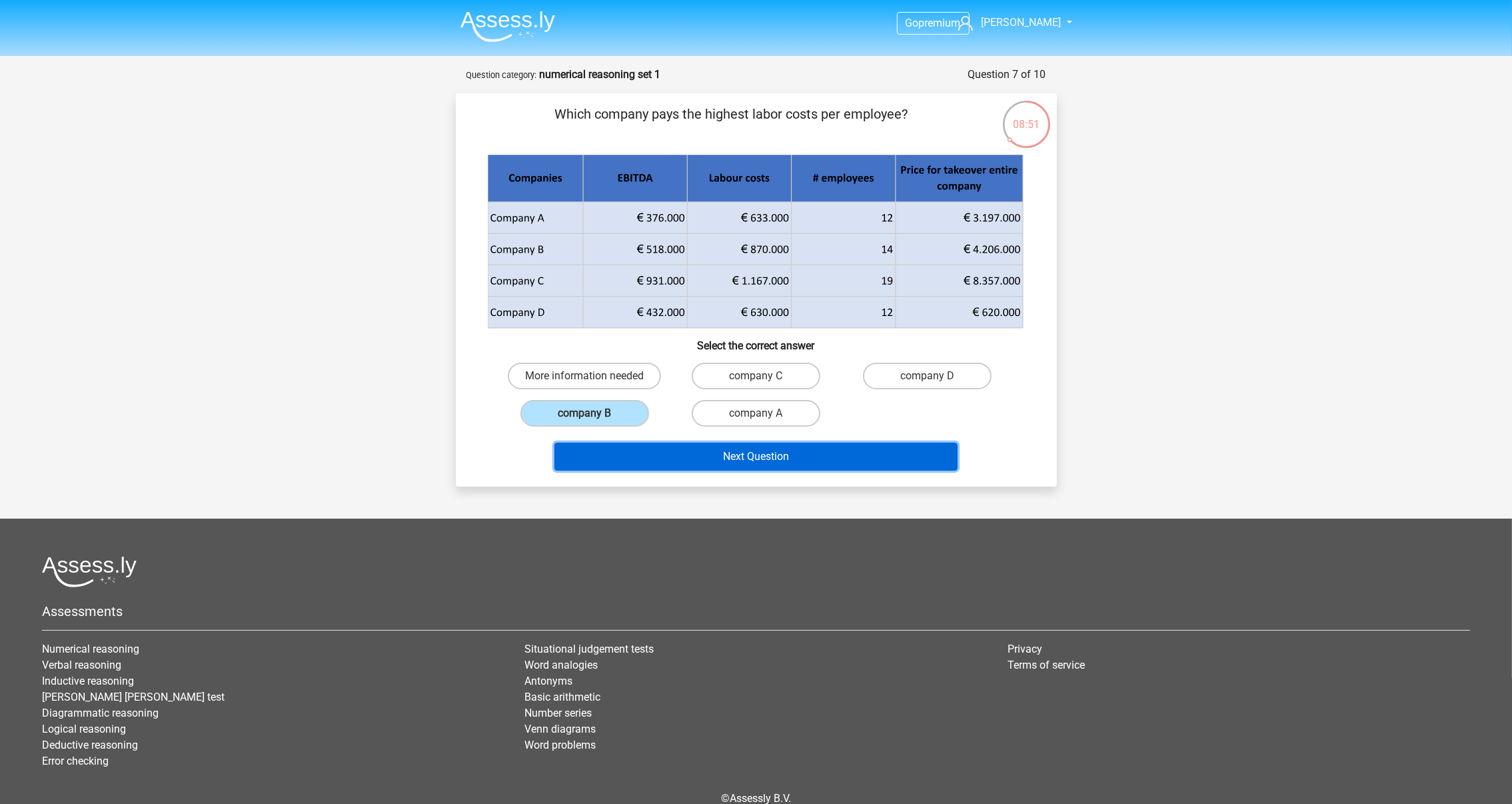
click at [747, 461] on button "Next Question" at bounding box center [756, 456] width 403 height 28
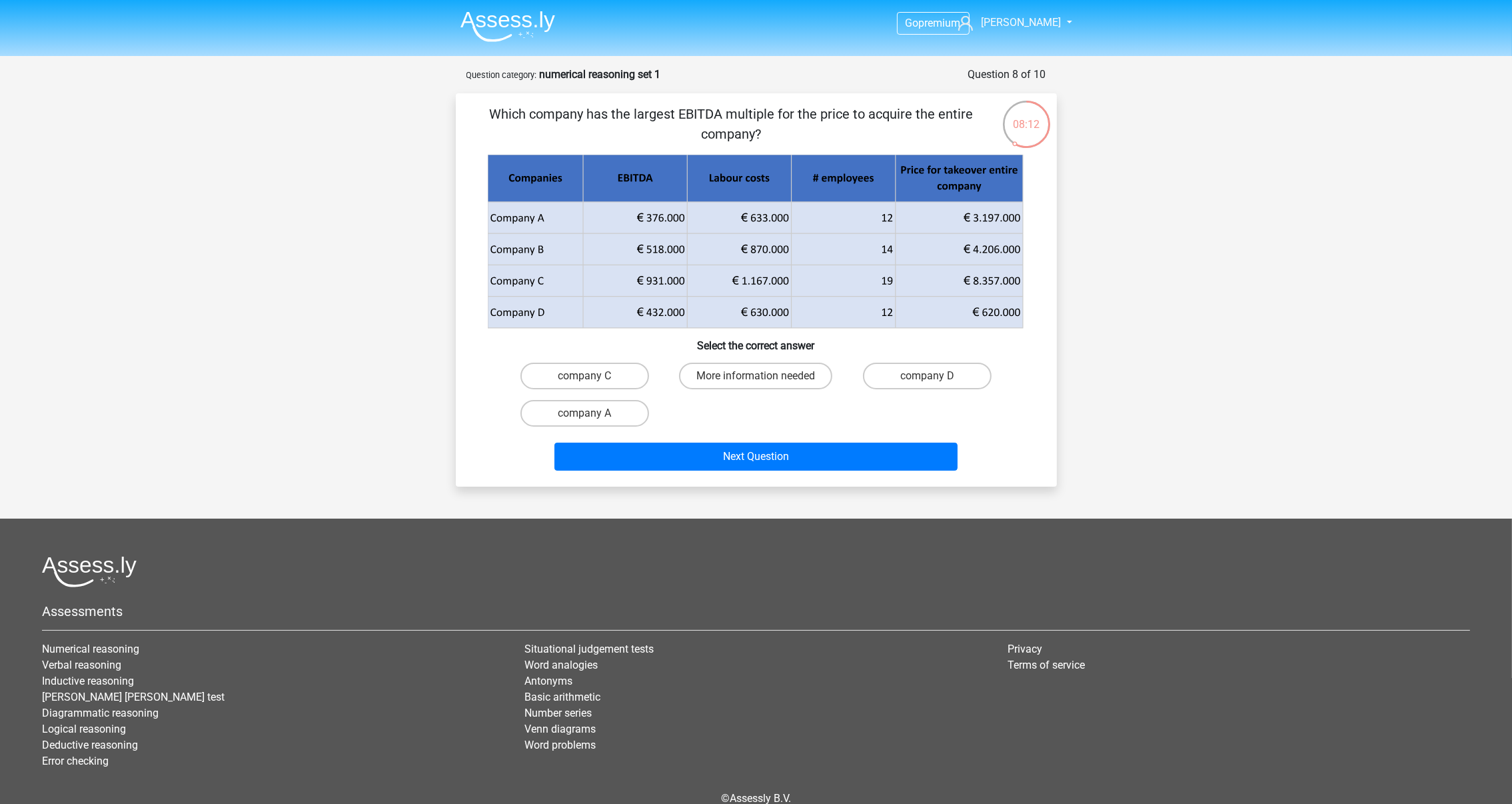
drag, startPoint x: 793, startPoint y: 105, endPoint x: 969, endPoint y: 112, distance: 176.1
click at [969, 112] on p "Which company has the largest EBITDA multiple for the price to acquire the enti…" at bounding box center [731, 124] width 508 height 40
drag, startPoint x: 969, startPoint y: 112, endPoint x: 1035, endPoint y: 221, distance: 127.4
click at [1035, 221] on div "Which company has the largest EBITDA multiple for the price to acquire the enti…" at bounding box center [756, 290] width 590 height 372
drag, startPoint x: 494, startPoint y: 111, endPoint x: 781, endPoint y: 104, distance: 287.1
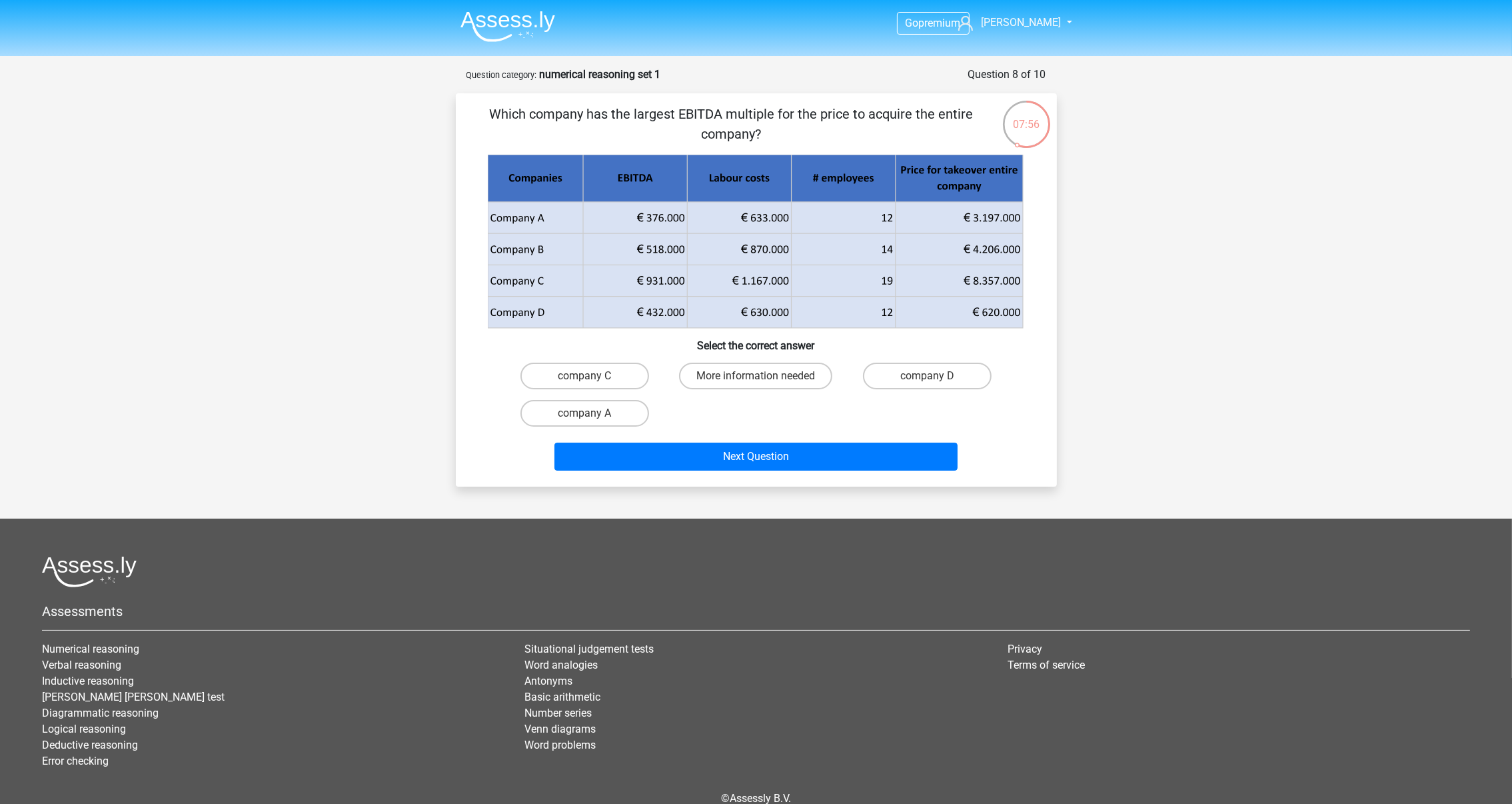
click at [781, 104] on p "Which company has the largest EBITDA multiple for the price to acquire the enti…" at bounding box center [731, 124] width 508 height 40
drag, startPoint x: 781, startPoint y: 104, endPoint x: 1146, endPoint y: 165, distance: 370.1
click at [1146, 165] on div "Go premium [PERSON_NAME] [PERSON_NAME][EMAIL_ADDRESS][PERSON_NAME][DOMAIN_NAME]" at bounding box center [756, 435] width 1512 height 870
drag, startPoint x: 633, startPoint y: 225, endPoint x: 696, endPoint y: 222, distance: 63.1
click at [696, 222] on g at bounding box center [756, 242] width 538 height 174
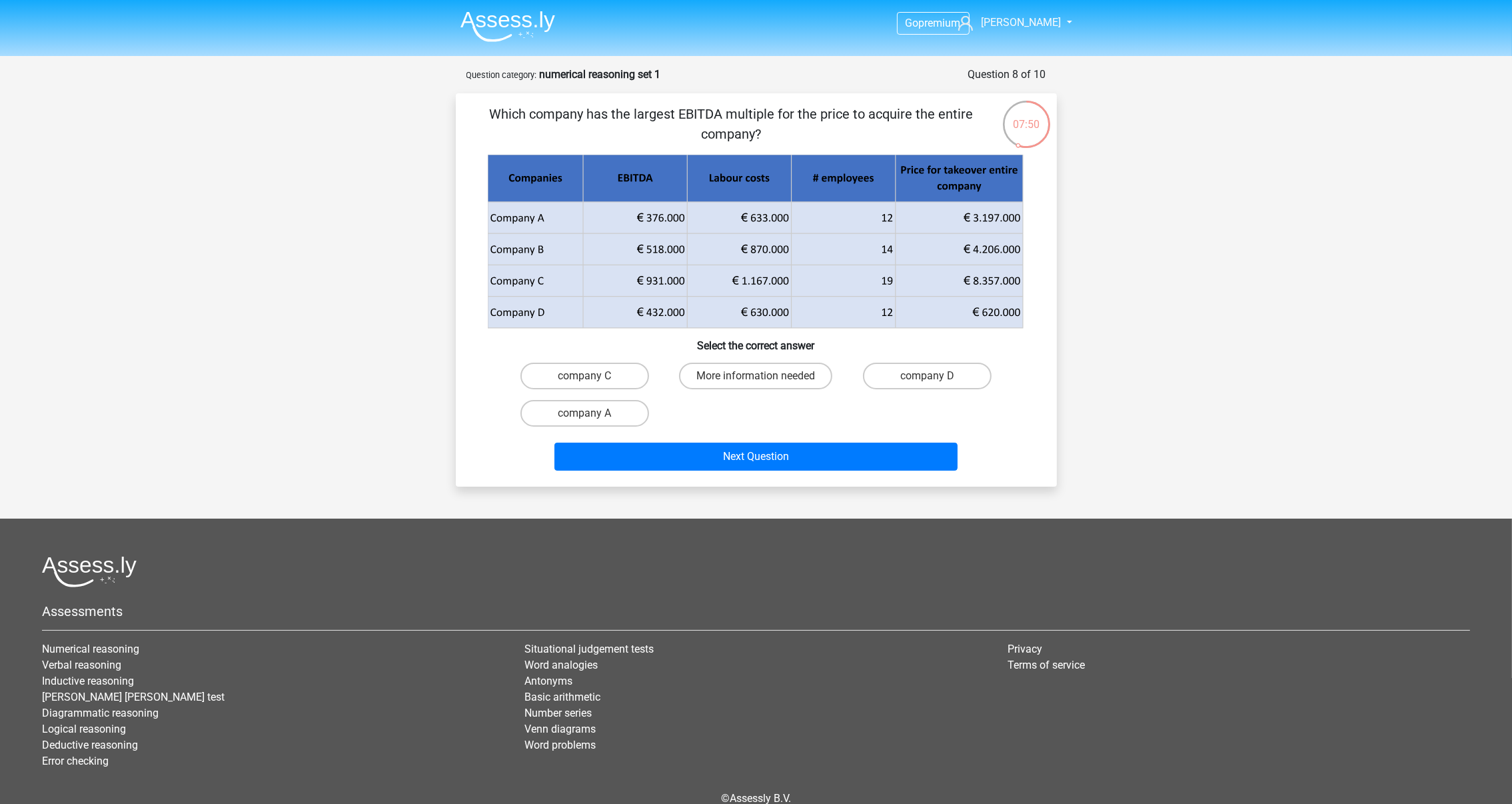
drag, startPoint x: 939, startPoint y: 215, endPoint x: 1059, endPoint y: 213, distance: 120.0
click at [1059, 213] on div "07:50 Question 8 of 10 Question category: numerical reasoning set 1 Which compa…" at bounding box center [756, 276] width 623 height 420
drag, startPoint x: 634, startPoint y: 225, endPoint x: 719, endPoint y: 225, distance: 85.0
click at [677, 222] on icon at bounding box center [588, 217] width 199 height 31
drag, startPoint x: 965, startPoint y: 218, endPoint x: 851, endPoint y: 209, distance: 114.4
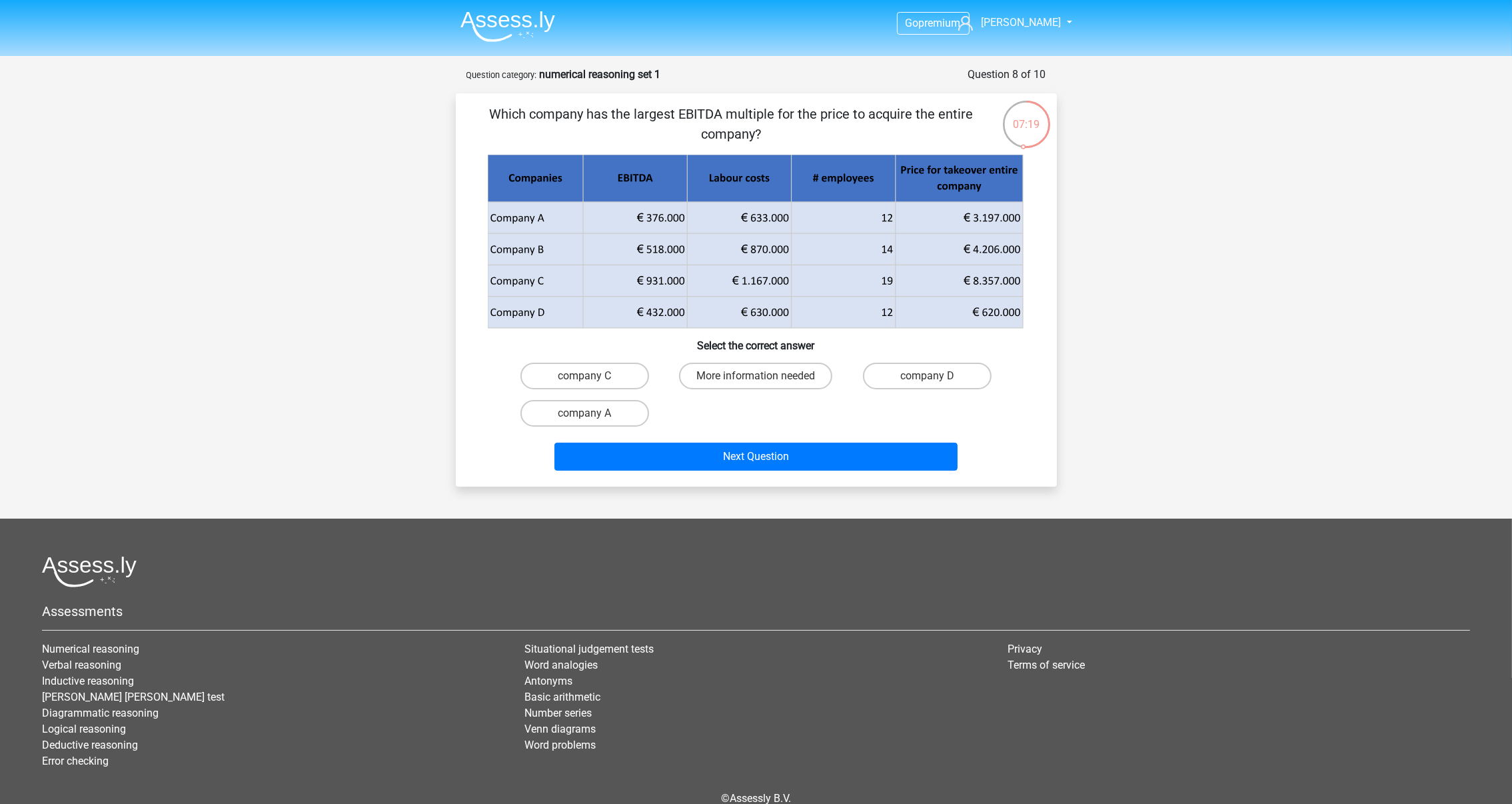
click at [1032, 221] on div at bounding box center [756, 242] width 559 height 174
drag, startPoint x: 660, startPoint y: 214, endPoint x: 676, endPoint y: 213, distance: 16.0
click at [659, 214] on icon at bounding box center [588, 217] width 199 height 31
click at [977, 221] on icon at bounding box center [756, 234] width 535 height 63
click at [941, 375] on label "company D" at bounding box center [927, 376] width 128 height 27
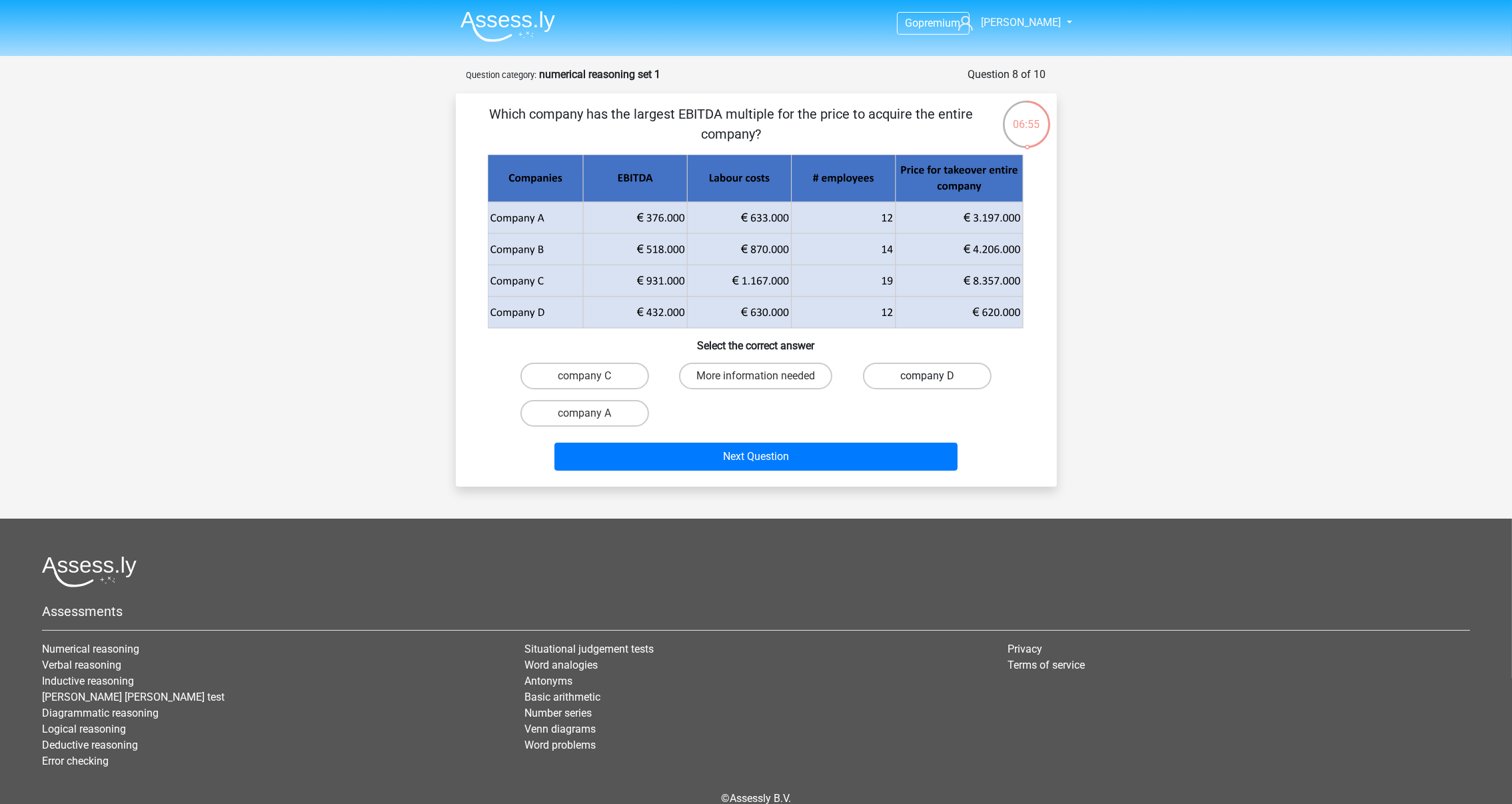
click at [936, 375] on input "company D" at bounding box center [933, 380] width 9 height 9
radio input "true"
click at [573, 388] on div "company C" at bounding box center [585, 376] width 172 height 38
click at [585, 374] on label "company C" at bounding box center [584, 376] width 128 height 27
click at [585, 375] on input "company C" at bounding box center [589, 380] width 9 height 9
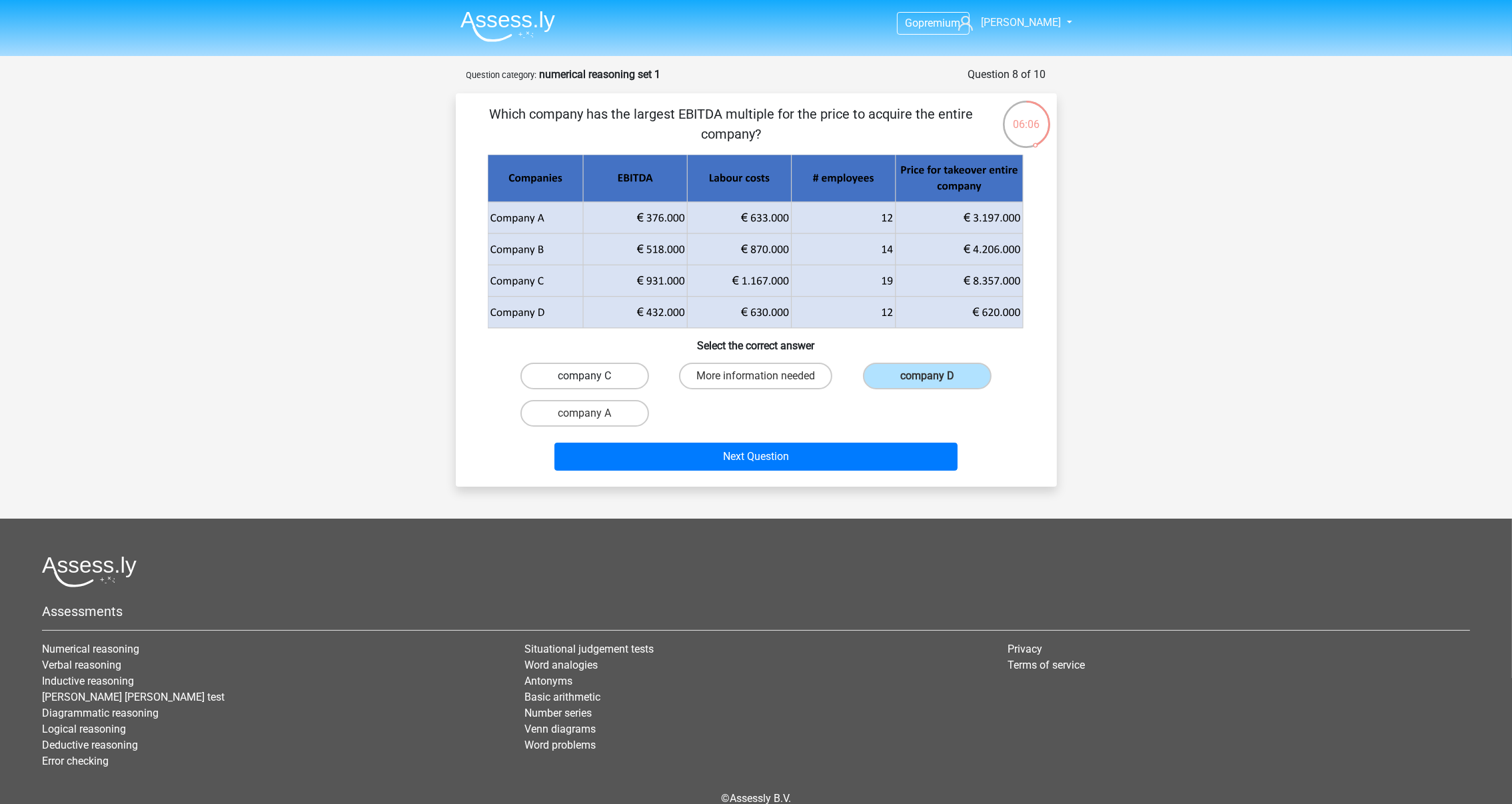
radio input "true"
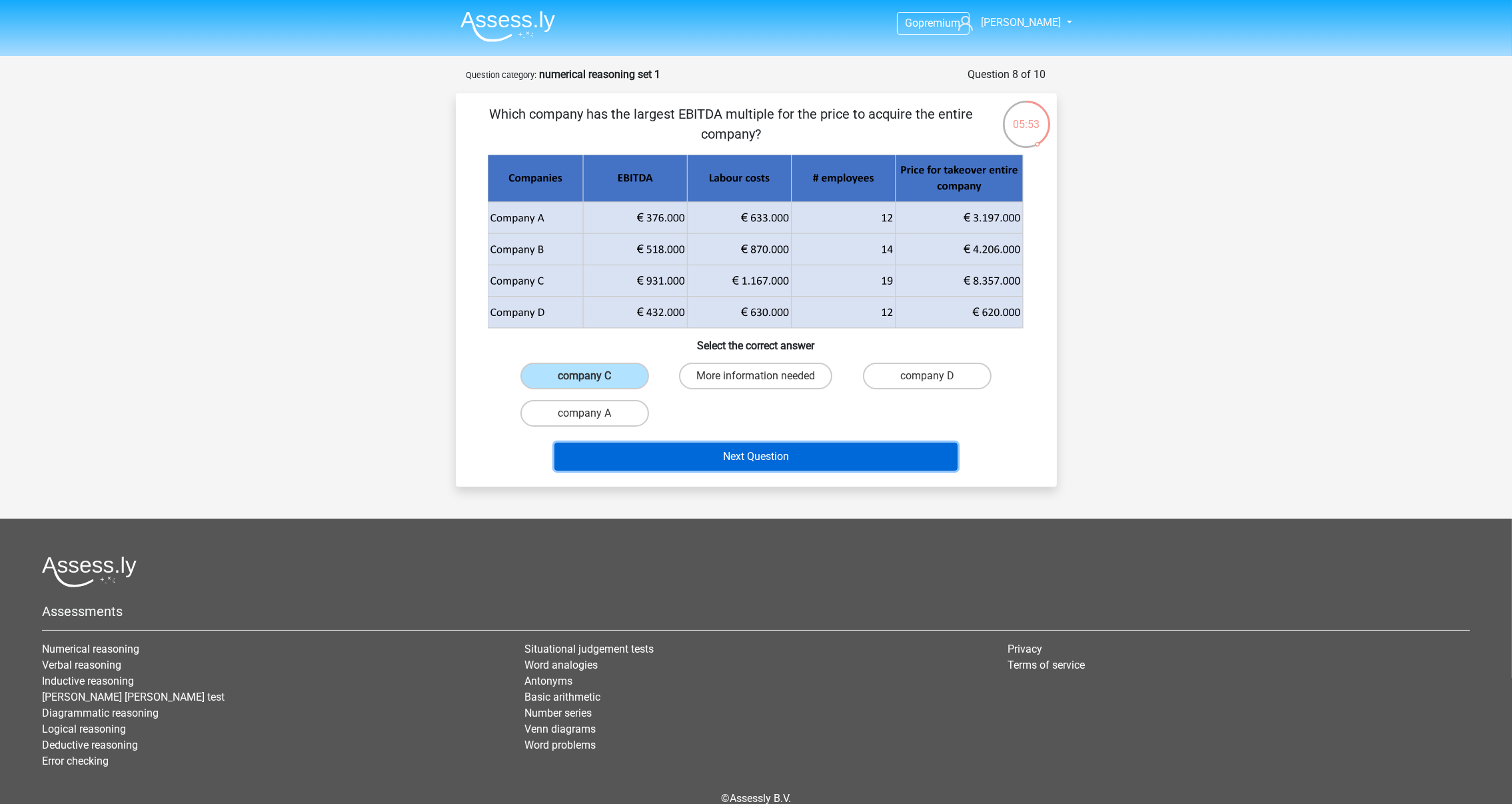
click at [769, 443] on button "Next Question" at bounding box center [756, 456] width 403 height 28
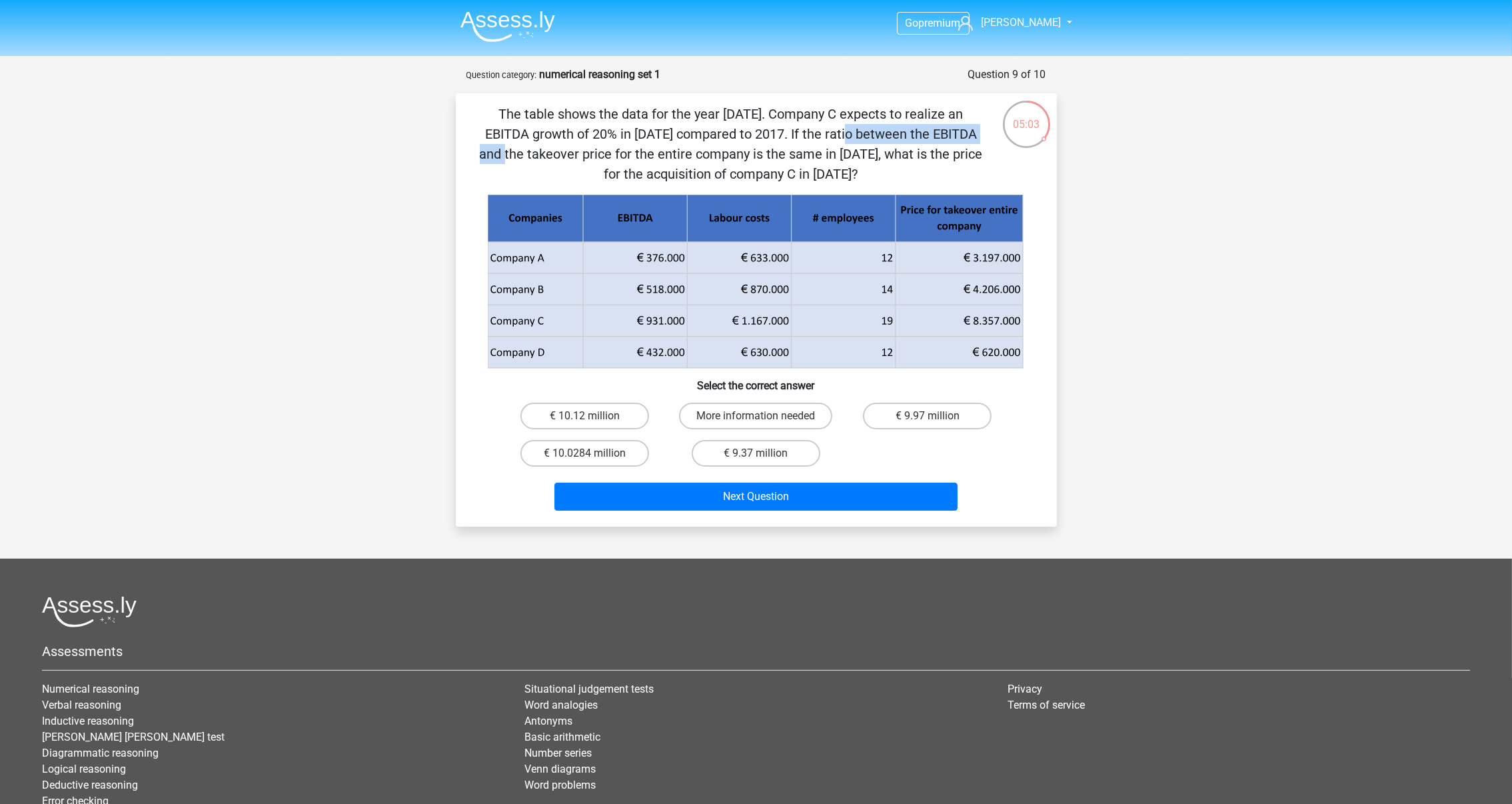
drag, startPoint x: 547, startPoint y: 138, endPoint x: 705, endPoint y: 137, distance: 158.0
click at [705, 137] on p "The table shows the data for the year [DATE]. Company C expects to realize an E…" at bounding box center [731, 144] width 508 height 80
drag, startPoint x: 639, startPoint y: 321, endPoint x: 688, endPoint y: 319, distance: 49.0
click at [688, 319] on g at bounding box center [756, 282] width 538 height 174
drag, startPoint x: 743, startPoint y: 131, endPoint x: 841, endPoint y: 172, distance: 106.2
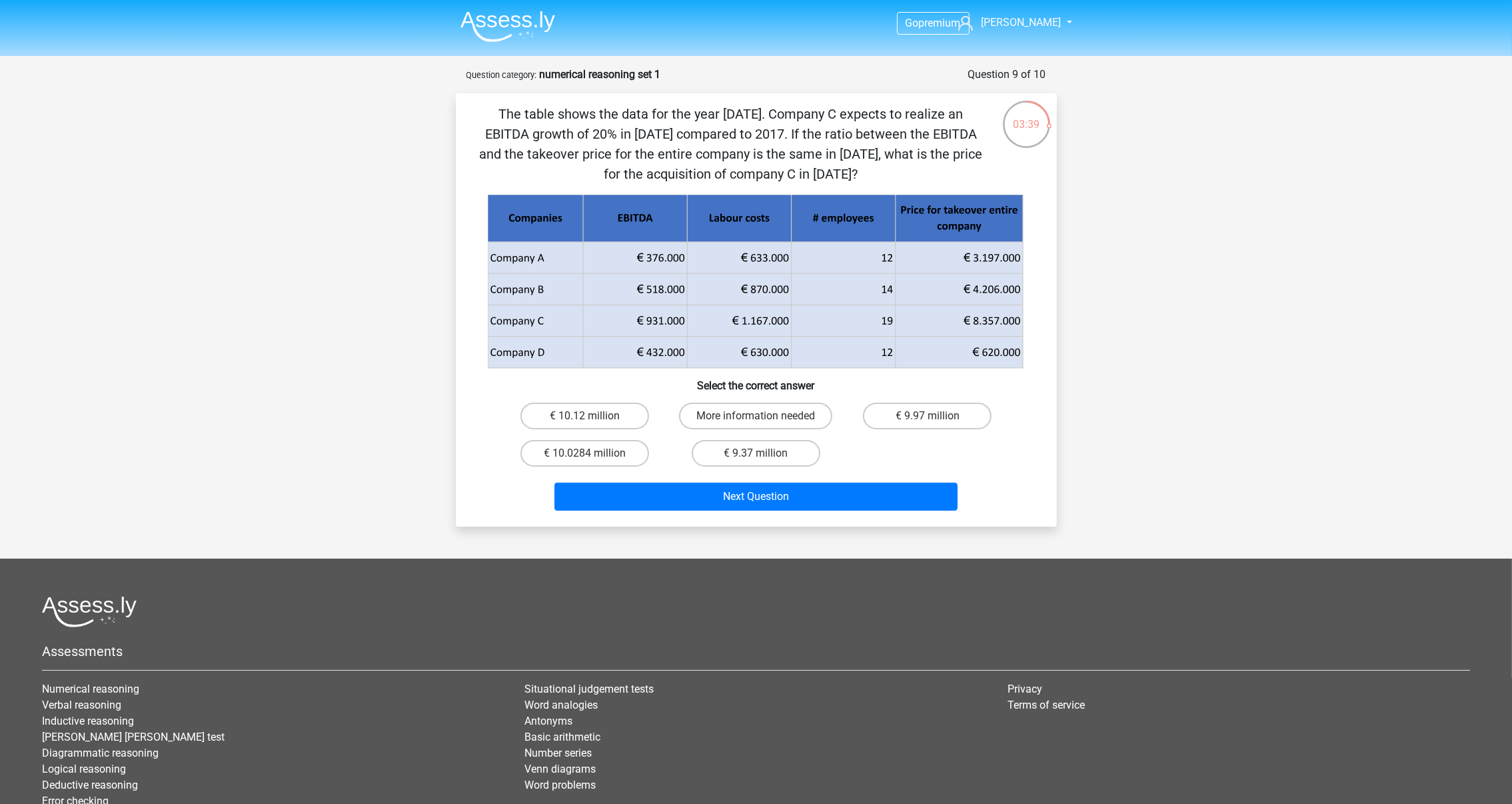
click at [841, 172] on p "The table shows the data for the year [DATE]. Company C expects to realize an E…" at bounding box center [731, 144] width 508 height 80
drag, startPoint x: 841, startPoint y: 172, endPoint x: 968, endPoint y: 316, distance: 192.0
click at [968, 316] on g at bounding box center [756, 282] width 538 height 174
click at [557, 461] on label "€ 10.0284 million" at bounding box center [584, 454] width 128 height 27
click at [585, 461] on input "€ 10.0284 million" at bounding box center [589, 457] width 9 height 9
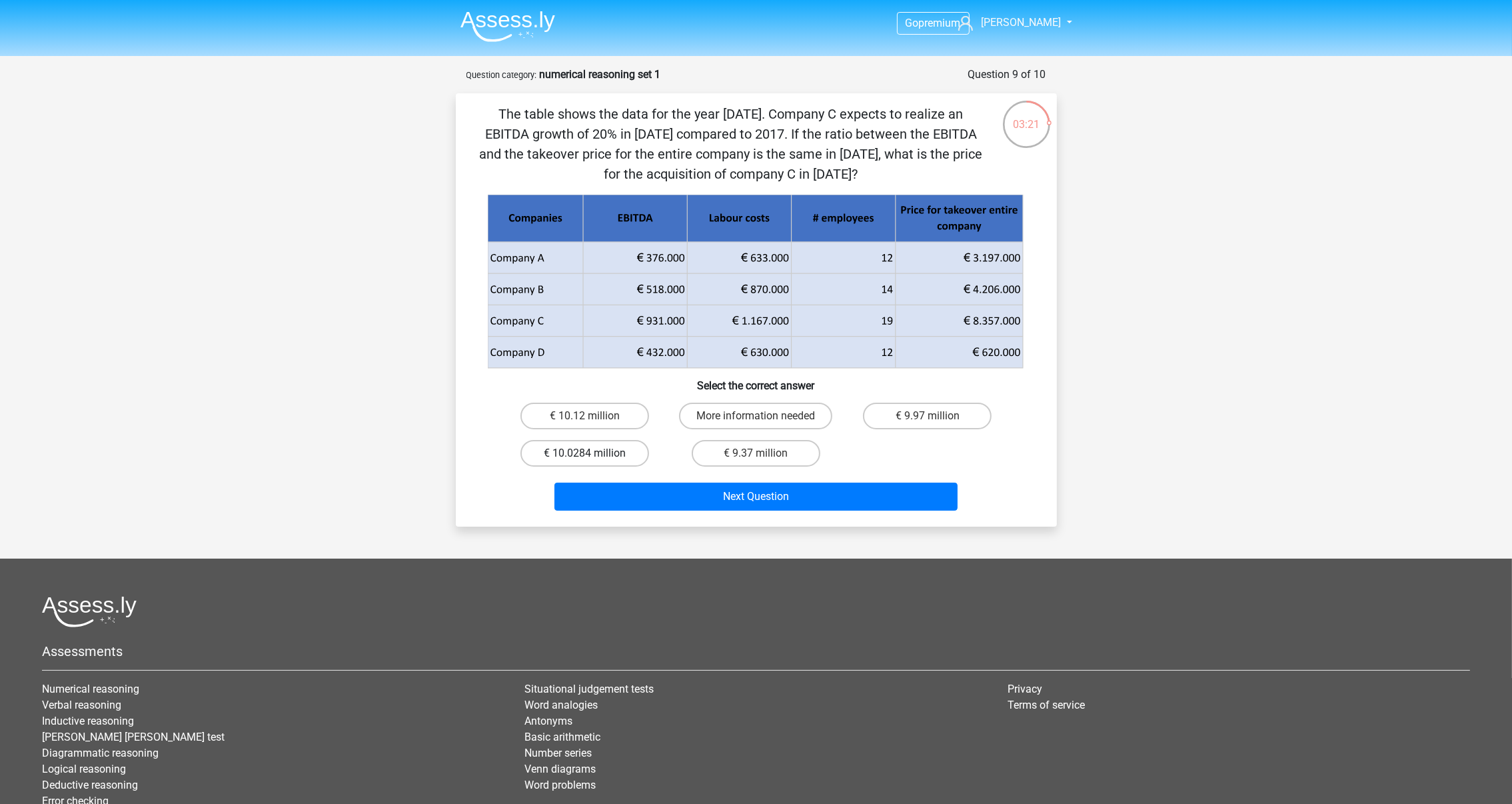
radio input "true"
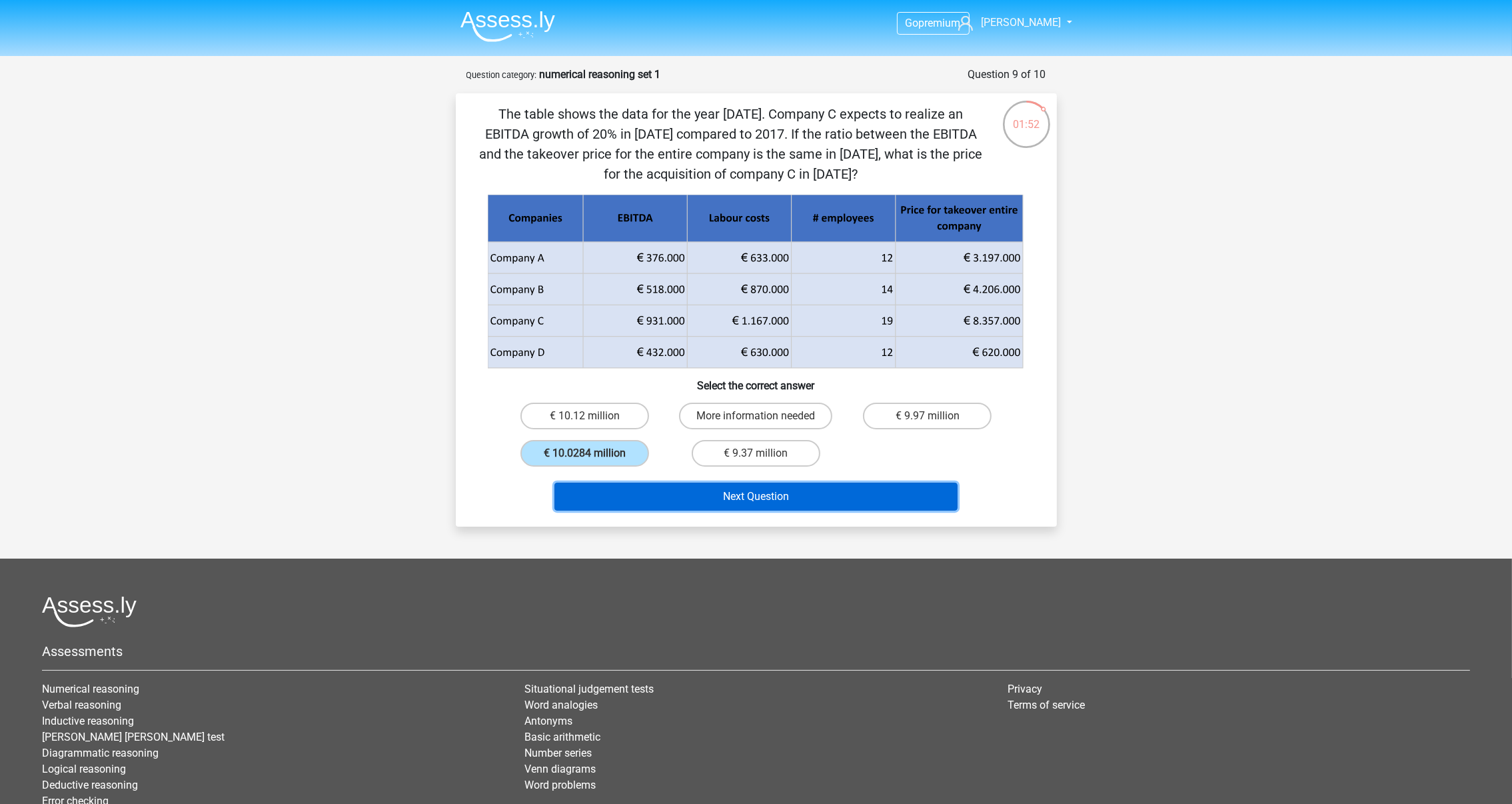
click at [825, 497] on button "Next Question" at bounding box center [756, 496] width 403 height 28
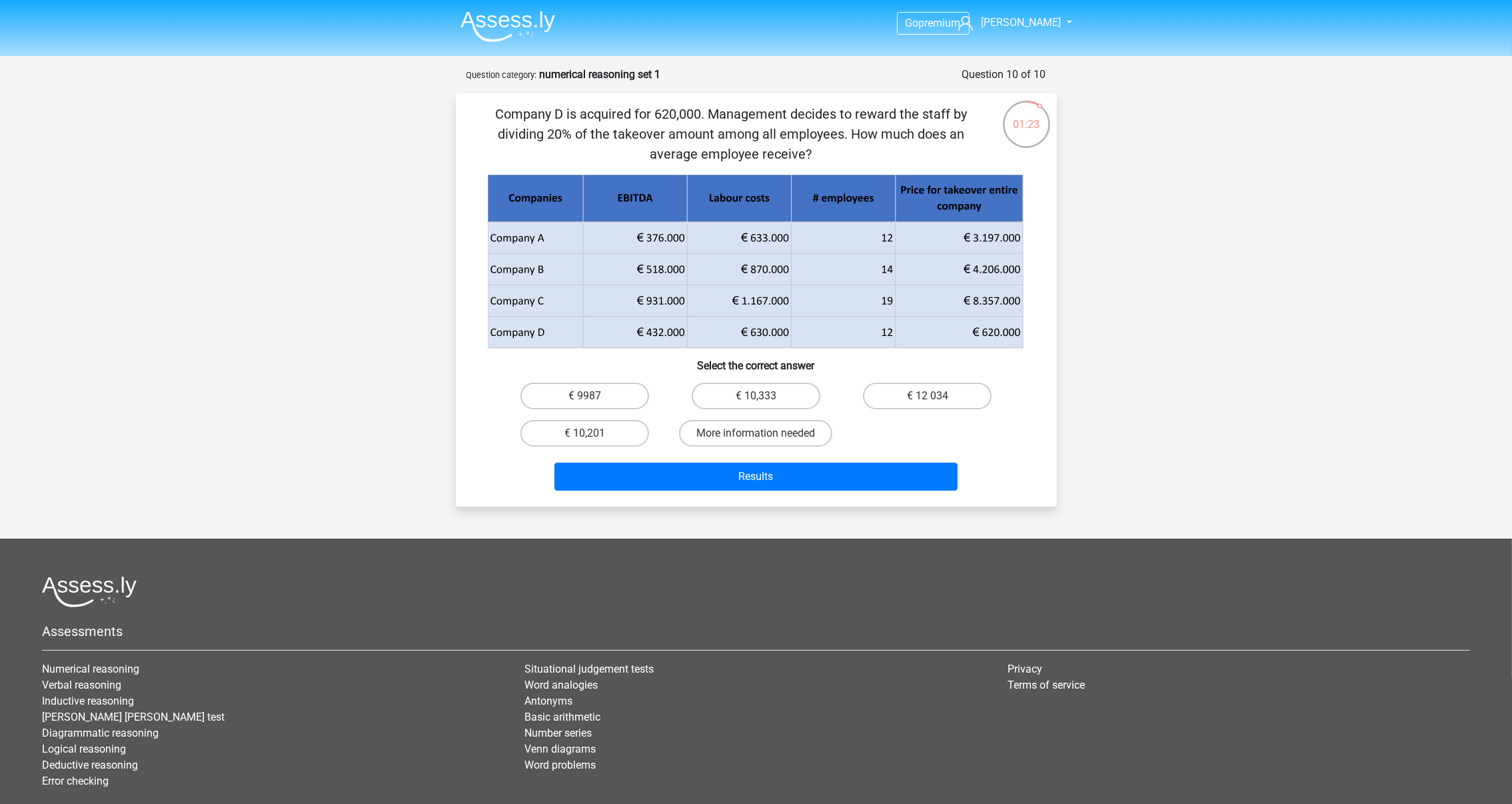
drag, startPoint x: 967, startPoint y: 337, endPoint x: 990, endPoint y: 335, distance: 23.1
click at [990, 335] on g at bounding box center [756, 261] width 538 height 174
drag, startPoint x: 497, startPoint y: 110, endPoint x: 709, endPoint y: 102, distance: 212.2
click at [709, 102] on div "Company D is acquired for 620,000. Management decides to reward the staff by di…" at bounding box center [756, 300] width 601 height 413
click at [967, 331] on icon at bounding box center [959, 331] width 128 height 31
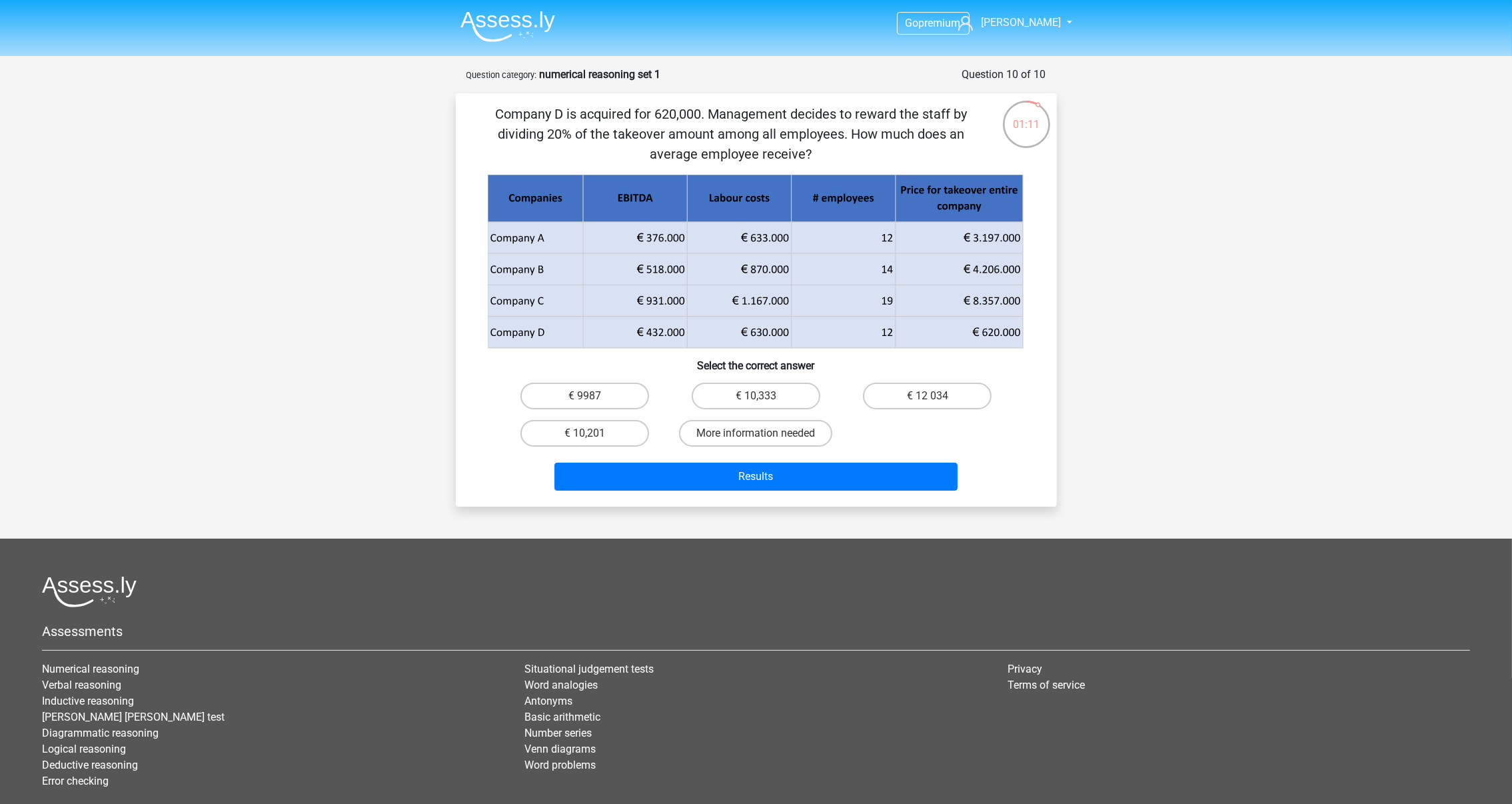
drag, startPoint x: 704, startPoint y: 109, endPoint x: 841, endPoint y: 135, distance: 139.4
click at [841, 135] on p "Company D is acquired for 620,000. Management decides to reward the staff by di…" at bounding box center [731, 134] width 508 height 60
click at [967, 332] on icon at bounding box center [959, 331] width 128 height 31
drag, startPoint x: 969, startPoint y: 332, endPoint x: 1027, endPoint y: 329, distance: 58.1
click at [1027, 329] on div at bounding box center [756, 261] width 559 height 174
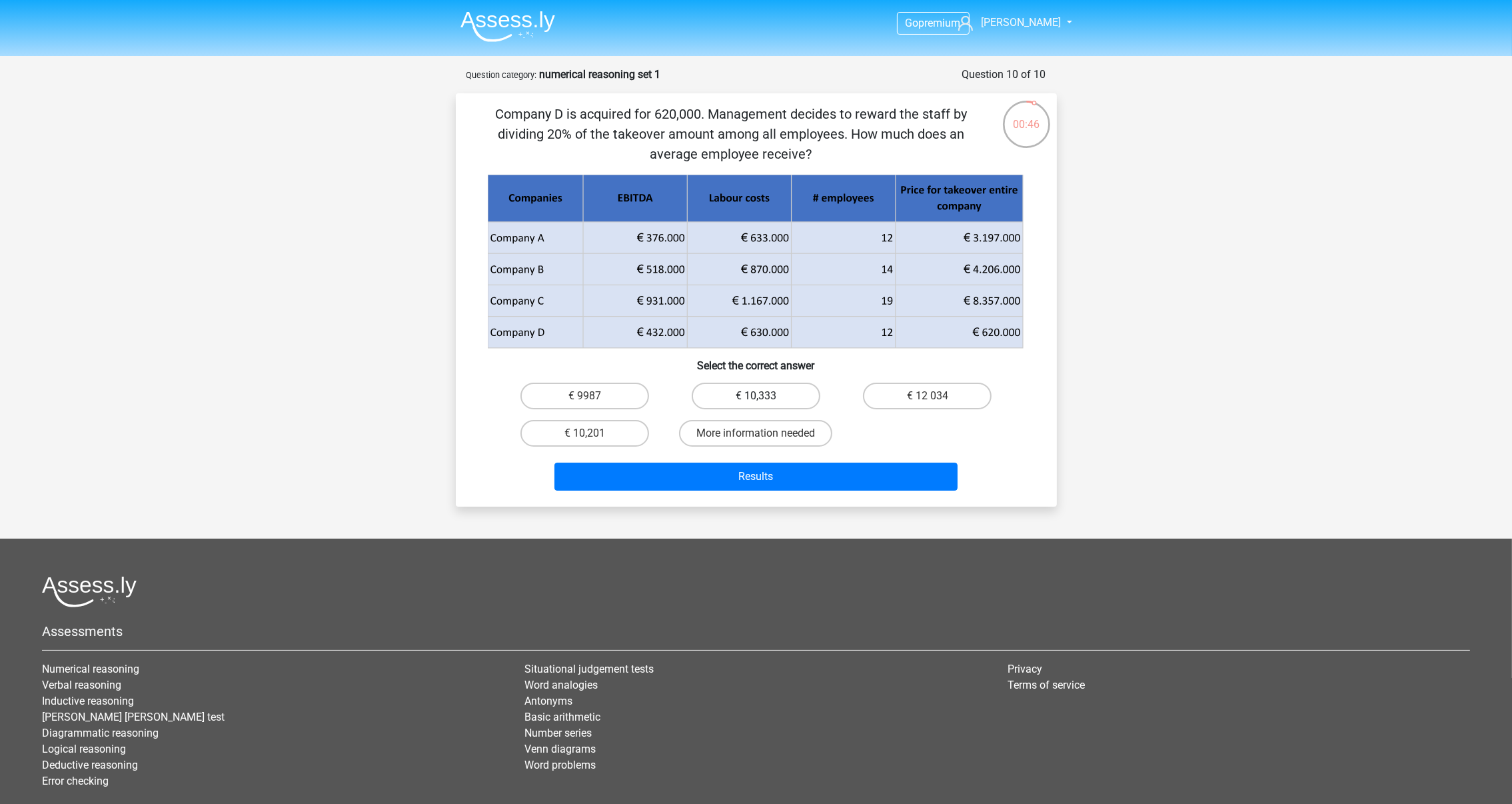
click at [793, 395] on label "€ 10,333" at bounding box center [756, 396] width 128 height 27
click at [765, 396] on input "€ 10,333" at bounding box center [760, 401] width 9 height 9
radio input "true"
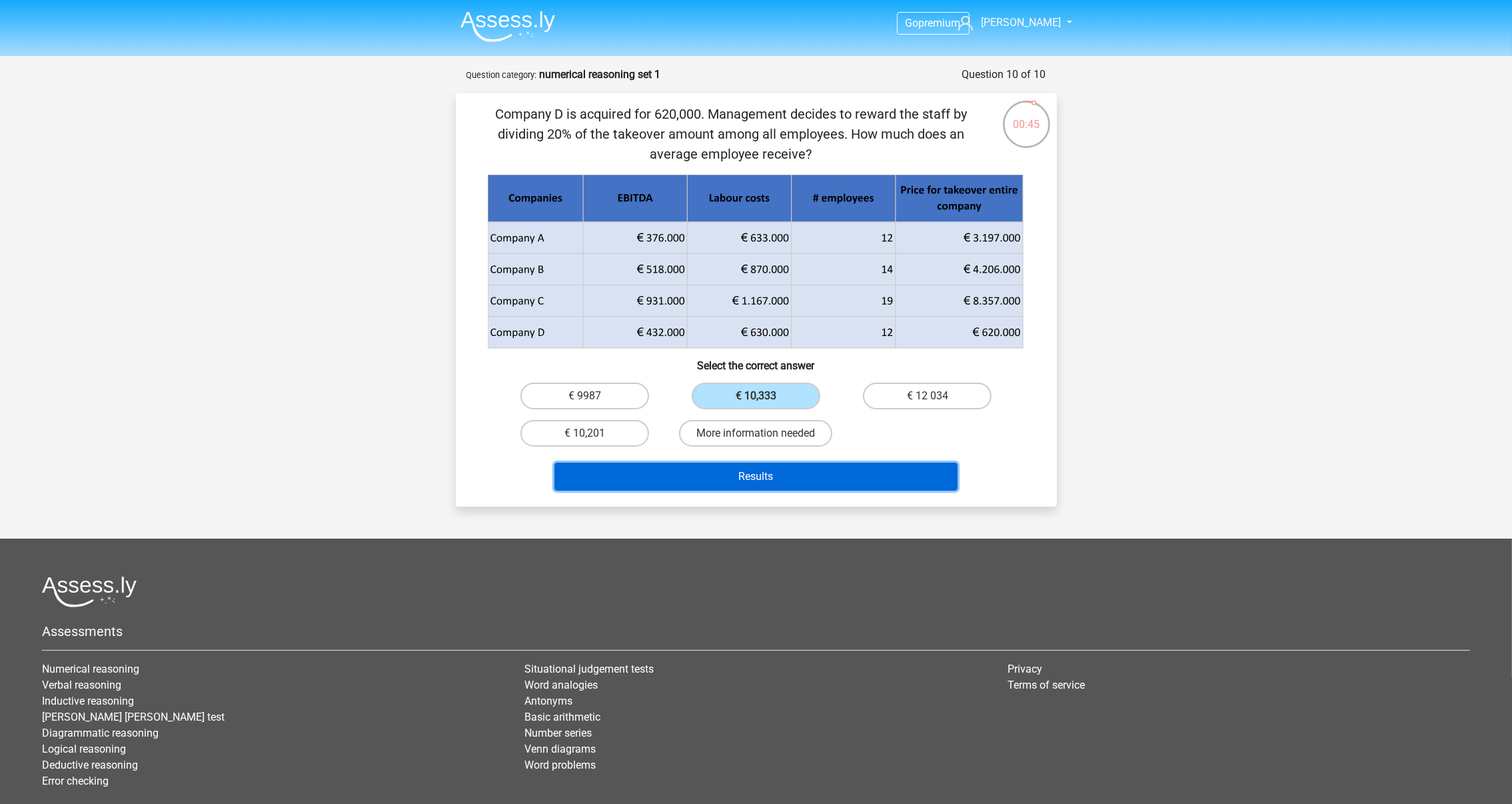
click at [831, 473] on button "Results" at bounding box center [756, 476] width 403 height 28
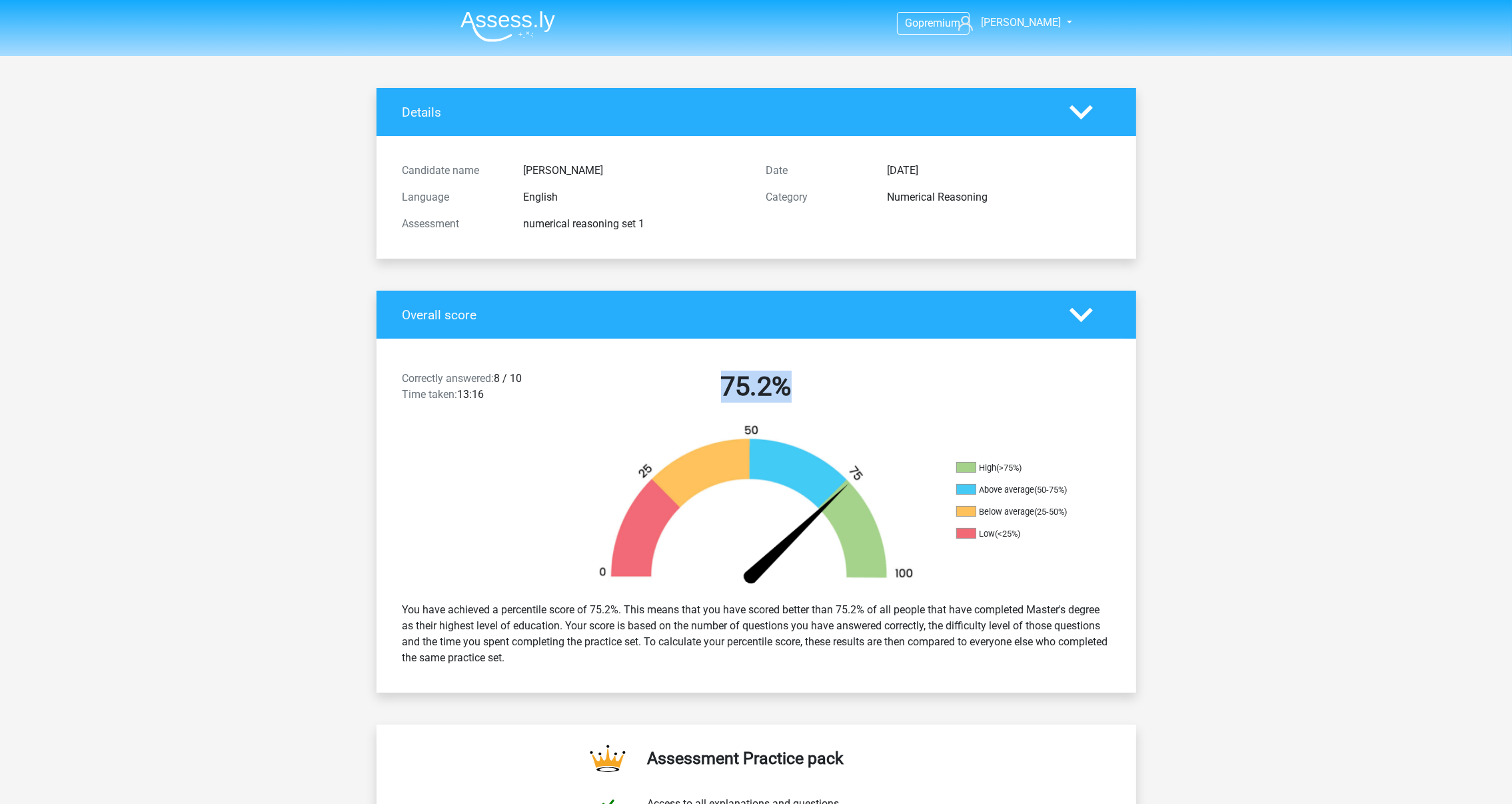
drag, startPoint x: 724, startPoint y: 384, endPoint x: 793, endPoint y: 384, distance: 69.0
click at [793, 384] on h2 "75.2%" at bounding box center [756, 386] width 344 height 32
drag, startPoint x: 793, startPoint y: 384, endPoint x: 954, endPoint y: 390, distance: 161.1
click at [954, 390] on div "Correctly answered: 8 / 10 Time taken: 13:16 75.2%" at bounding box center [756, 389] width 760 height 69
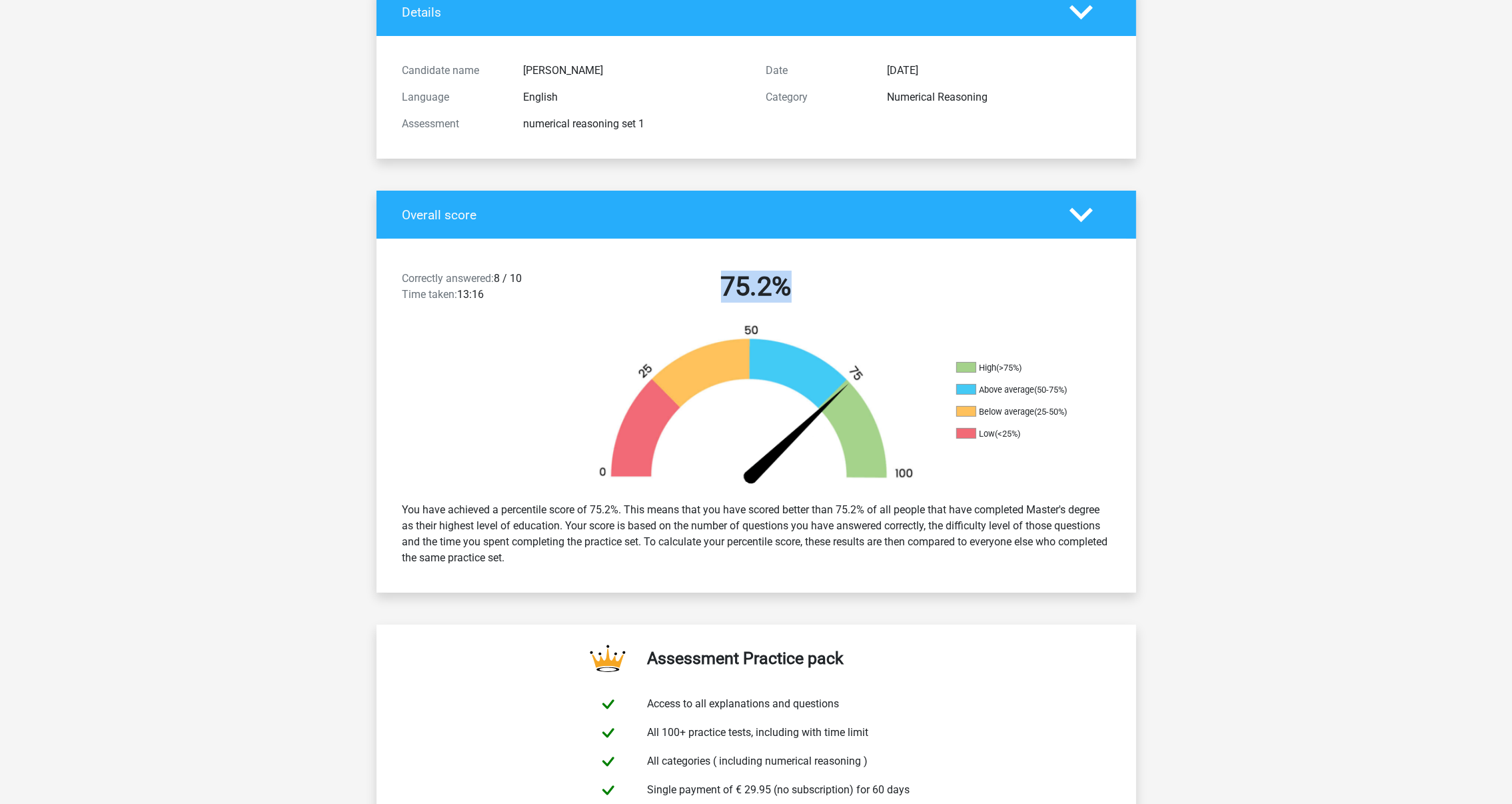
drag, startPoint x: 1035, startPoint y: 366, endPoint x: 917, endPoint y: 360, distance: 118.2
click at [917, 360] on div "High (>75%) Above average (50-75%) Below average (25-50%) Low (<25%)" at bounding box center [756, 408] width 760 height 167
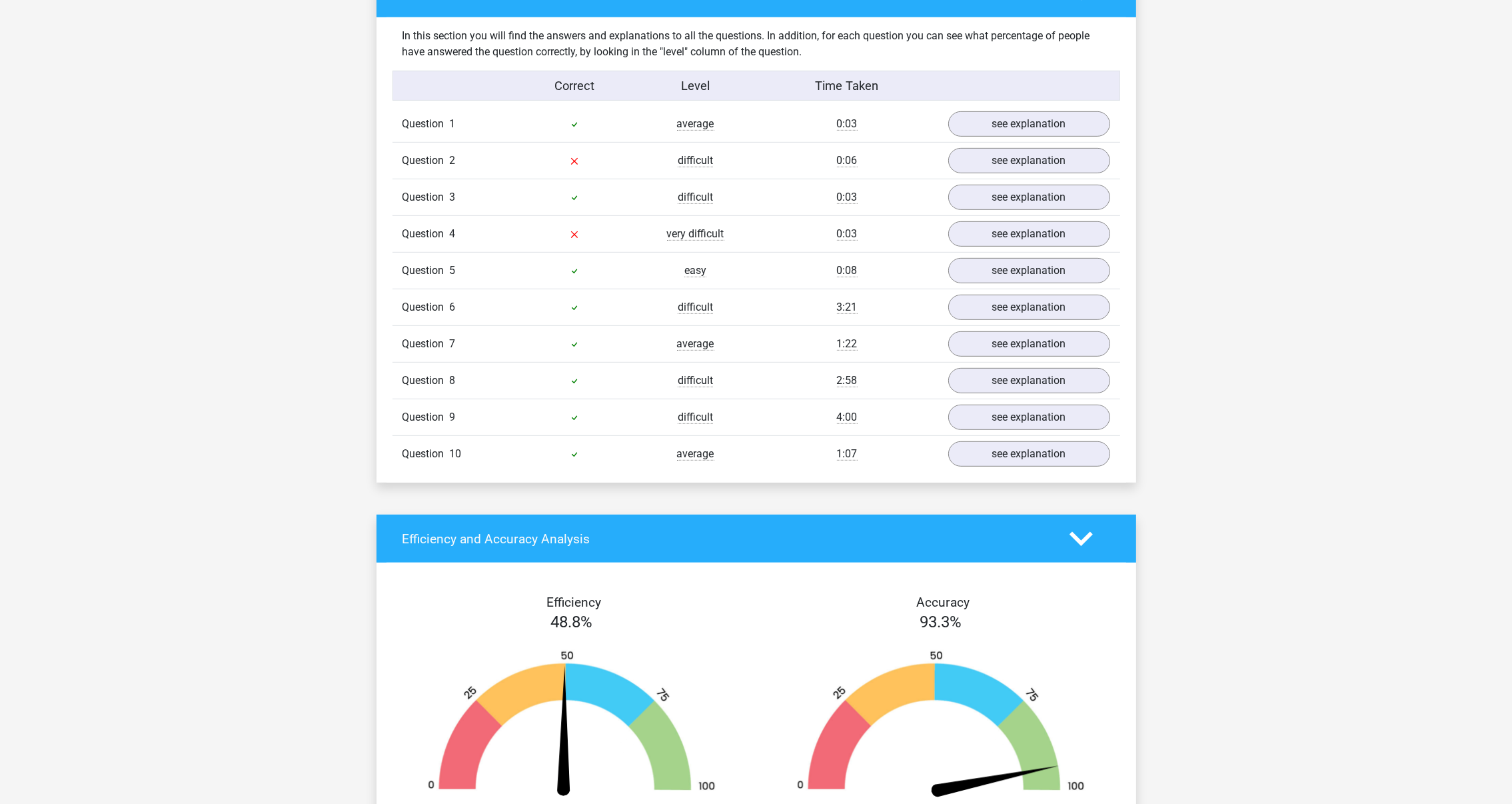
scroll to position [887, 0]
